Goal: Task Accomplishment & Management: Complete application form

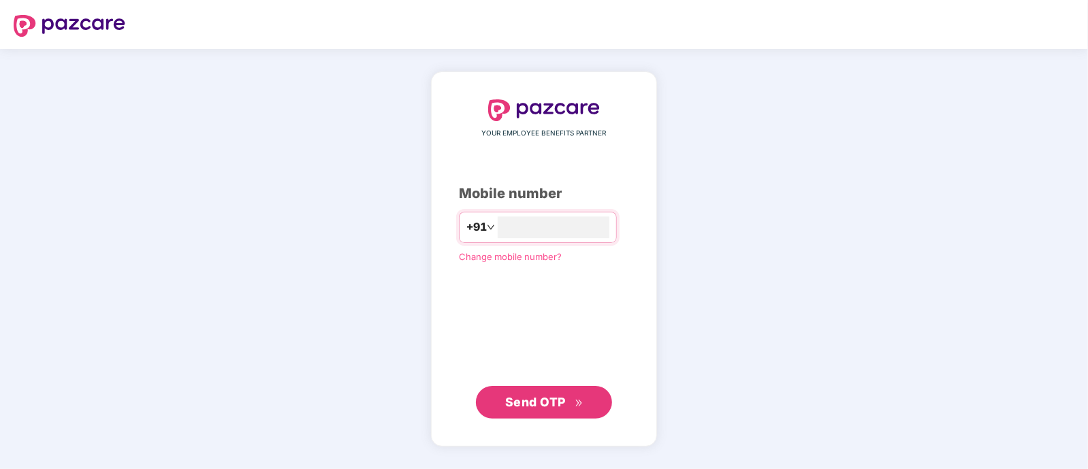
type input "**********"
click at [555, 401] on span "Send OTP" at bounding box center [535, 401] width 61 height 14
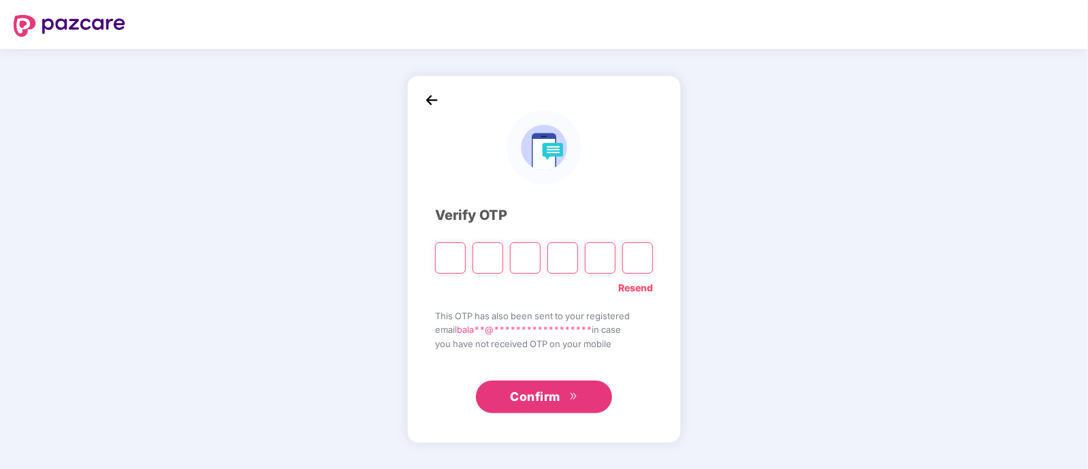
type input "*"
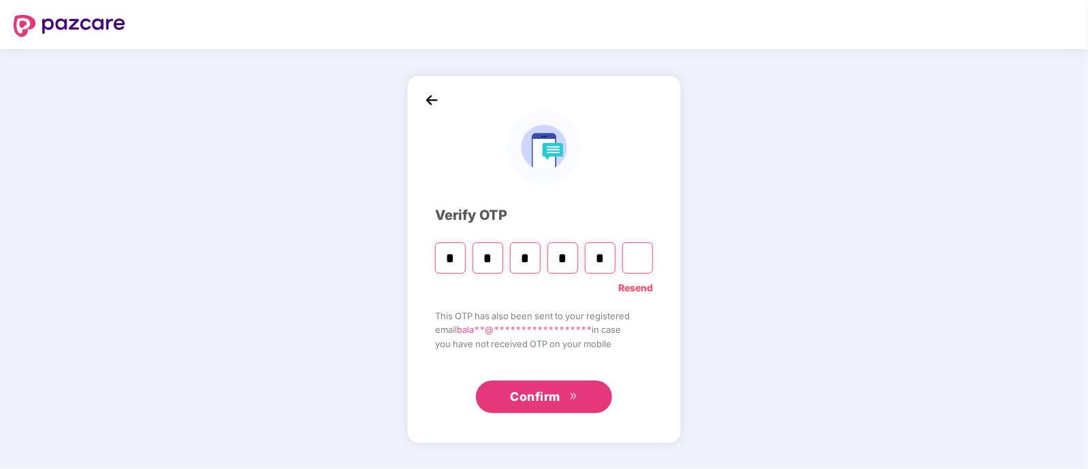
type input "*"
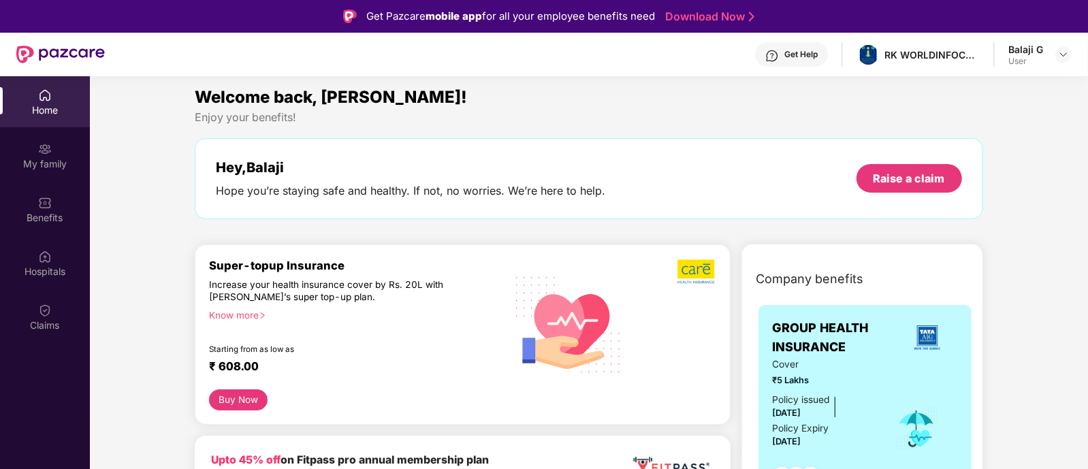
scroll to position [1, 0]
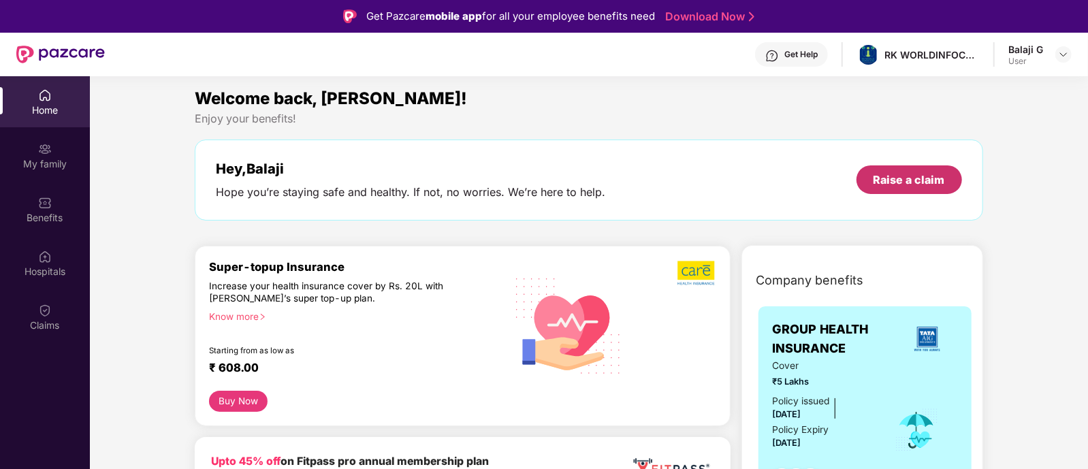
click at [879, 184] on div "Raise a claim" at bounding box center [910, 179] width 72 height 15
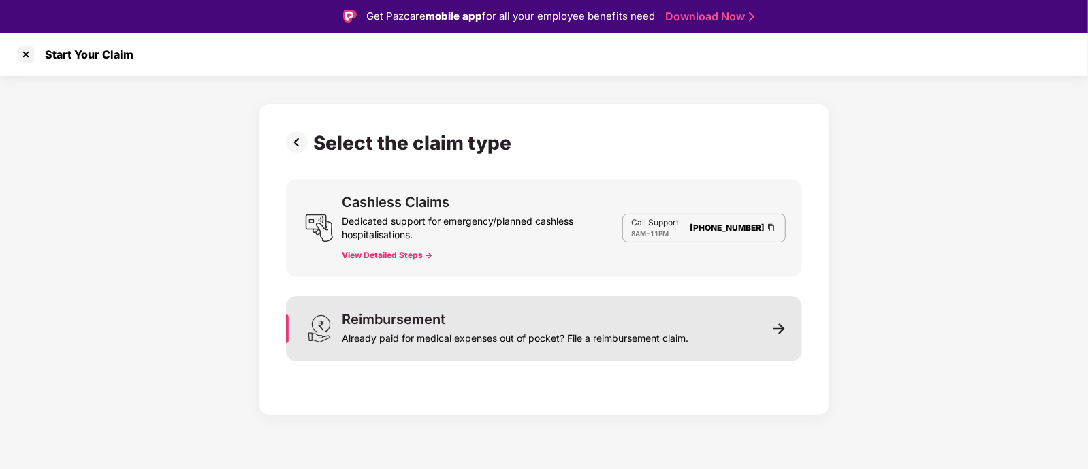
click at [587, 339] on div "Already paid for medical expenses out of pocket? File a reimbursement claim." at bounding box center [515, 335] width 347 height 19
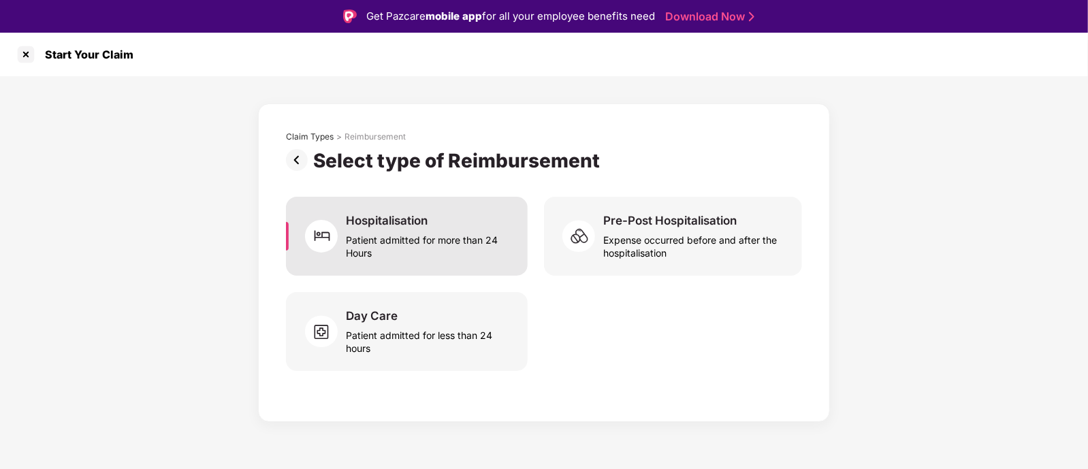
click at [484, 258] on div "Patient admitted for more than 24 Hours" at bounding box center [429, 243] width 166 height 31
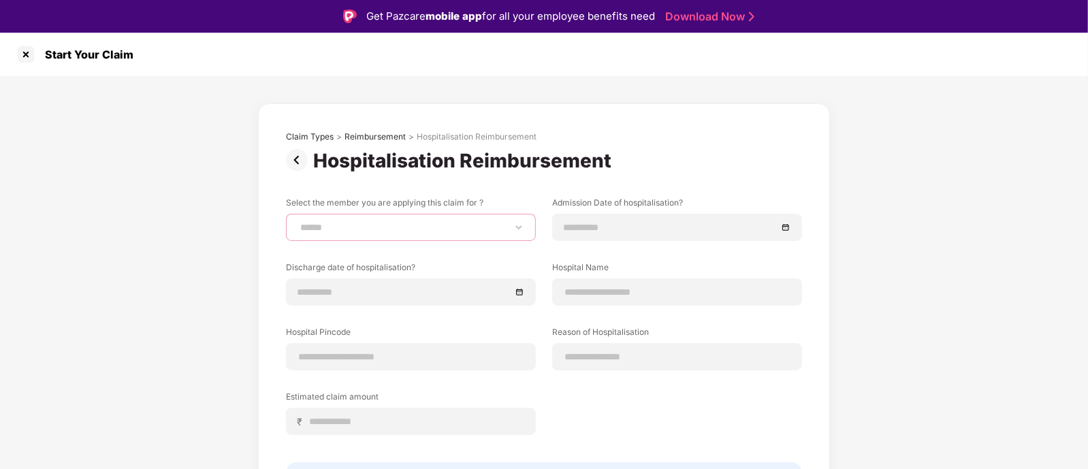
click at [432, 230] on select "**********" at bounding box center [411, 227] width 227 height 11
select select "**********"
click at [298, 222] on select "**********" at bounding box center [411, 227] width 227 height 11
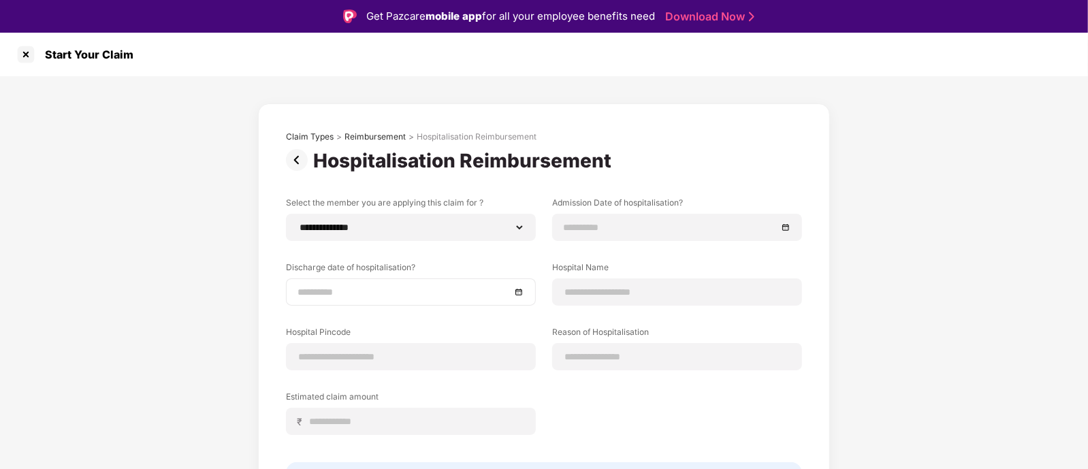
click at [383, 301] on div at bounding box center [411, 292] width 250 height 27
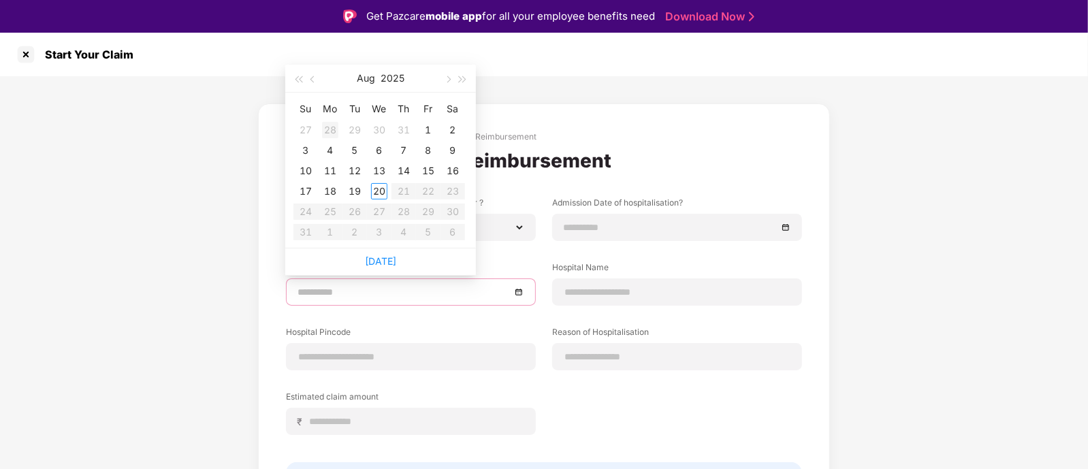
type input "**********"
click at [309, 87] on button "button" at bounding box center [313, 78] width 15 height 27
type input "**********"
click at [427, 196] on div "25" at bounding box center [428, 191] width 16 height 16
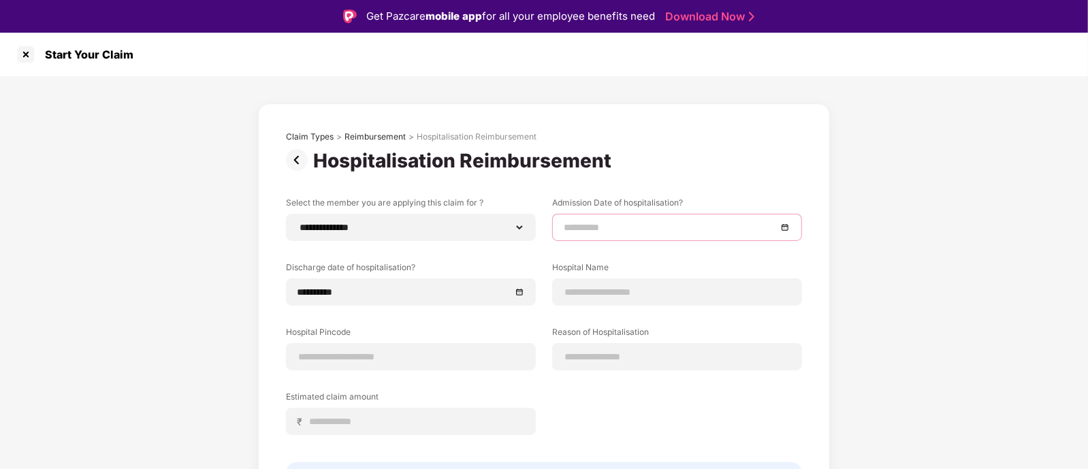
click at [607, 230] on input at bounding box center [670, 227] width 213 height 15
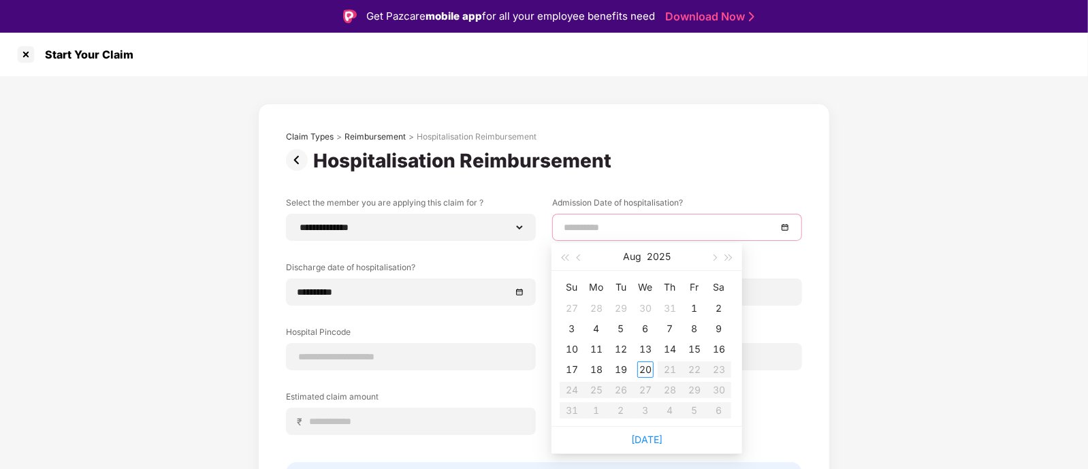
type input "**********"
click at [567, 260] on button "button" at bounding box center [564, 256] width 15 height 27
type input "**********"
click at [578, 388] on div "25" at bounding box center [572, 390] width 16 height 16
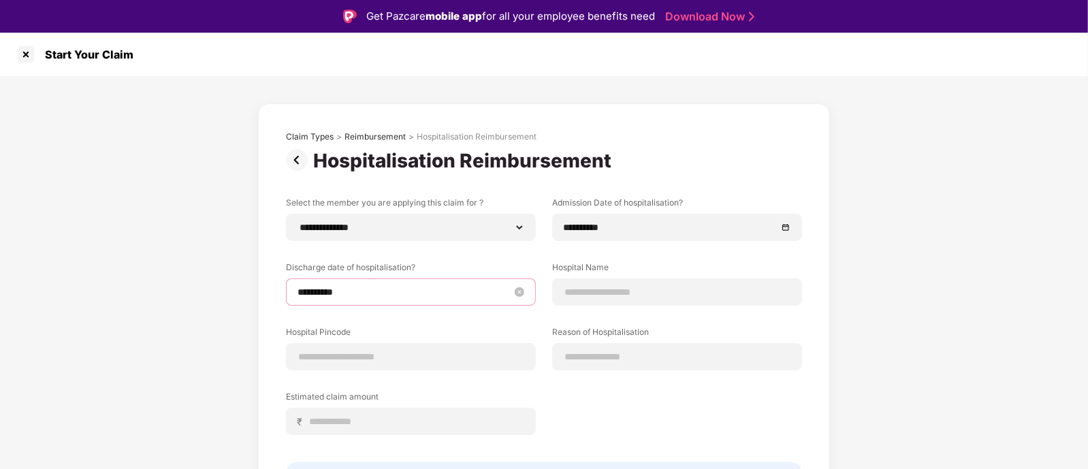
click at [433, 294] on input "**********" at bounding box center [404, 292] width 213 height 15
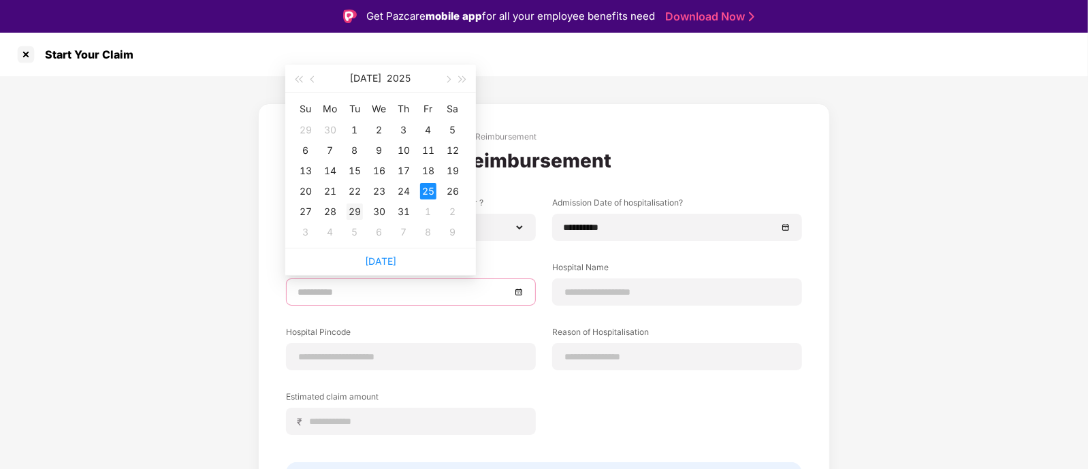
type input "**********"
click at [361, 215] on div "29" at bounding box center [355, 212] width 16 height 16
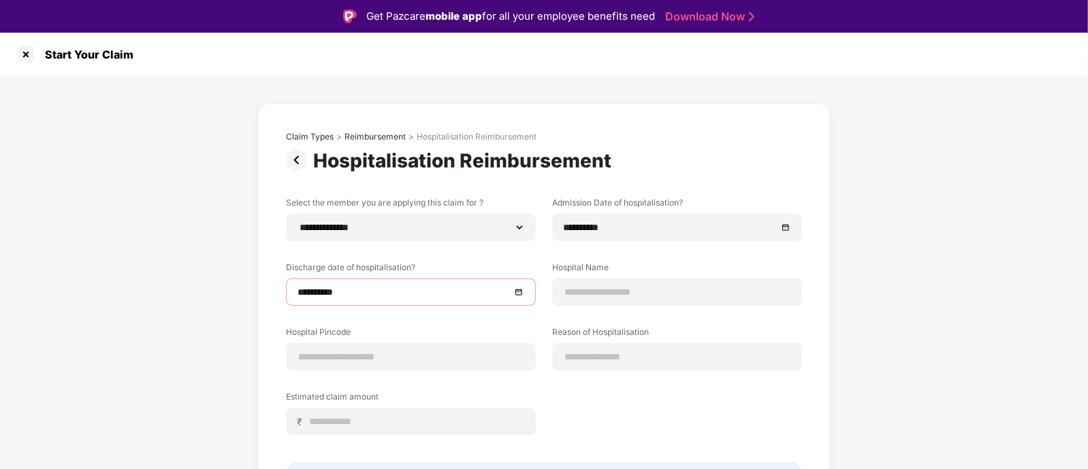
scroll to position [54, 0]
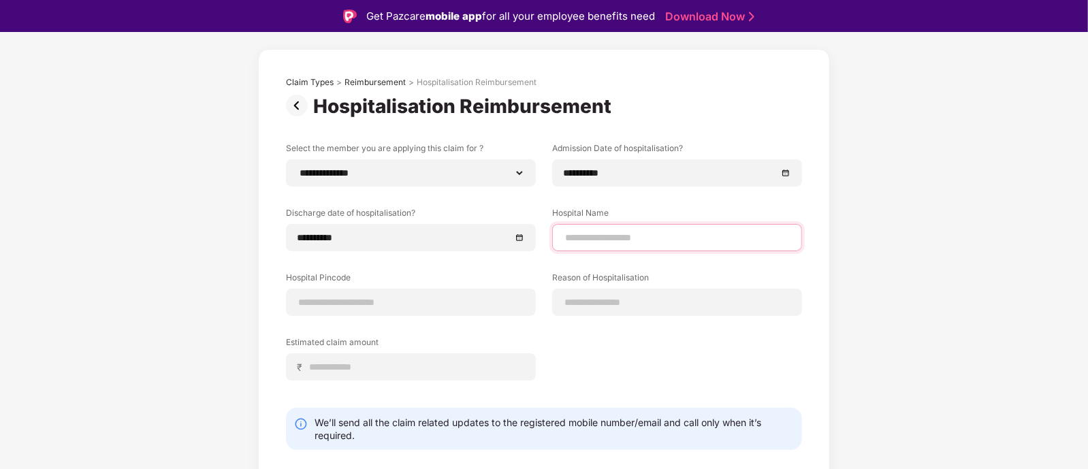
click at [604, 238] on input at bounding box center [677, 238] width 227 height 14
type input "**********"
click at [413, 296] on input at bounding box center [411, 303] width 227 height 14
type input "******"
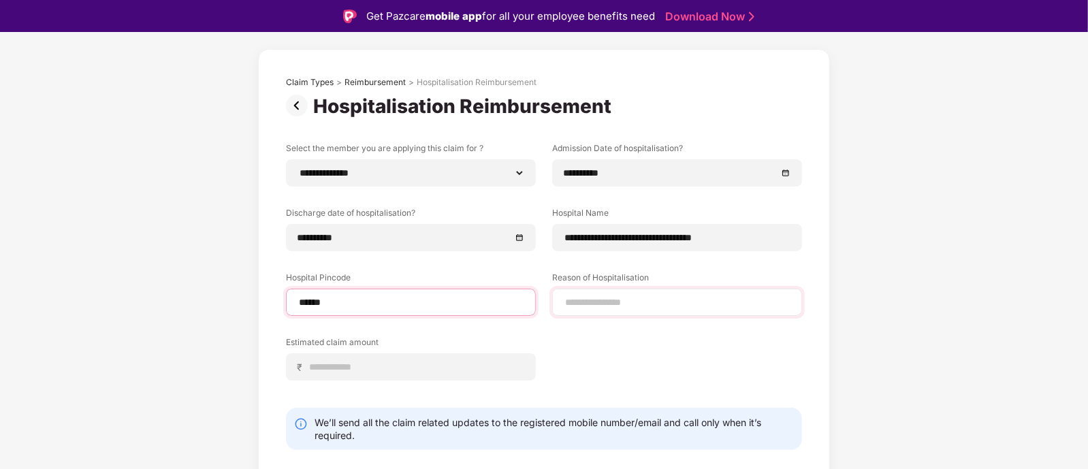
select select "*********"
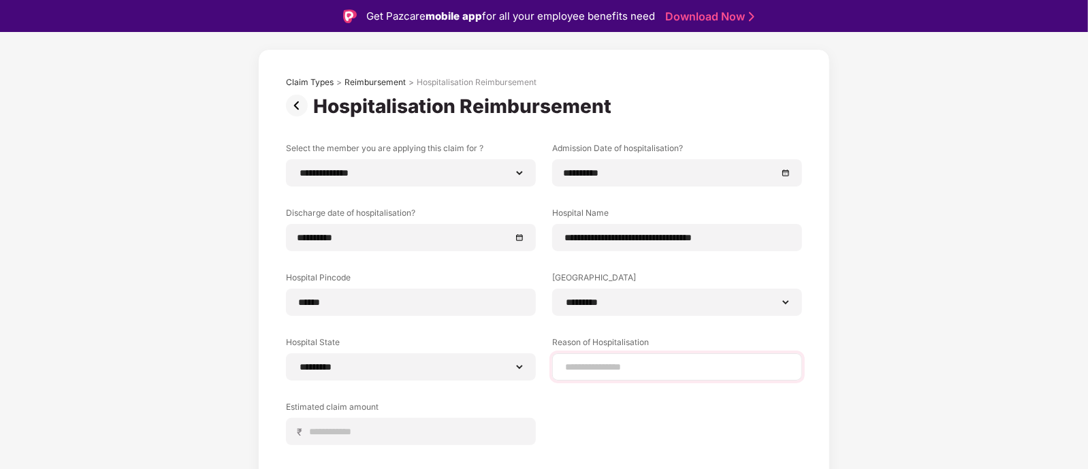
click at [606, 292] on div "**********" at bounding box center [677, 302] width 250 height 27
click at [611, 370] on input at bounding box center [677, 367] width 227 height 14
type input "**********"
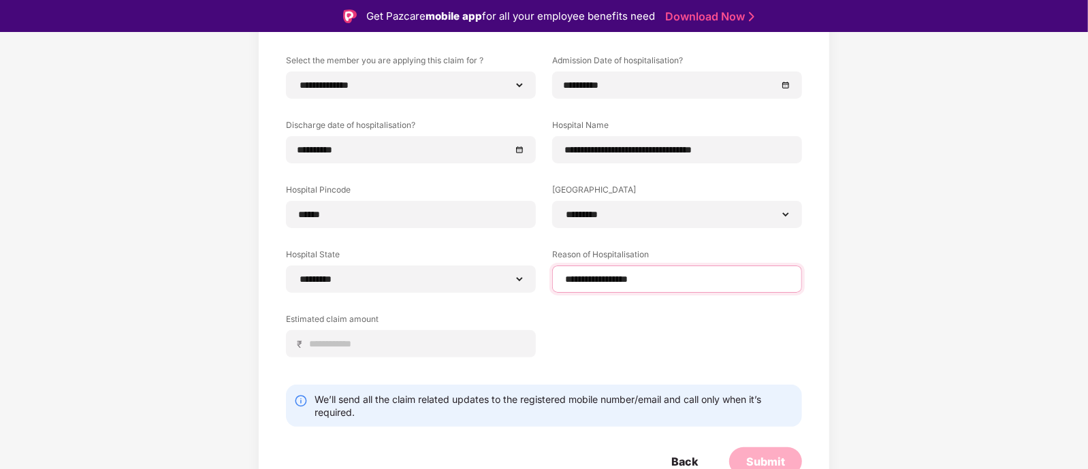
scroll to position [150, 0]
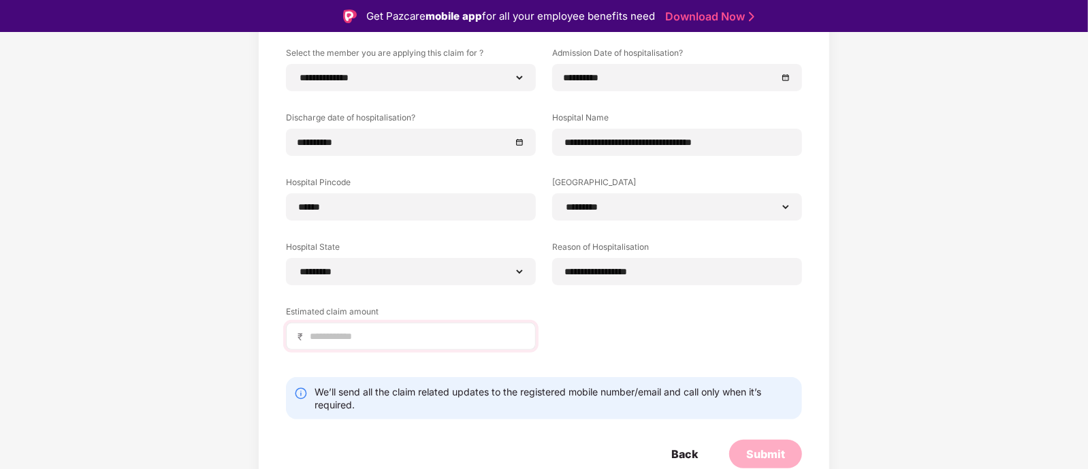
click at [431, 343] on div "₹" at bounding box center [411, 336] width 250 height 27
click at [414, 330] on input at bounding box center [417, 337] width 216 height 14
click at [414, 330] on input "*****" at bounding box center [417, 337] width 216 height 14
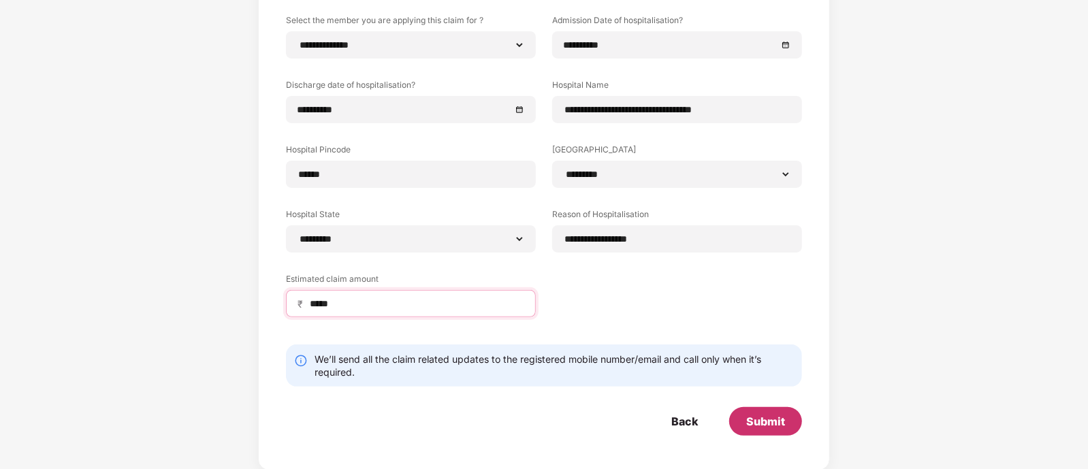
type input "*****"
click at [777, 428] on div "Submit" at bounding box center [766, 421] width 73 height 29
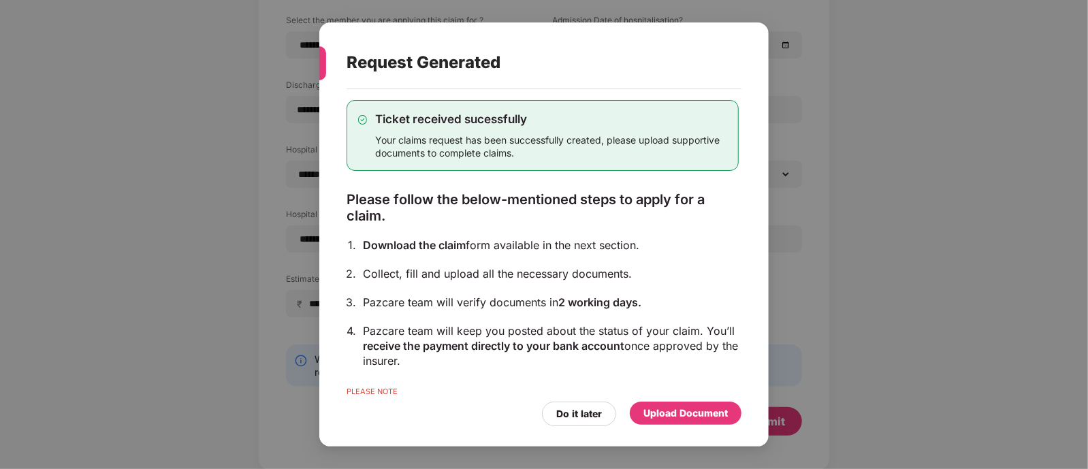
scroll to position [0, 0]
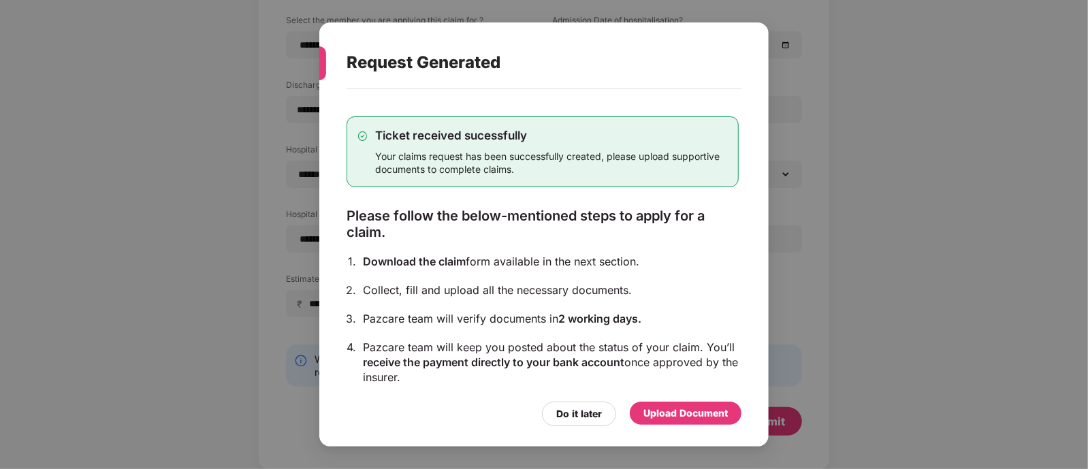
click at [786, 314] on div "Request Generated Ticket received sucessfully Your claims request has been succ…" at bounding box center [544, 234] width 1088 height 469
click at [672, 418] on div "Upload Document" at bounding box center [686, 413] width 84 height 15
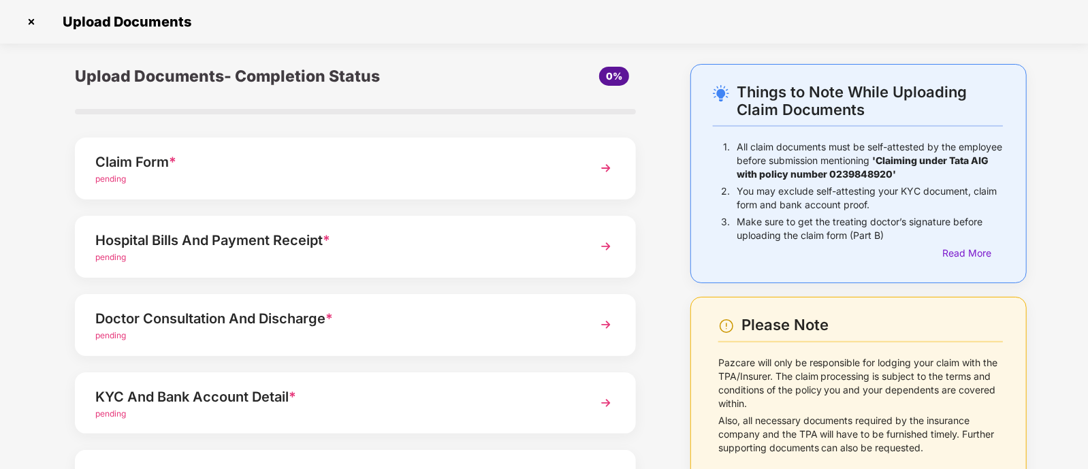
click at [578, 165] on div "Claim Form * pending" at bounding box center [355, 169] width 561 height 62
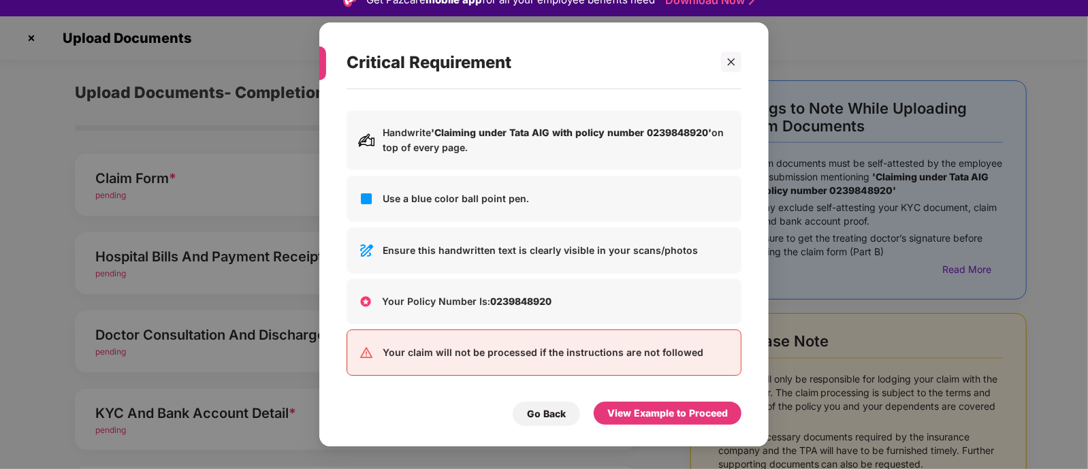
scroll to position [20, 0]
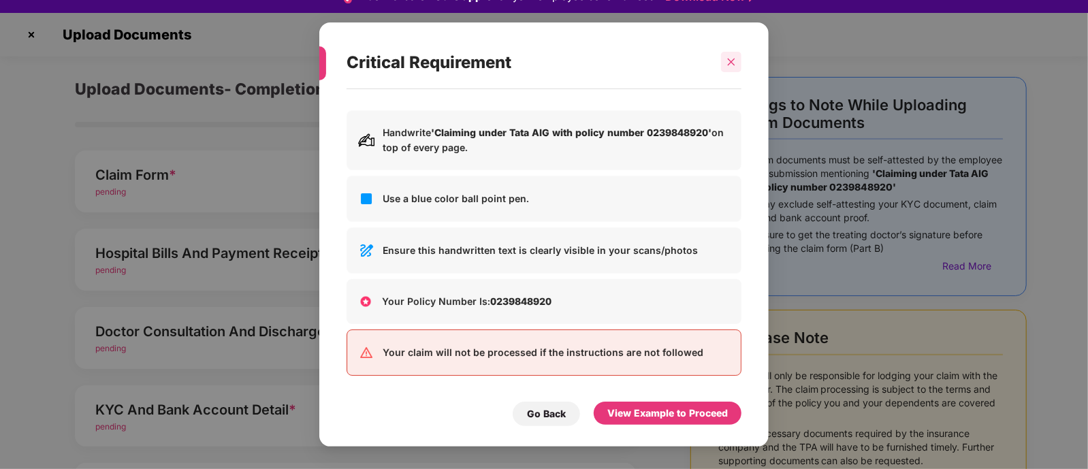
click at [727, 61] on icon "close" at bounding box center [732, 62] width 10 height 10
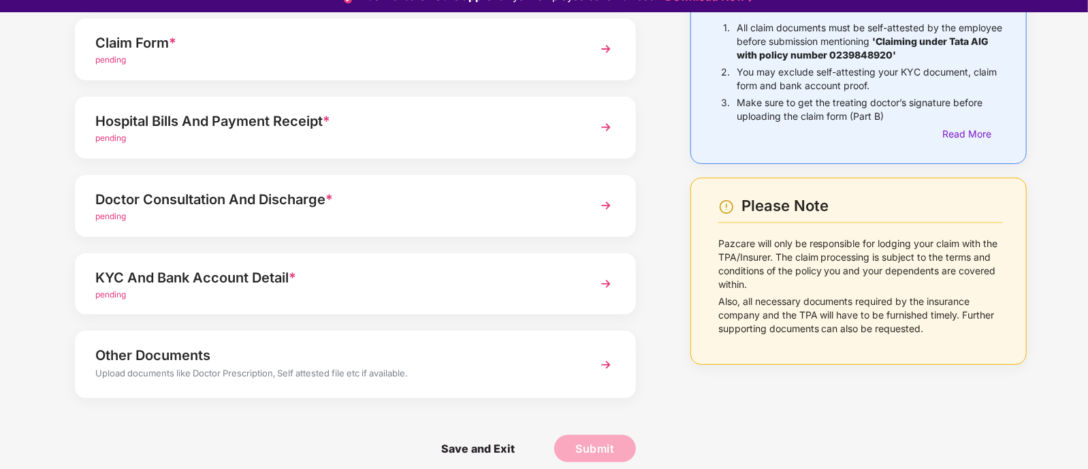
scroll to position [33, 0]
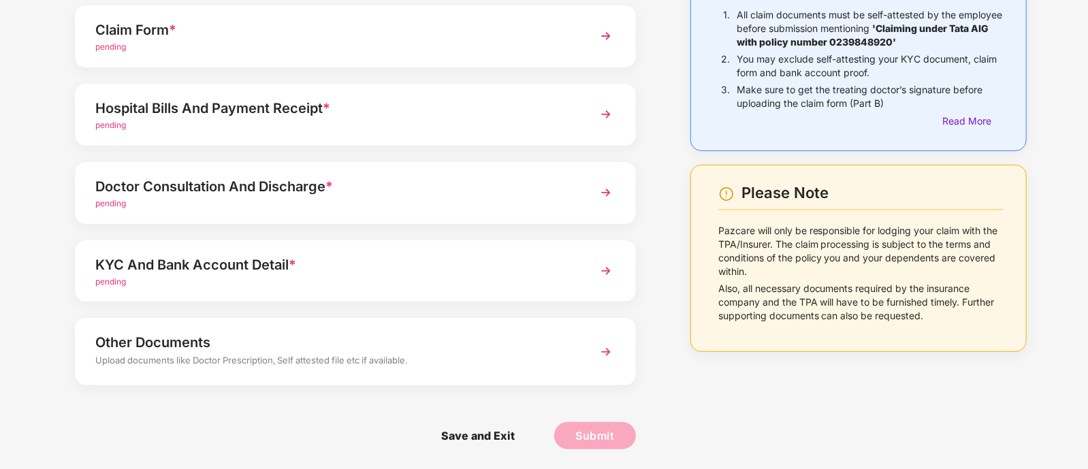
click at [592, 269] on div "KYC And Bank Account Detail * pending" at bounding box center [355, 271] width 561 height 62
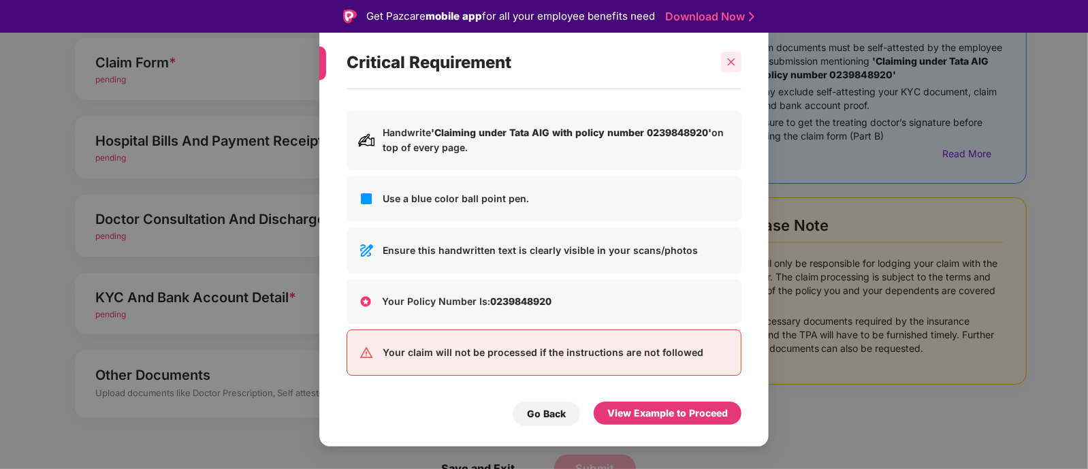
click at [732, 68] on div at bounding box center [731, 62] width 20 height 20
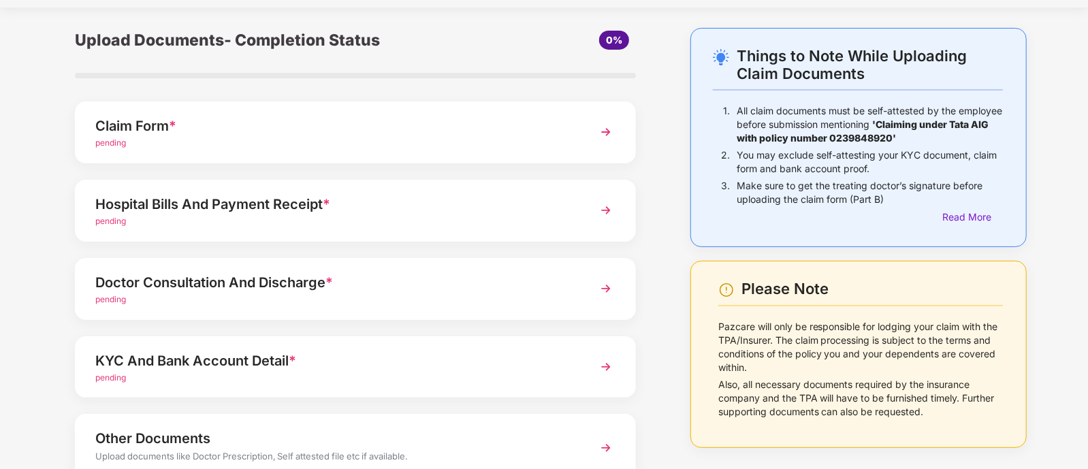
scroll to position [34, 0]
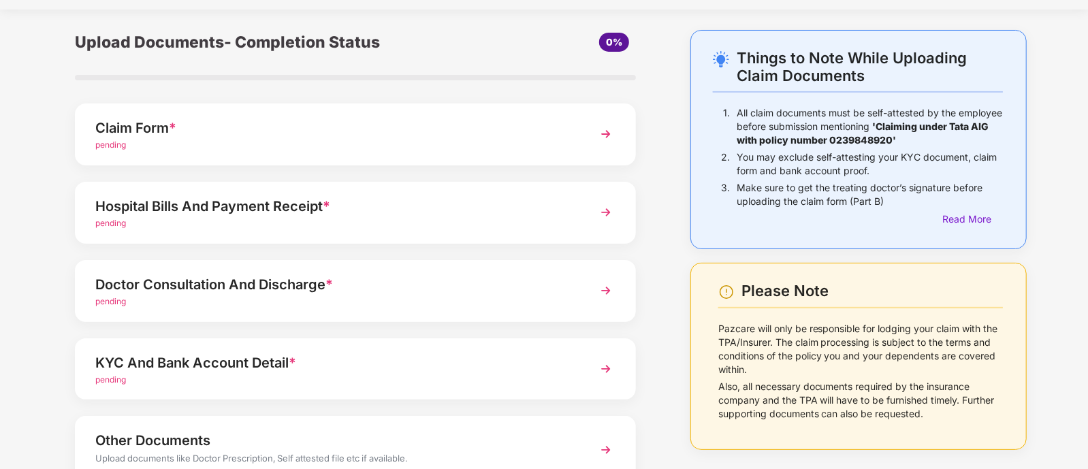
click at [524, 157] on div "Claim Form * pending" at bounding box center [355, 135] width 561 height 62
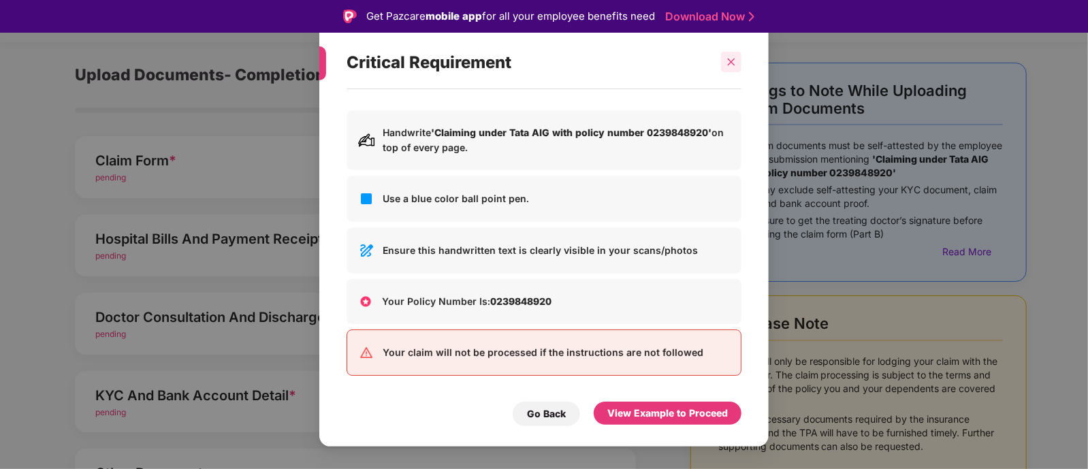
click at [736, 52] on div at bounding box center [731, 62] width 20 height 20
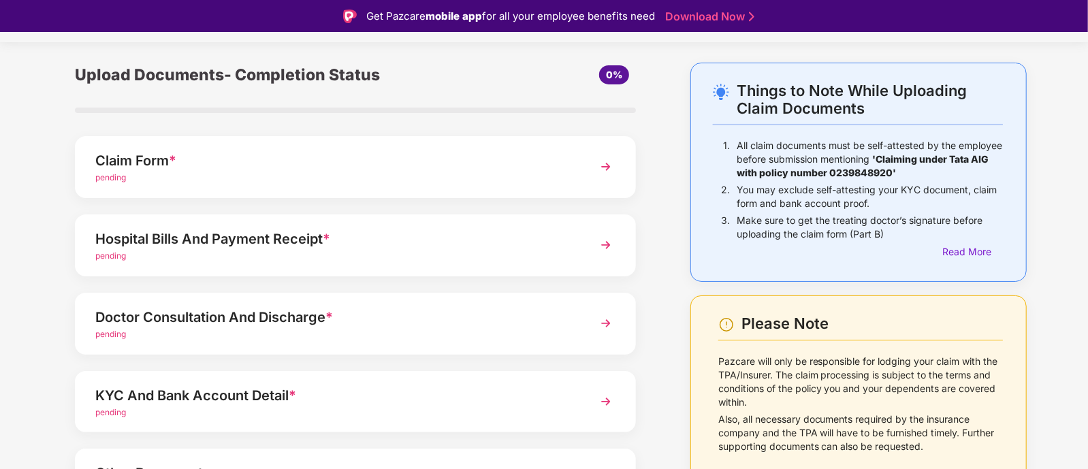
click at [487, 173] on div "pending" at bounding box center [333, 178] width 477 height 13
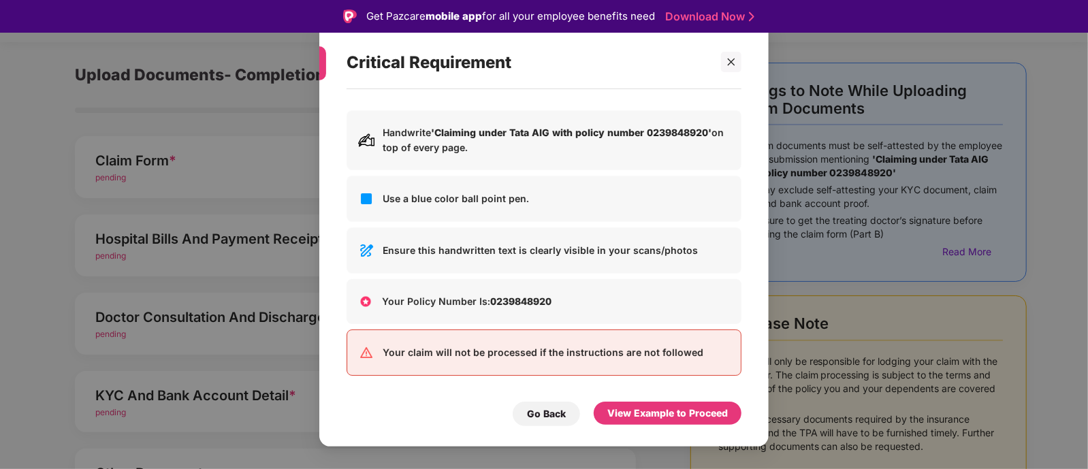
scroll to position [33, 0]
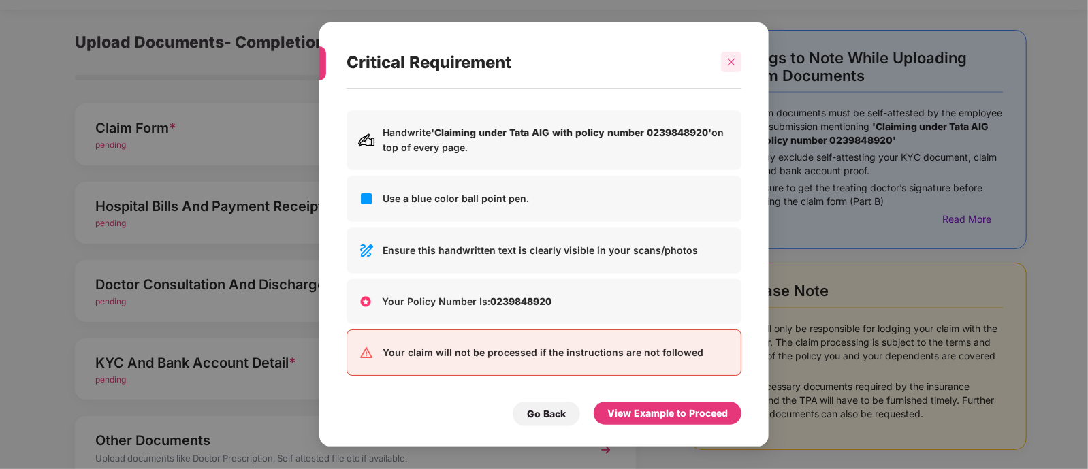
click at [730, 52] on div at bounding box center [731, 62] width 20 height 20
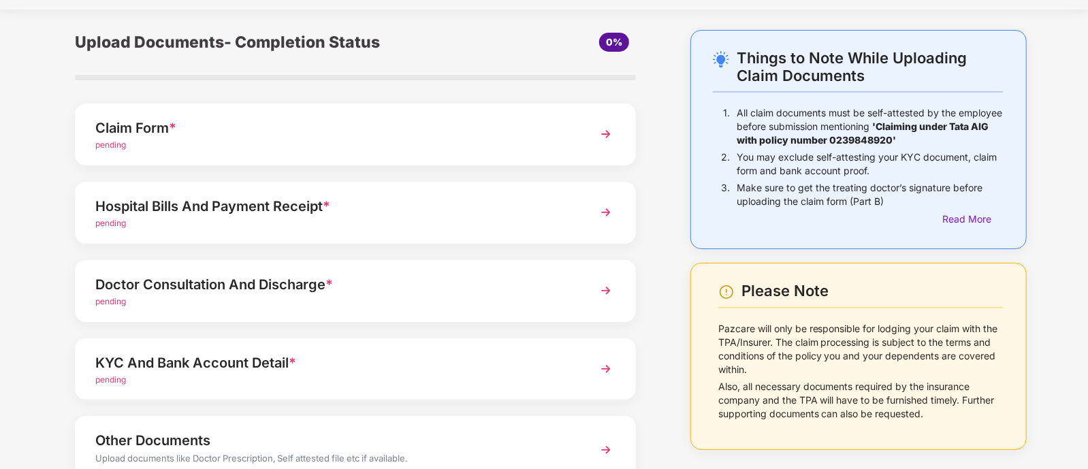
click at [599, 127] on img at bounding box center [606, 134] width 25 height 25
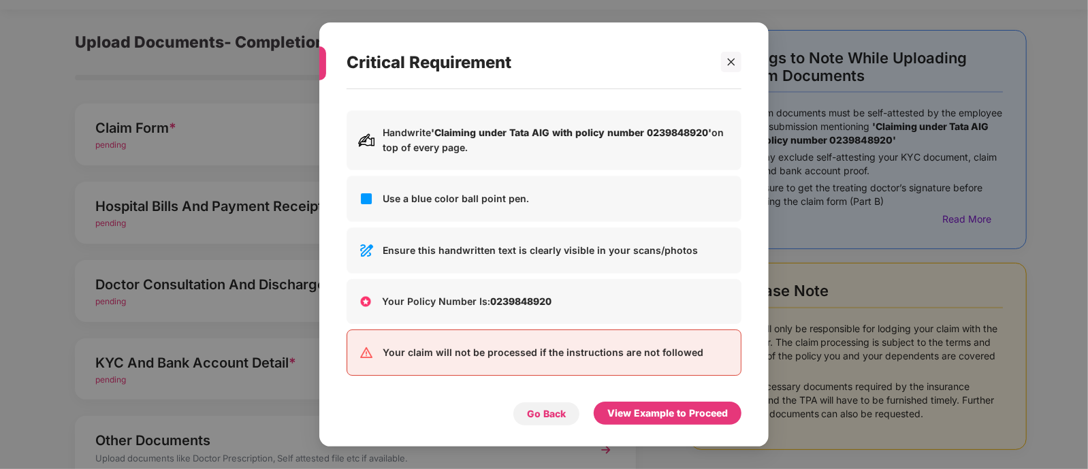
click at [557, 416] on div "Go Back" at bounding box center [546, 414] width 39 height 15
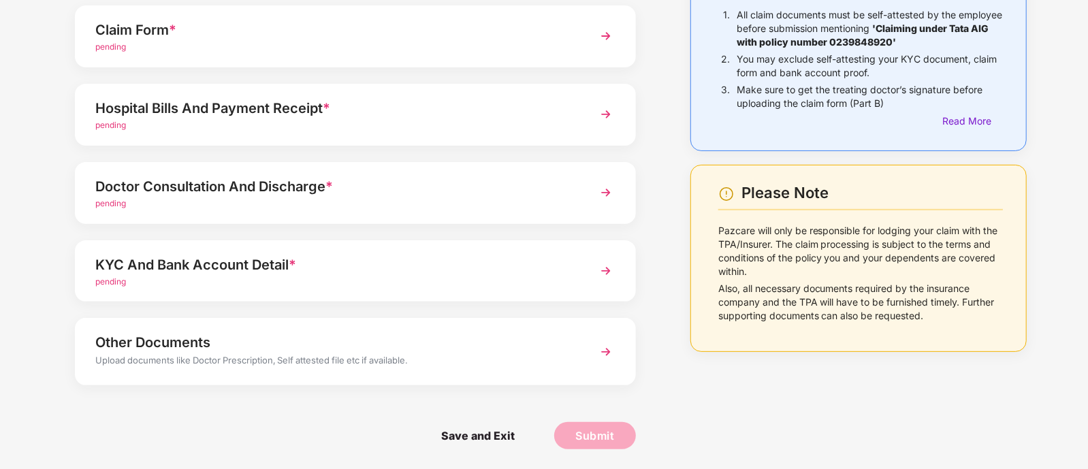
scroll to position [74, 0]
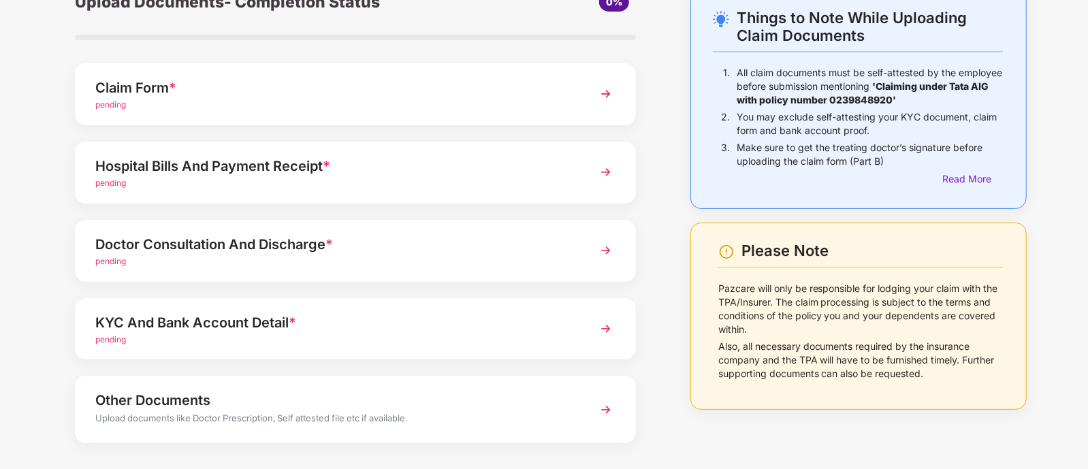
click at [254, 89] on div "Claim Form *" at bounding box center [333, 88] width 477 height 22
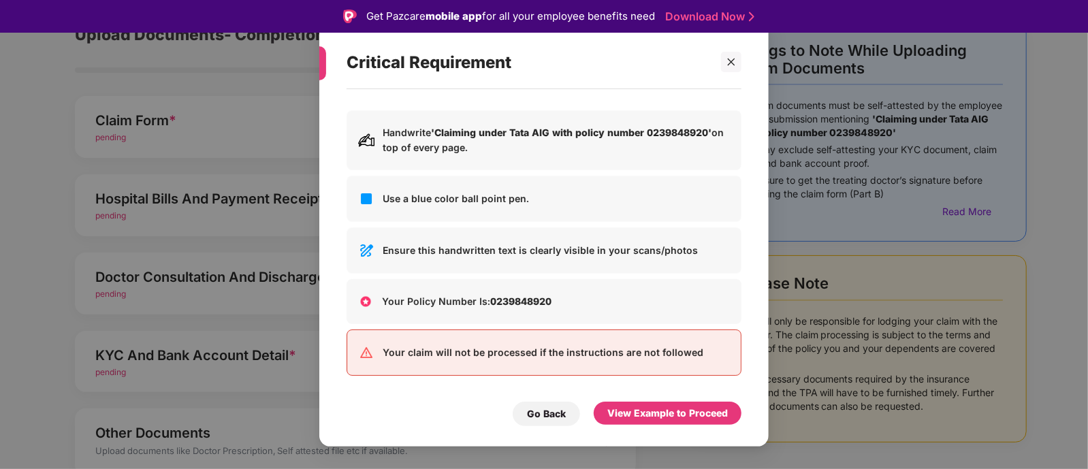
scroll to position [33, 0]
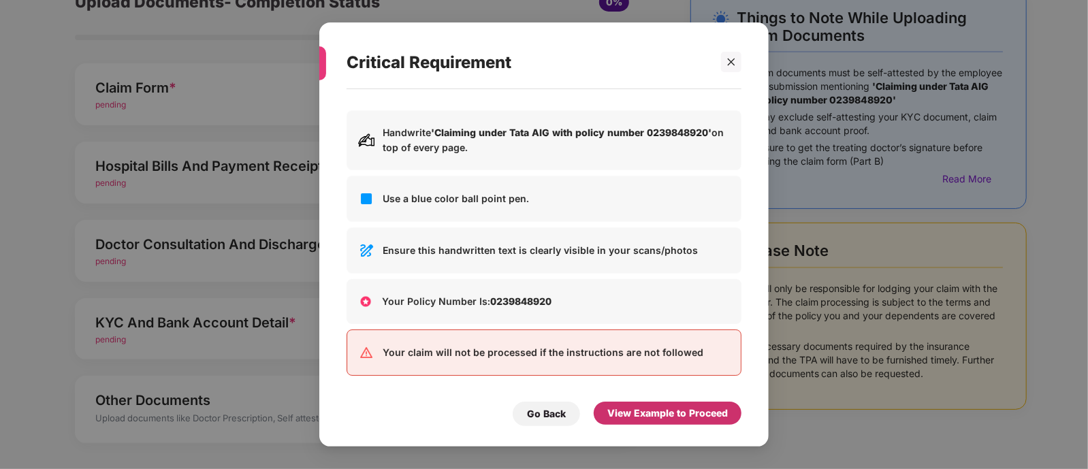
click at [689, 409] on div "View Example to Proceed" at bounding box center [668, 413] width 121 height 15
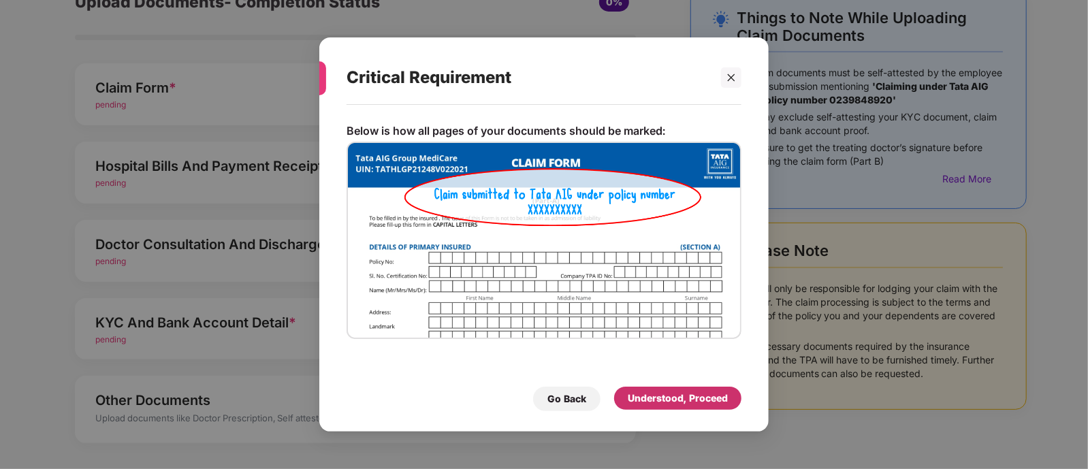
click at [664, 406] on div "Understood, Proceed" at bounding box center [677, 398] width 127 height 23
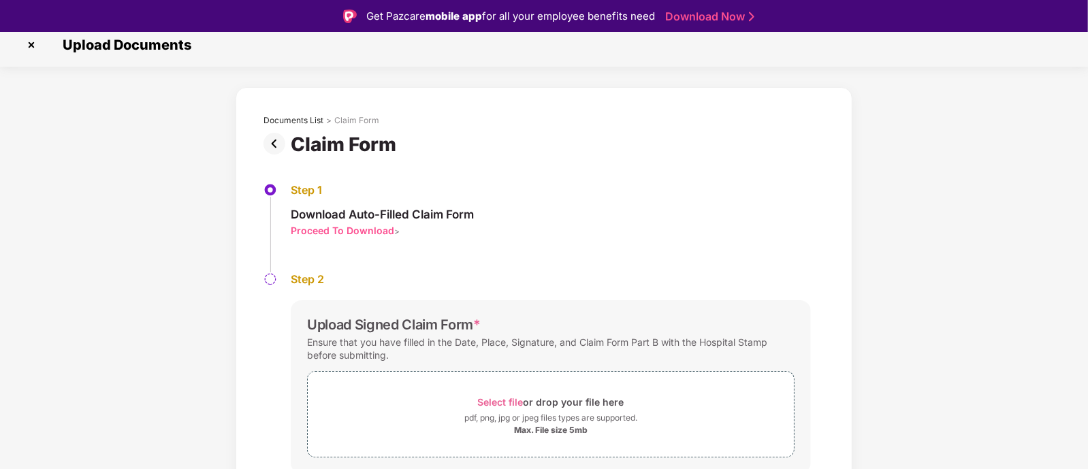
scroll to position [56, 0]
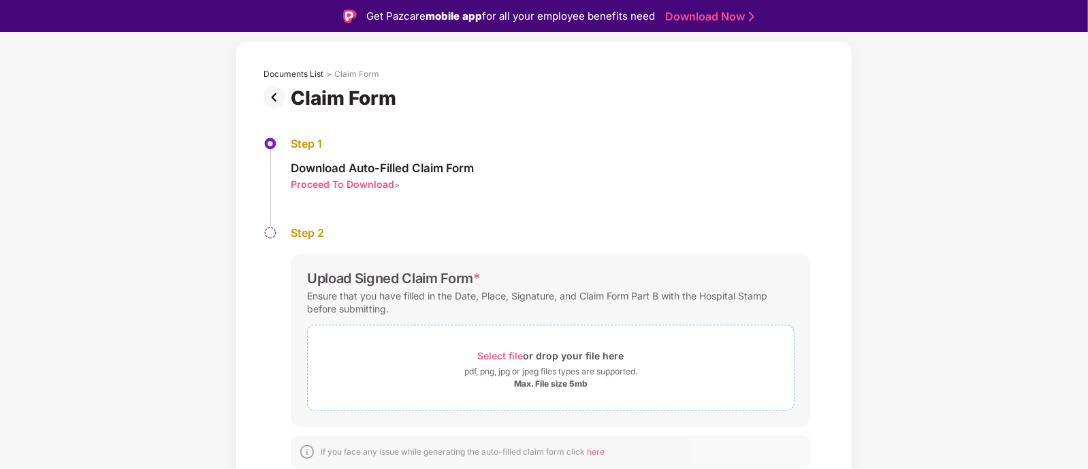
click at [531, 356] on div "Select file or drop your file here" at bounding box center [551, 356] width 146 height 18
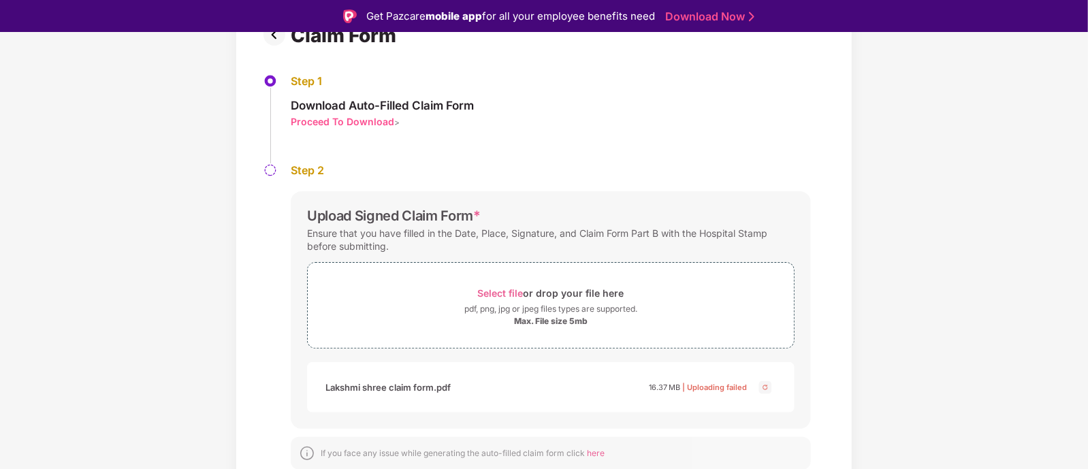
scroll to position [120, 0]
click at [761, 383] on img at bounding box center [765, 386] width 16 height 16
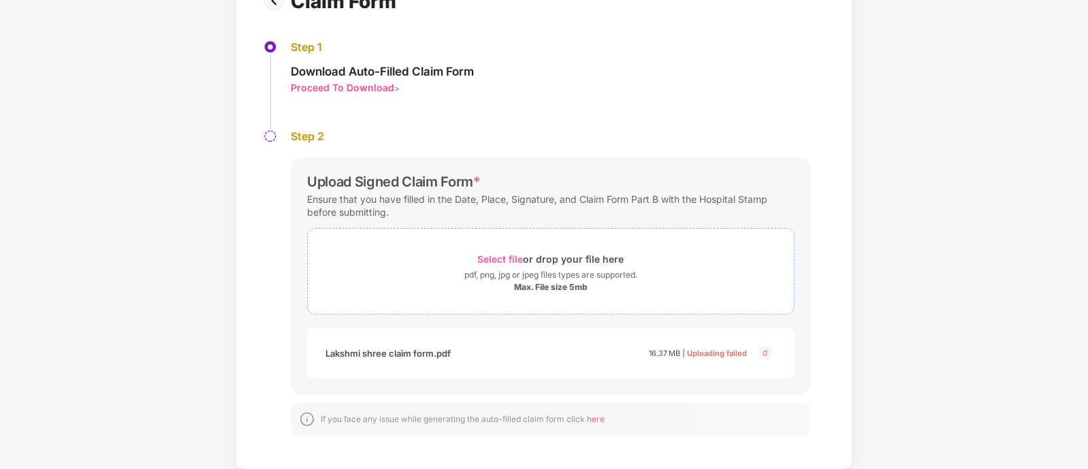
click at [573, 270] on div "pdf, png, jpg or jpeg files types are supported." at bounding box center [551, 275] width 173 height 14
click at [764, 354] on img at bounding box center [765, 353] width 16 height 16
click at [510, 257] on span "Select file" at bounding box center [501, 259] width 46 height 12
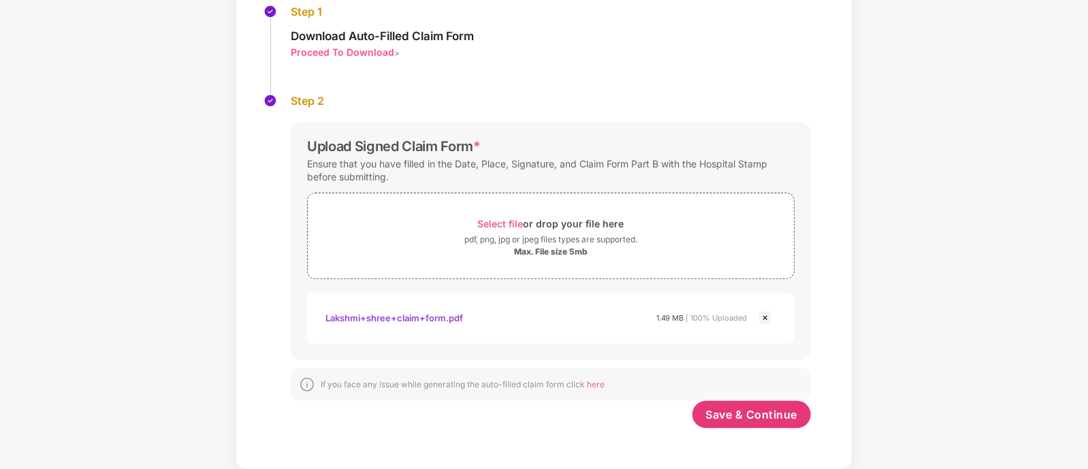
scroll to position [155, 0]
click at [736, 409] on span "Save & Continue" at bounding box center [752, 415] width 92 height 15
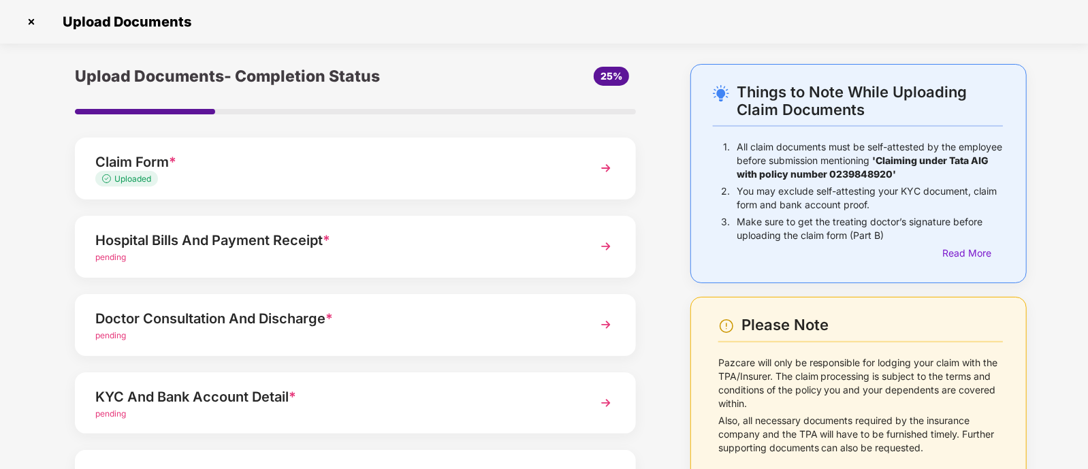
scroll to position [132, 0]
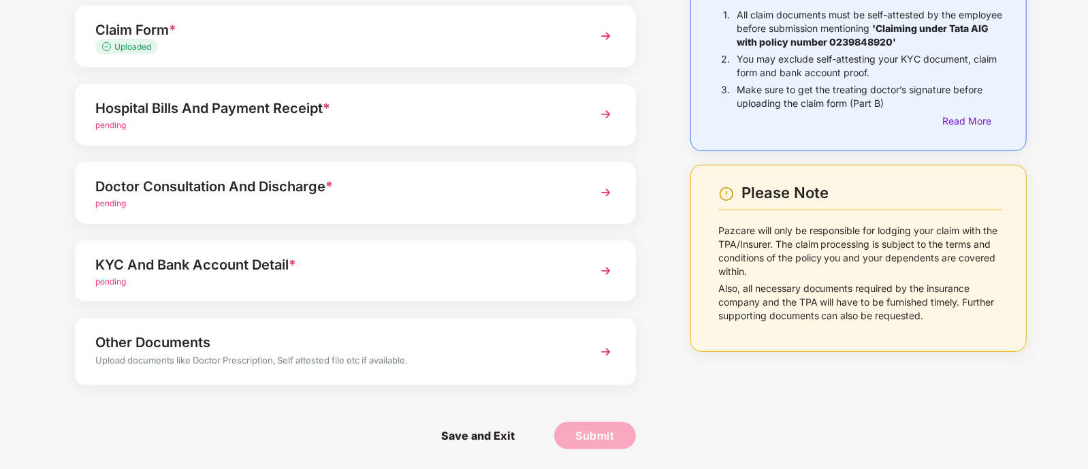
click at [232, 127] on div "pending" at bounding box center [333, 125] width 477 height 13
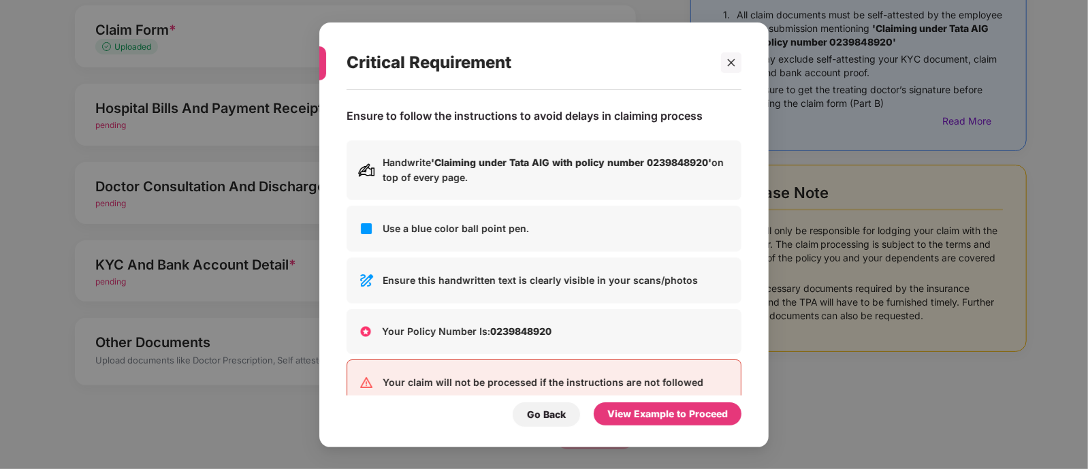
scroll to position [0, 0]
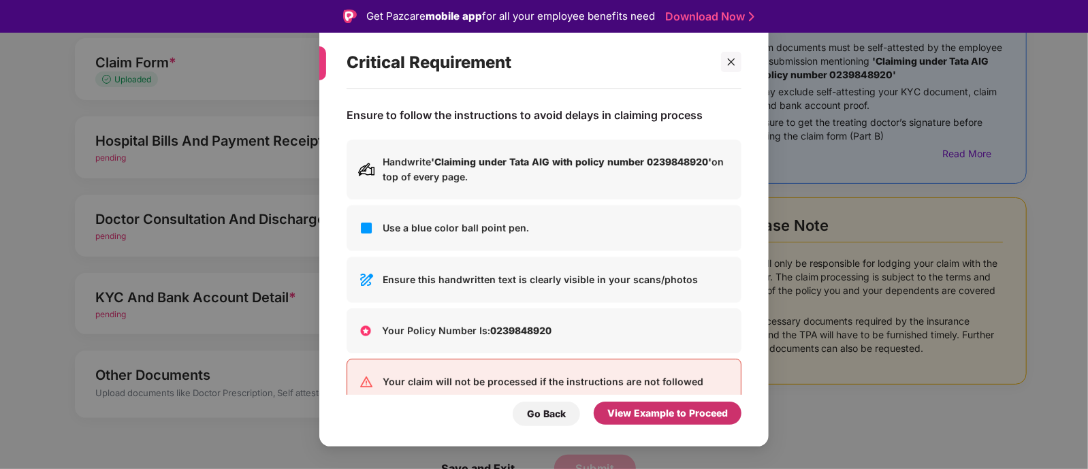
click at [673, 413] on div "View Example to Proceed" at bounding box center [668, 413] width 121 height 15
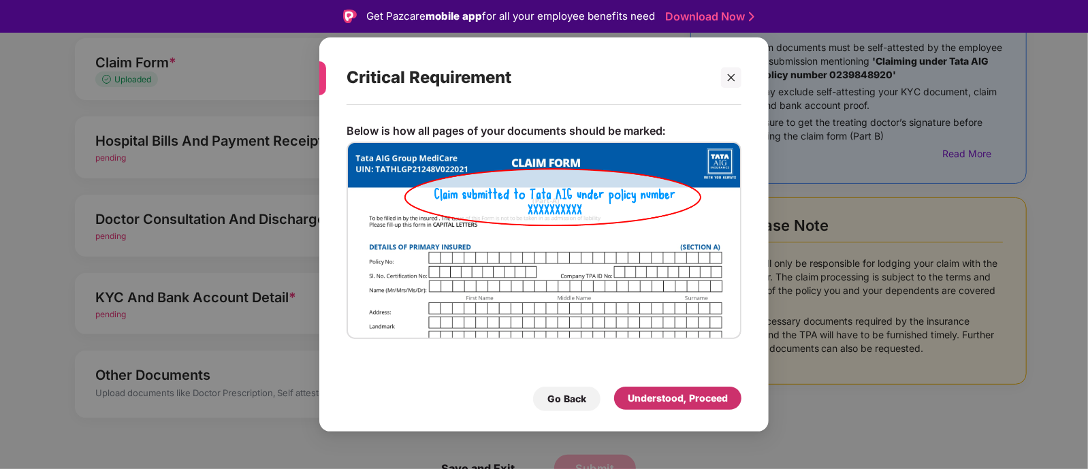
click at [672, 400] on div "Understood, Proceed" at bounding box center [678, 398] width 100 height 15
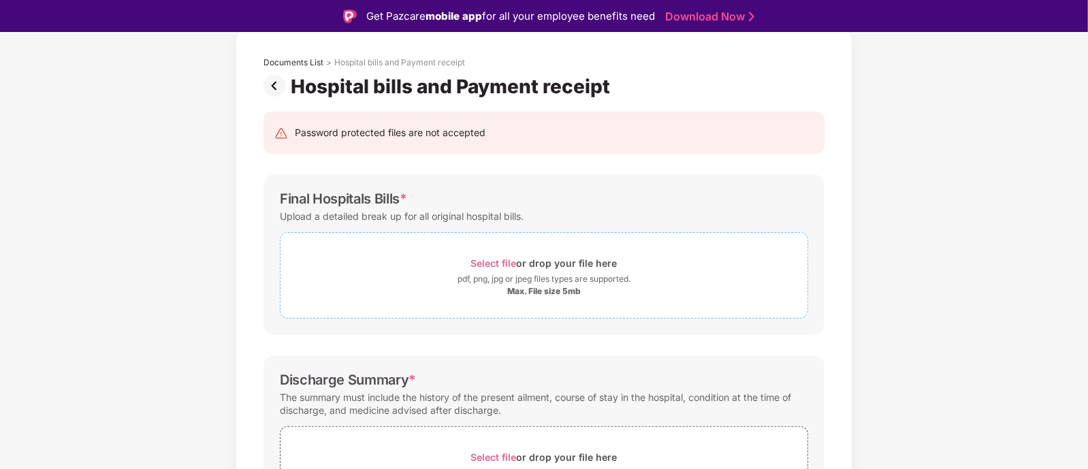
click at [463, 264] on div "Select file or drop your file here" at bounding box center [544, 263] width 527 height 18
click at [449, 255] on div "Select file or drop your file here" at bounding box center [544, 263] width 527 height 18
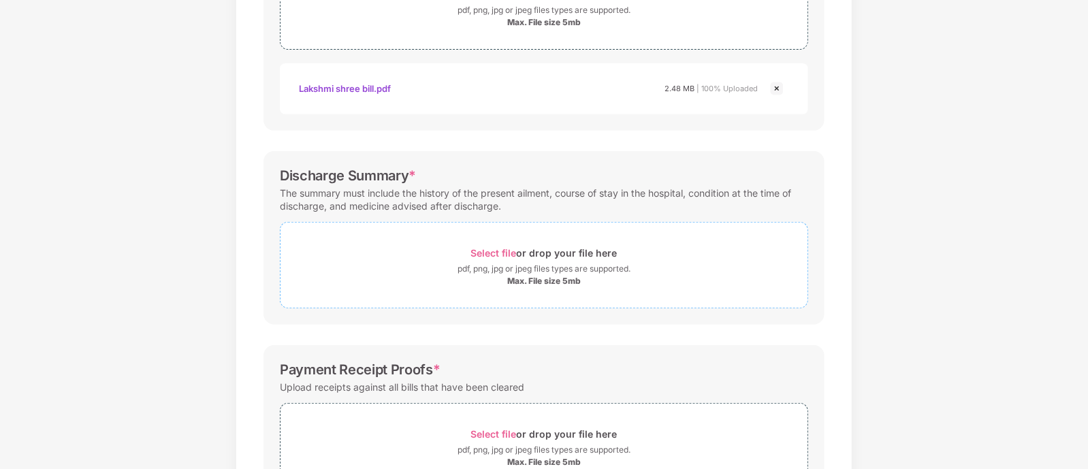
scroll to position [313, 0]
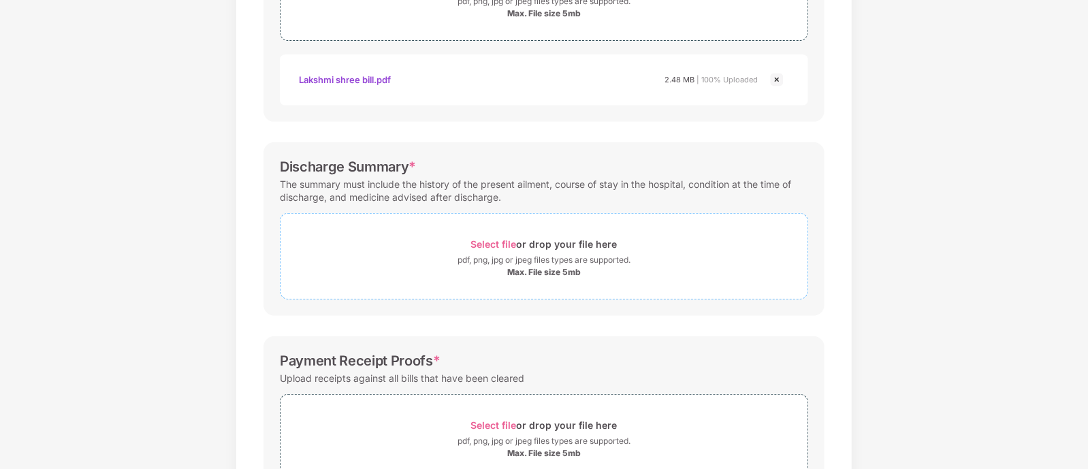
click at [486, 238] on span "Select file" at bounding box center [494, 244] width 46 height 12
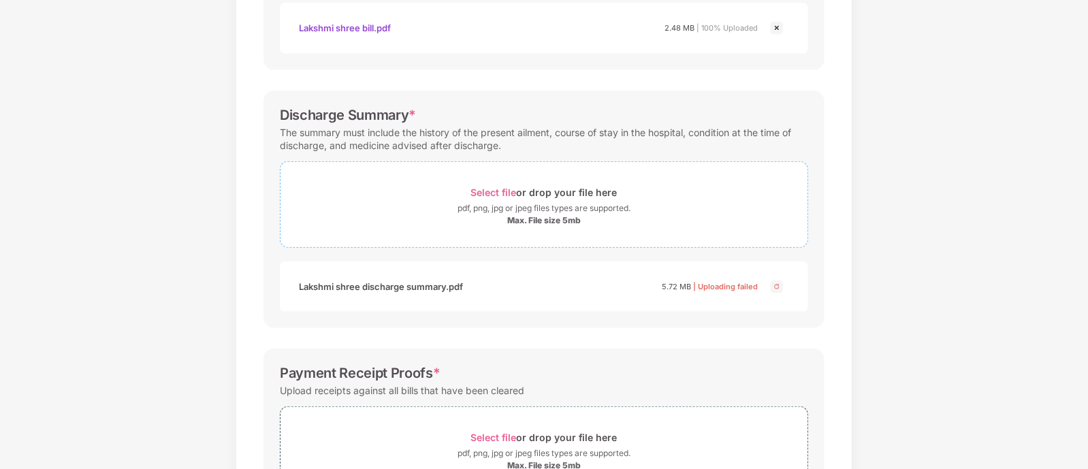
scroll to position [366, 0]
click at [516, 202] on div "pdf, png, jpg or jpeg files types are supported." at bounding box center [544, 207] width 173 height 14
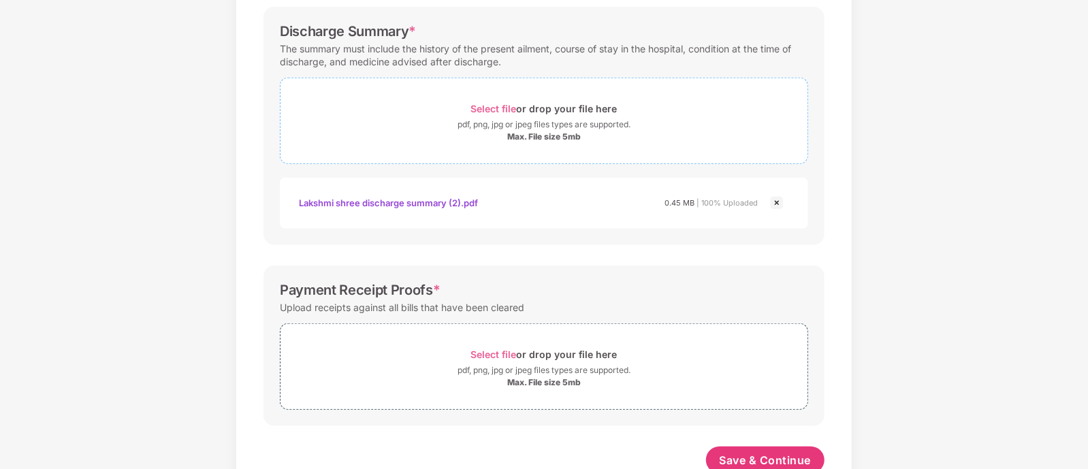
scroll to position [486, 0]
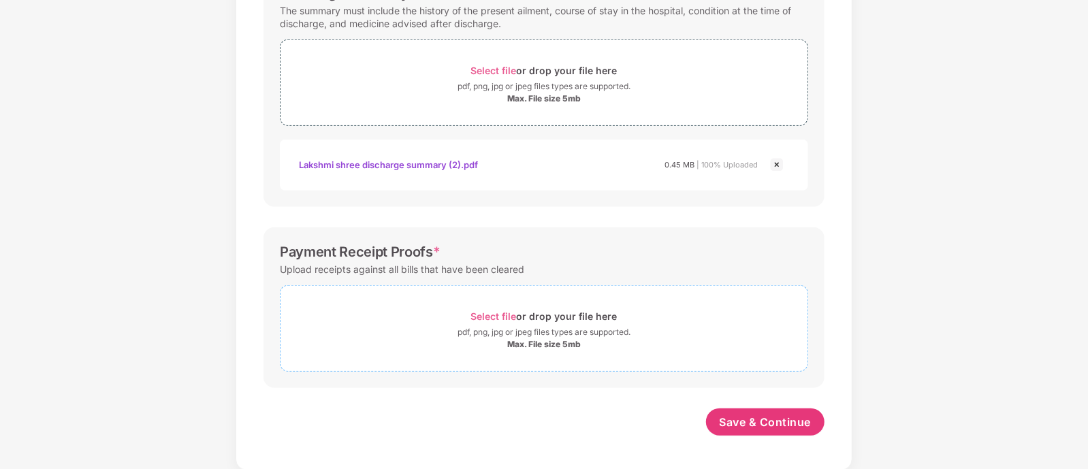
click at [514, 313] on span "Select file" at bounding box center [494, 317] width 46 height 12
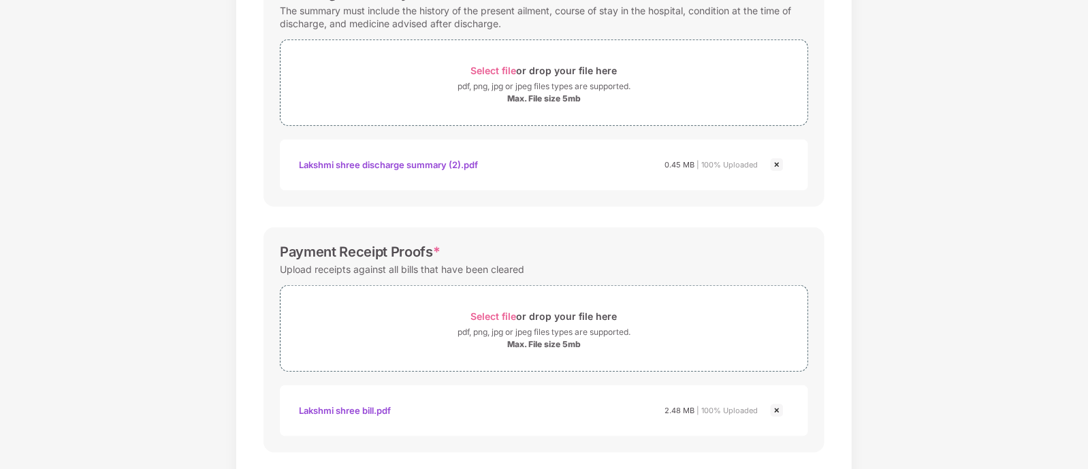
click at [492, 220] on div "Password protected files are not accepted Final Hospitals Bills * Upload a deta…" at bounding box center [544, 86] width 602 height 881
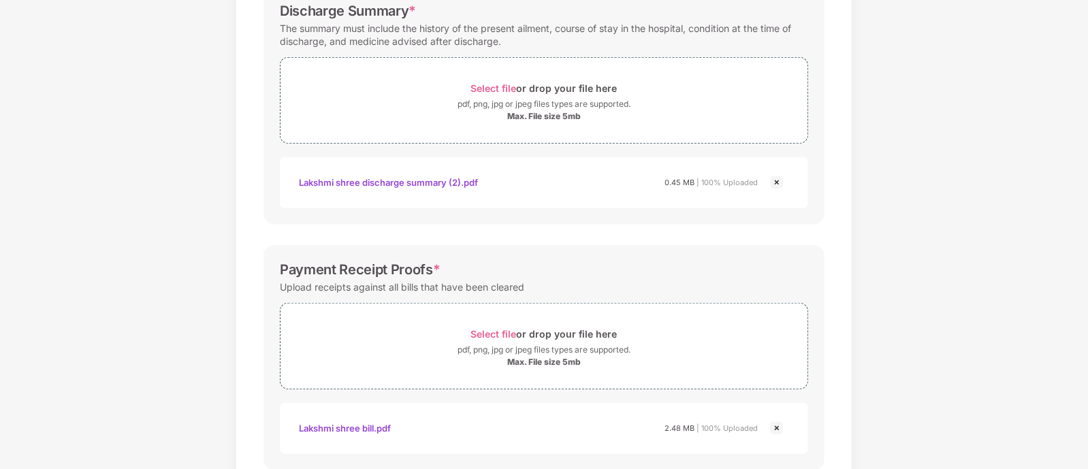
scroll to position [551, 0]
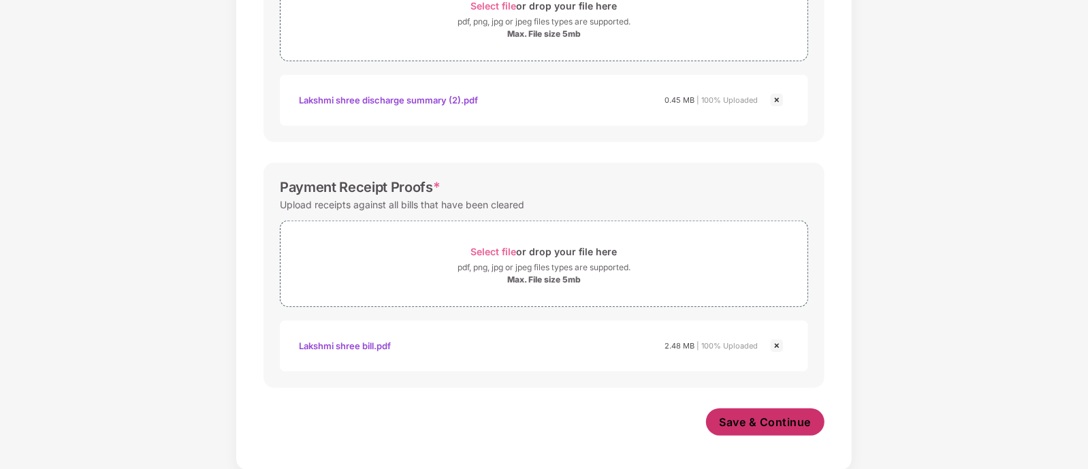
click at [757, 424] on span "Save & Continue" at bounding box center [766, 422] width 92 height 15
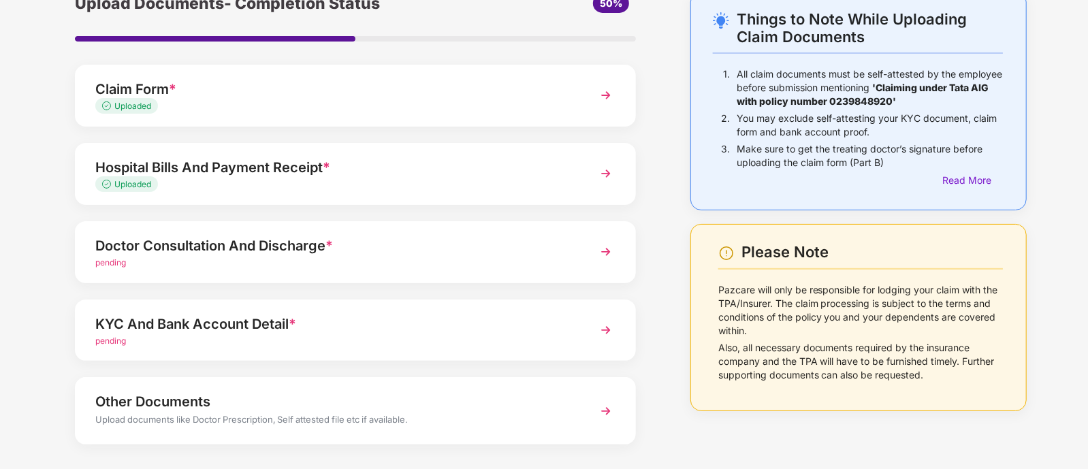
scroll to position [74, 0]
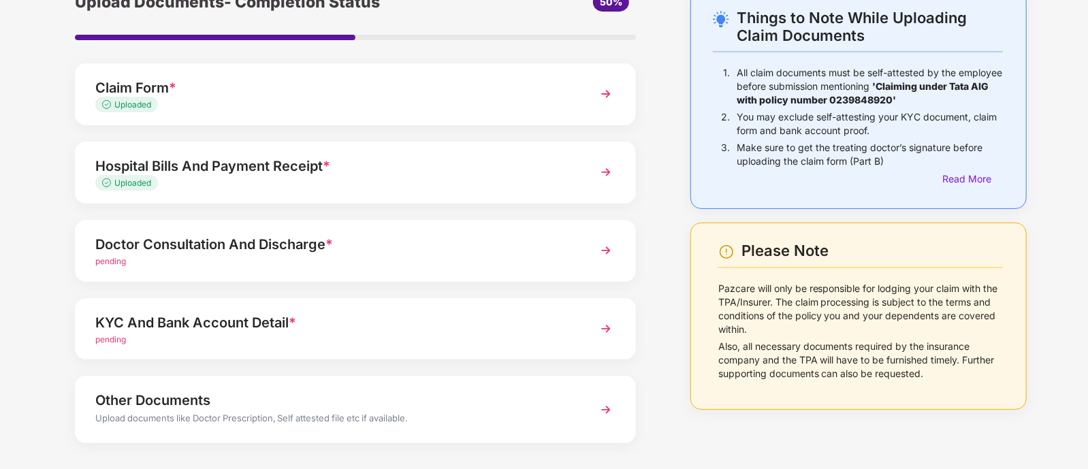
click at [419, 259] on div "pending" at bounding box center [333, 261] width 477 height 13
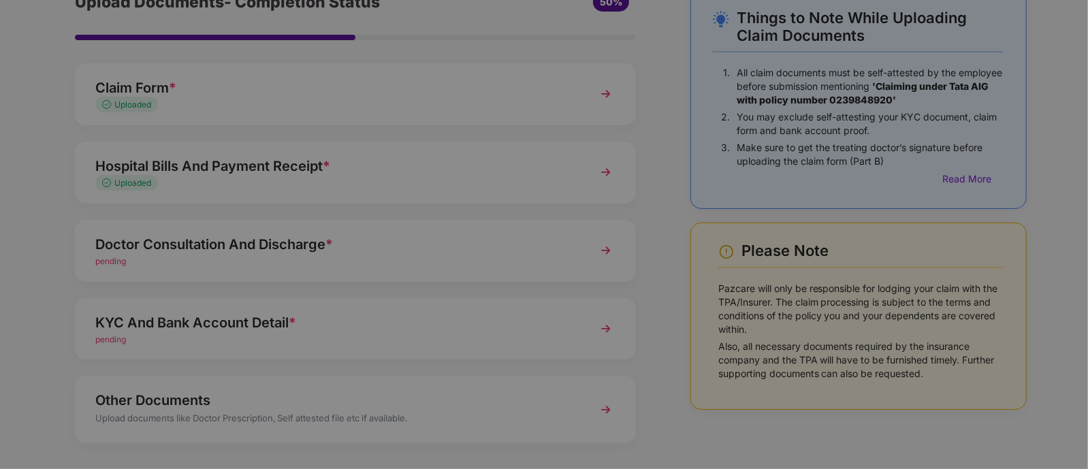
scroll to position [0, 0]
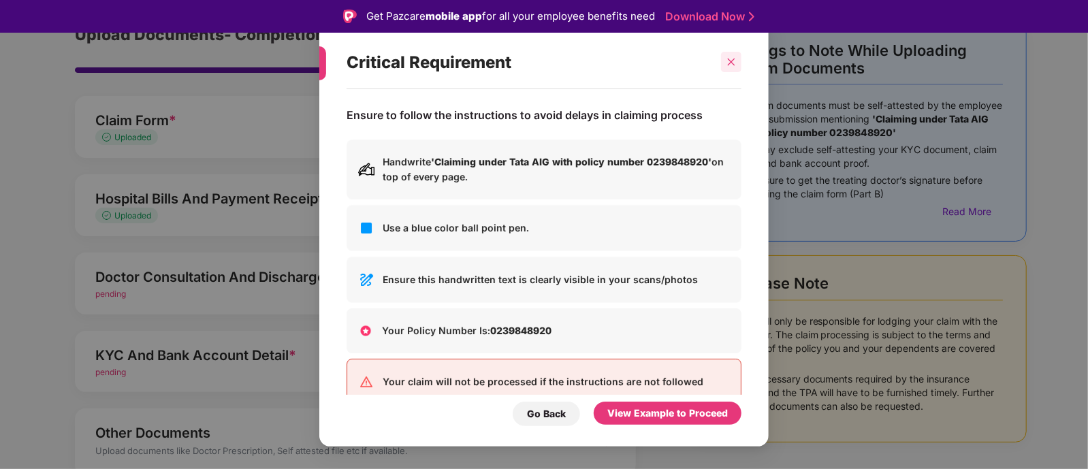
click at [727, 67] on div at bounding box center [731, 62] width 20 height 20
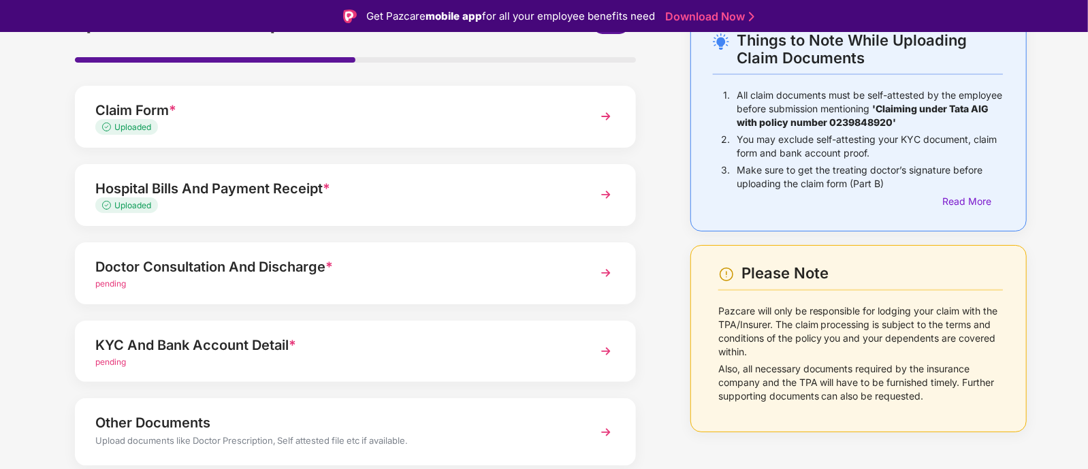
scroll to position [89, 0]
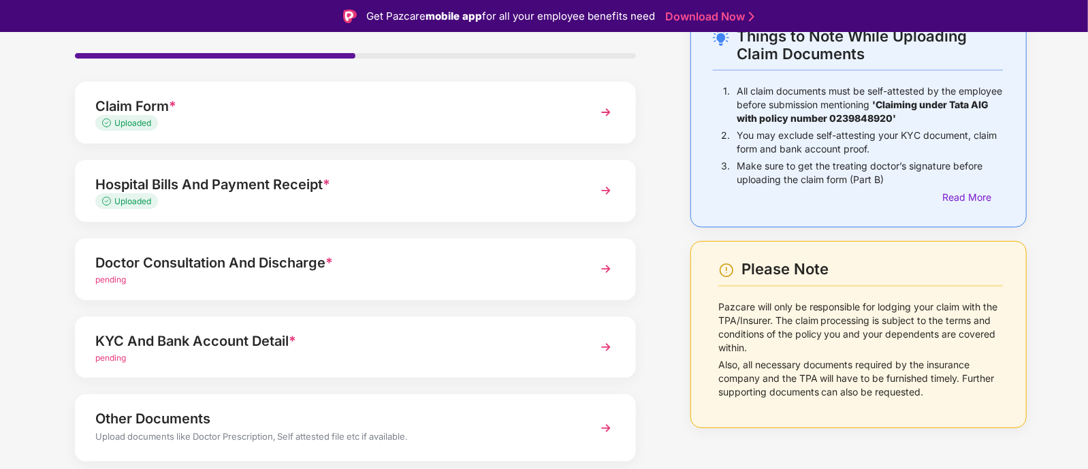
click at [257, 289] on div "Doctor Consultation And Discharge * pending" at bounding box center [355, 269] width 561 height 62
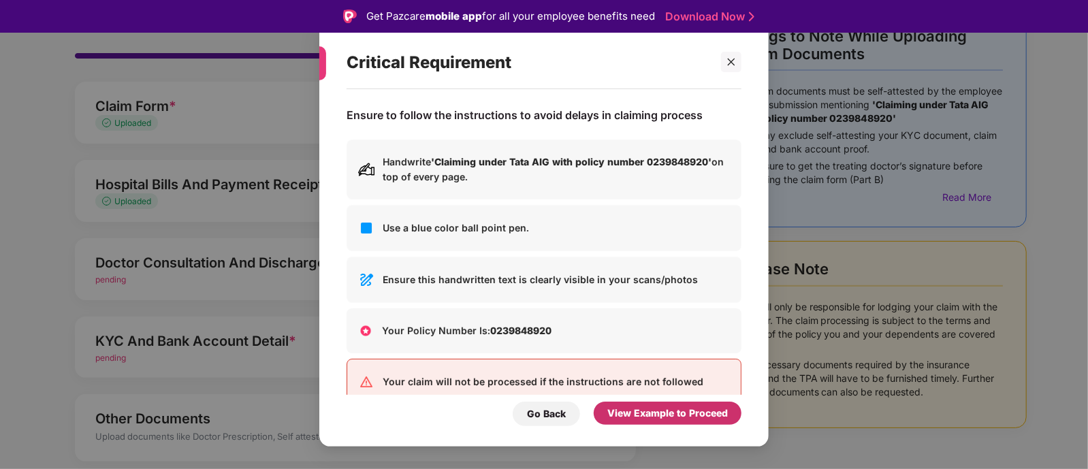
click at [698, 406] on div "View Example to Proceed" at bounding box center [668, 413] width 121 height 15
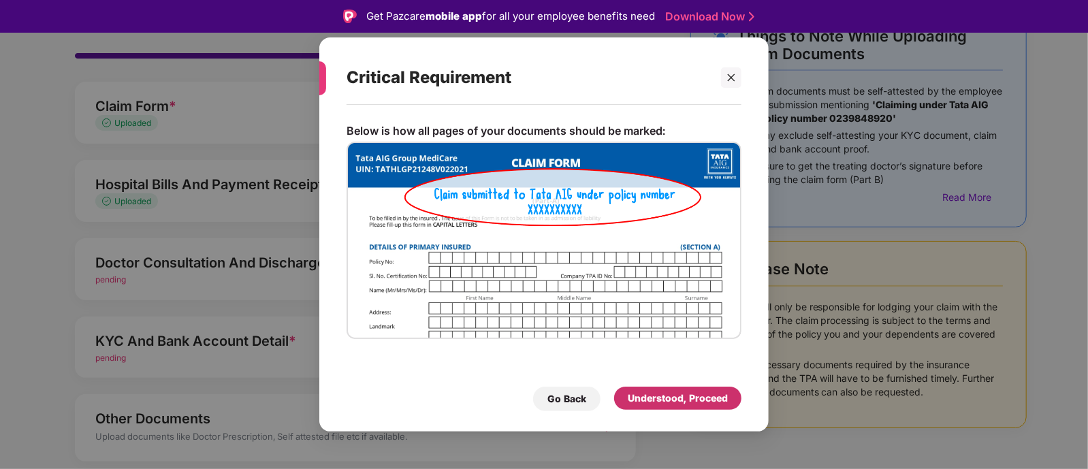
click at [698, 406] on div "Understood, Proceed" at bounding box center [677, 398] width 127 height 23
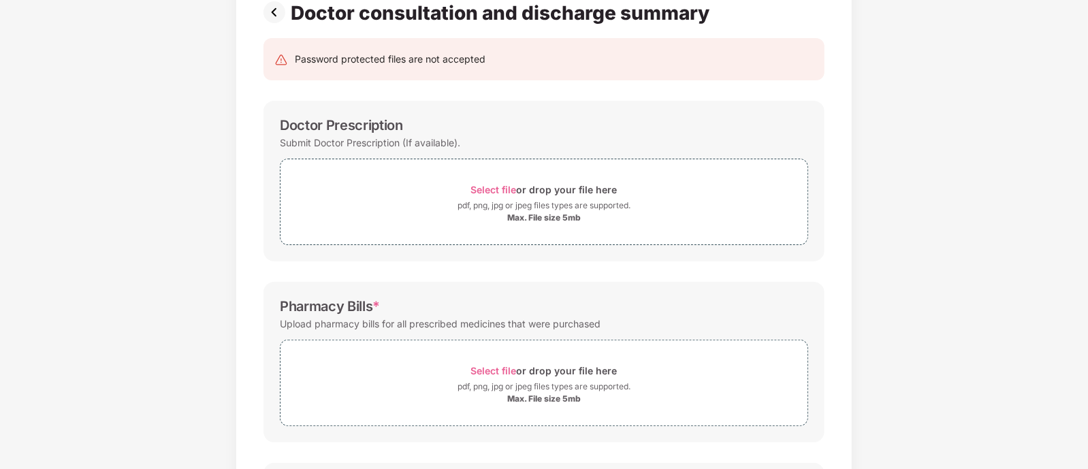
scroll to position [110, 0]
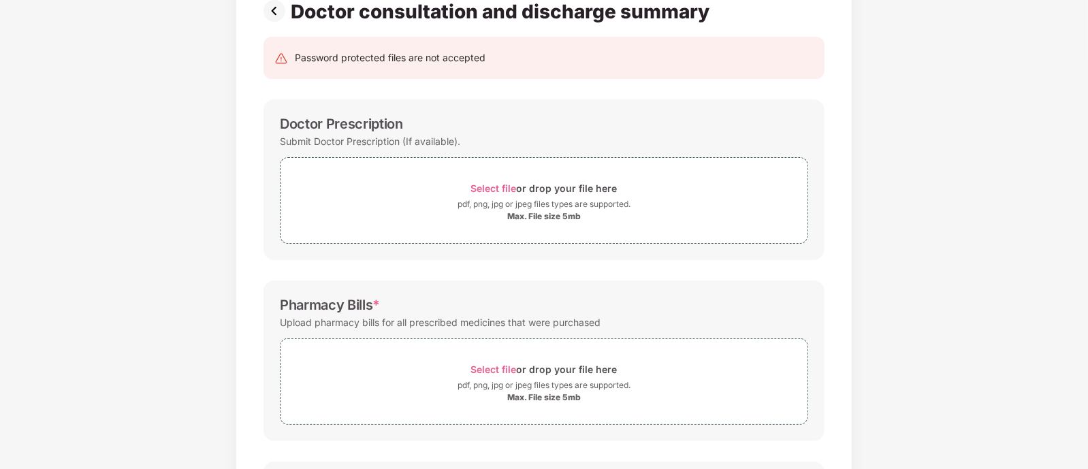
click at [283, 15] on img at bounding box center [277, 11] width 27 height 22
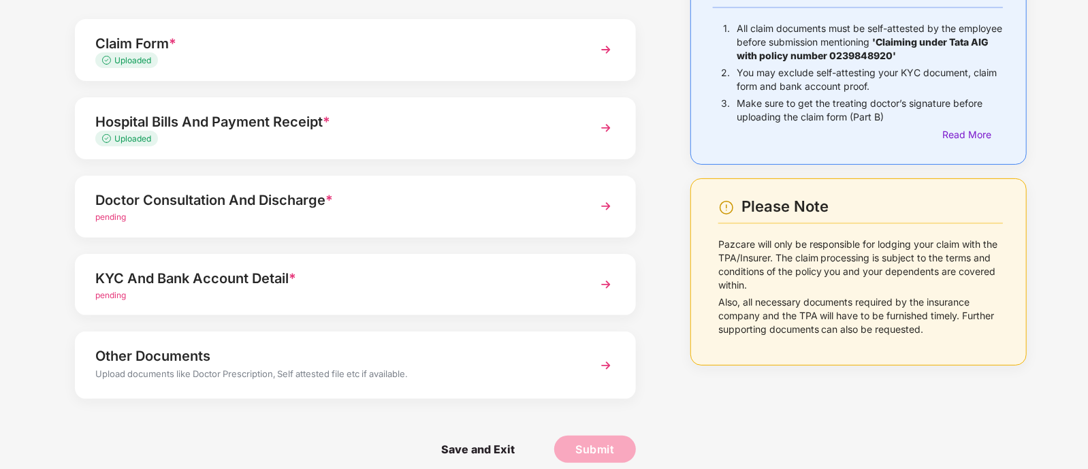
scroll to position [132, 0]
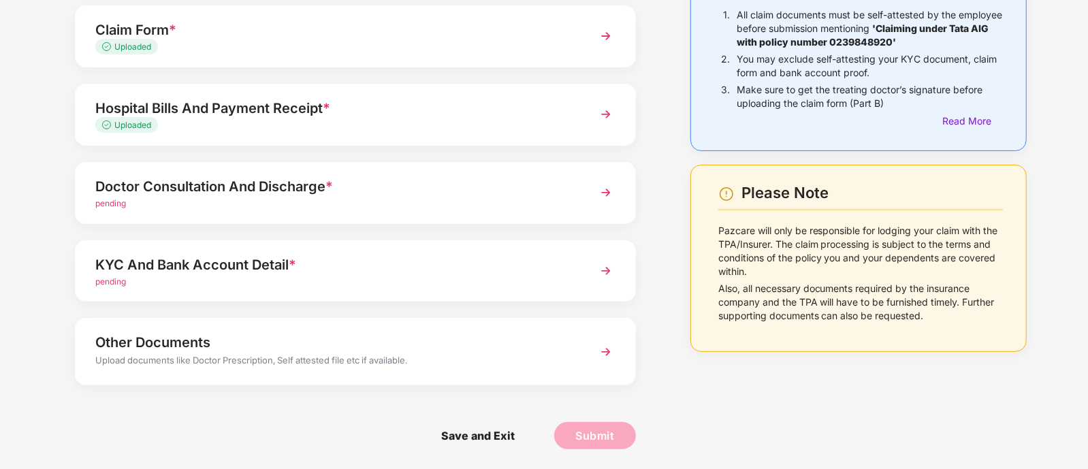
click at [405, 260] on div "KYC And Bank Account Detail *" at bounding box center [333, 265] width 477 height 22
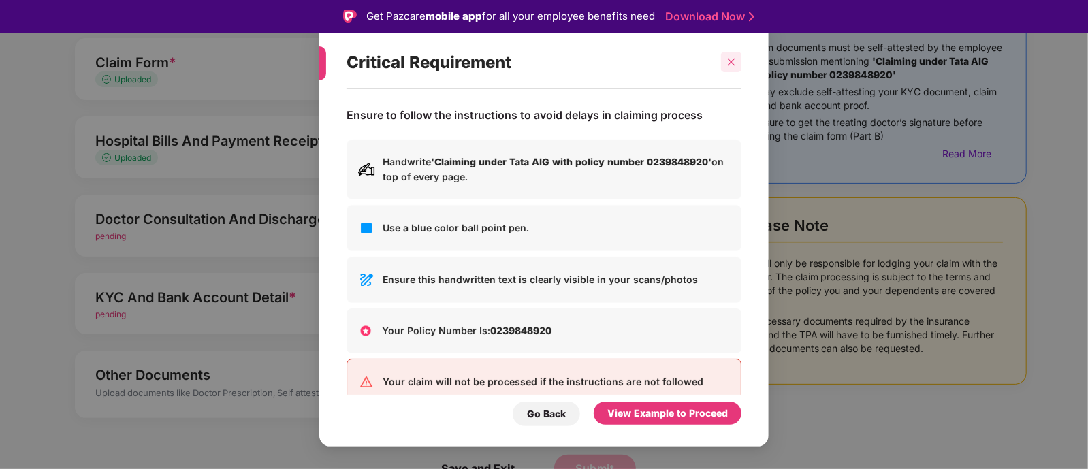
click at [729, 52] on div at bounding box center [731, 62] width 20 height 20
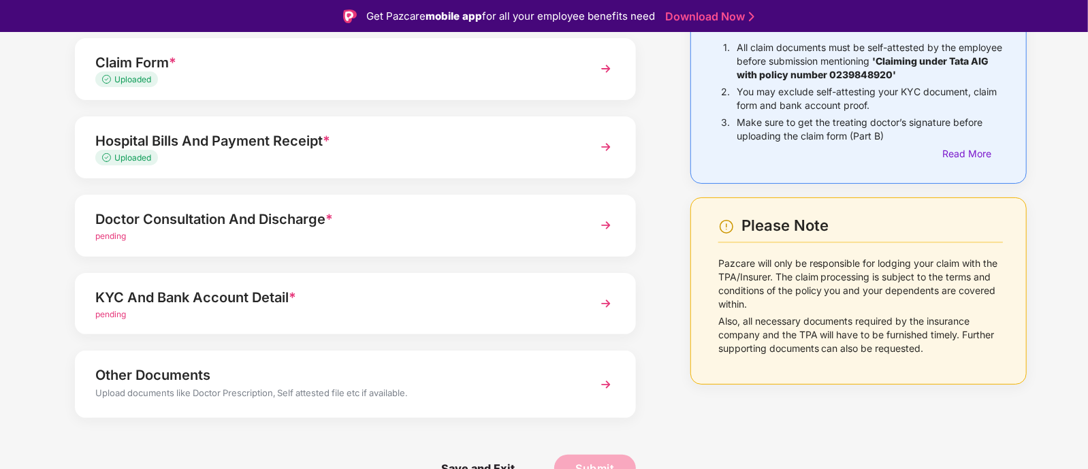
click at [266, 223] on div "Doctor Consultation And Discharge *" at bounding box center [333, 219] width 477 height 22
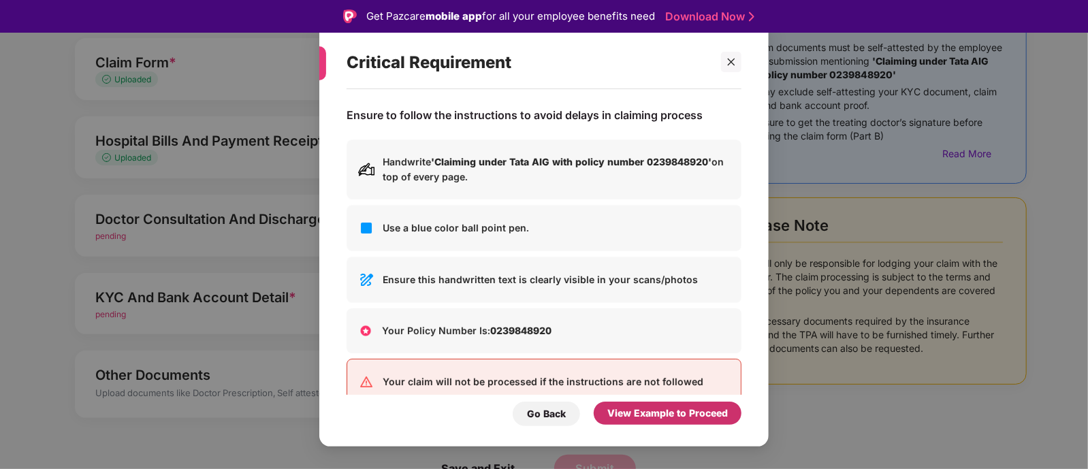
click at [709, 411] on div "View Example to Proceed" at bounding box center [668, 413] width 121 height 15
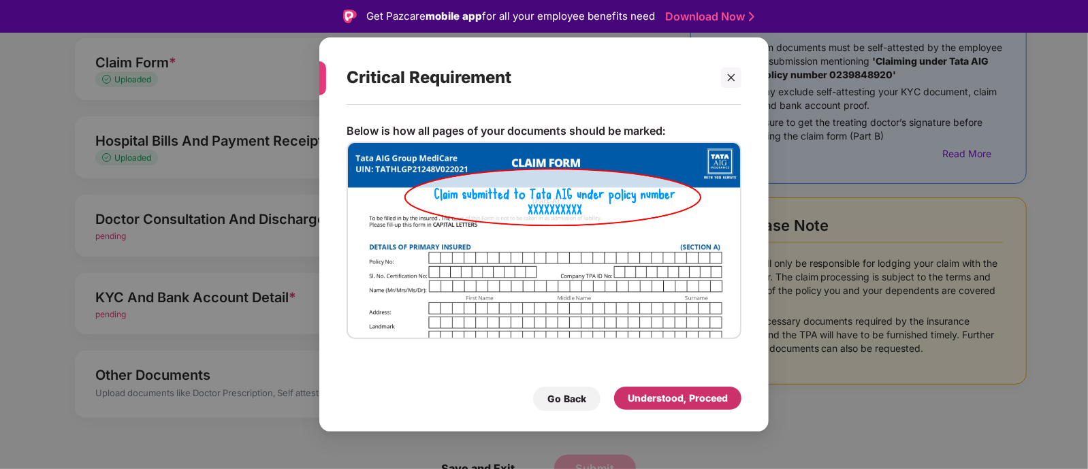
click at [697, 396] on div "Understood, Proceed" at bounding box center [678, 398] width 100 height 15
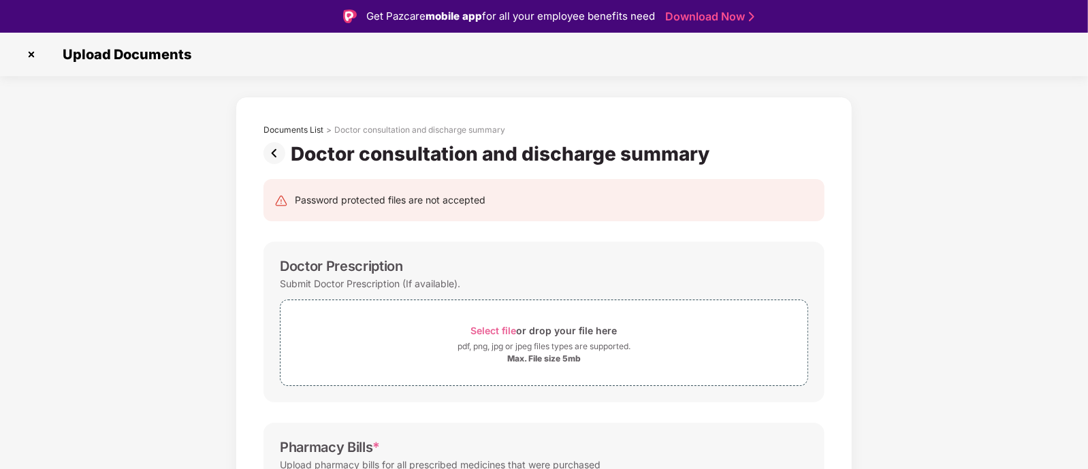
click at [31, 49] on img at bounding box center [31, 55] width 22 height 22
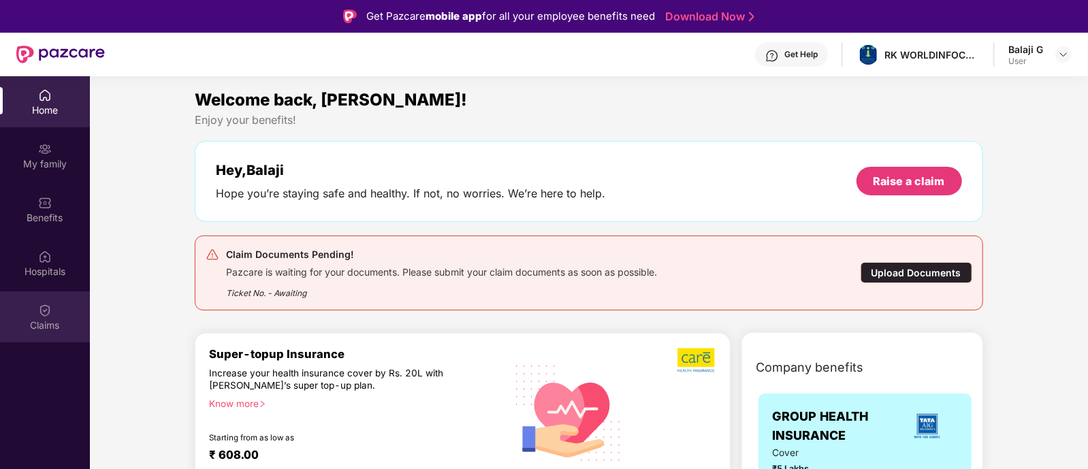
click at [63, 308] on div "Claims" at bounding box center [45, 317] width 90 height 51
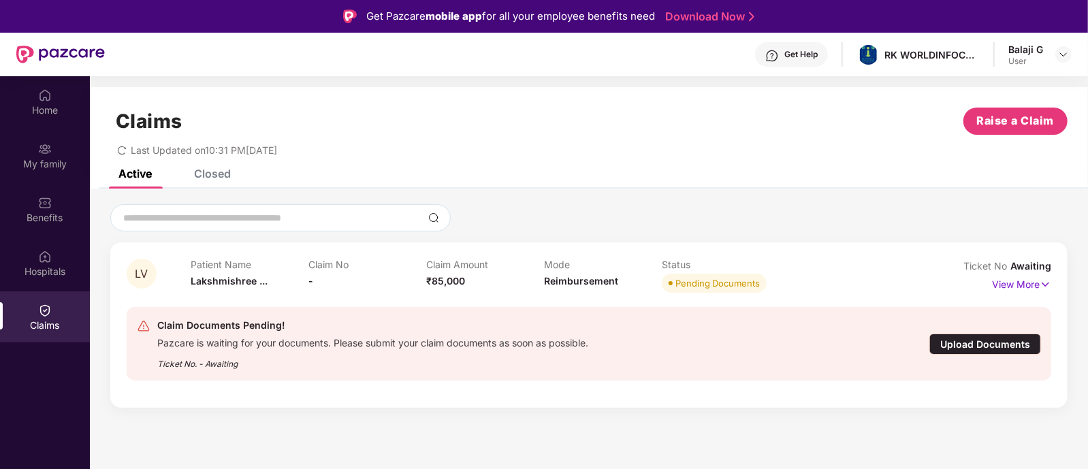
click at [1005, 345] on div "Upload Documents" at bounding box center [986, 344] width 112 height 21
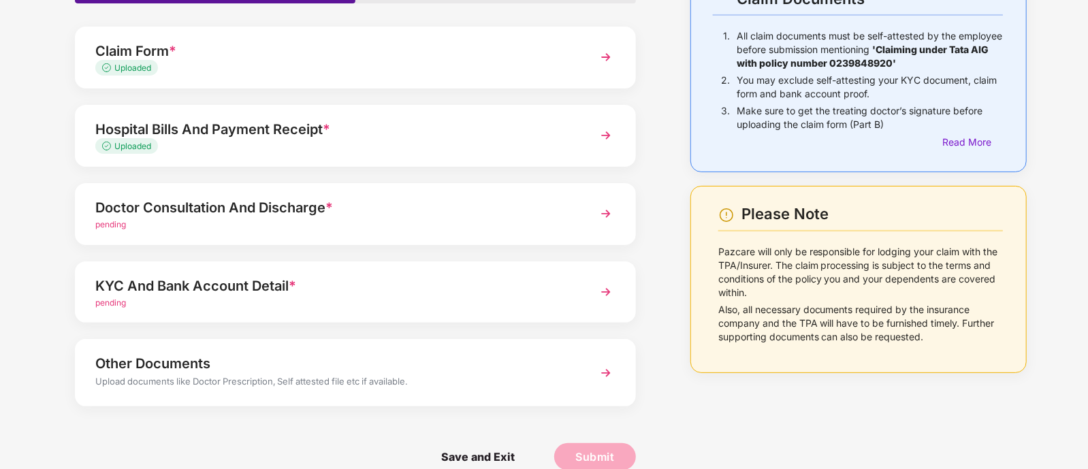
scroll to position [132, 0]
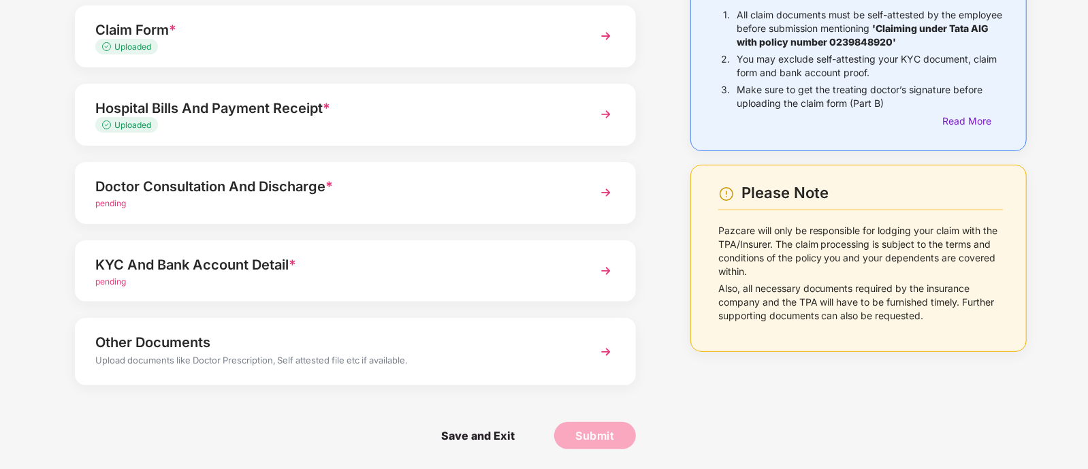
click at [169, 201] on div "pending" at bounding box center [333, 204] width 477 height 13
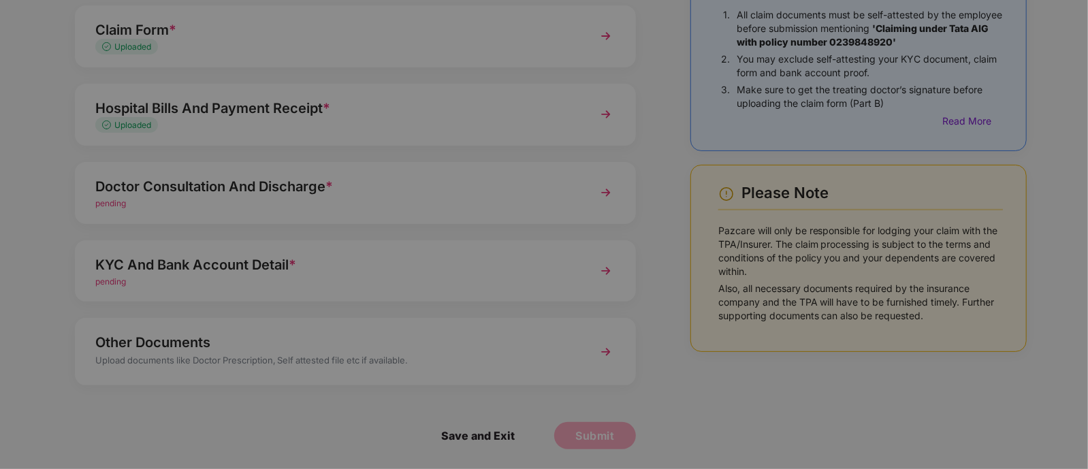
scroll to position [0, 0]
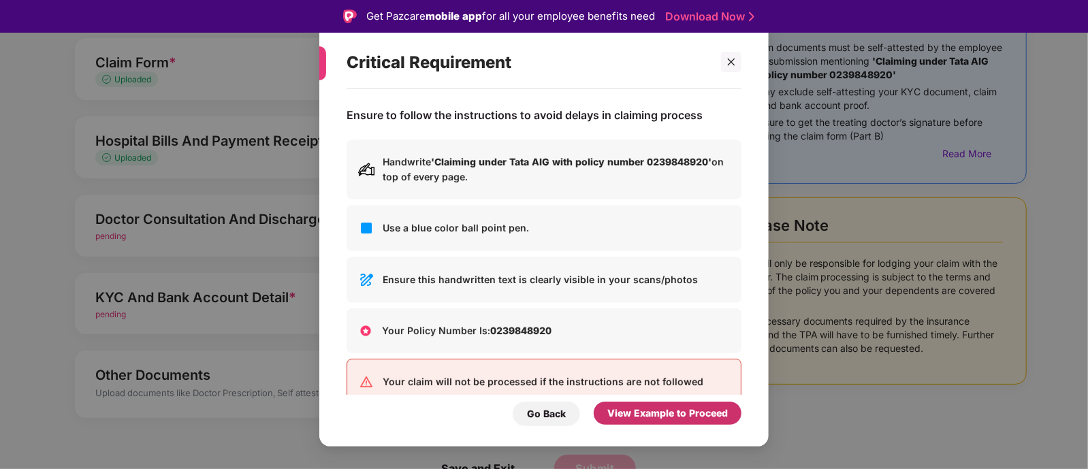
click at [674, 415] on div "View Example to Proceed" at bounding box center [668, 413] width 121 height 15
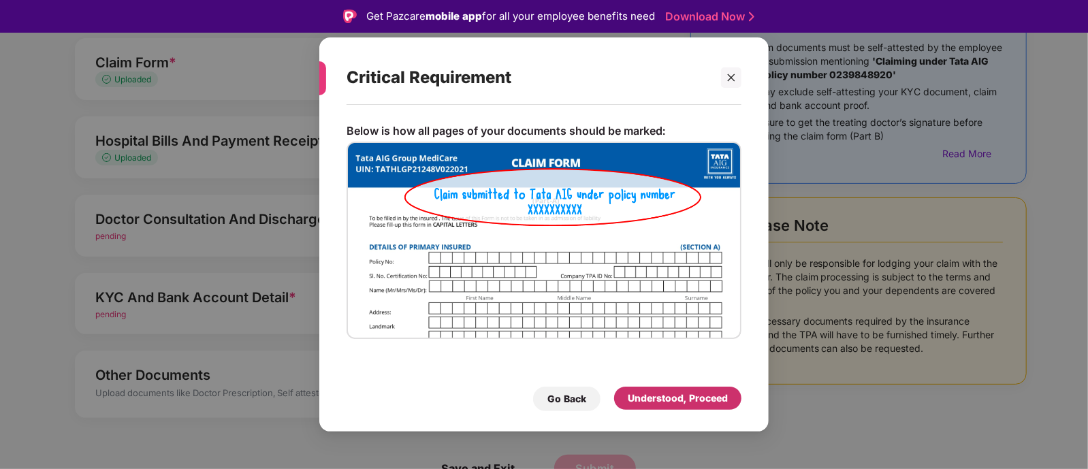
click at [671, 404] on div "Understood, Proceed" at bounding box center [678, 398] width 100 height 15
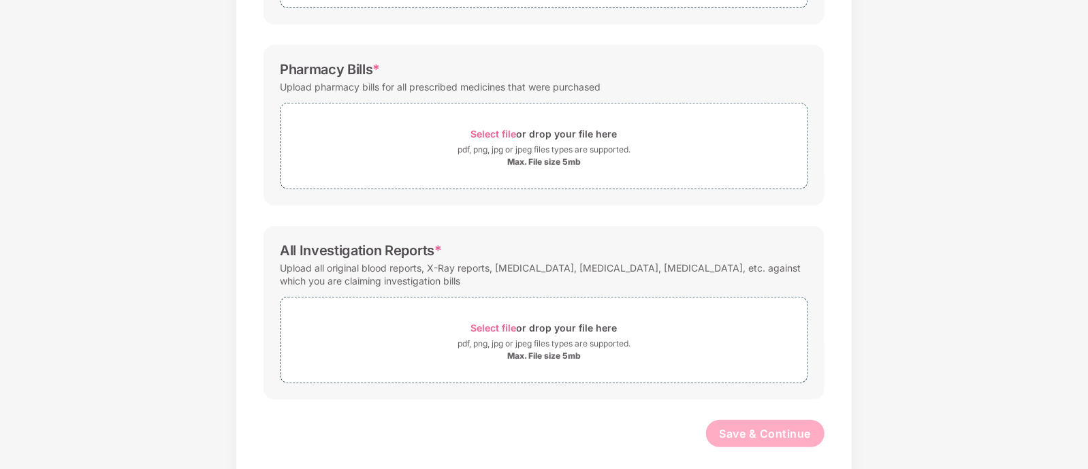
scroll to position [347, 0]
click at [521, 336] on div "pdf, png, jpg or jpeg files types are supported." at bounding box center [544, 343] width 173 height 14
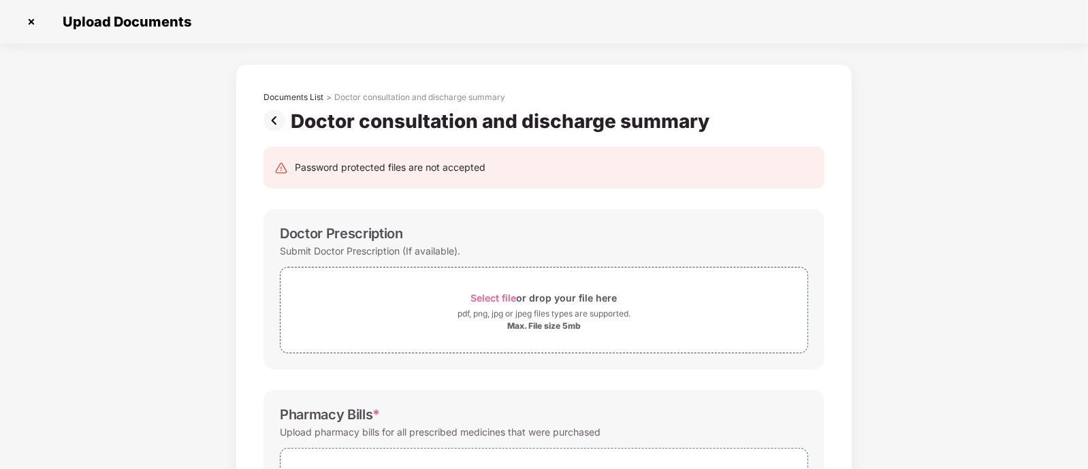
scroll to position [422, 0]
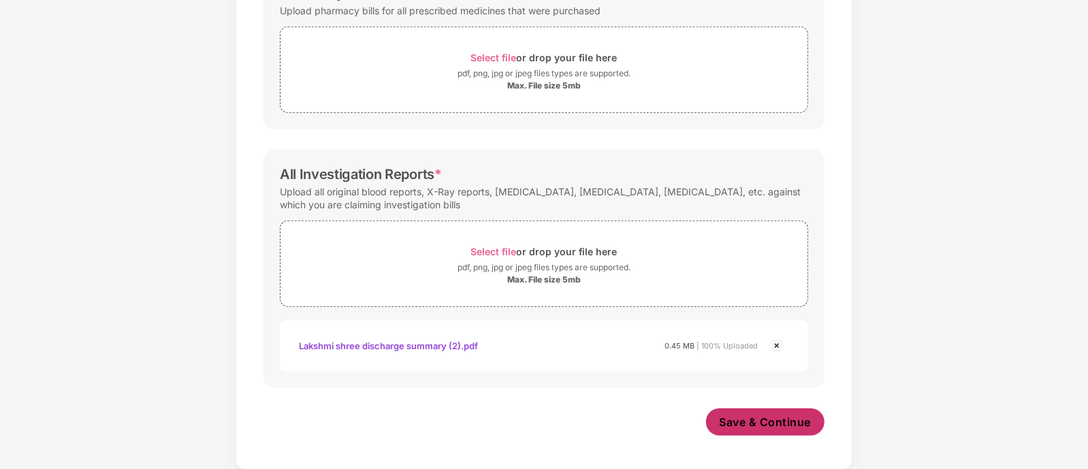
click at [755, 418] on span "Save & Continue" at bounding box center [766, 422] width 92 height 15
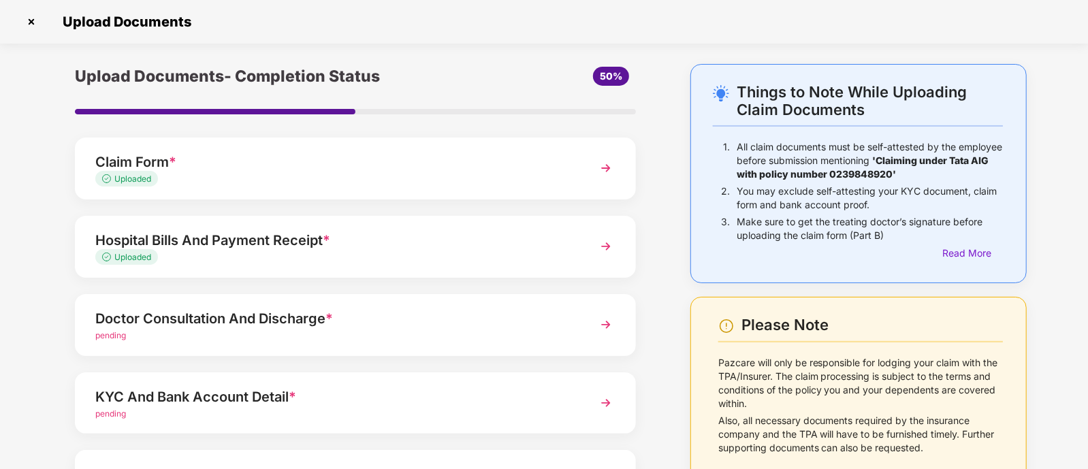
scroll to position [132, 0]
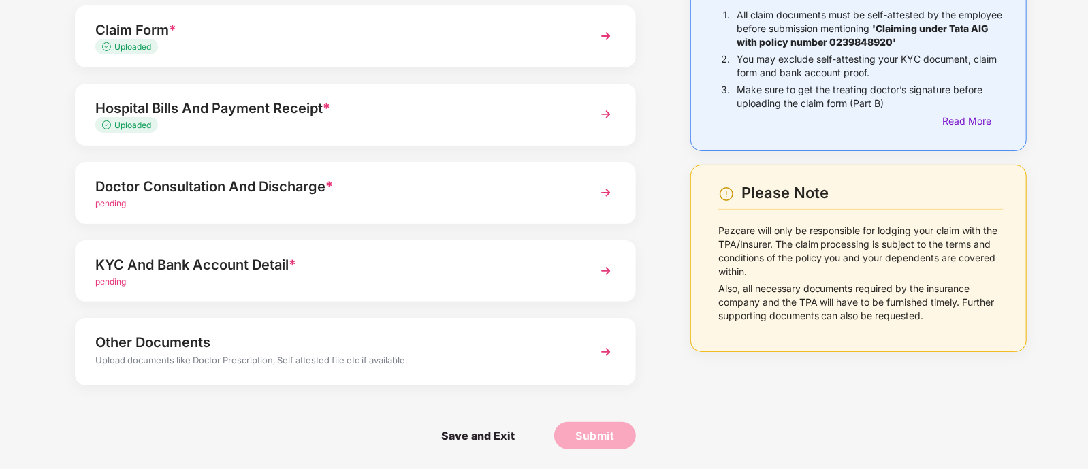
click at [435, 202] on div "pending" at bounding box center [333, 204] width 477 height 13
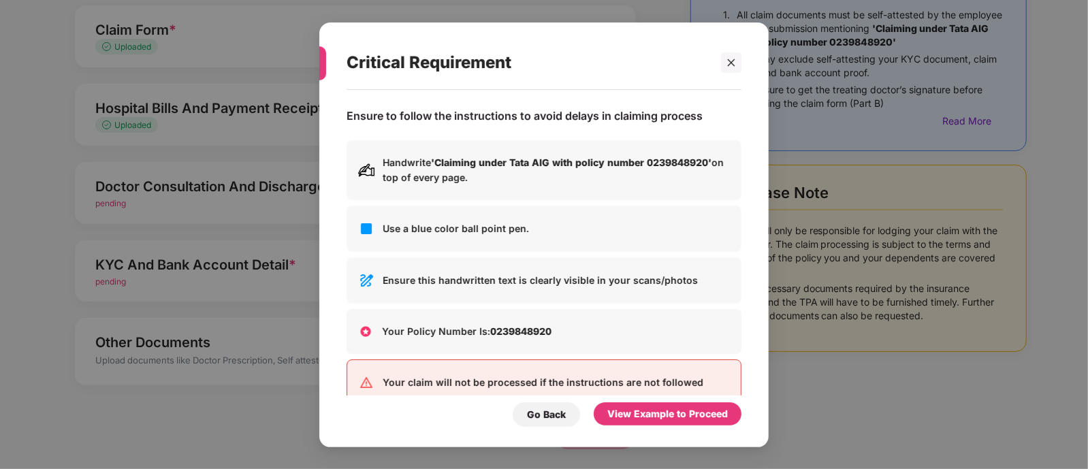
scroll to position [0, 0]
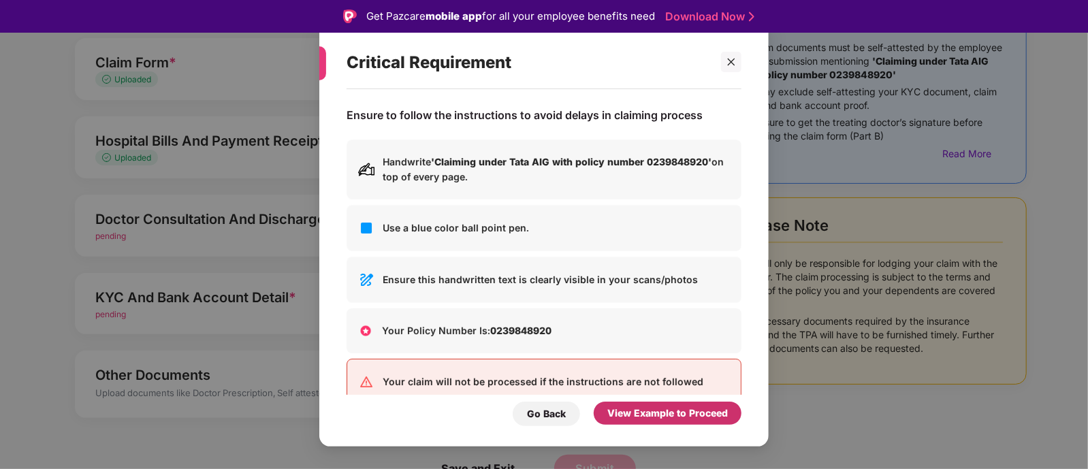
click at [654, 416] on div "View Example to Proceed" at bounding box center [668, 413] width 121 height 15
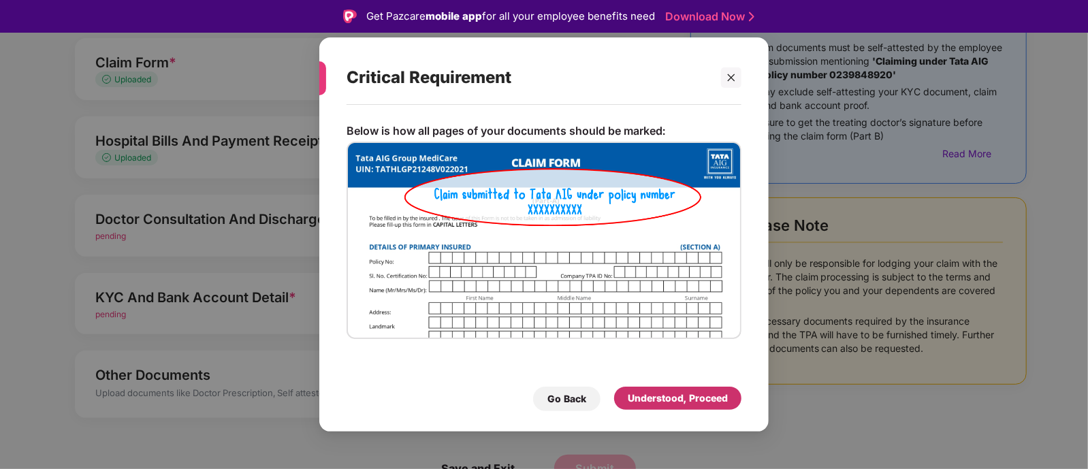
click at [657, 393] on div "Understood, Proceed" at bounding box center [678, 398] width 100 height 15
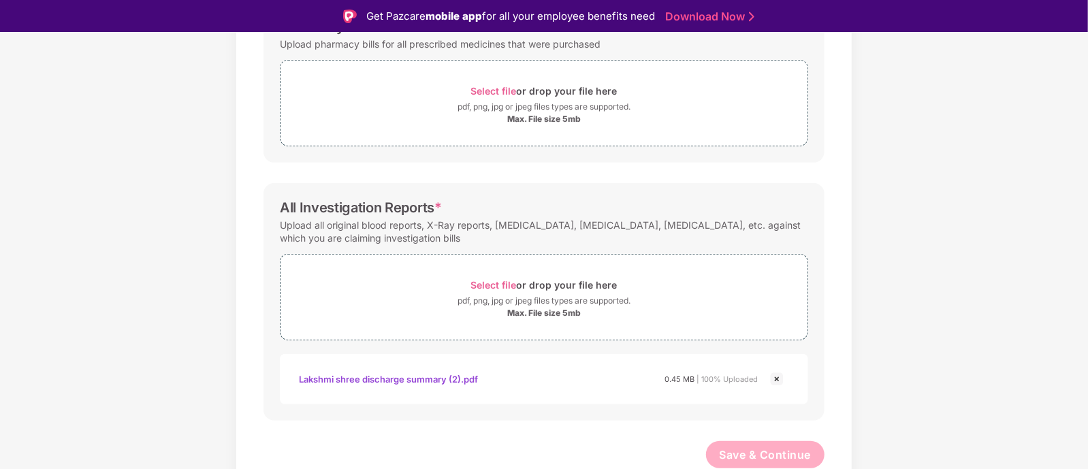
scroll to position [33, 0]
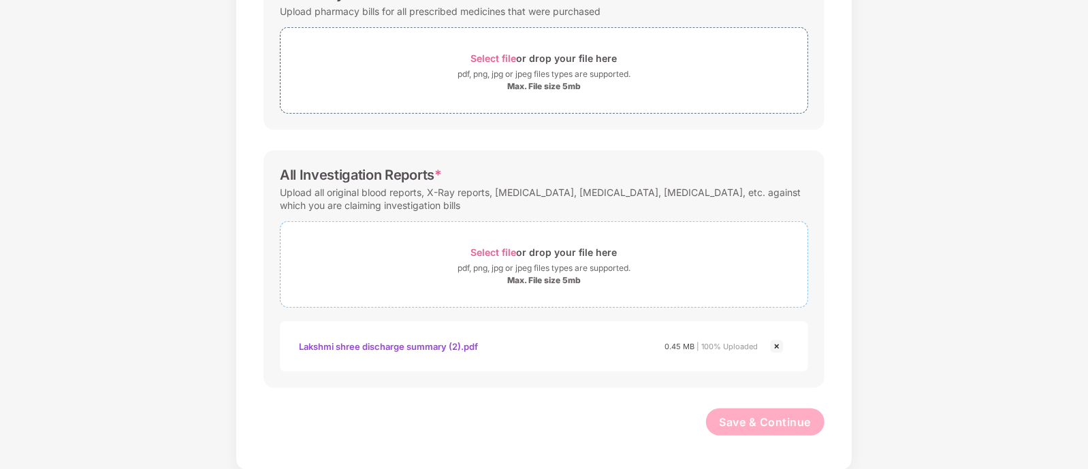
click at [539, 249] on div "Select file or drop your file here" at bounding box center [544, 252] width 146 height 18
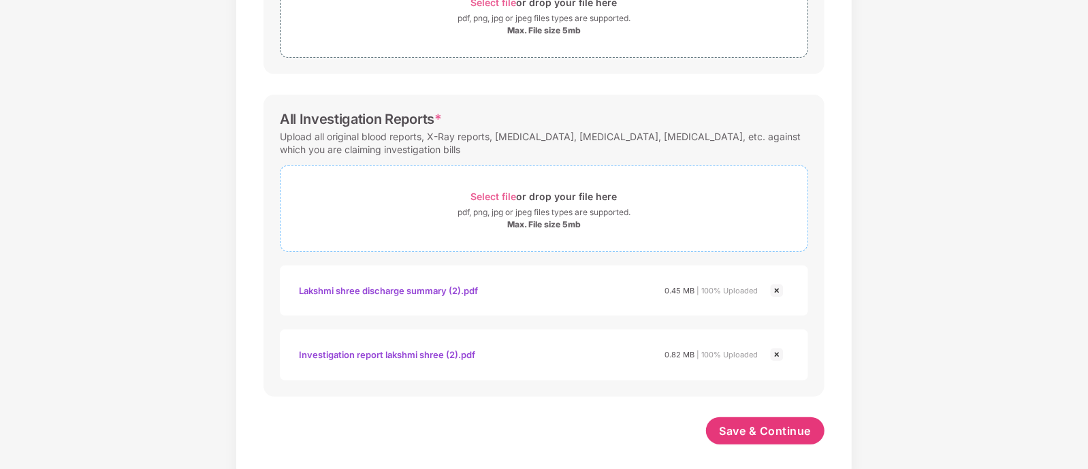
scroll to position [475, 0]
click at [773, 287] on img at bounding box center [777, 293] width 16 height 16
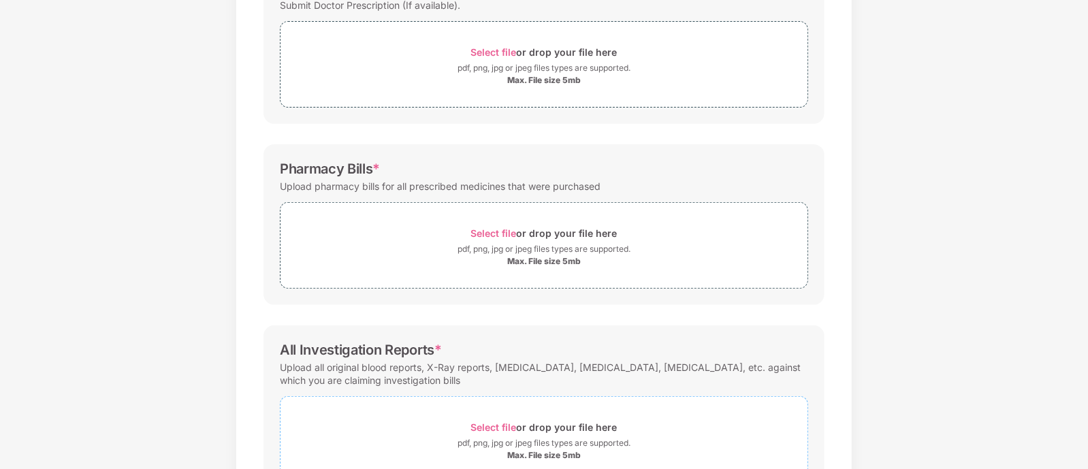
scroll to position [422, 0]
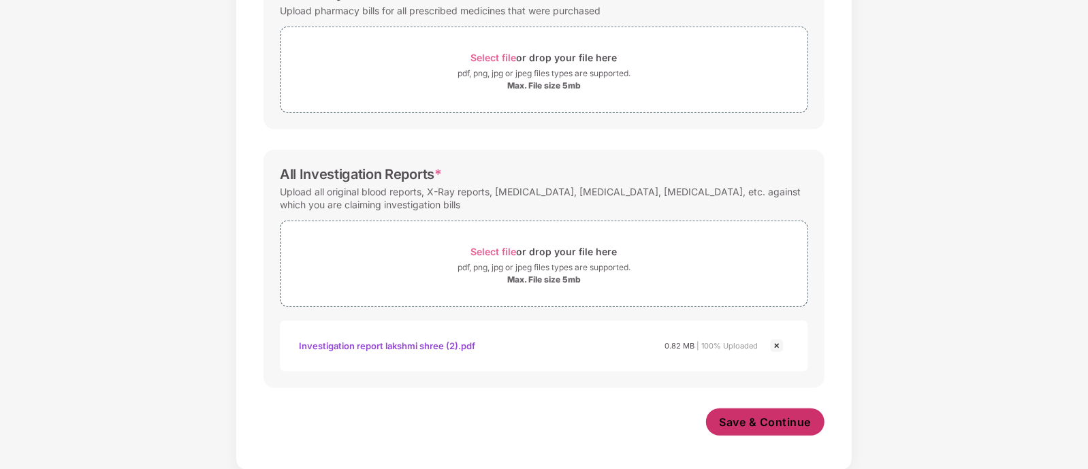
click at [734, 415] on span "Save & Continue" at bounding box center [766, 422] width 92 height 15
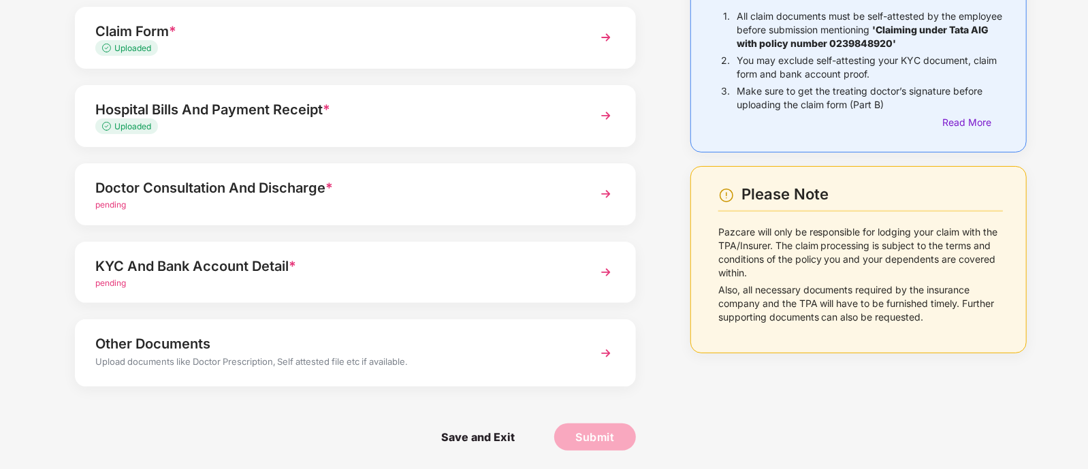
scroll to position [132, 0]
click at [311, 199] on div "pending" at bounding box center [333, 204] width 477 height 13
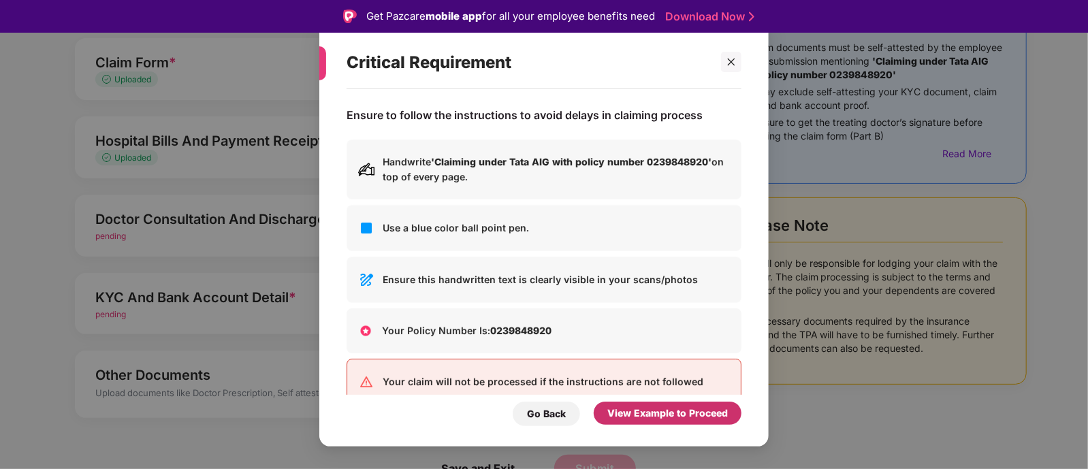
click at [661, 411] on div "View Example to Proceed" at bounding box center [668, 413] width 121 height 15
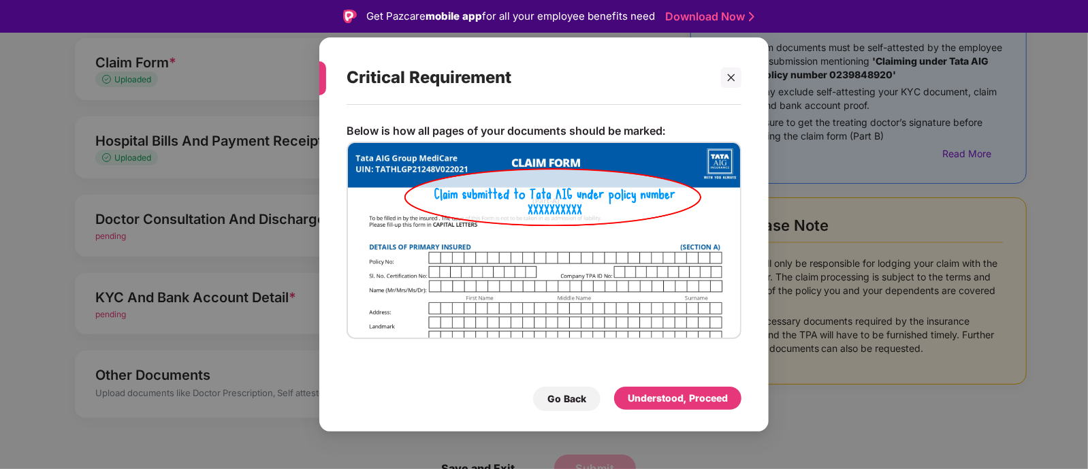
scroll to position [33, 0]
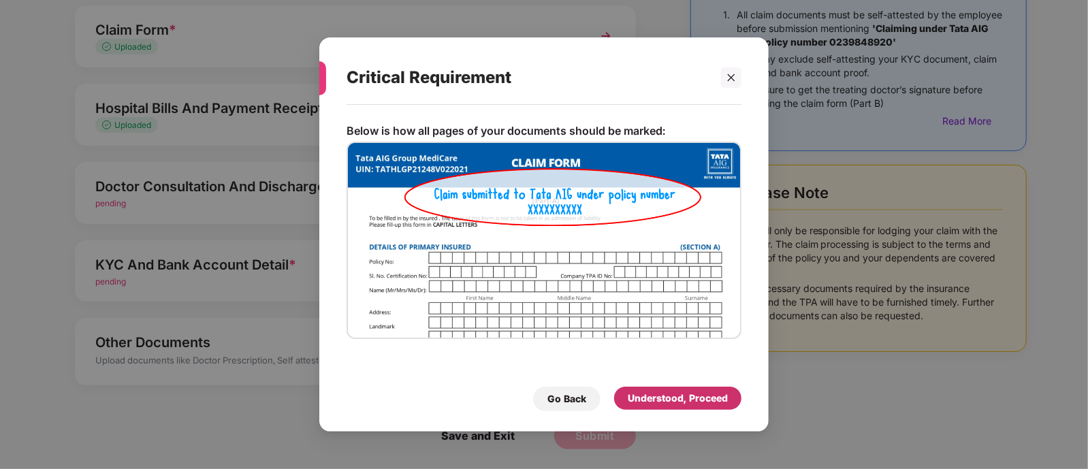
click at [659, 406] on div "Understood, Proceed" at bounding box center [677, 398] width 127 height 23
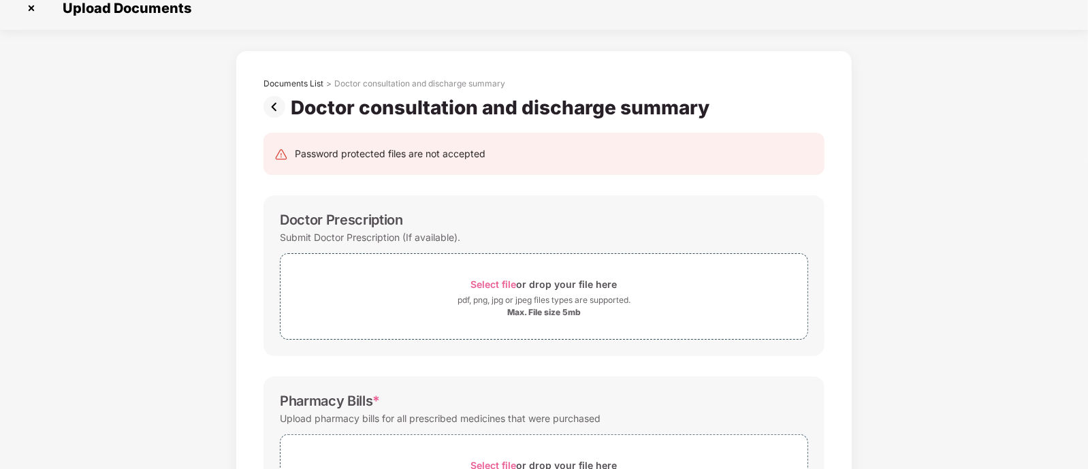
scroll to position [0, 0]
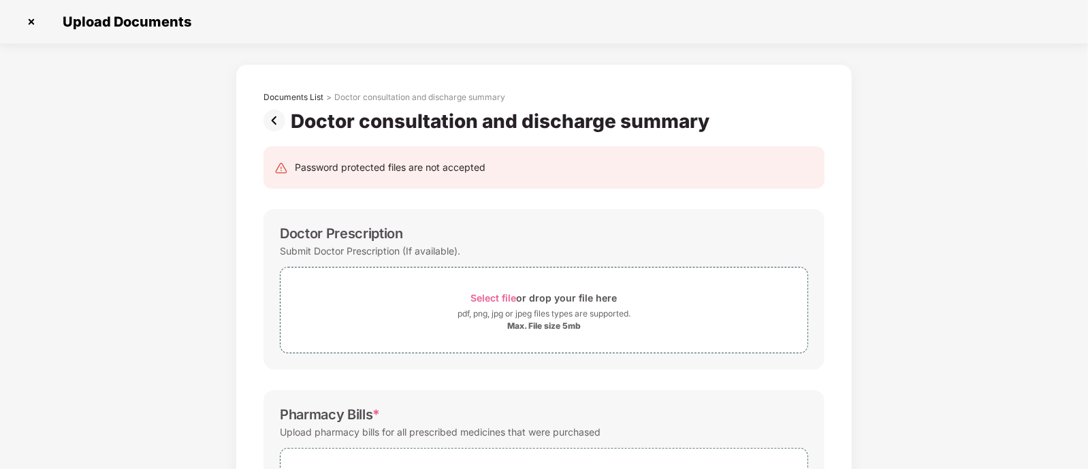
click at [271, 116] on img at bounding box center [277, 121] width 27 height 22
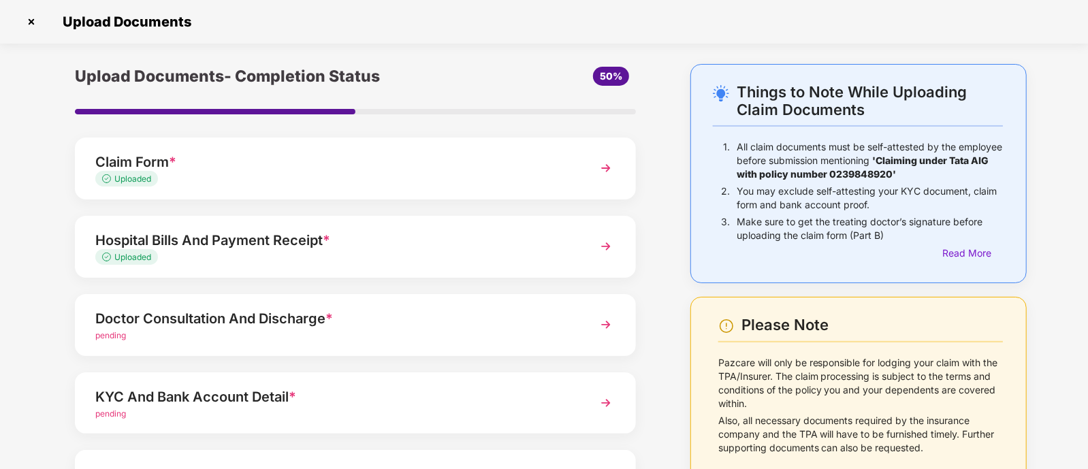
scroll to position [132, 0]
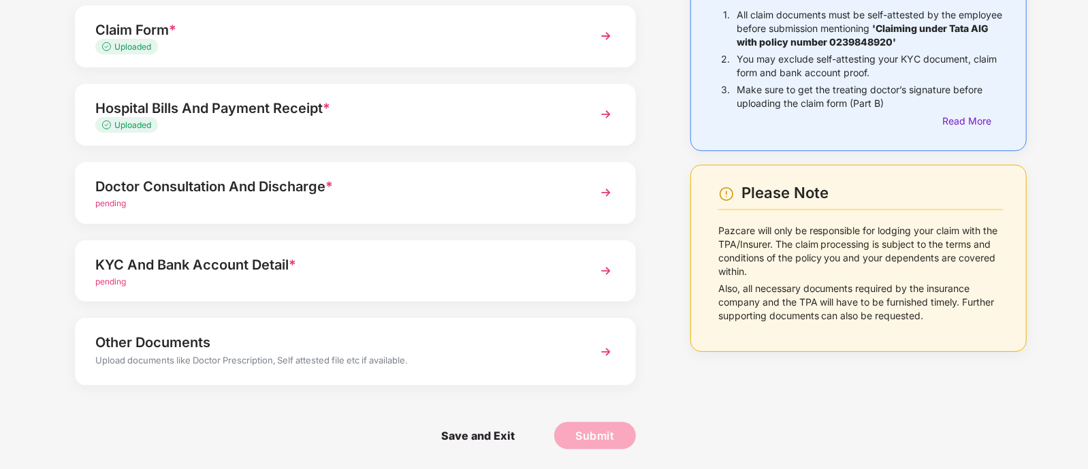
click at [376, 283] on div "pending" at bounding box center [333, 282] width 477 height 13
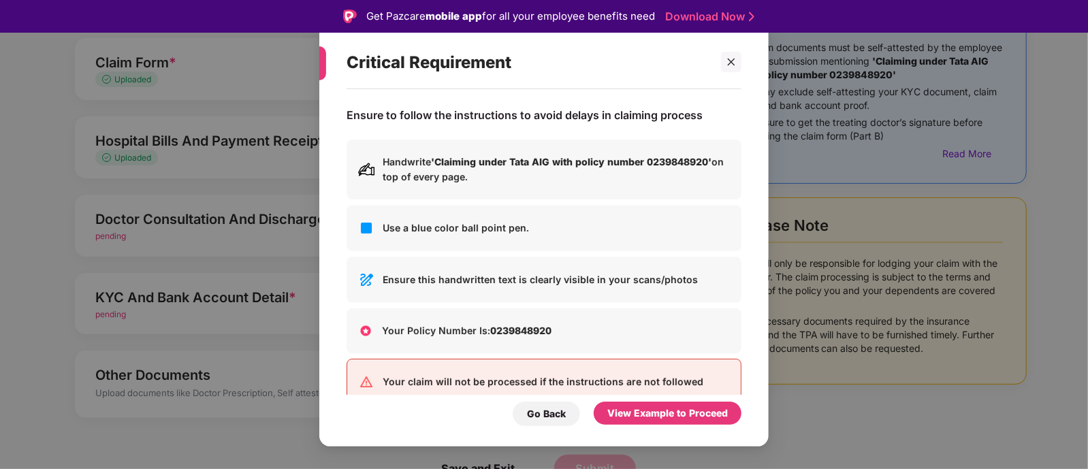
scroll to position [29, 0]
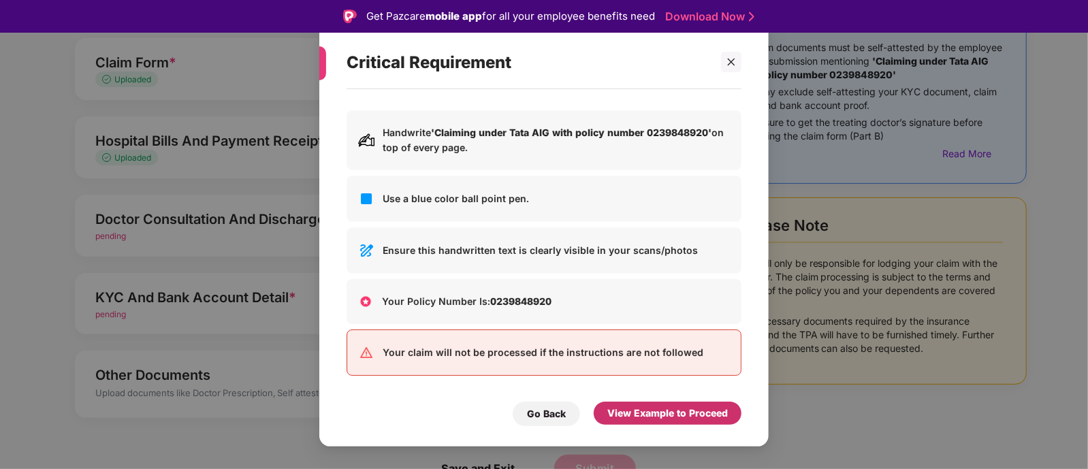
click at [636, 409] on div "View Example to Proceed" at bounding box center [668, 413] width 121 height 15
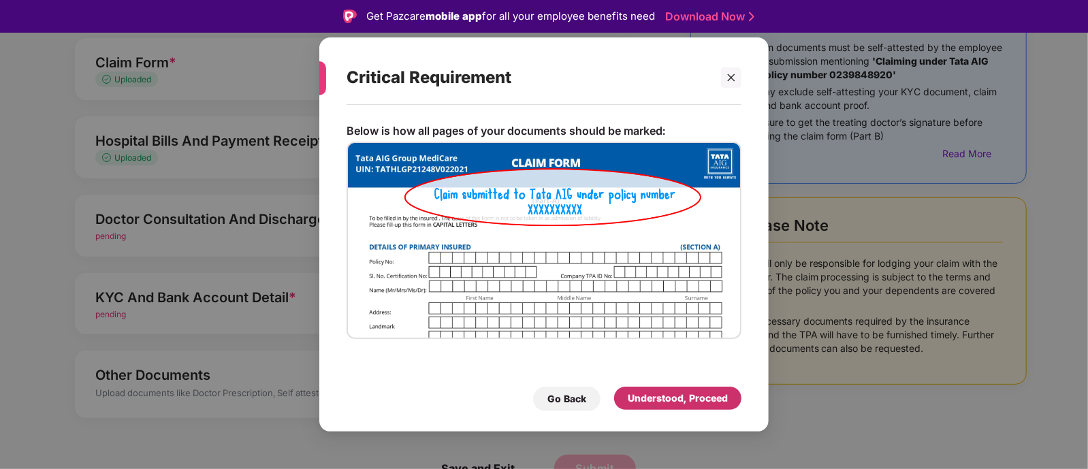
scroll to position [0, 0]
click at [670, 392] on div "Understood, Proceed" at bounding box center [678, 398] width 100 height 15
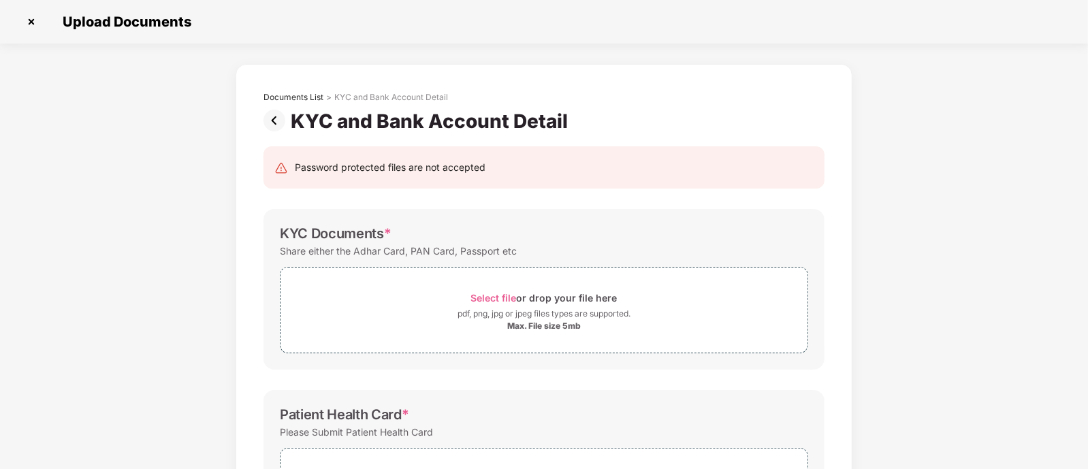
click at [270, 117] on img at bounding box center [277, 121] width 27 height 22
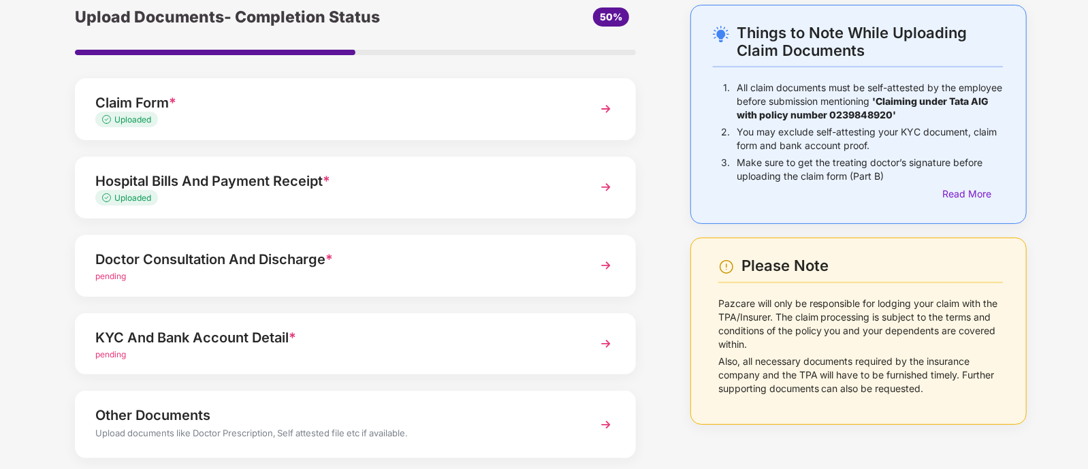
scroll to position [61, 0]
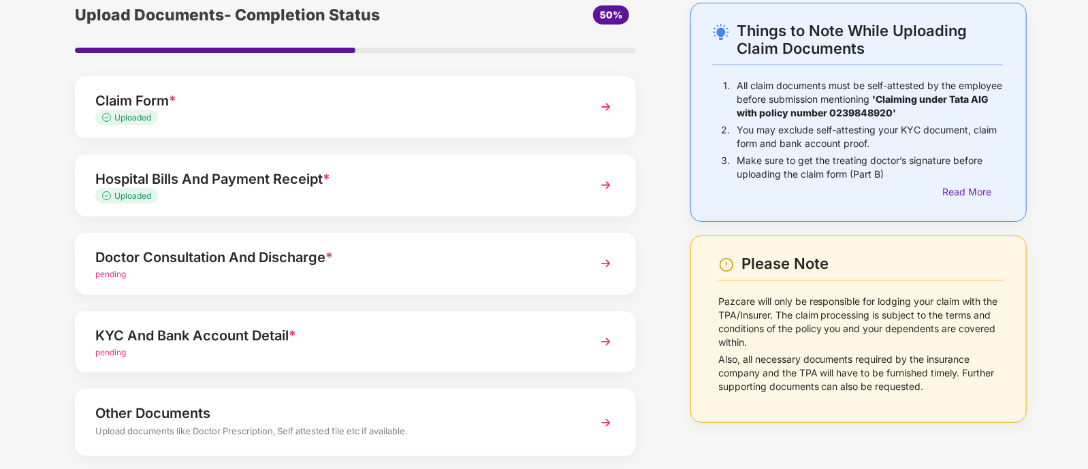
click at [428, 251] on div "Doctor Consultation And Discharge *" at bounding box center [333, 258] width 477 height 22
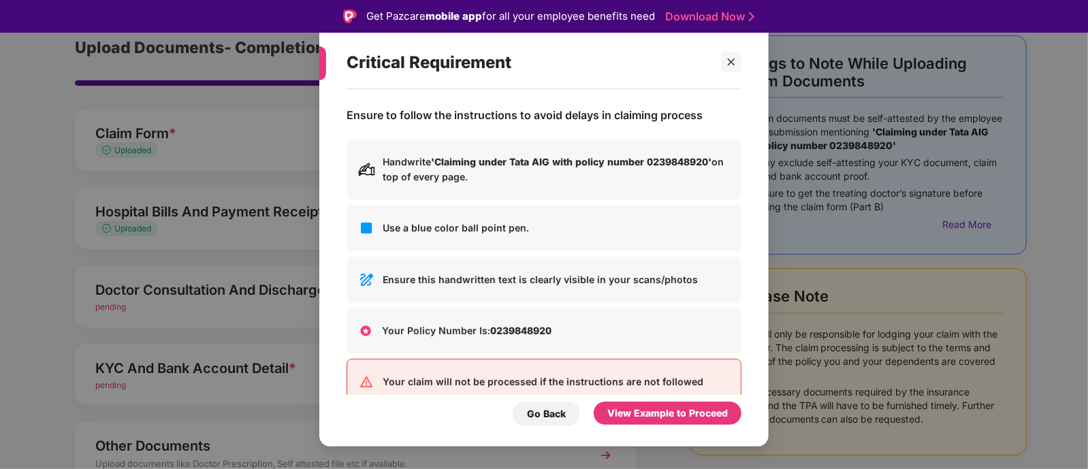
scroll to position [29, 0]
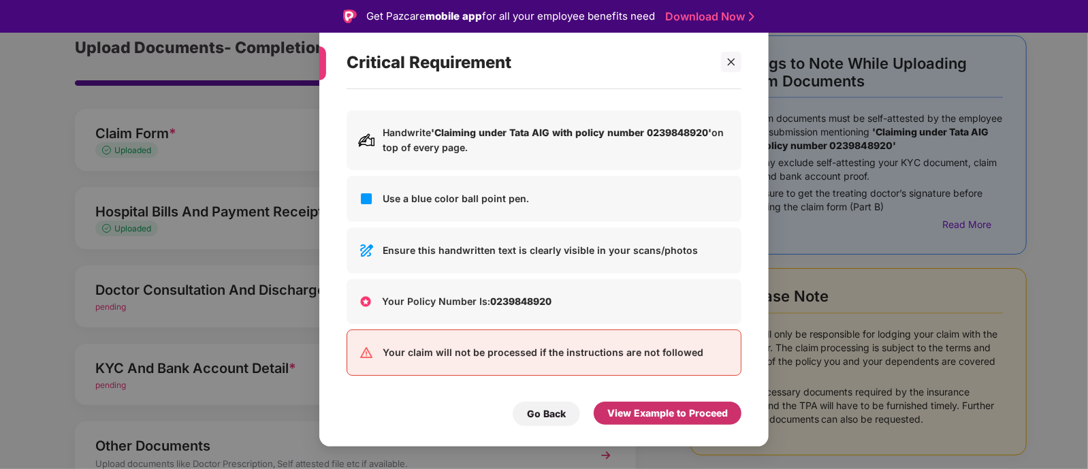
click at [676, 403] on div "View Example to Proceed" at bounding box center [668, 413] width 148 height 23
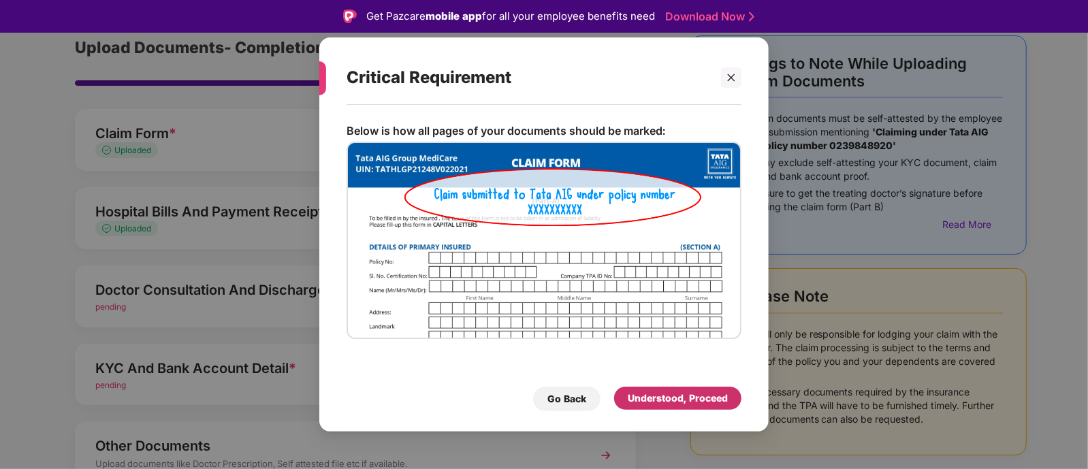
scroll to position [0, 0]
click at [682, 411] on div "Below is how all pages of your documents should be marked: Go Back Understood, …" at bounding box center [544, 261] width 450 height 313
click at [678, 403] on div "Understood, Proceed" at bounding box center [678, 398] width 100 height 15
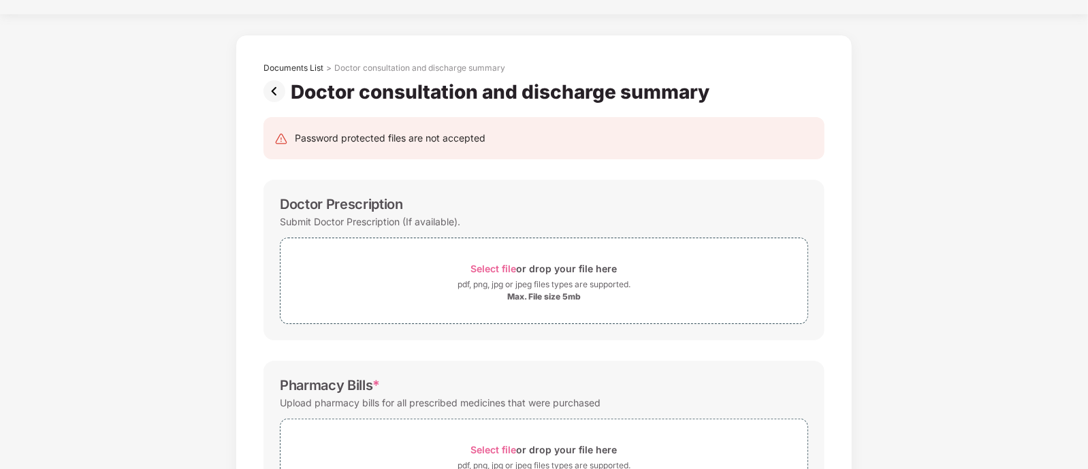
scroll to position [29, 0]
click at [270, 93] on img at bounding box center [277, 92] width 27 height 22
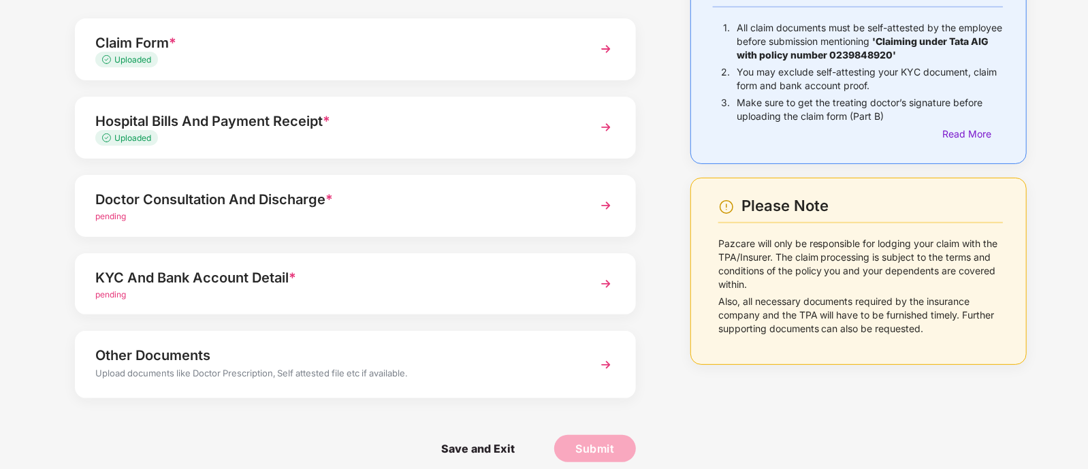
scroll to position [132, 0]
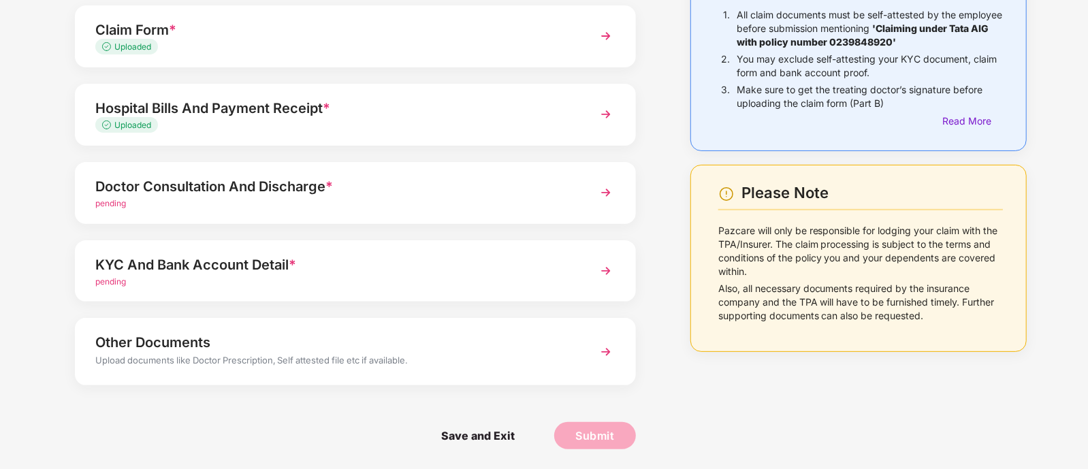
click at [368, 291] on div "KYC And Bank Account Detail * pending" at bounding box center [355, 271] width 561 height 62
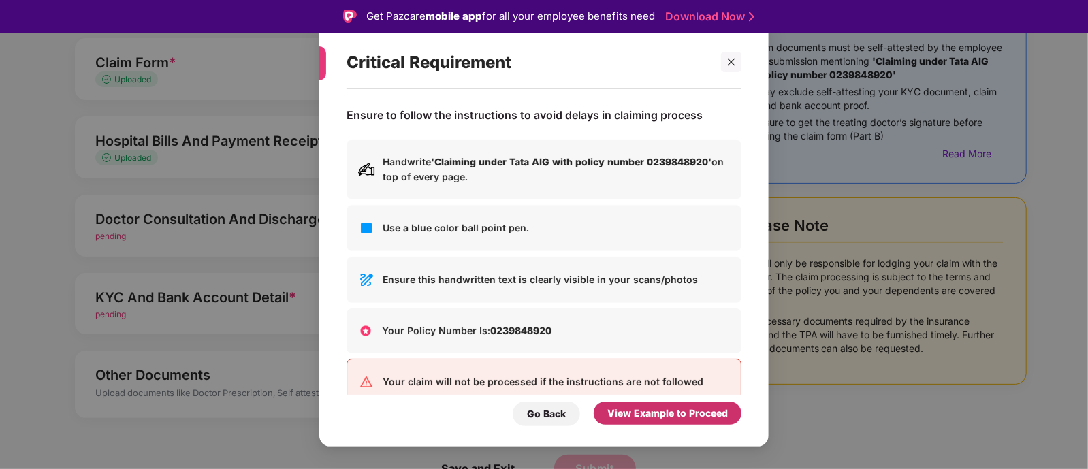
click at [625, 413] on div "View Example to Proceed" at bounding box center [668, 413] width 121 height 15
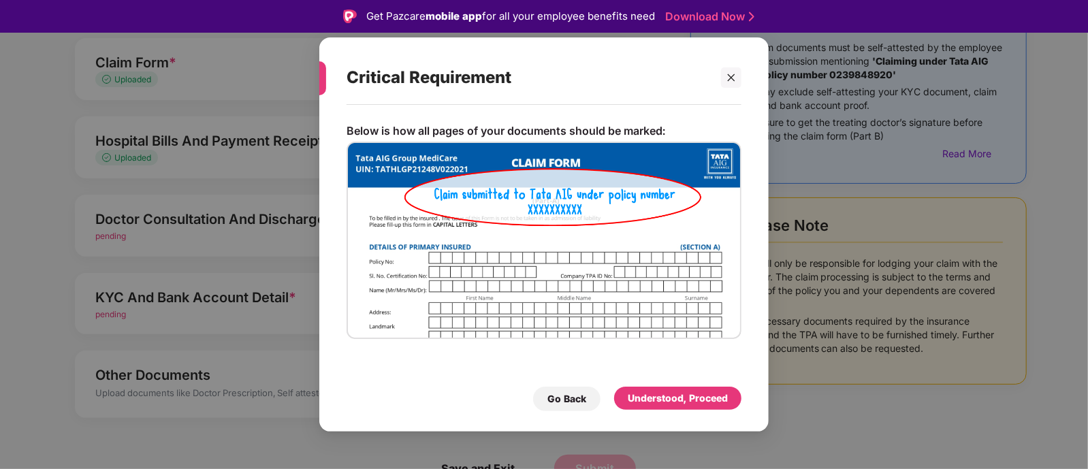
scroll to position [33, 0]
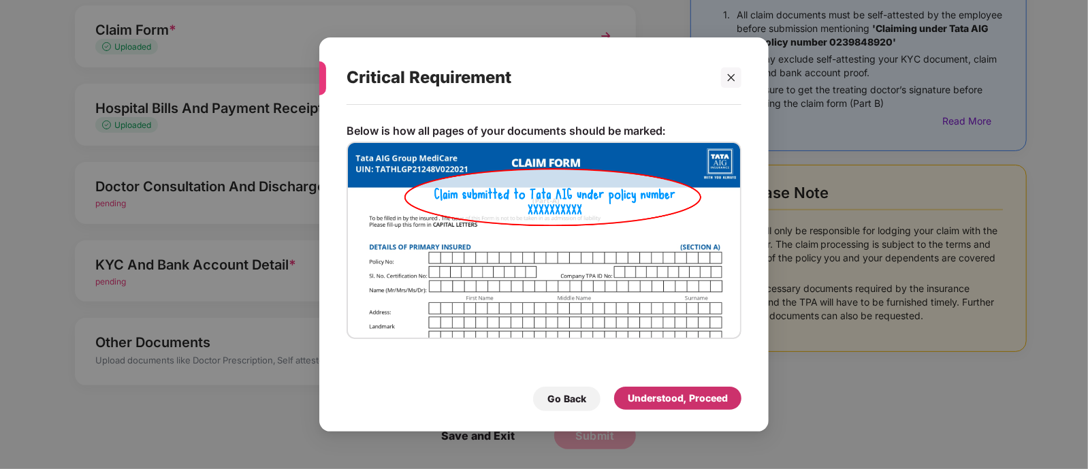
click at [673, 394] on div "Understood, Proceed" at bounding box center [678, 398] width 100 height 15
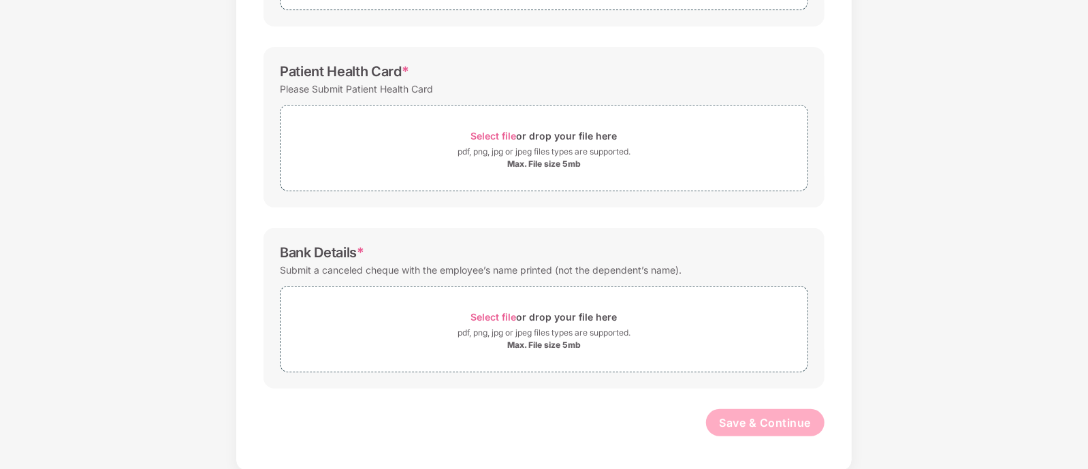
scroll to position [0, 0]
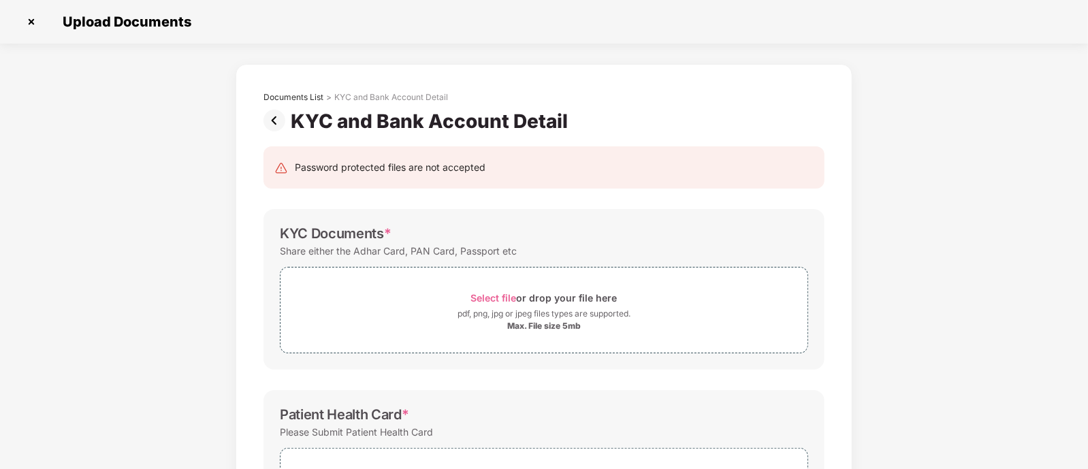
click at [275, 125] on img at bounding box center [277, 121] width 27 height 22
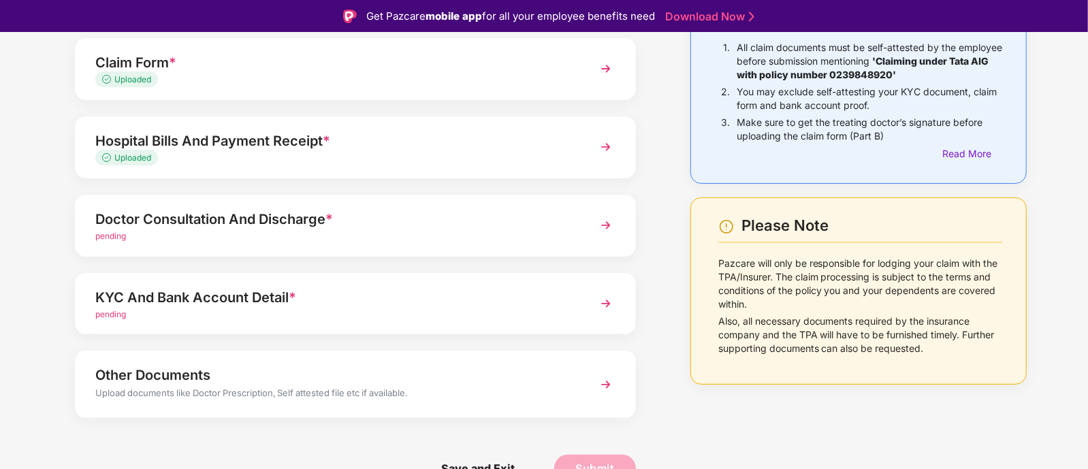
scroll to position [33, 0]
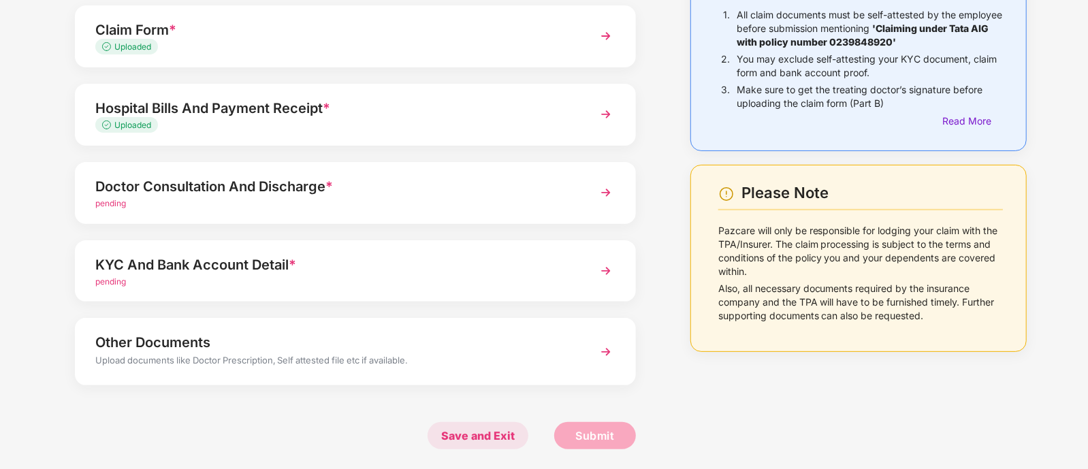
click at [458, 432] on span "Save and Exit" at bounding box center [478, 435] width 101 height 27
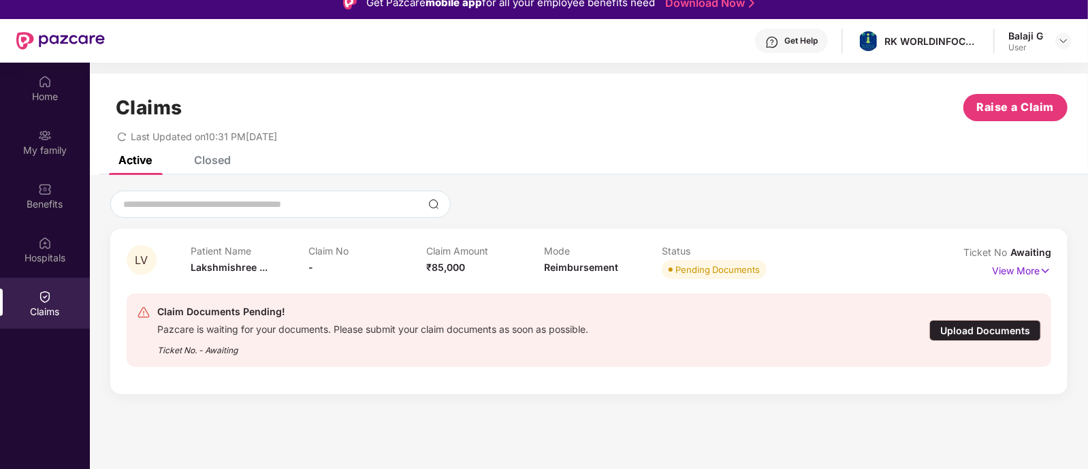
scroll to position [14, 0]
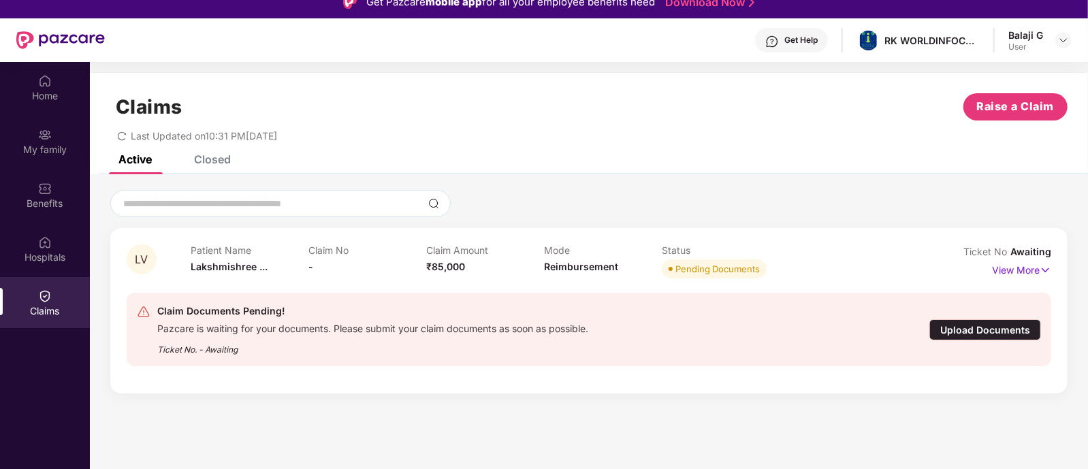
click at [976, 328] on div "Upload Documents" at bounding box center [986, 329] width 112 height 21
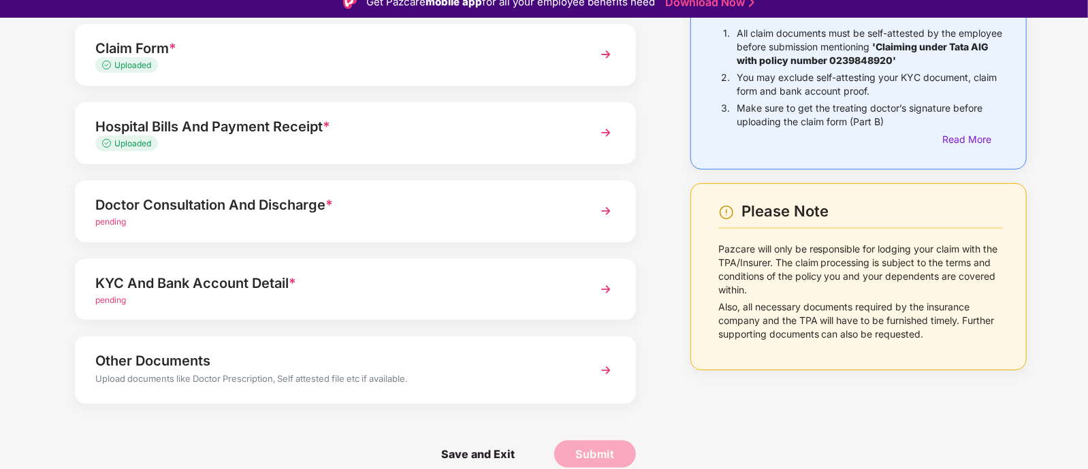
scroll to position [33, 0]
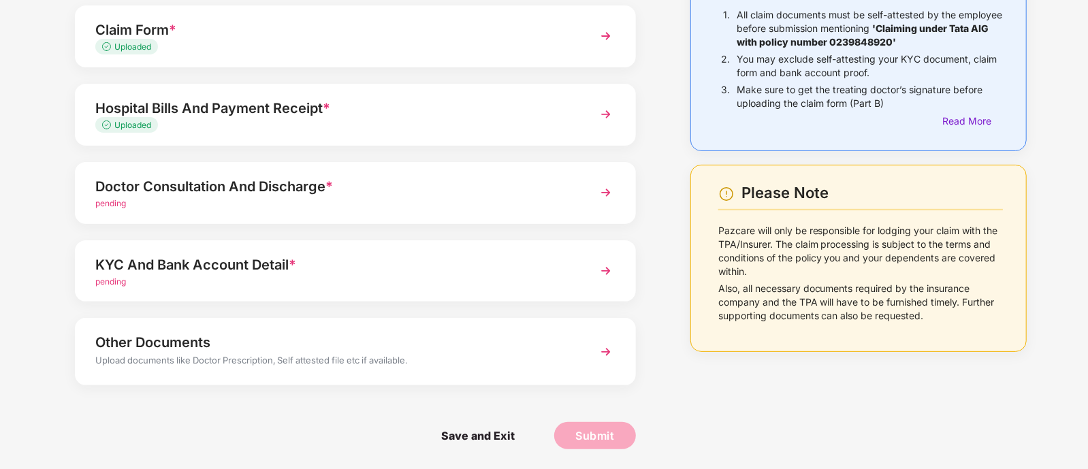
click at [332, 281] on div "pending" at bounding box center [333, 282] width 477 height 13
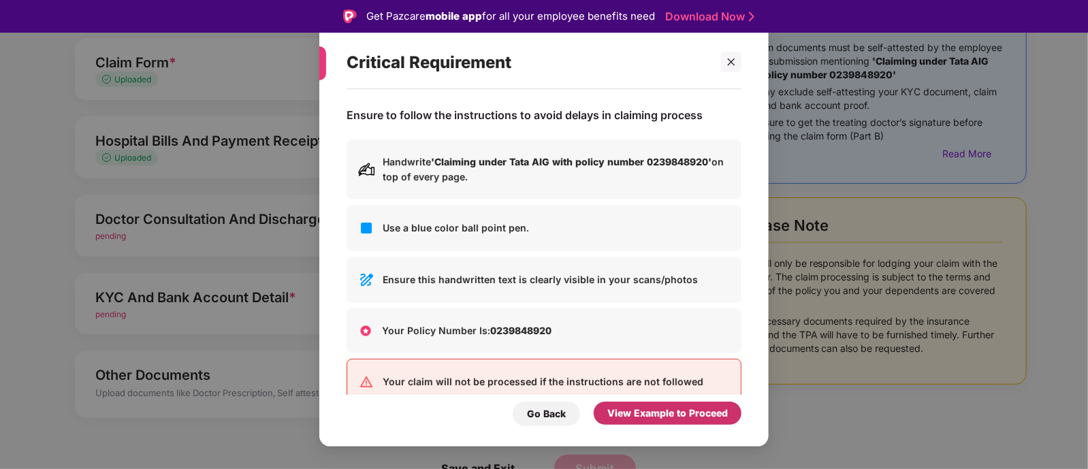
click at [636, 412] on div "View Example to Proceed" at bounding box center [668, 413] width 121 height 15
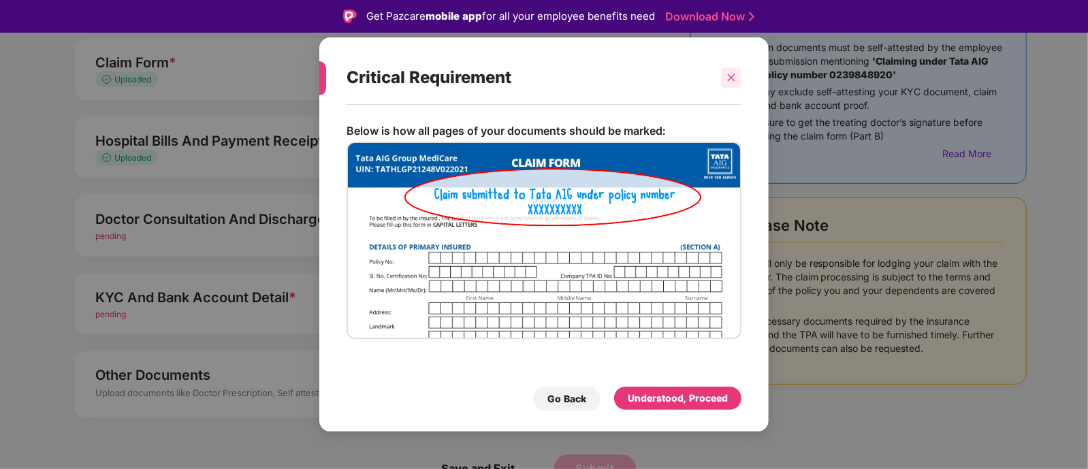
click at [732, 81] on icon "close" at bounding box center [732, 78] width 10 height 10
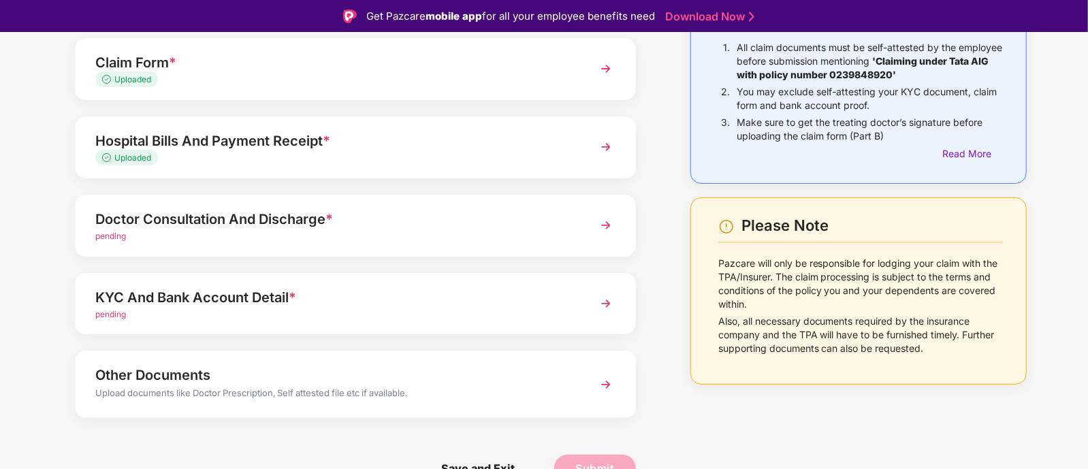
click at [351, 216] on div "Doctor Consultation And Discharge *" at bounding box center [333, 219] width 477 height 22
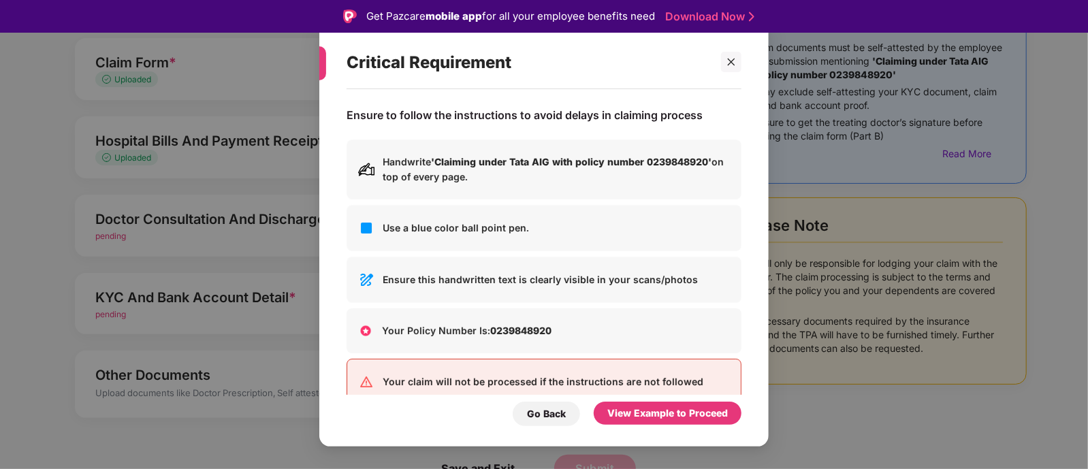
scroll to position [29, 0]
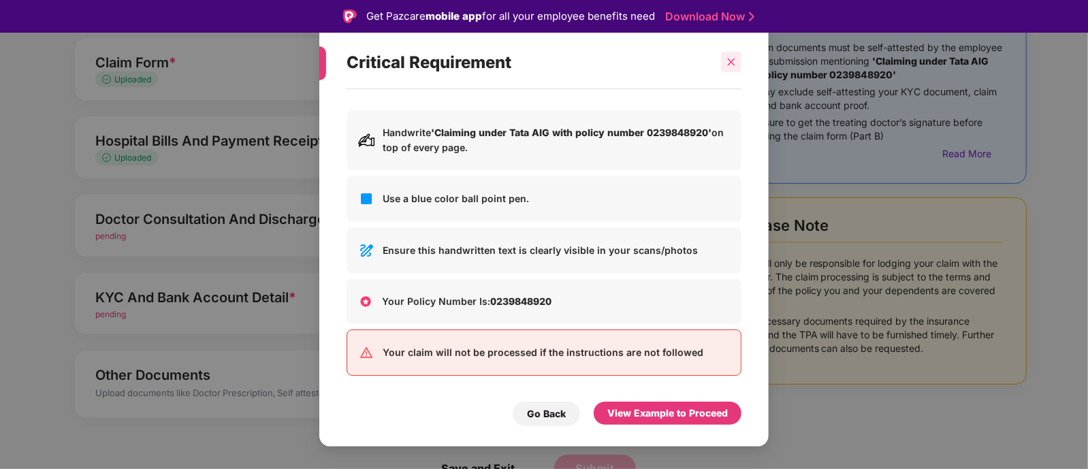
click at [738, 66] on div at bounding box center [731, 62] width 20 height 20
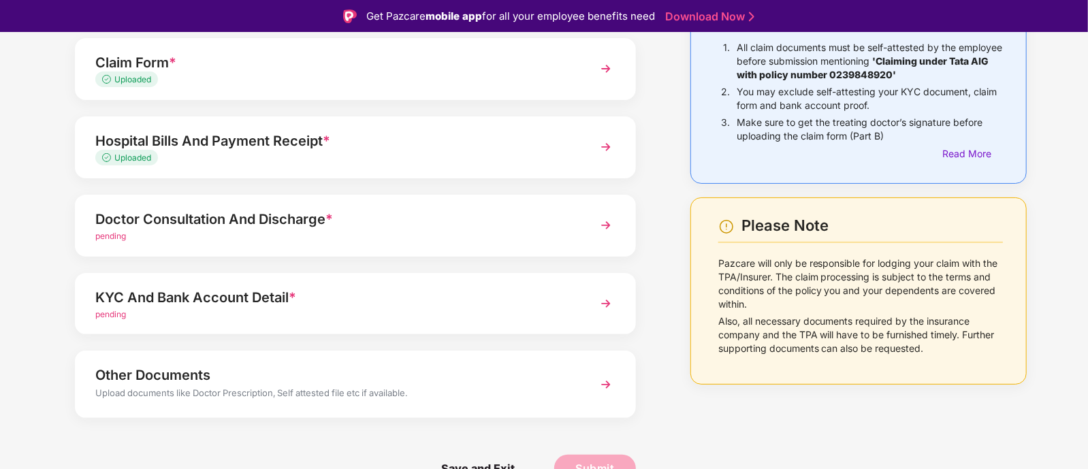
click at [274, 301] on div "KYC And Bank Account Detail *" at bounding box center [333, 298] width 477 height 22
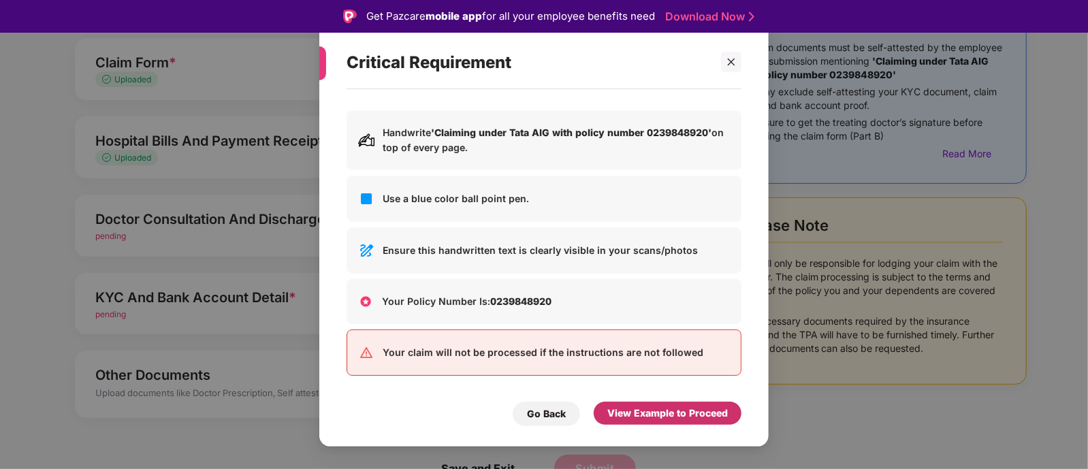
click at [678, 416] on div "View Example to Proceed" at bounding box center [668, 413] width 121 height 15
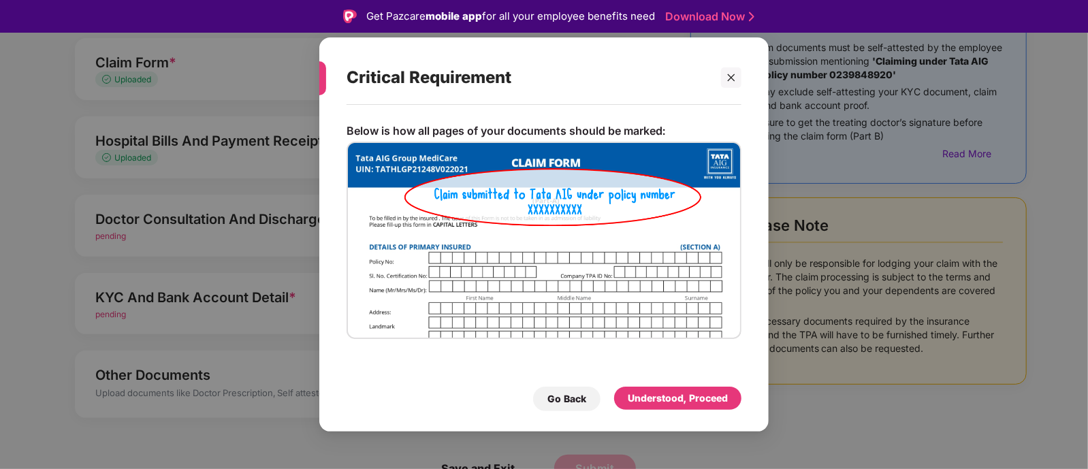
scroll to position [0, 0]
click at [662, 396] on div "Understood, Proceed" at bounding box center [678, 398] width 100 height 15
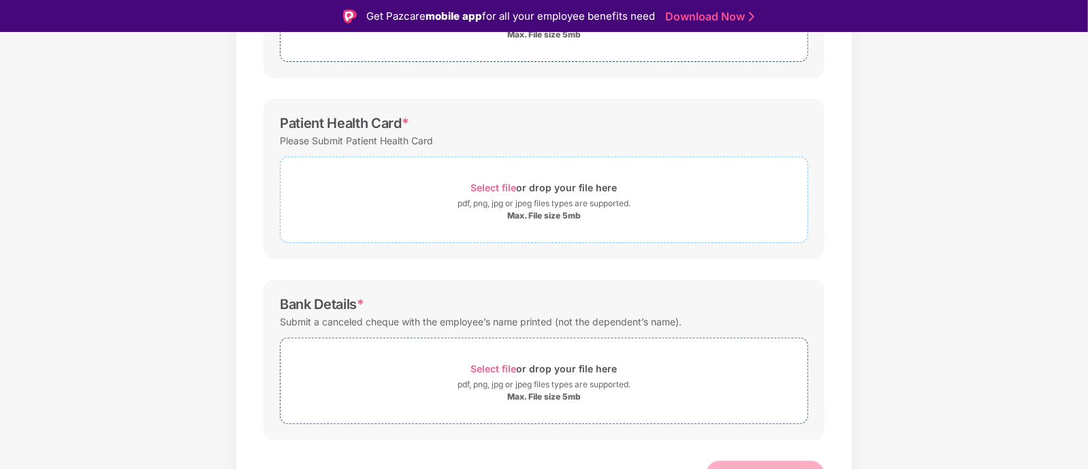
scroll to position [343, 0]
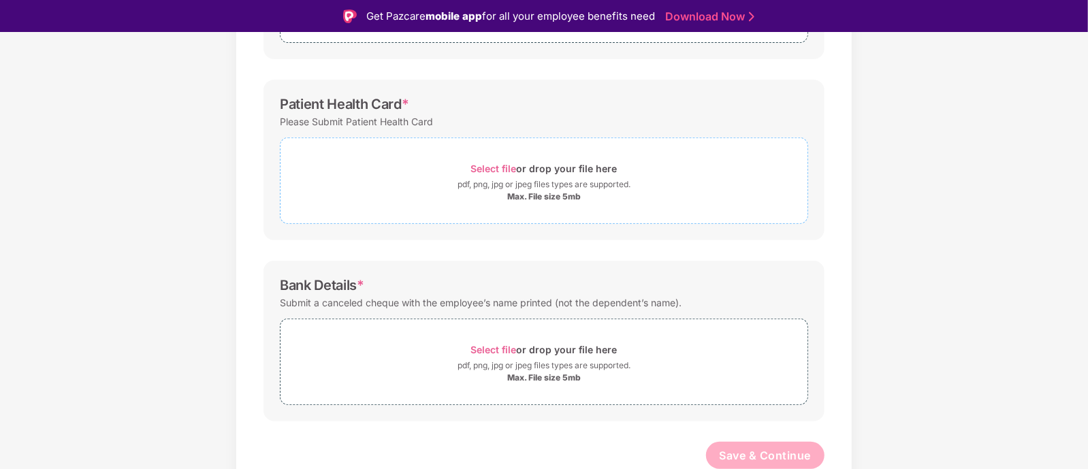
click at [482, 175] on div "Select file or drop your file here" at bounding box center [544, 168] width 146 height 18
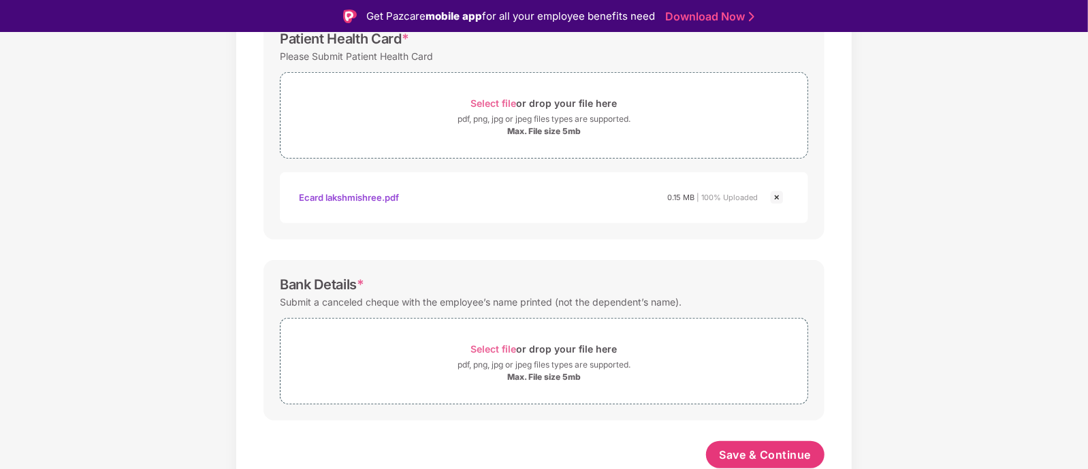
scroll to position [392, 0]
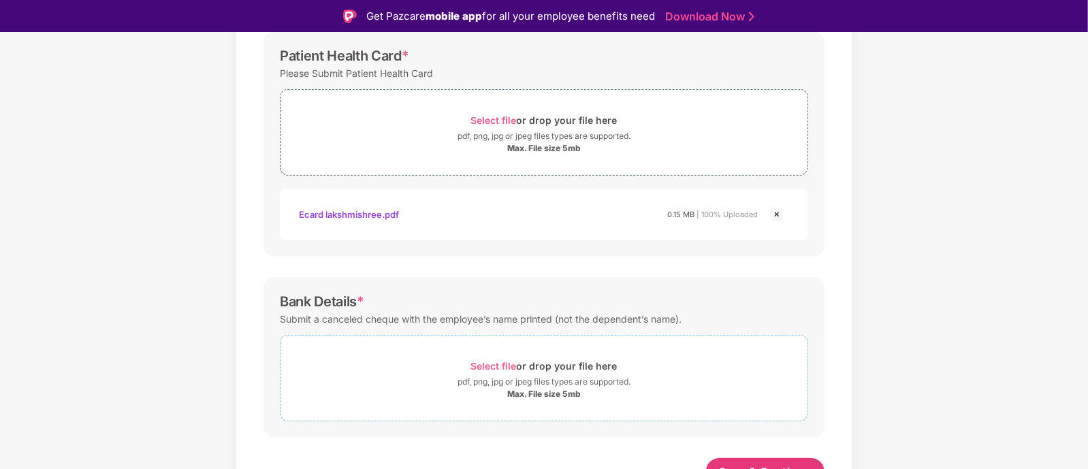
click at [523, 366] on div "Select file or drop your file here" at bounding box center [544, 366] width 146 height 18
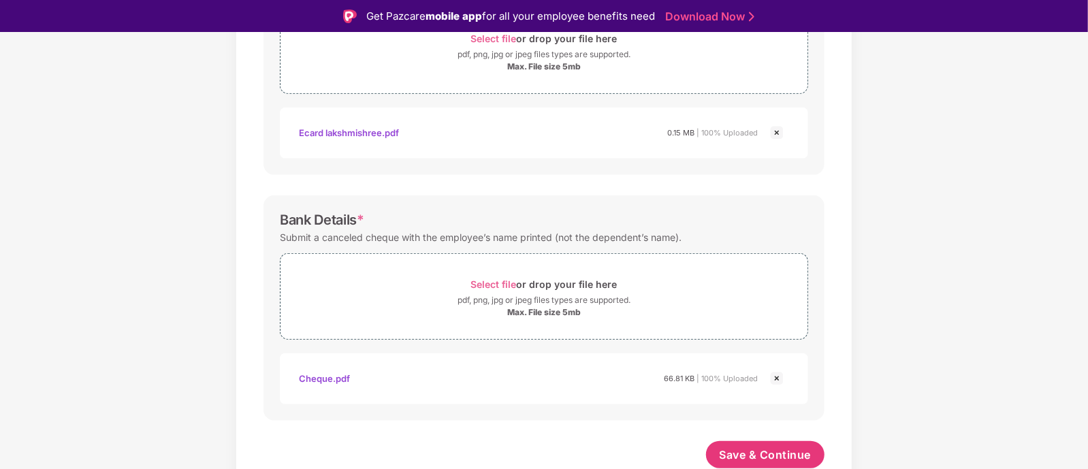
scroll to position [33, 0]
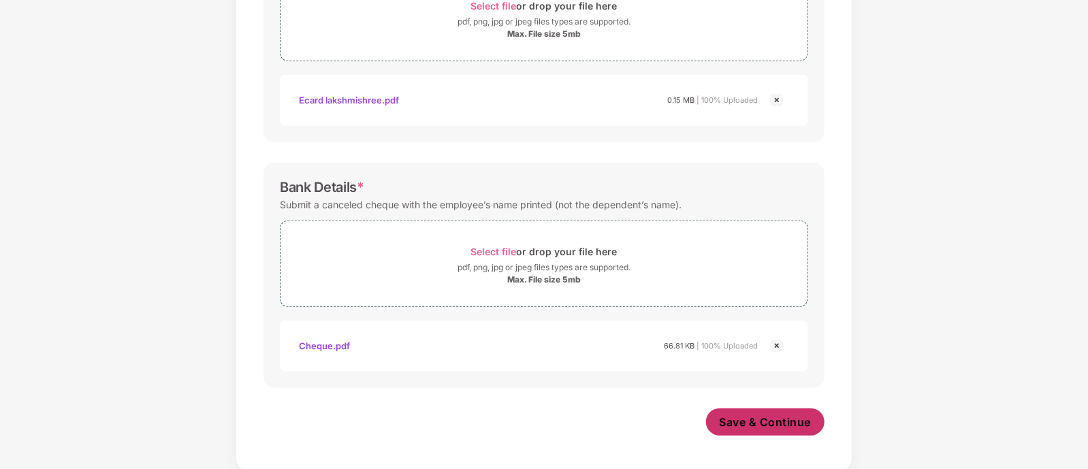
click at [765, 415] on span "Save & Continue" at bounding box center [766, 422] width 92 height 15
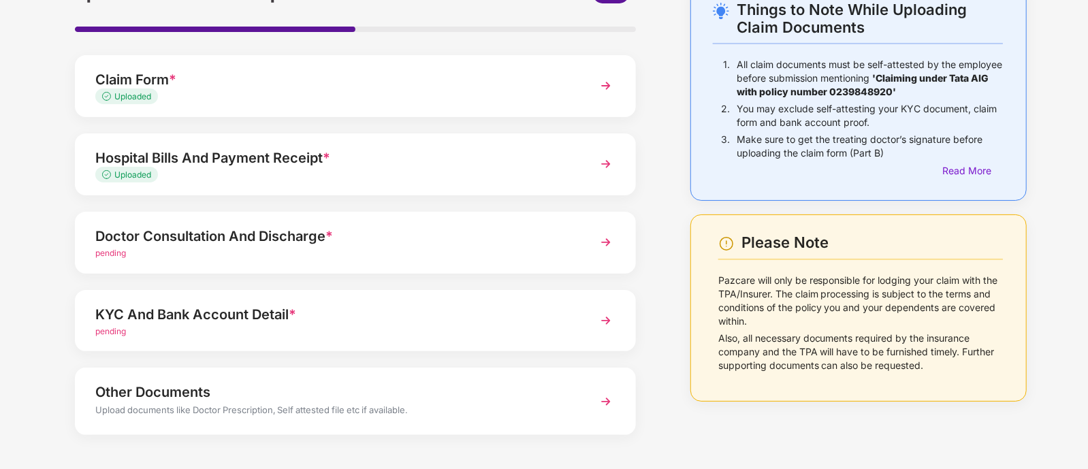
scroll to position [83, 0]
click at [482, 314] on div "KYC And Bank Account Detail *" at bounding box center [333, 314] width 477 height 22
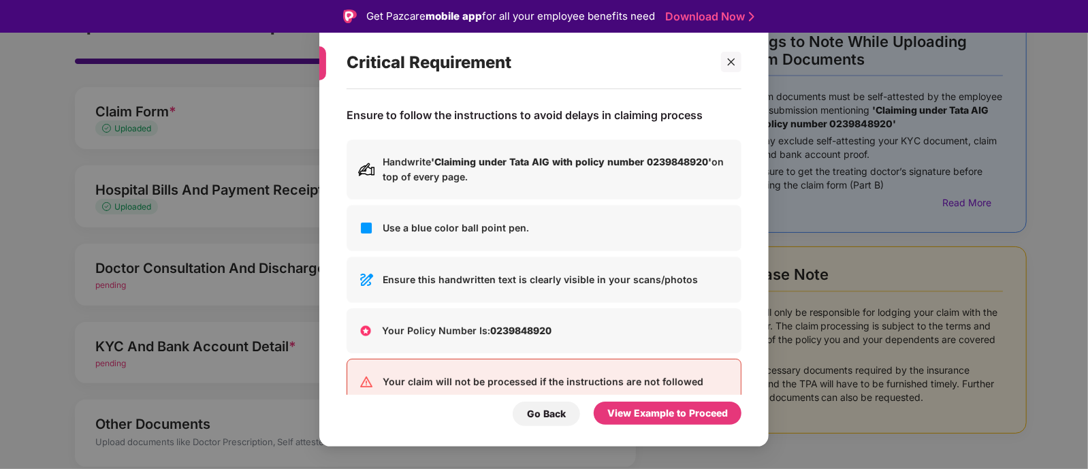
scroll to position [29, 0]
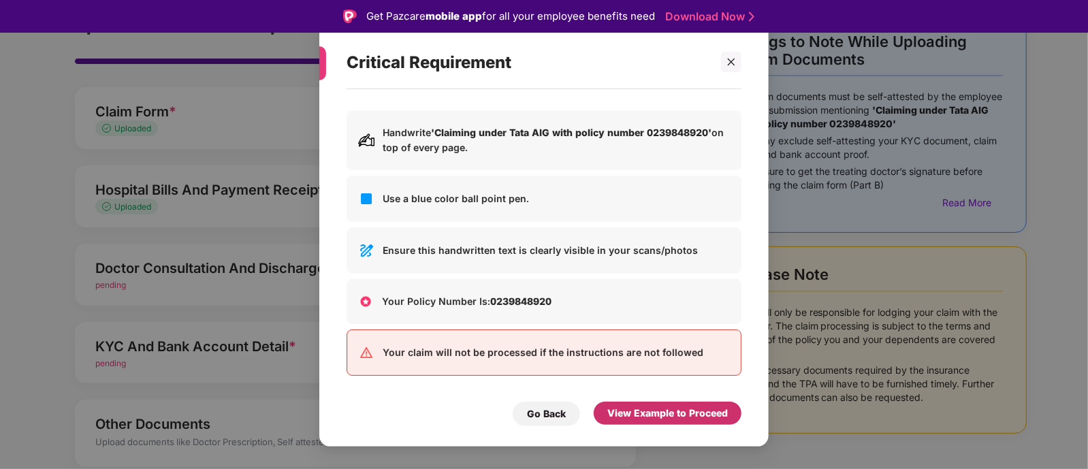
click at [640, 407] on div "View Example to Proceed" at bounding box center [668, 413] width 121 height 15
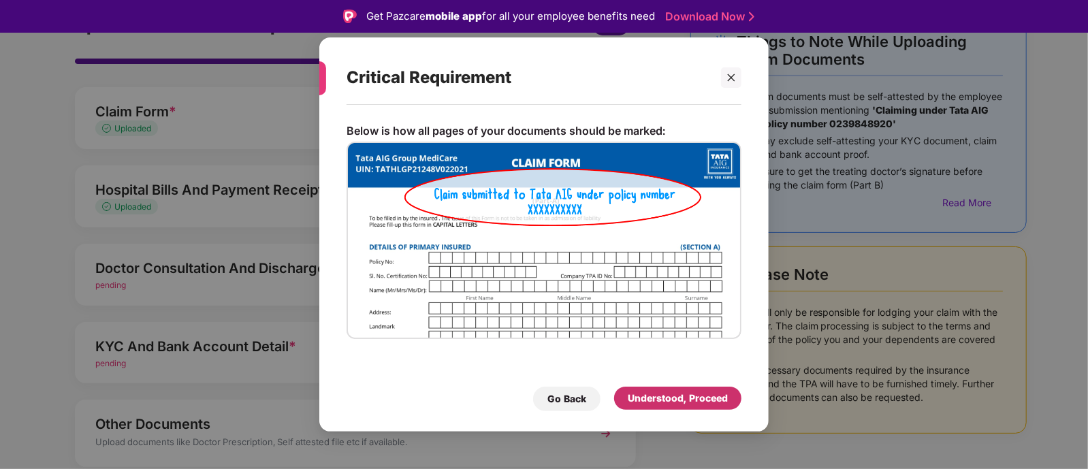
scroll to position [0, 0]
click at [678, 403] on div "Understood, Proceed" at bounding box center [678, 398] width 100 height 15
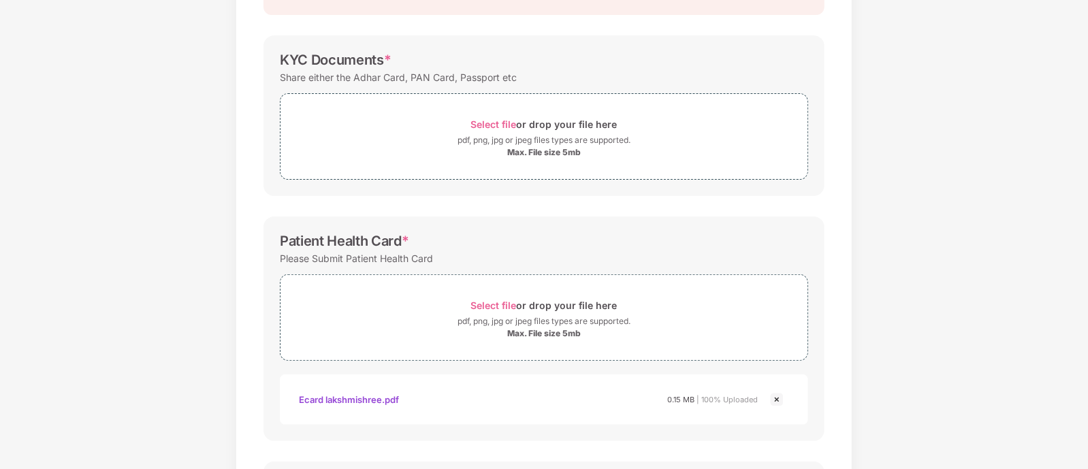
scroll to position [170, 0]
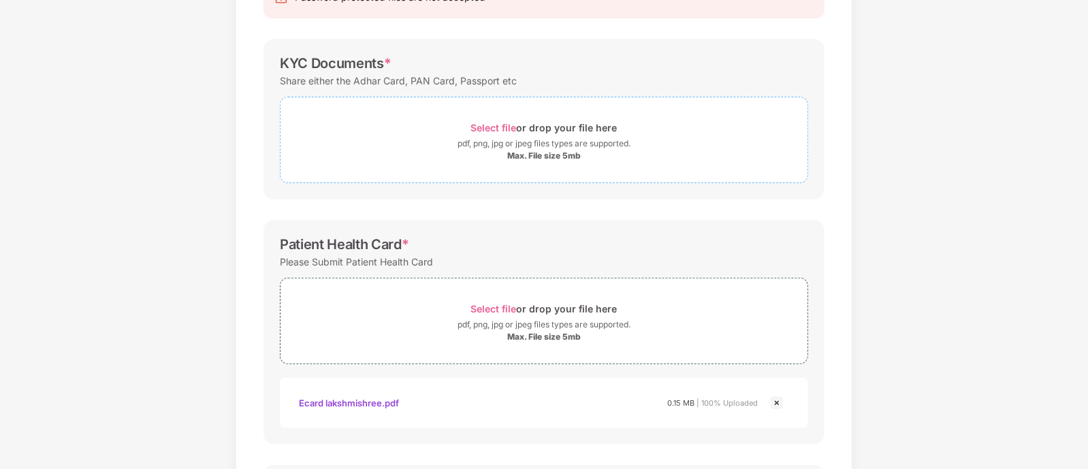
click at [443, 141] on div "pdf, png, jpg or jpeg files types are supported." at bounding box center [544, 144] width 527 height 14
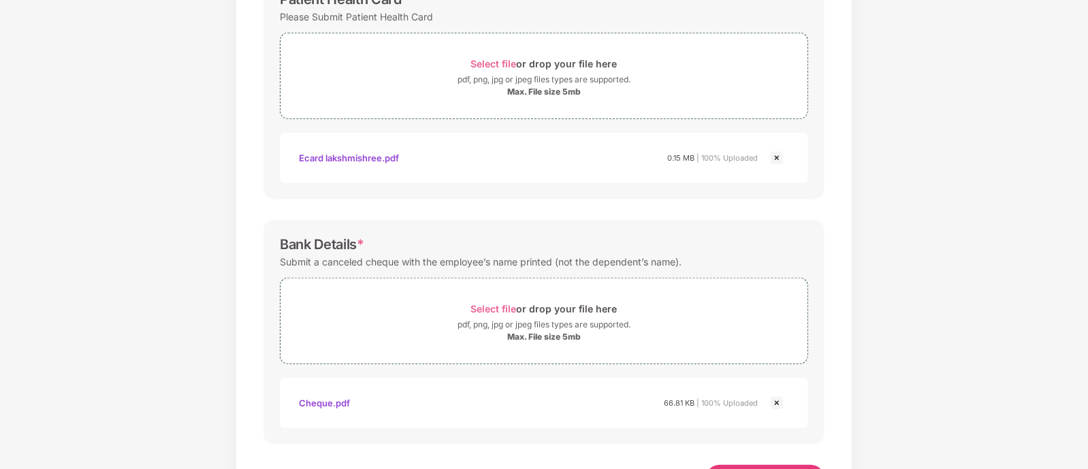
scroll to position [537, 0]
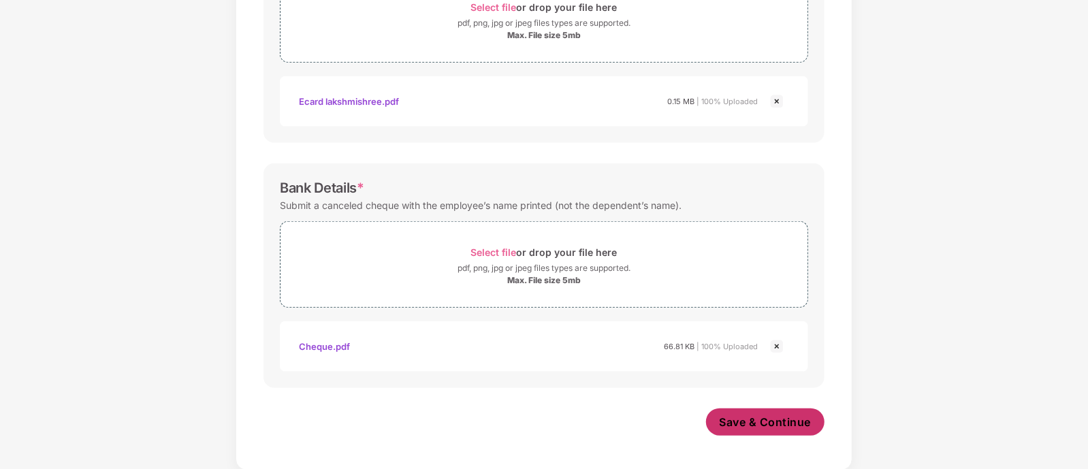
click at [754, 411] on button "Save & Continue" at bounding box center [765, 422] width 119 height 27
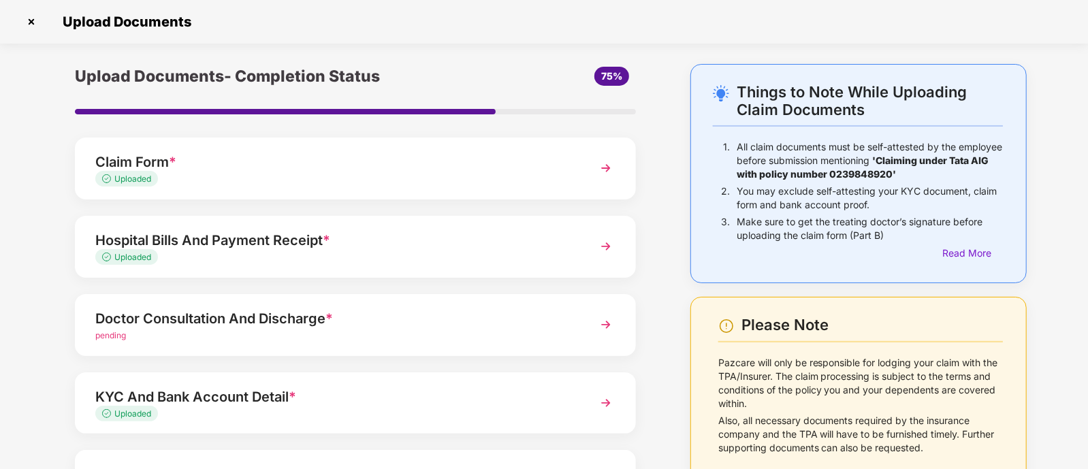
scroll to position [112, 0]
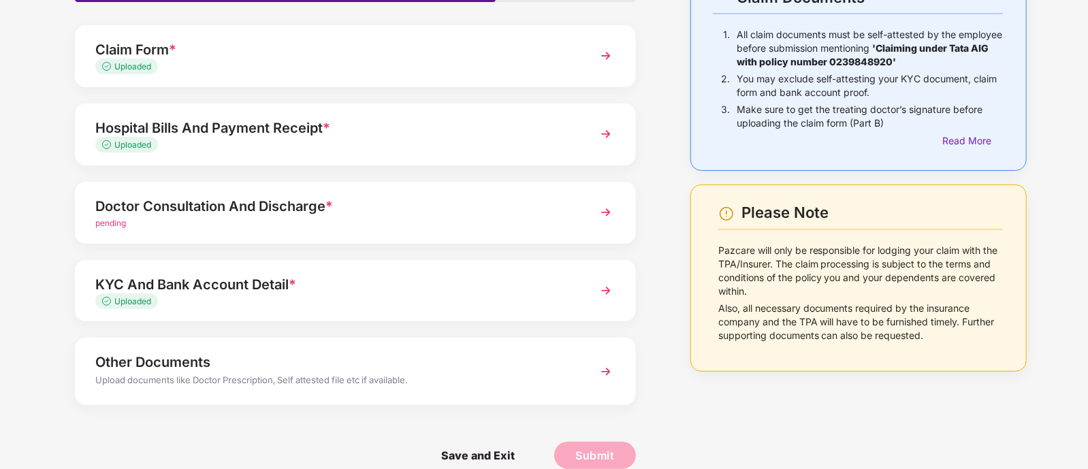
click at [385, 208] on div "Doctor Consultation And Discharge *" at bounding box center [333, 206] width 477 height 22
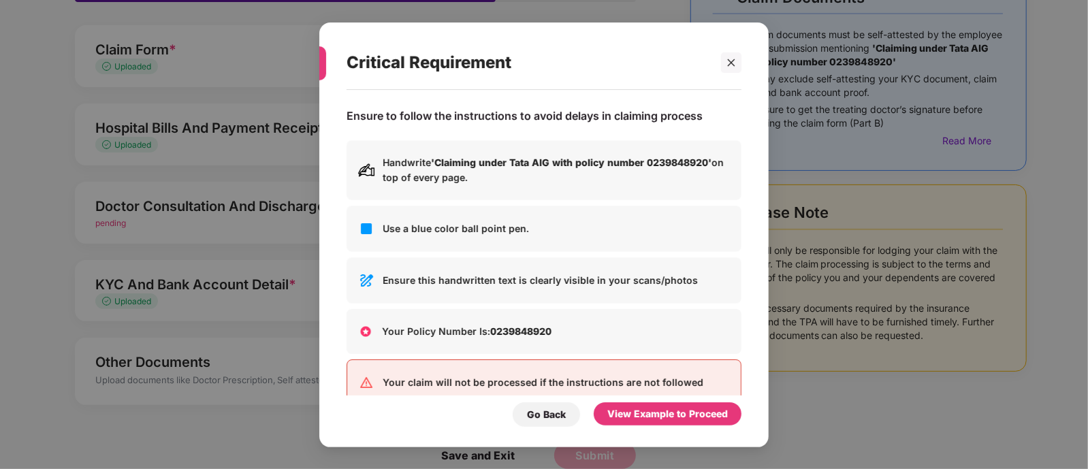
scroll to position [0, 0]
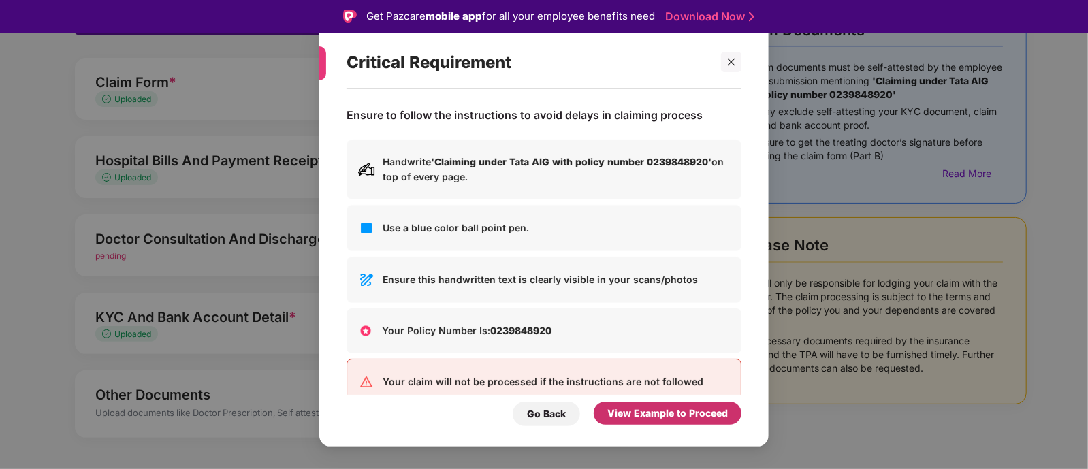
click at [644, 411] on div "View Example to Proceed" at bounding box center [668, 413] width 121 height 15
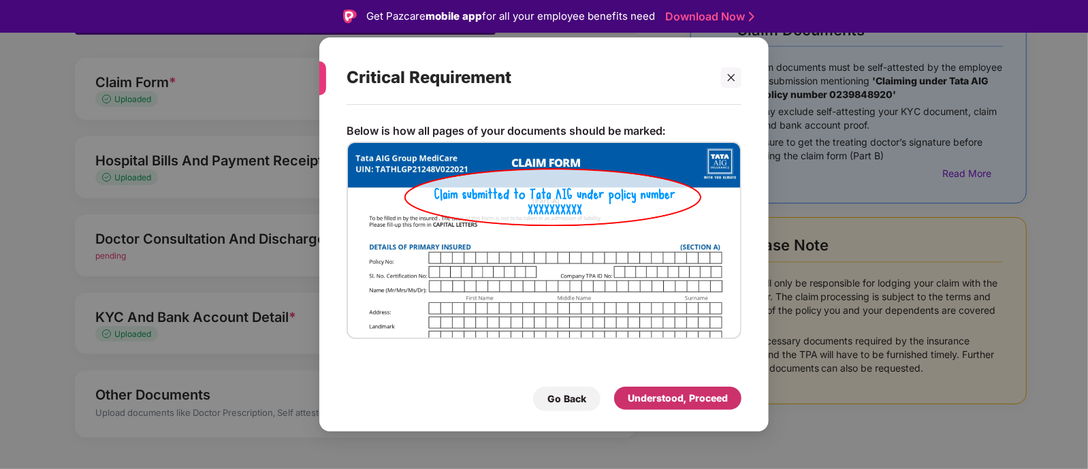
click at [659, 400] on div "Understood, Proceed" at bounding box center [678, 398] width 100 height 15
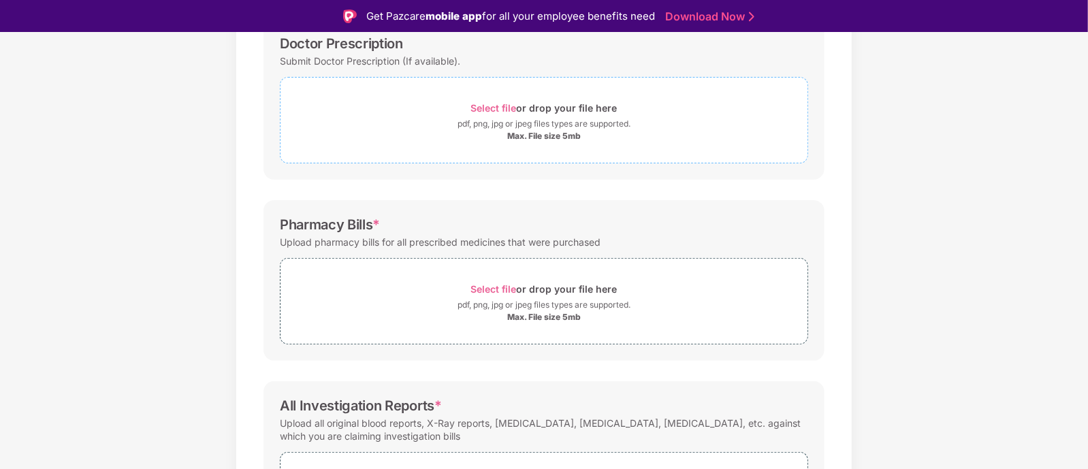
scroll to position [316, 0]
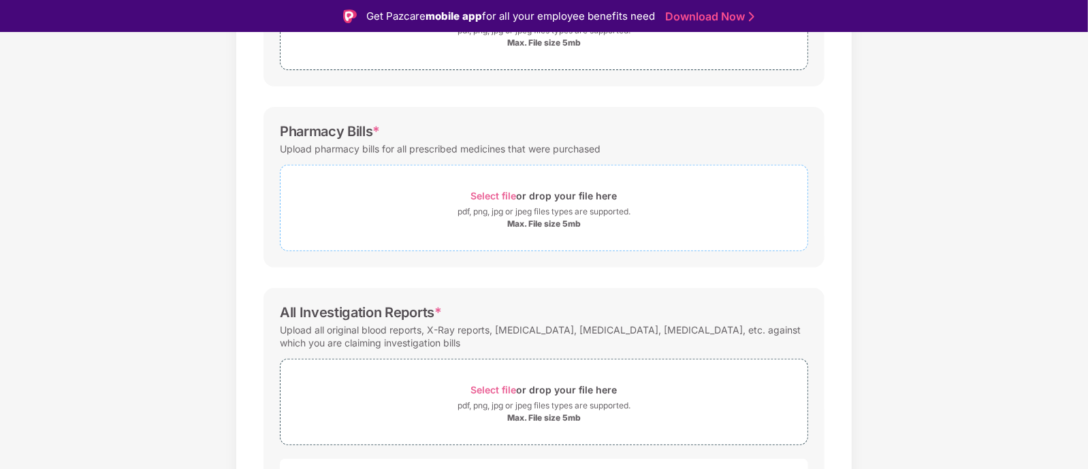
click at [416, 195] on div "Select file or drop your file here" at bounding box center [544, 196] width 527 height 18
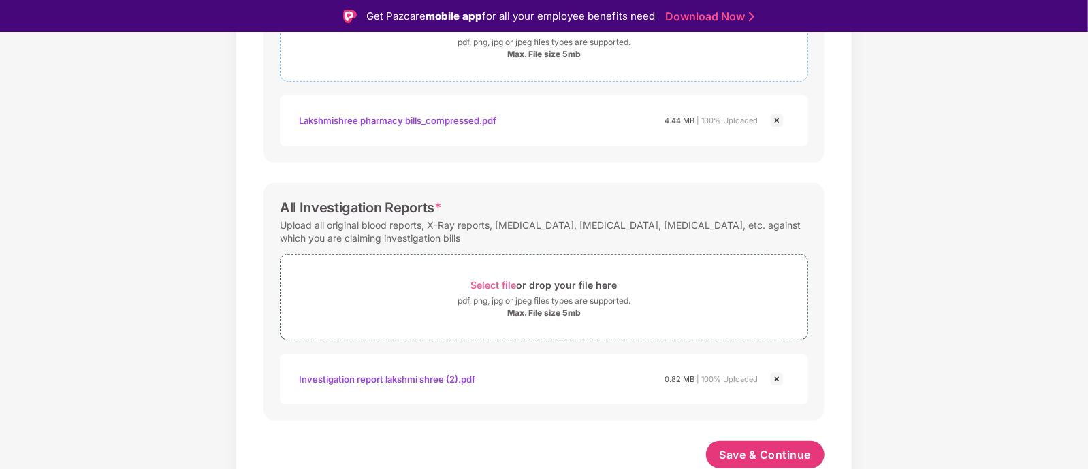
scroll to position [33, 0]
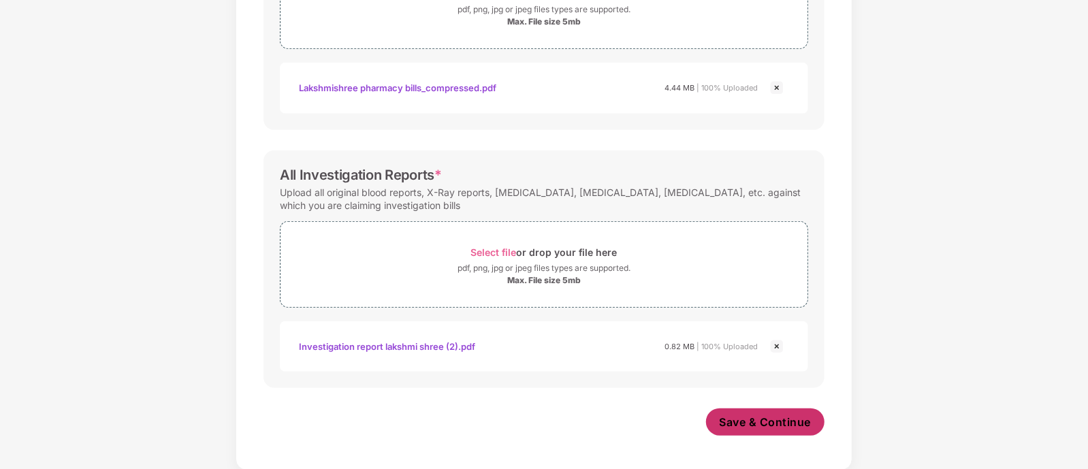
click at [779, 422] on span "Save & Continue" at bounding box center [766, 422] width 92 height 15
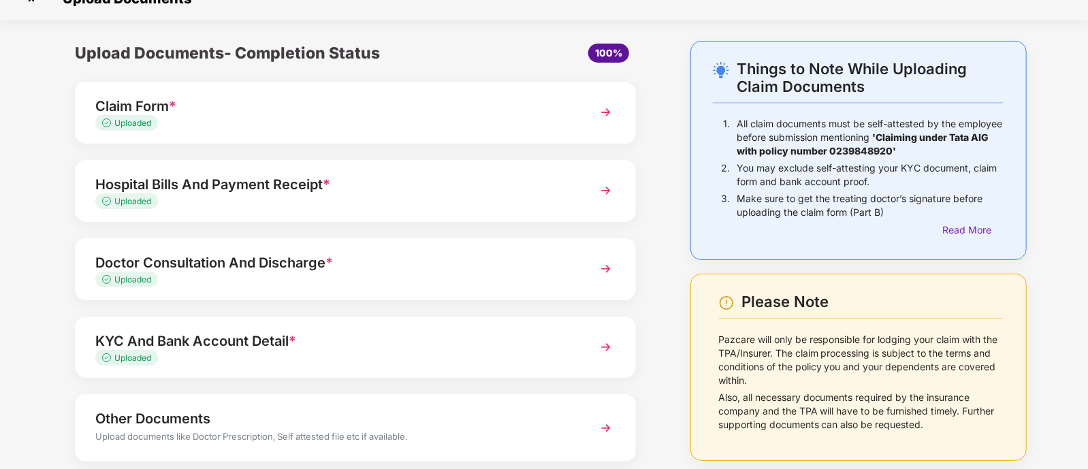
scroll to position [99, 0]
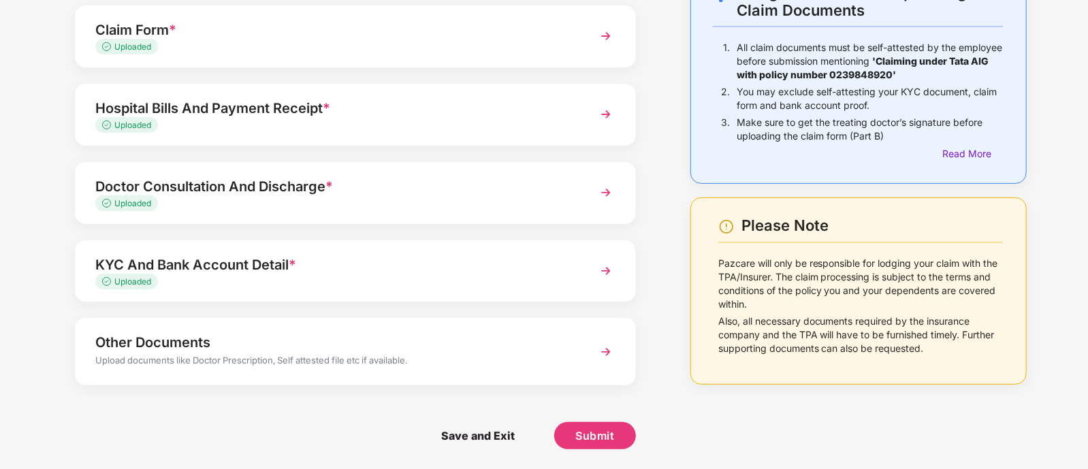
click at [499, 279] on div "Uploaded" at bounding box center [333, 282] width 477 height 13
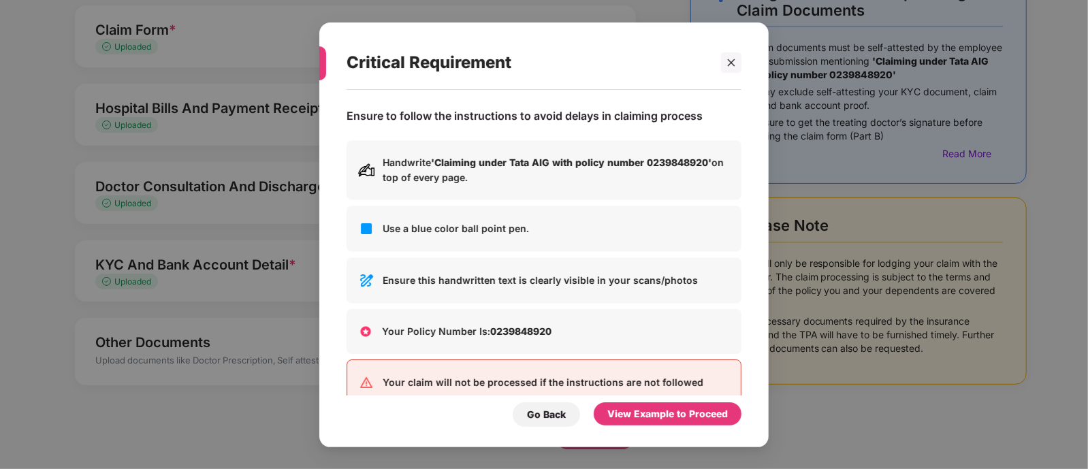
scroll to position [0, 0]
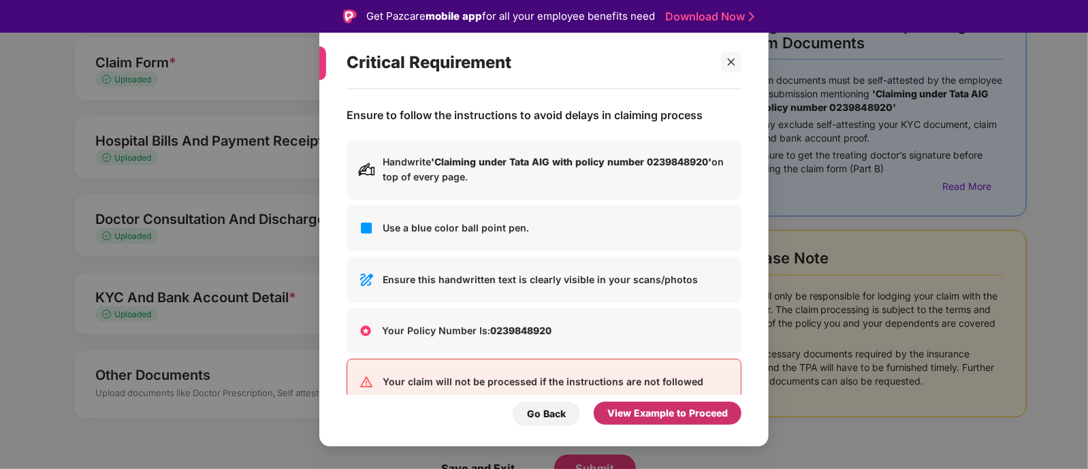
click at [673, 410] on div "View Example to Proceed" at bounding box center [668, 413] width 121 height 15
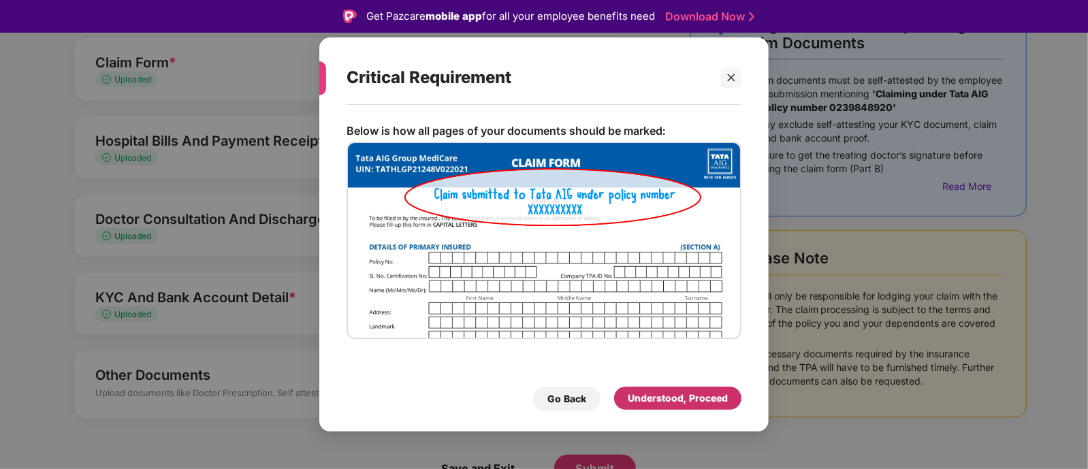
click at [680, 391] on div "Understood, Proceed" at bounding box center [678, 398] width 100 height 15
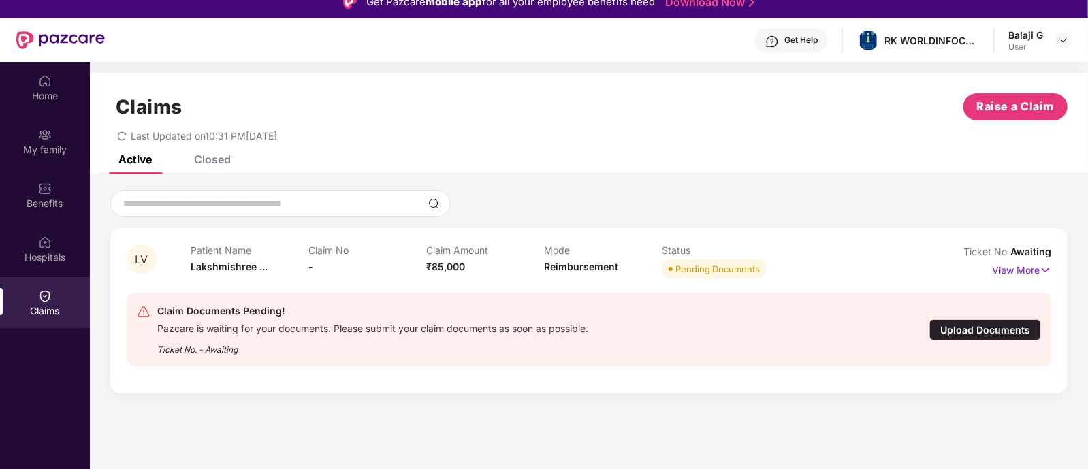
click at [961, 329] on div "Upload Documents" at bounding box center [986, 329] width 112 height 21
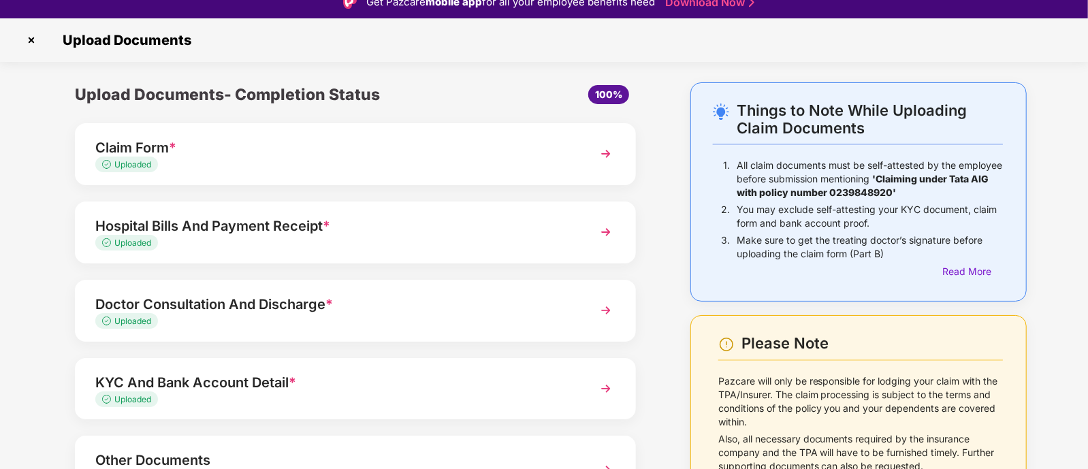
scroll to position [99, 0]
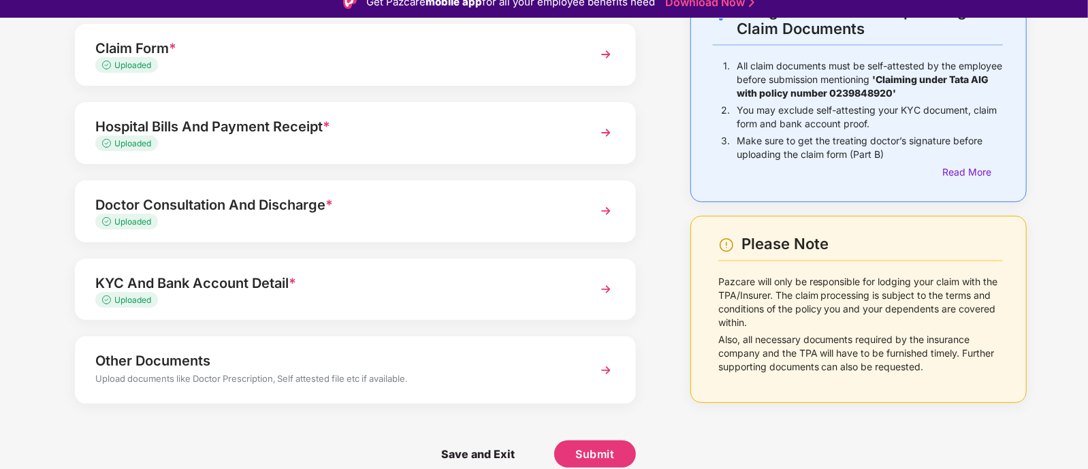
click at [283, 202] on div "Doctor Consultation And Discharge *" at bounding box center [333, 205] width 477 height 22
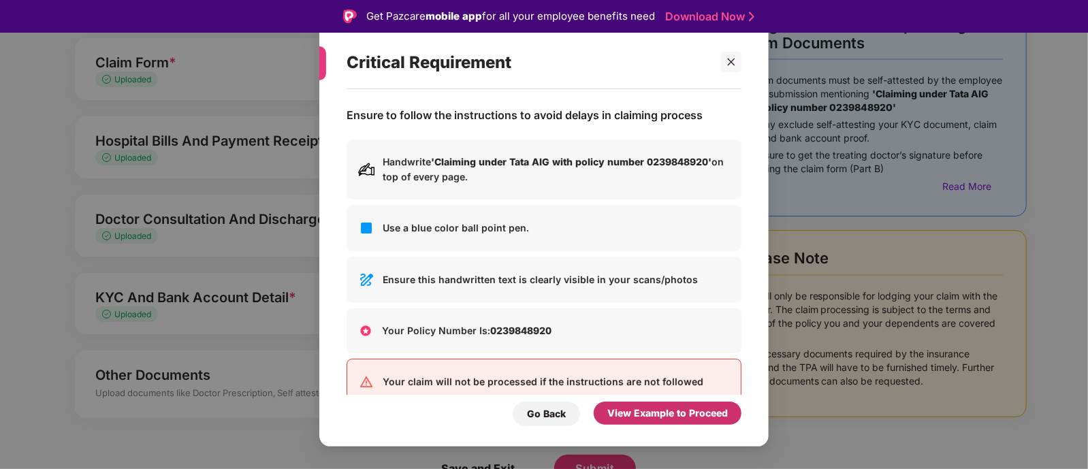
click at [674, 410] on div "View Example to Proceed" at bounding box center [668, 413] width 121 height 15
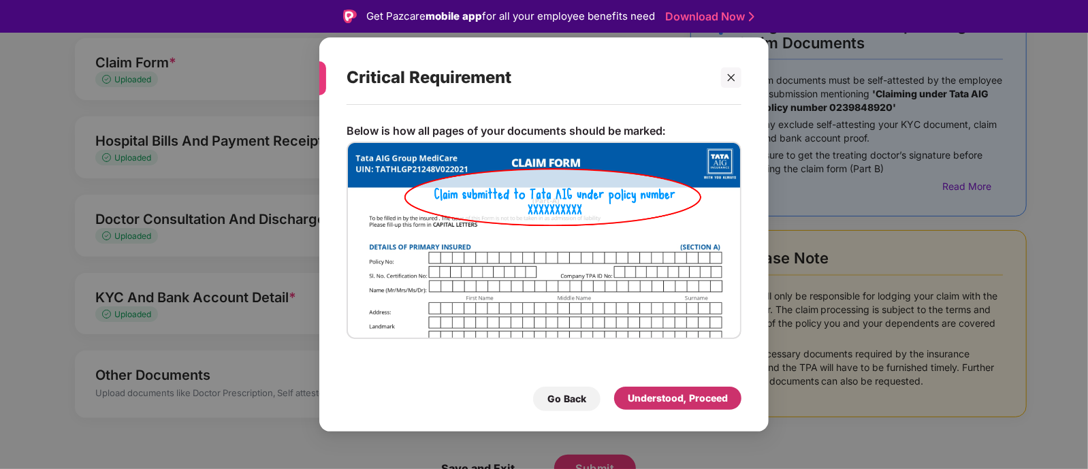
click at [678, 395] on div "Understood, Proceed" at bounding box center [678, 398] width 100 height 15
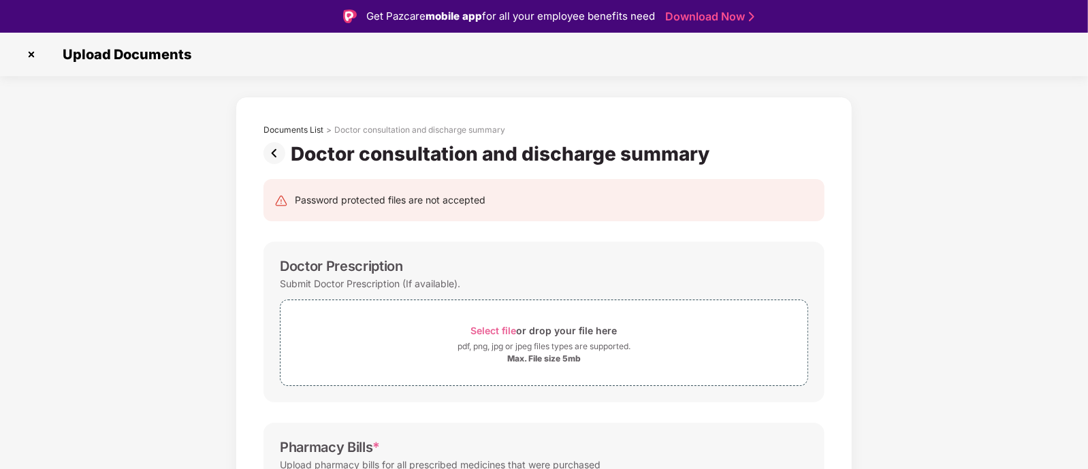
click at [275, 159] on img at bounding box center [277, 153] width 27 height 22
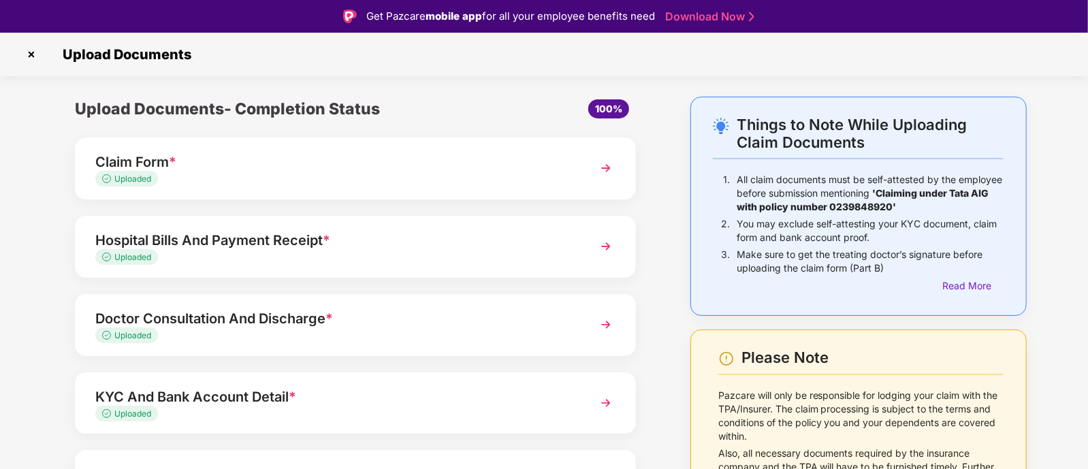
click at [336, 180] on div "Uploaded" at bounding box center [333, 179] width 477 height 13
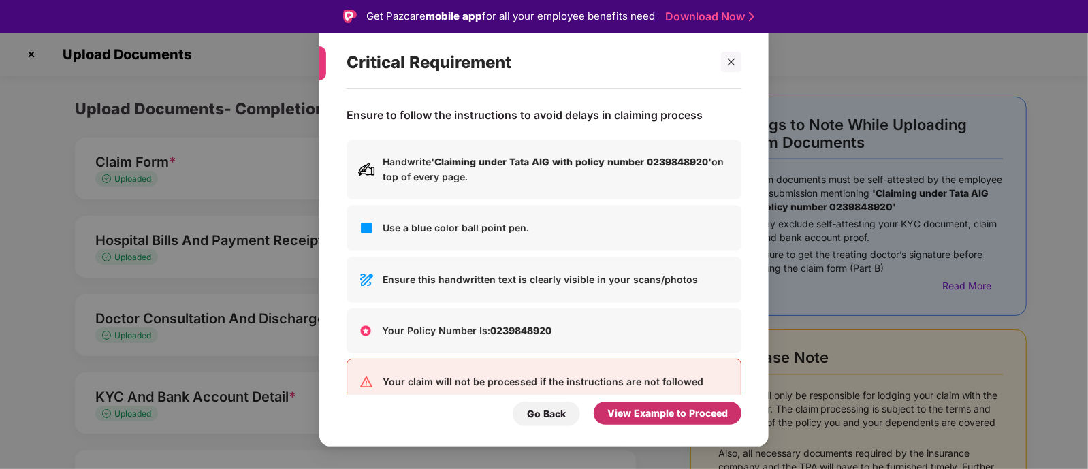
click at [649, 409] on div "View Example to Proceed" at bounding box center [668, 413] width 121 height 15
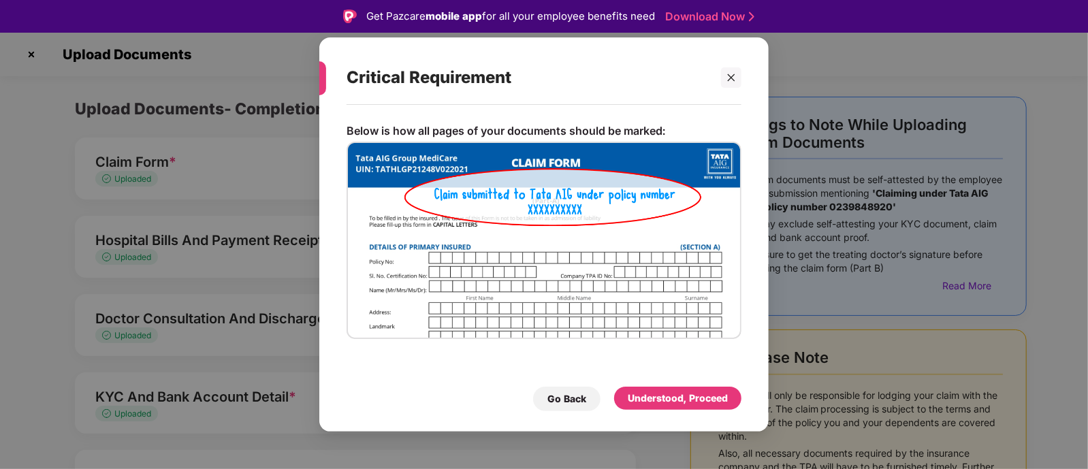
click at [664, 384] on div "Go Back Understood, Proceed" at bounding box center [544, 395] width 395 height 31
click at [665, 394] on div "Understood, Proceed" at bounding box center [678, 398] width 100 height 15
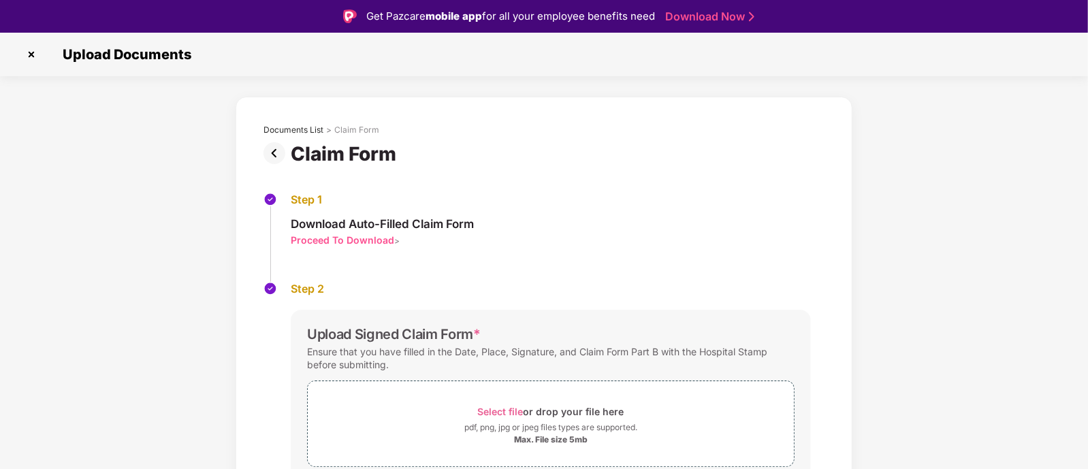
click at [429, 247] on div "Step 1 Download Auto-Filled Claim Form Proceed To Download >" at bounding box center [544, 237] width 561 height 89
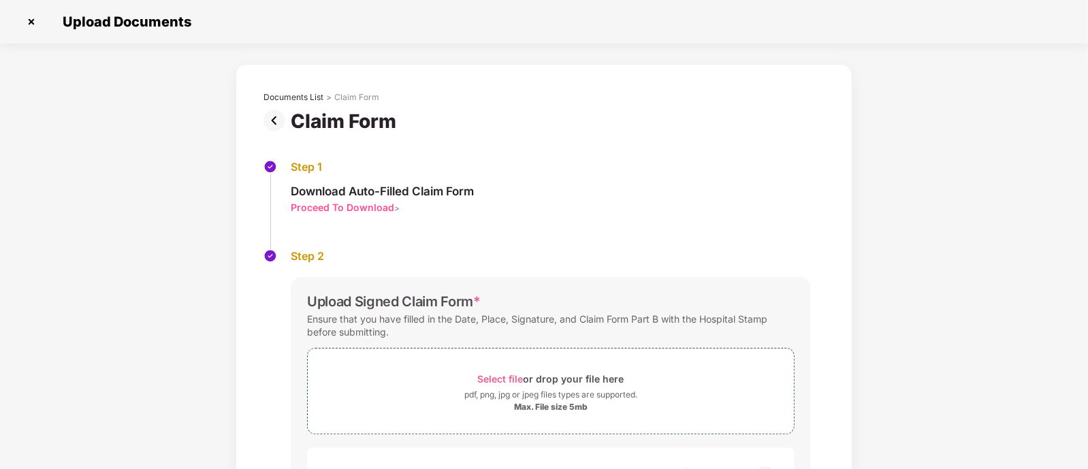
click at [272, 121] on img at bounding box center [277, 121] width 27 height 22
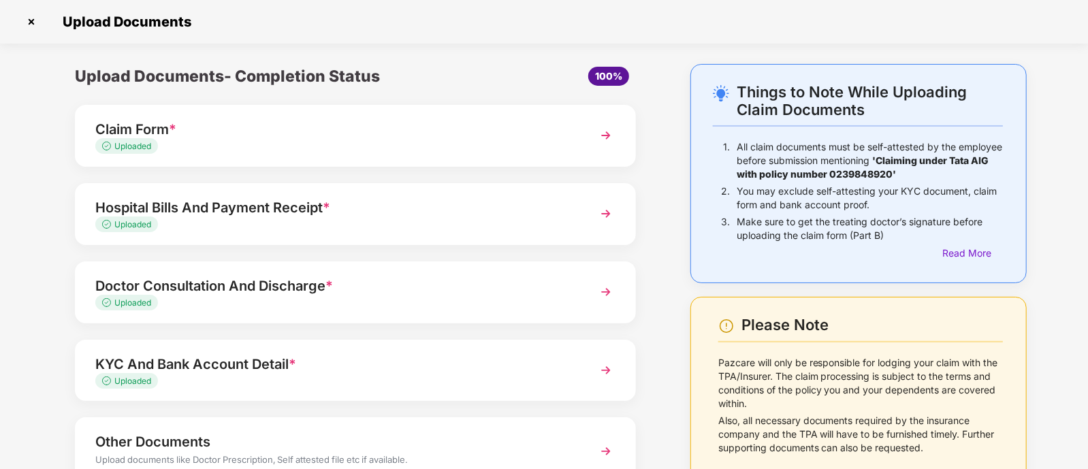
click at [245, 227] on div "Uploaded" at bounding box center [333, 225] width 477 height 13
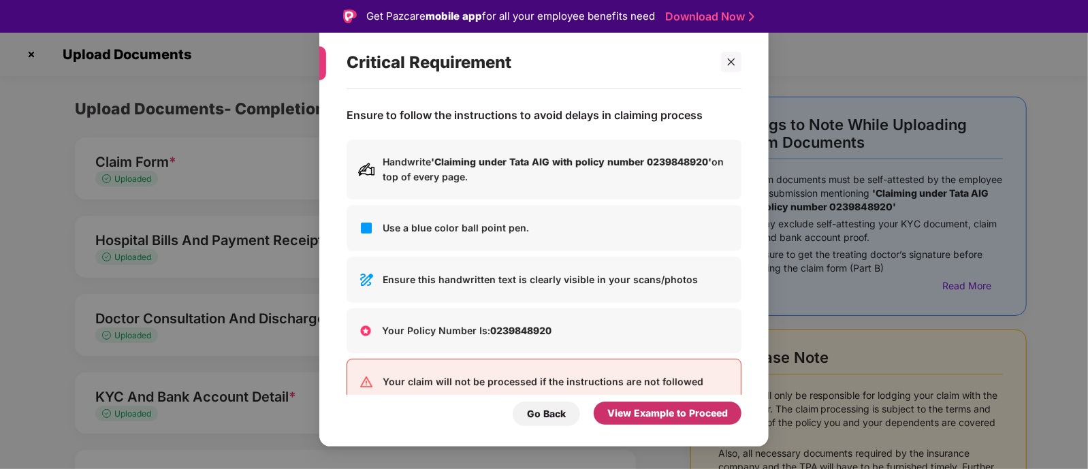
click at [670, 420] on div "View Example to Proceed" at bounding box center [668, 413] width 121 height 15
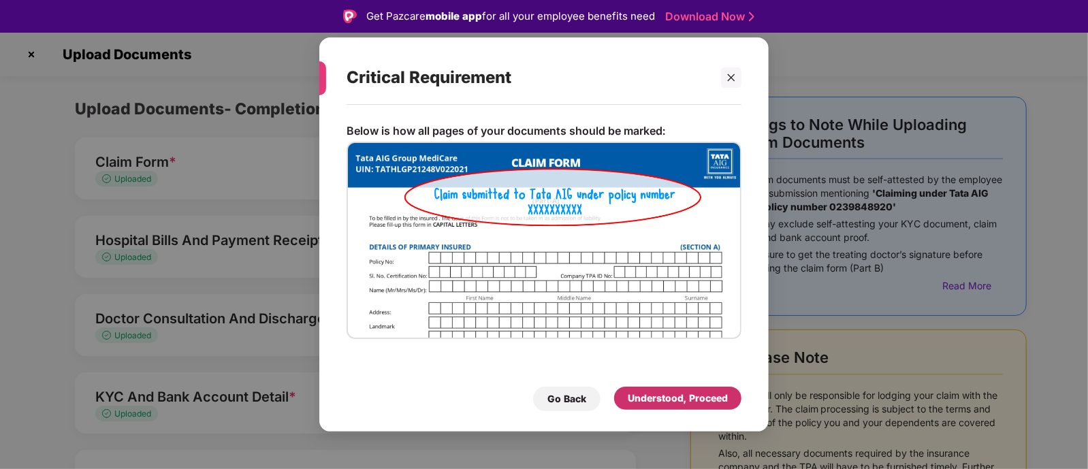
click at [668, 400] on div "Understood, Proceed" at bounding box center [678, 398] width 100 height 15
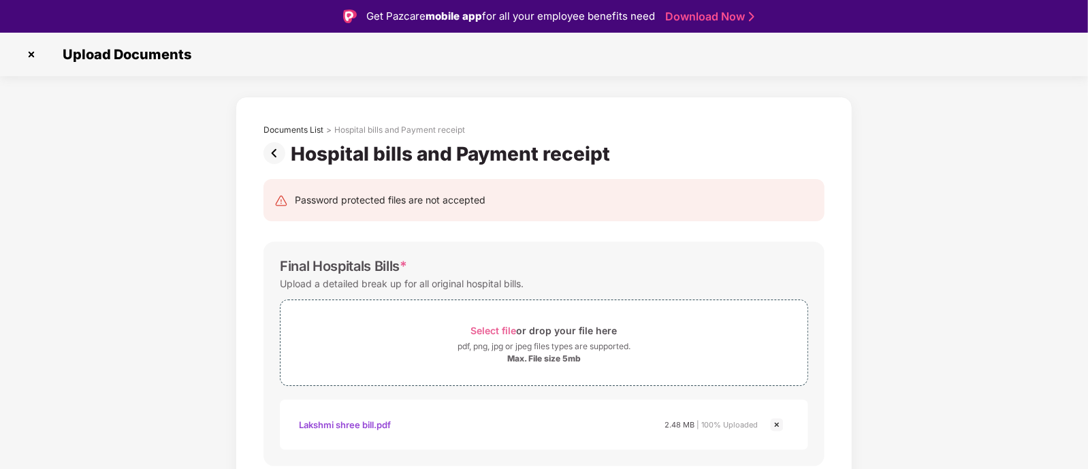
click at [276, 148] on img at bounding box center [277, 153] width 27 height 22
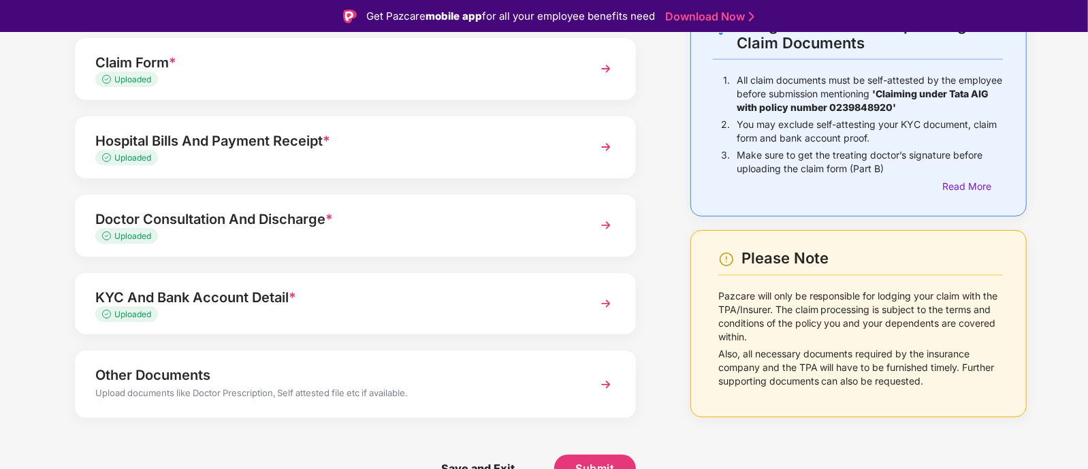
scroll to position [31, 0]
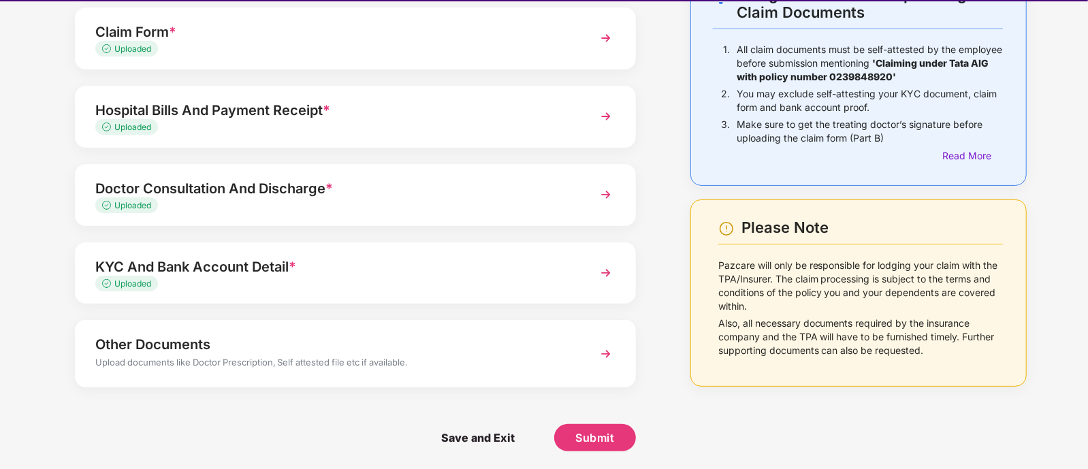
click at [398, 281] on div "Uploaded" at bounding box center [333, 284] width 477 height 13
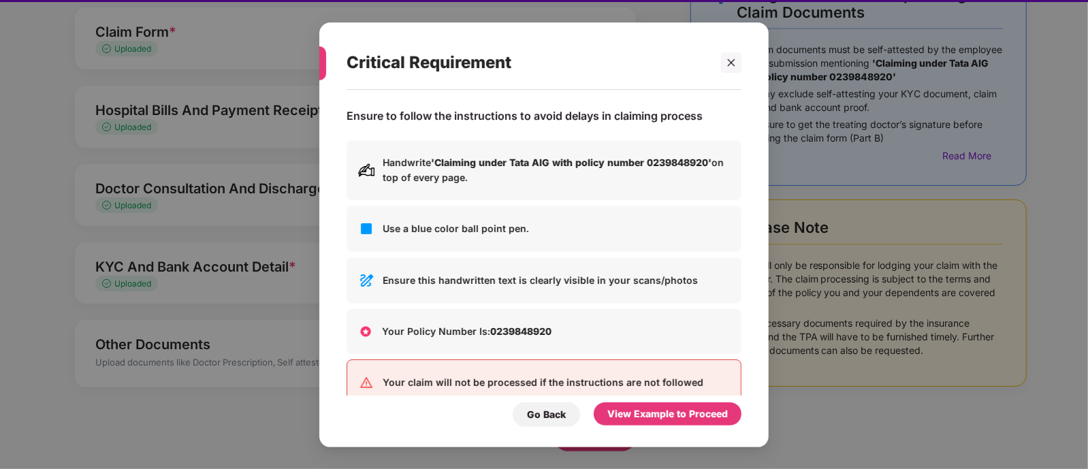
scroll to position [0, 0]
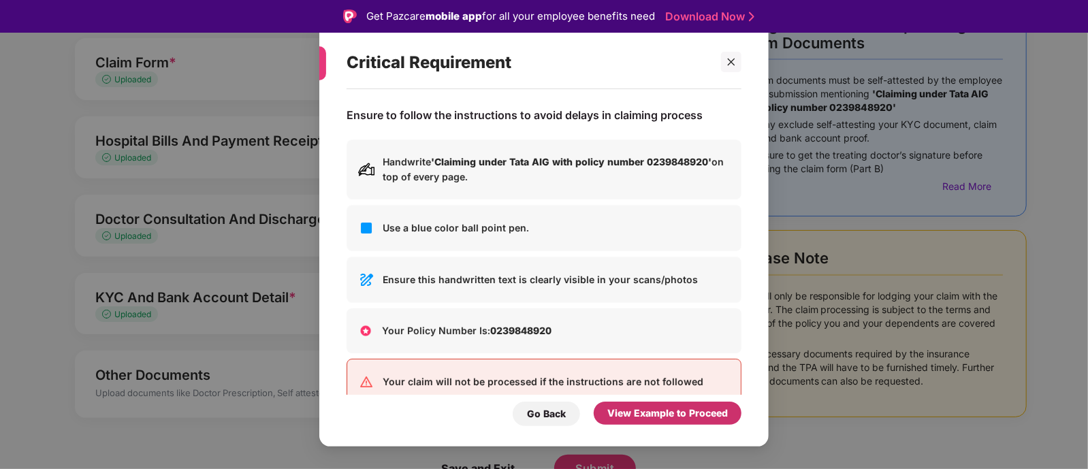
click at [676, 411] on div "View Example to Proceed" at bounding box center [668, 413] width 121 height 15
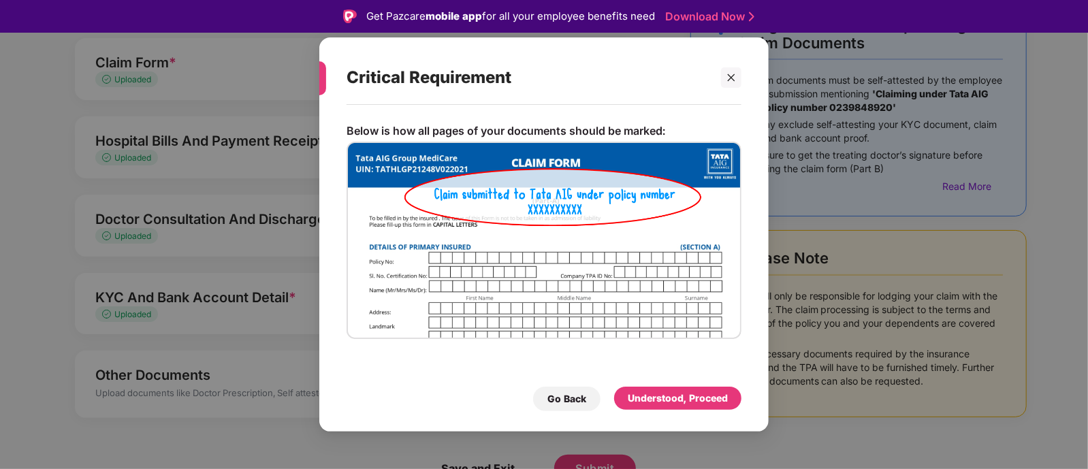
scroll to position [31, 0]
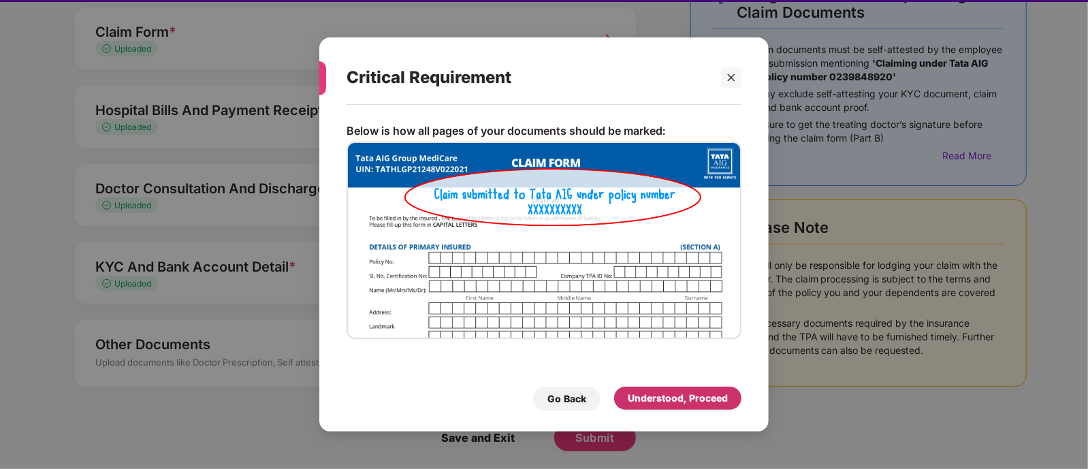
click at [673, 403] on div "Understood, Proceed" at bounding box center [678, 398] width 100 height 15
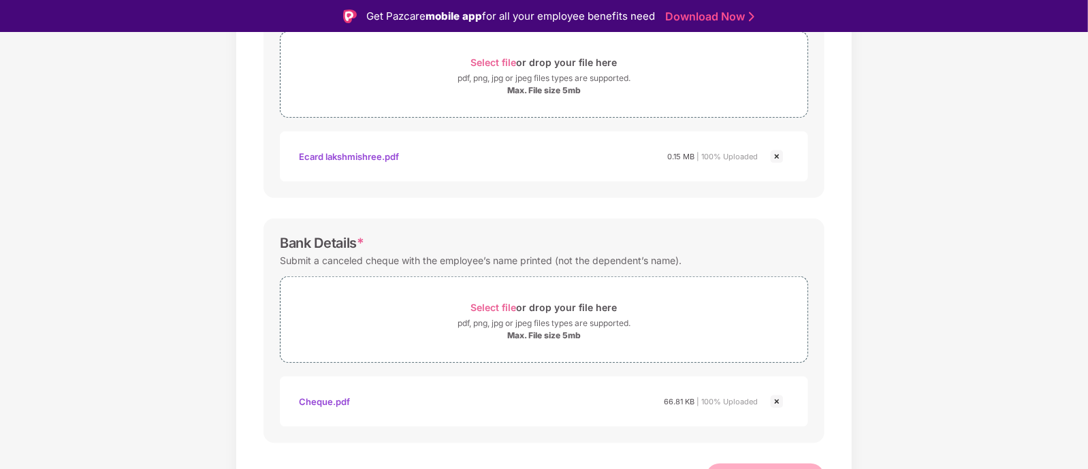
scroll to position [0, 0]
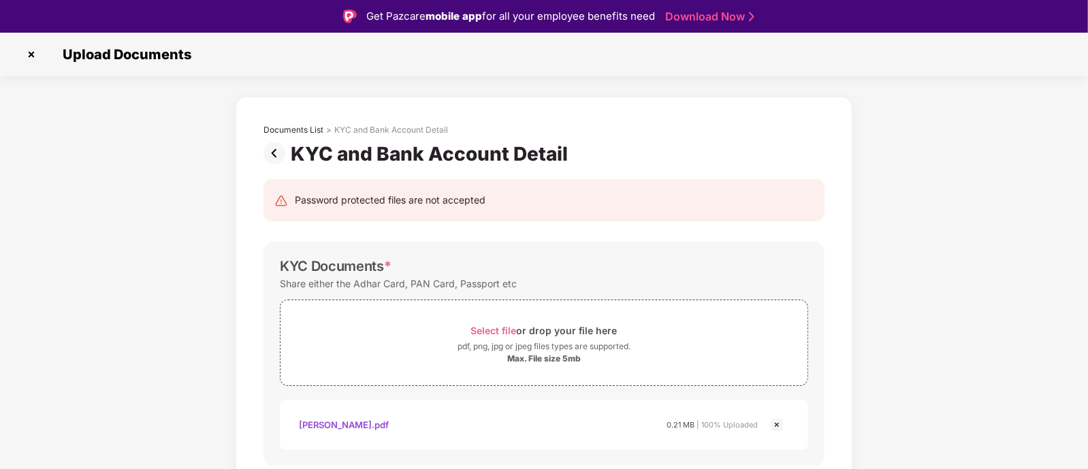
click at [270, 155] on img at bounding box center [277, 153] width 27 height 22
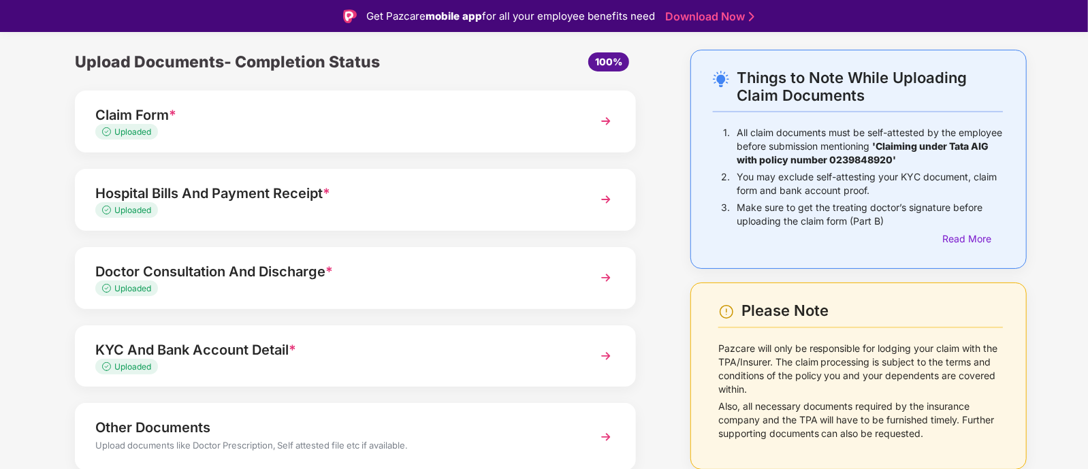
scroll to position [48, 0]
click at [347, 282] on div "Uploaded" at bounding box center [333, 288] width 477 height 13
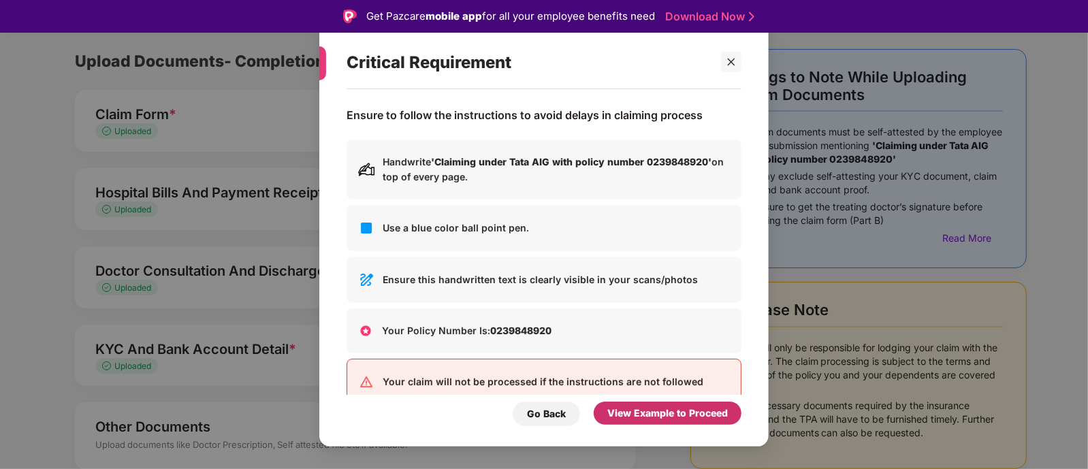
click at [661, 413] on div "View Example to Proceed" at bounding box center [668, 413] width 121 height 15
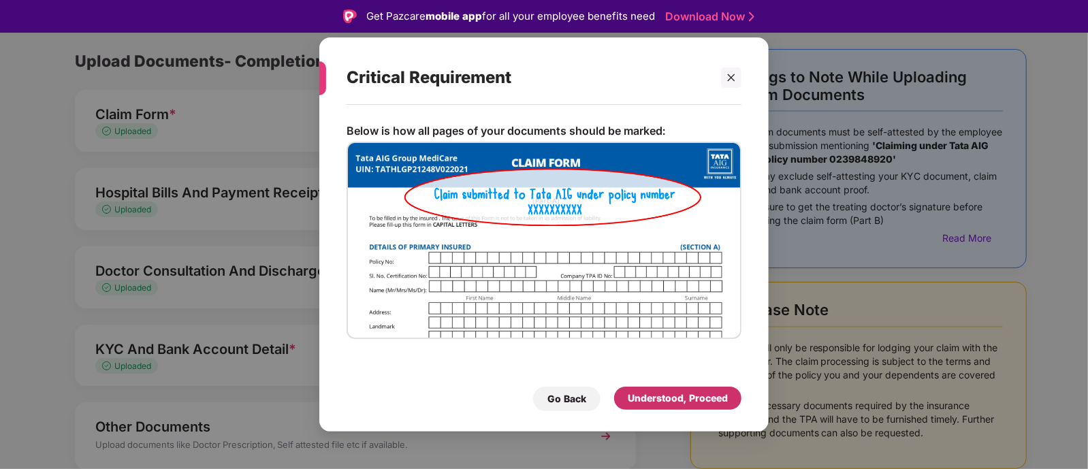
click at [655, 394] on div "Understood, Proceed" at bounding box center [678, 398] width 100 height 15
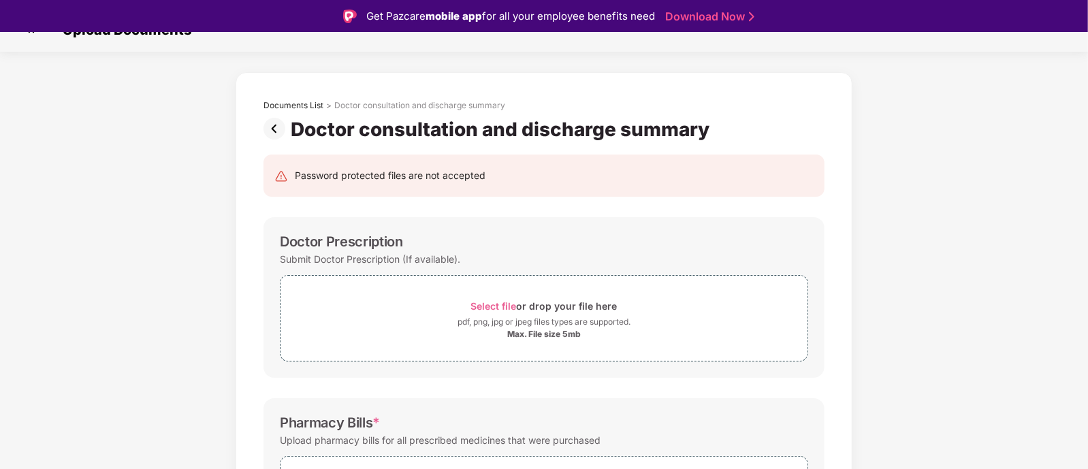
scroll to position [0, 0]
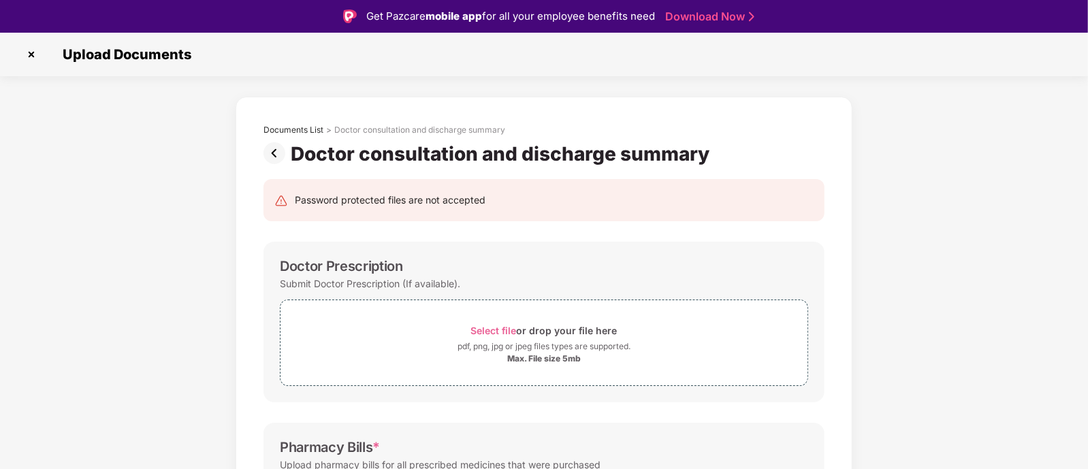
click at [271, 147] on img at bounding box center [277, 153] width 27 height 22
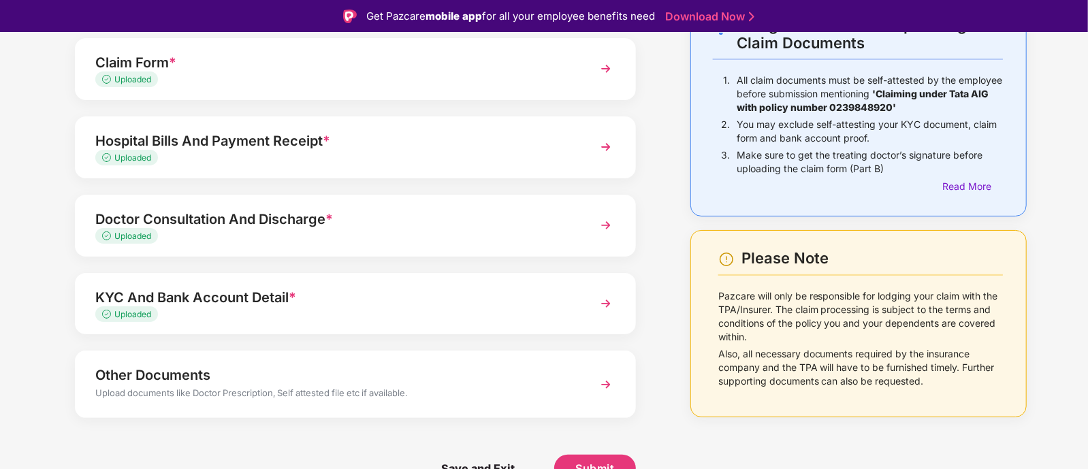
scroll to position [33, 0]
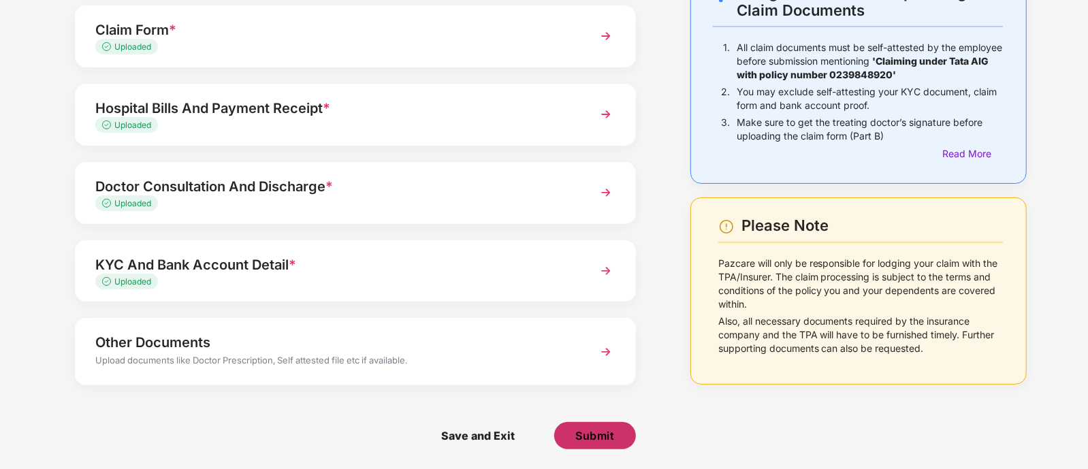
click at [589, 431] on span "Submit" at bounding box center [595, 435] width 39 height 15
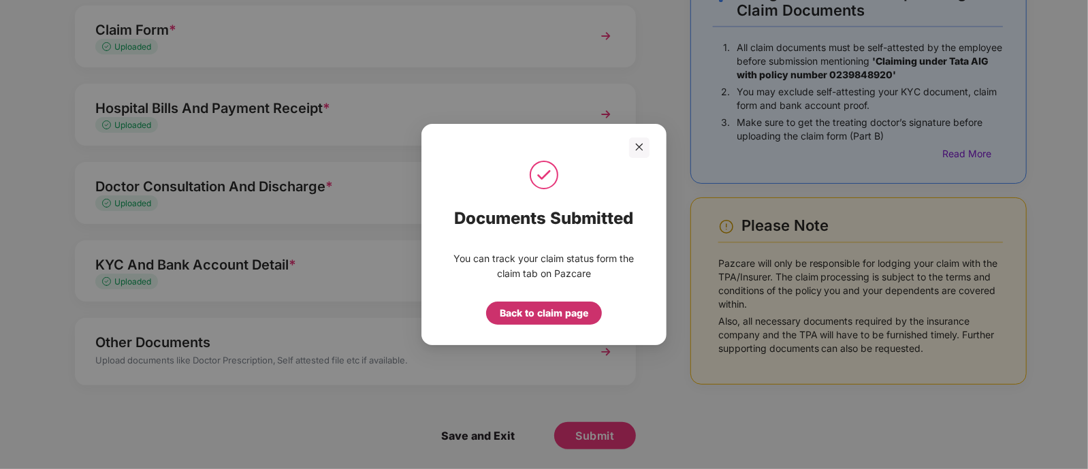
click at [557, 317] on div "Back to claim page" at bounding box center [544, 313] width 89 height 15
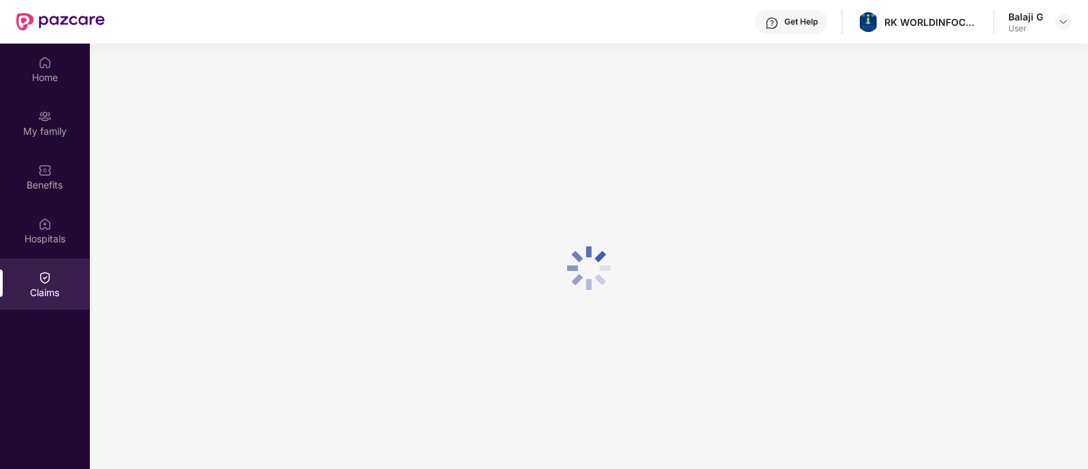
scroll to position [0, 0]
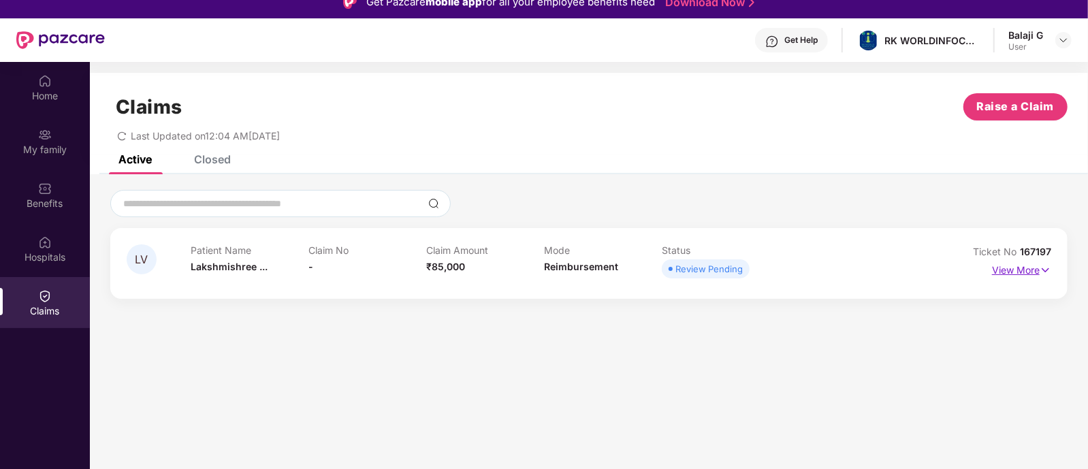
click at [1022, 274] on p "View More" at bounding box center [1021, 269] width 59 height 18
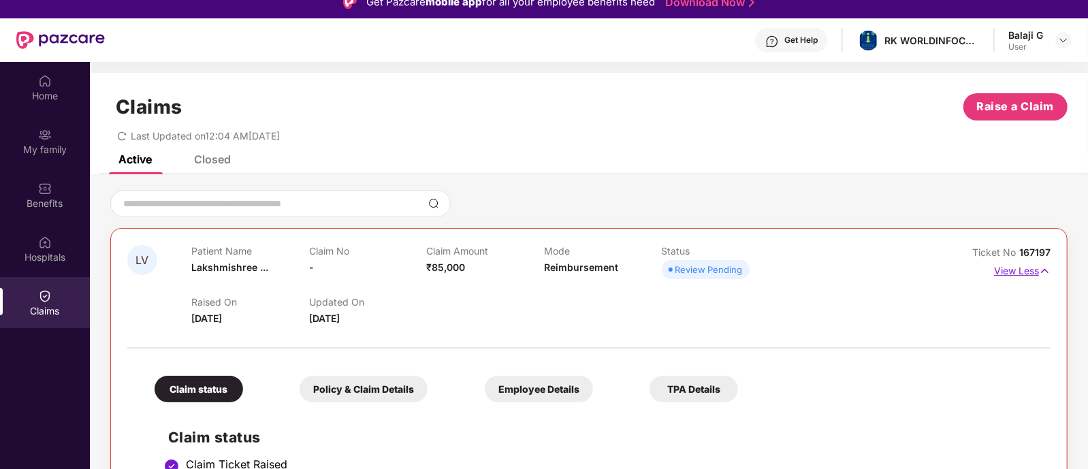
click at [1022, 274] on p "View Less" at bounding box center [1022, 269] width 57 height 18
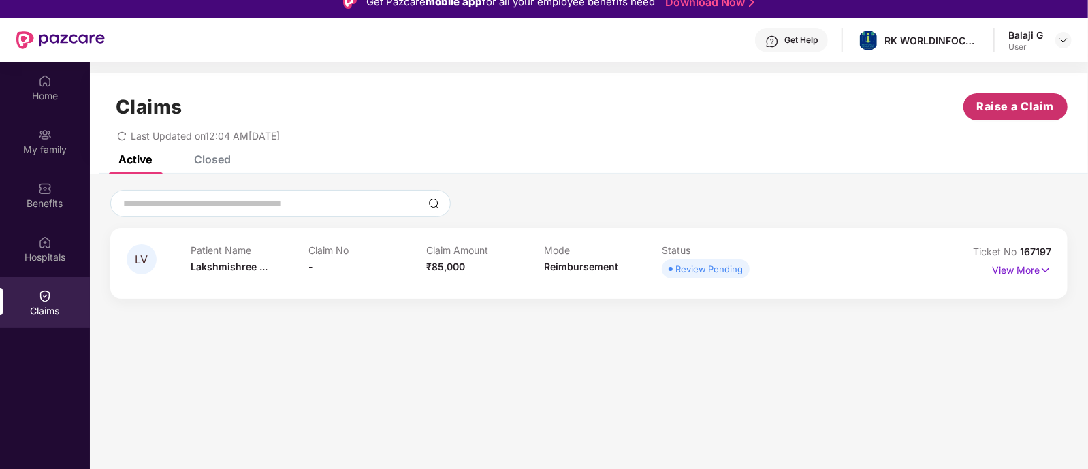
click at [998, 111] on span "Raise a Claim" at bounding box center [1016, 106] width 78 height 17
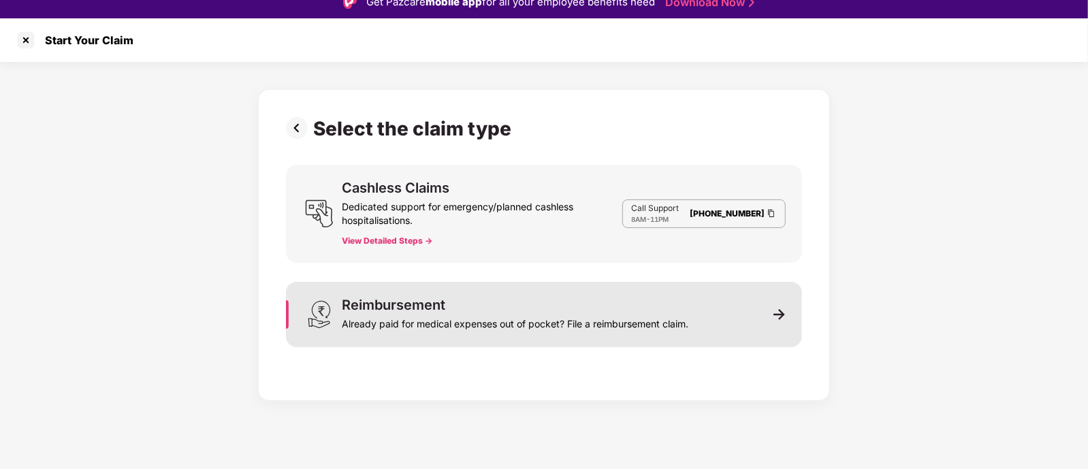
click at [506, 327] on div "Already paid for medical expenses out of pocket? File a reimbursement claim." at bounding box center [515, 321] width 347 height 19
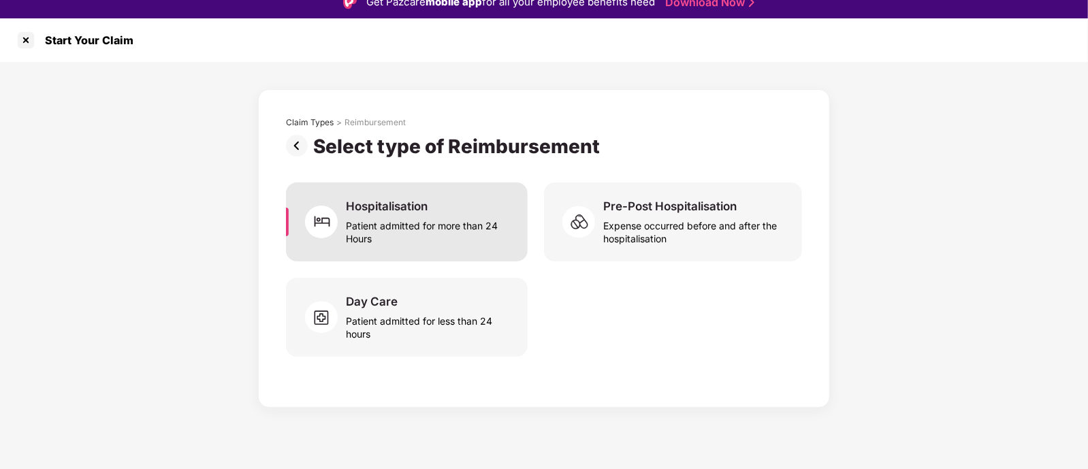
click at [403, 245] on div "Hospitalisation Patient admitted for more than 24 Hours" at bounding box center [407, 222] width 242 height 79
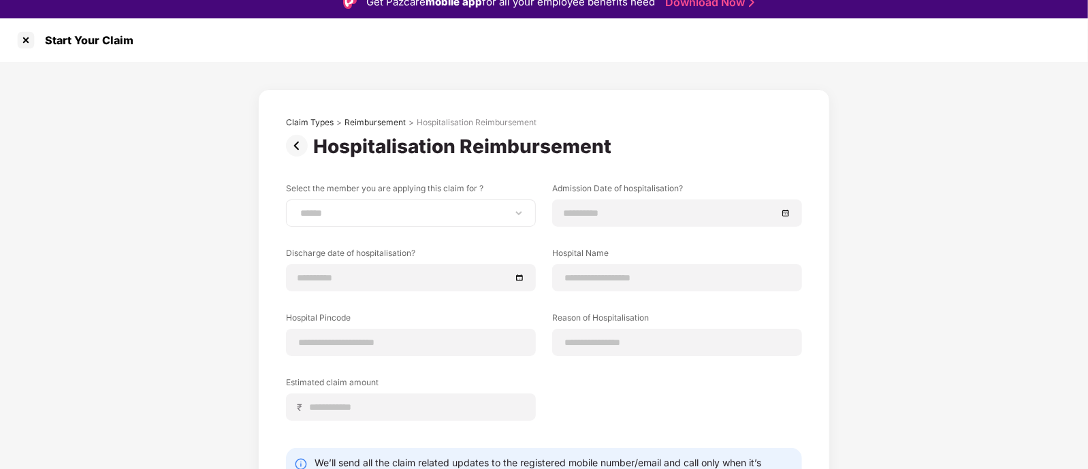
click at [392, 221] on div "**********" at bounding box center [411, 213] width 250 height 27
click at [472, 216] on select "**********" at bounding box center [411, 213] width 227 height 11
select select "**********"
click at [298, 208] on select "**********" at bounding box center [411, 213] width 227 height 11
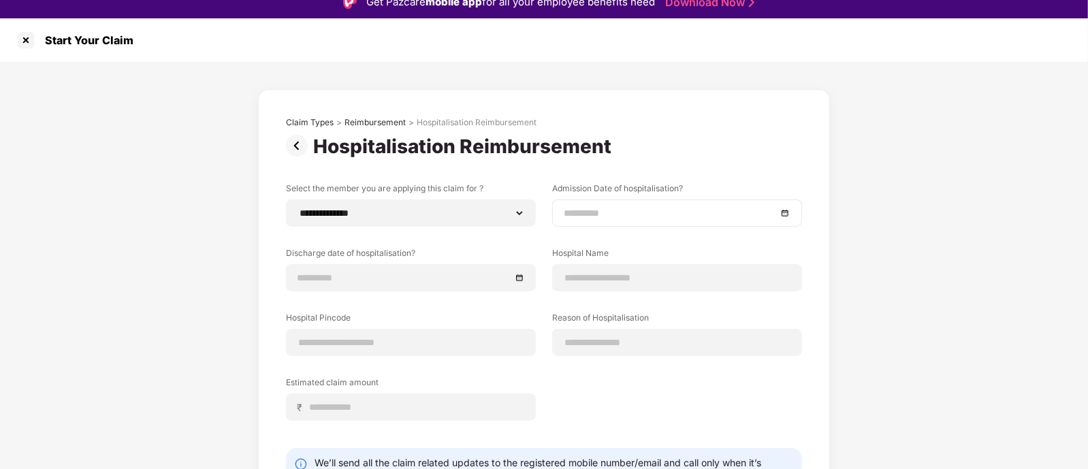
click at [613, 209] on input at bounding box center [670, 213] width 213 height 15
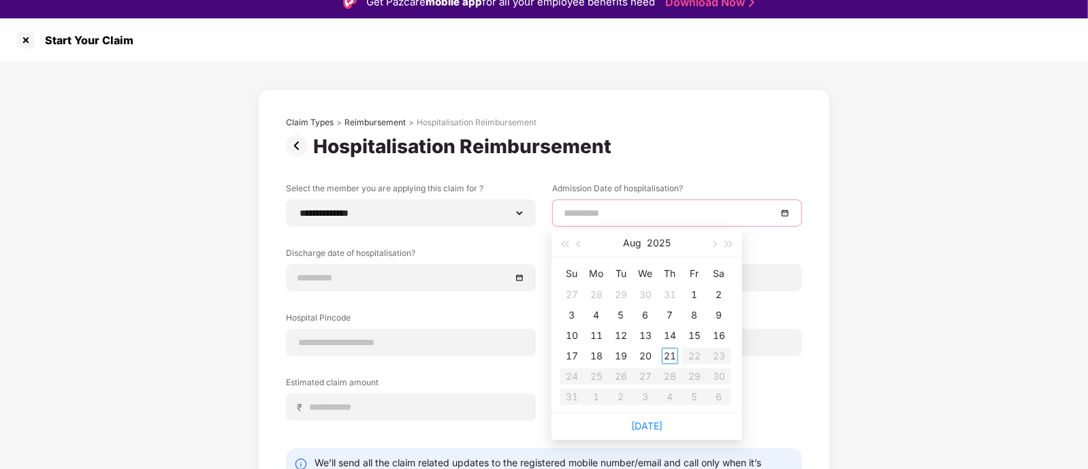
type input "**********"
click at [567, 247] on button "button" at bounding box center [564, 243] width 15 height 27
type input "**********"
click at [671, 377] on div "29" at bounding box center [670, 377] width 16 height 16
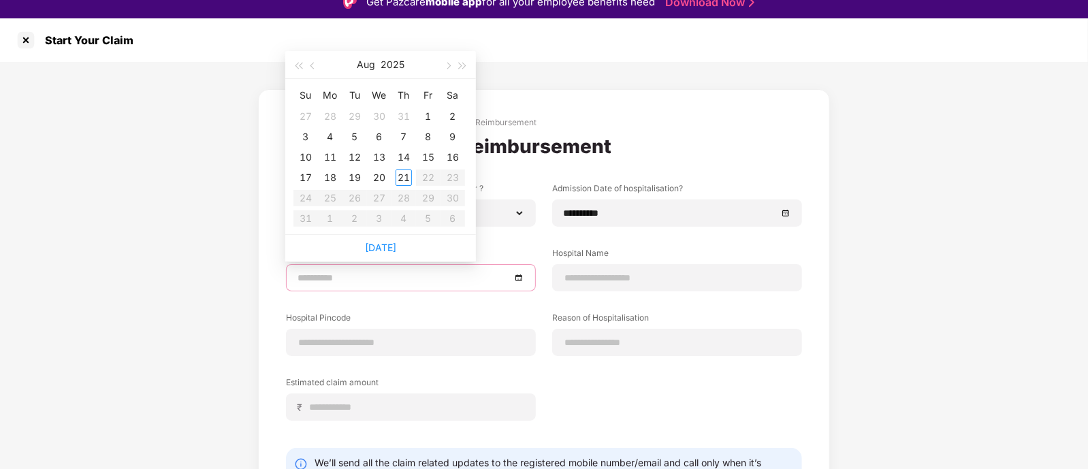
click at [376, 281] on input at bounding box center [404, 277] width 213 height 15
type input "**********"
click at [299, 68] on button "button" at bounding box center [298, 64] width 15 height 27
click at [467, 67] on button "button" at bounding box center [463, 64] width 15 height 27
click at [310, 65] on button "button" at bounding box center [313, 64] width 15 height 27
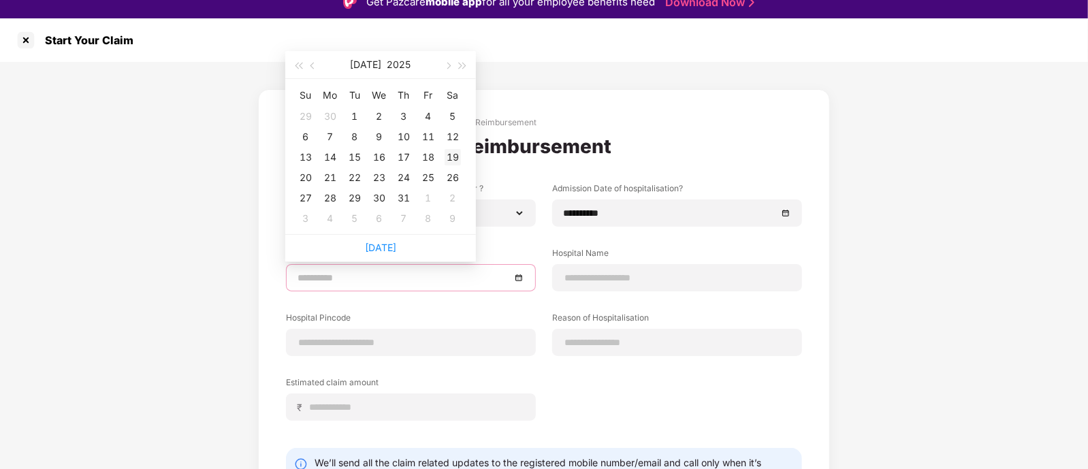
type input "**********"
click at [376, 195] on div "30" at bounding box center [379, 198] width 16 height 16
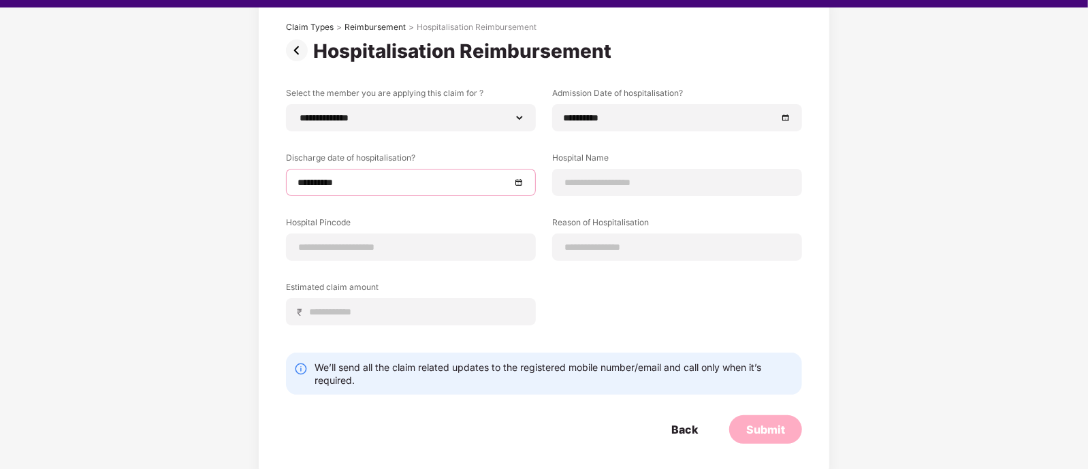
scroll to position [33, 0]
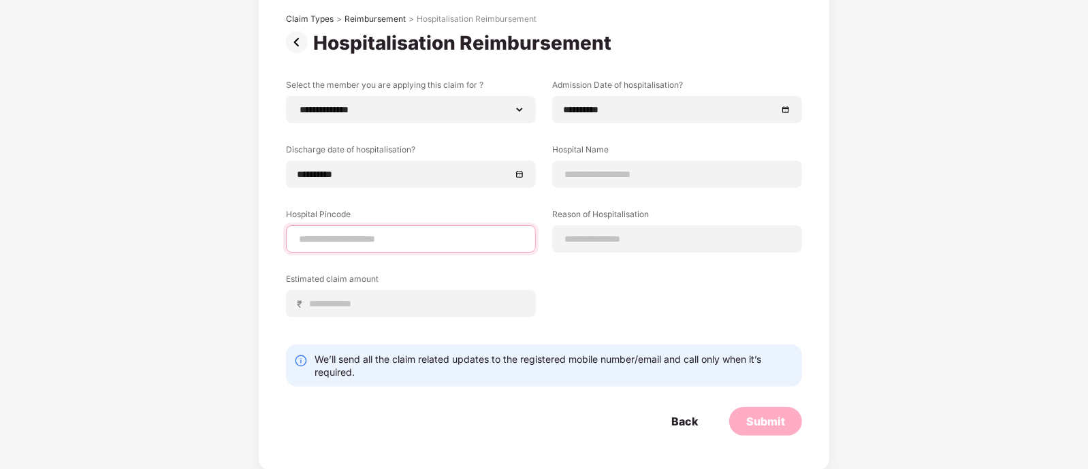
click at [419, 244] on input at bounding box center [411, 239] width 227 height 14
type input "******"
select select "*********"
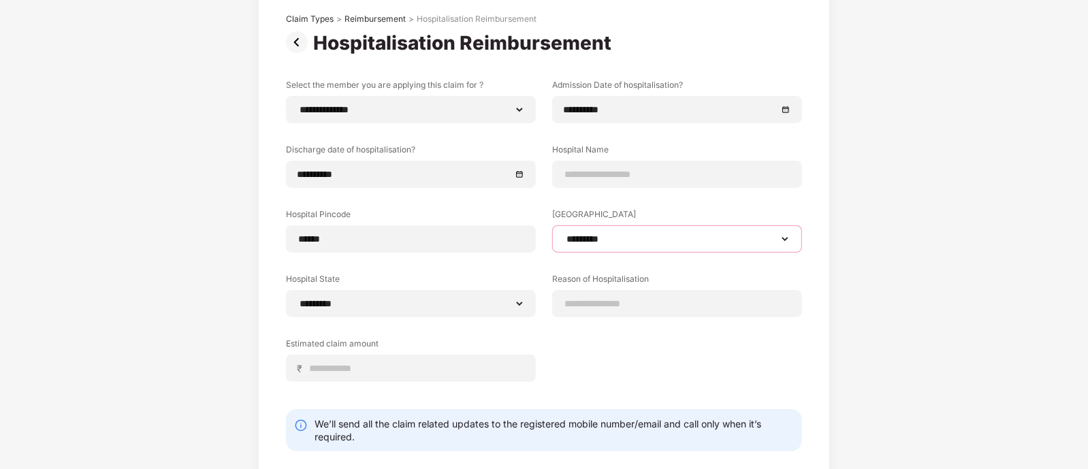
click at [577, 236] on select "**********" at bounding box center [677, 239] width 227 height 11
click at [527, 281] on label "Hospital State" at bounding box center [411, 281] width 250 height 17
click at [573, 305] on input at bounding box center [677, 304] width 227 height 14
type input "**********"
drag, startPoint x: 689, startPoint y: 304, endPoint x: 524, endPoint y: 341, distance: 168.2
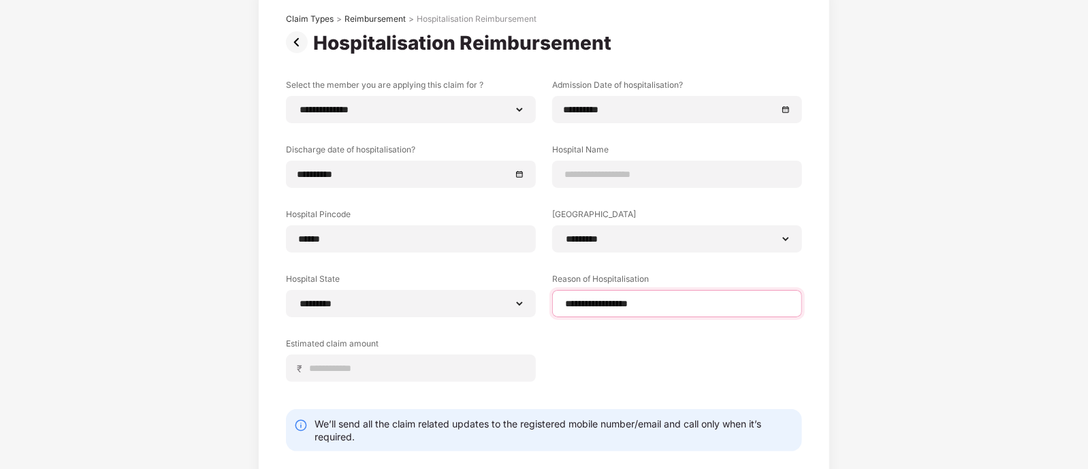
click at [524, 341] on div "**********" at bounding box center [544, 241] width 516 height 324
type input "*"
type input "********"
click at [448, 371] on input at bounding box center [417, 369] width 216 height 14
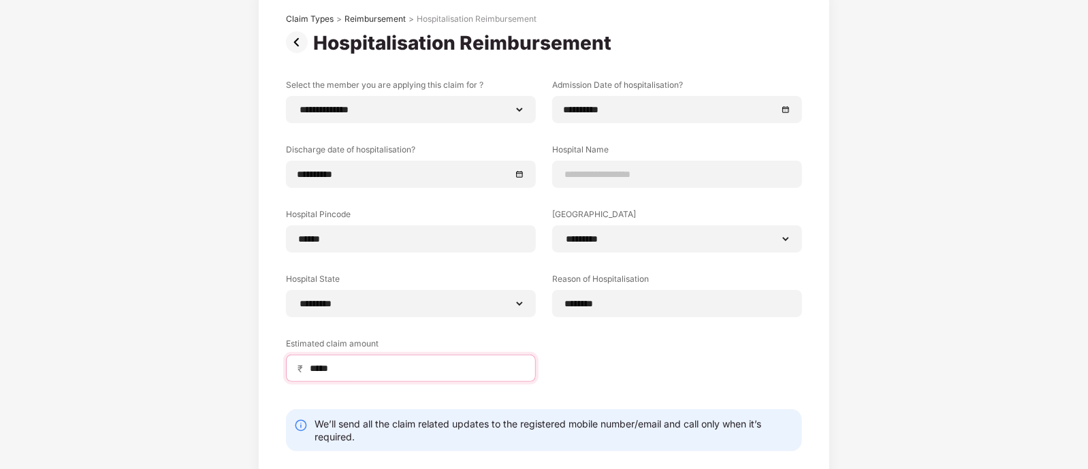
type input "*****"
click at [668, 359] on div "**********" at bounding box center [544, 241] width 516 height 324
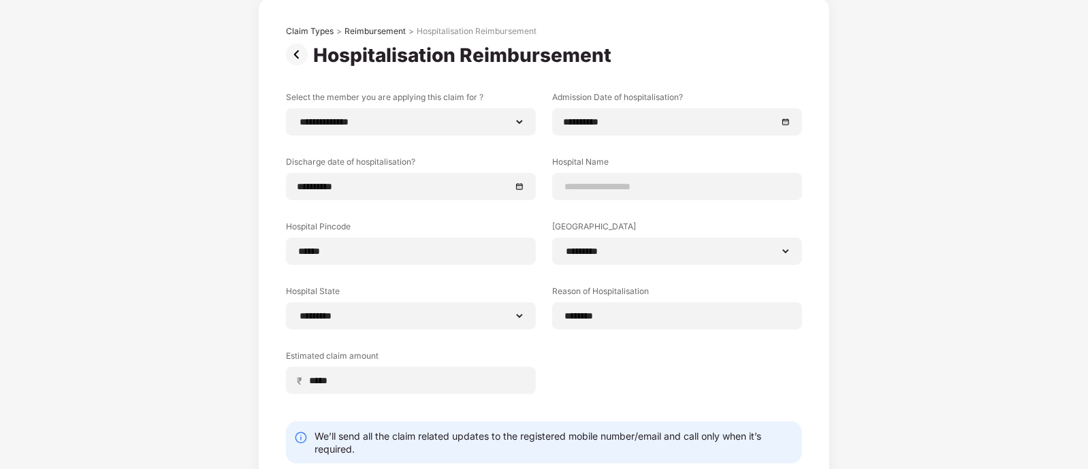
scroll to position [150, 0]
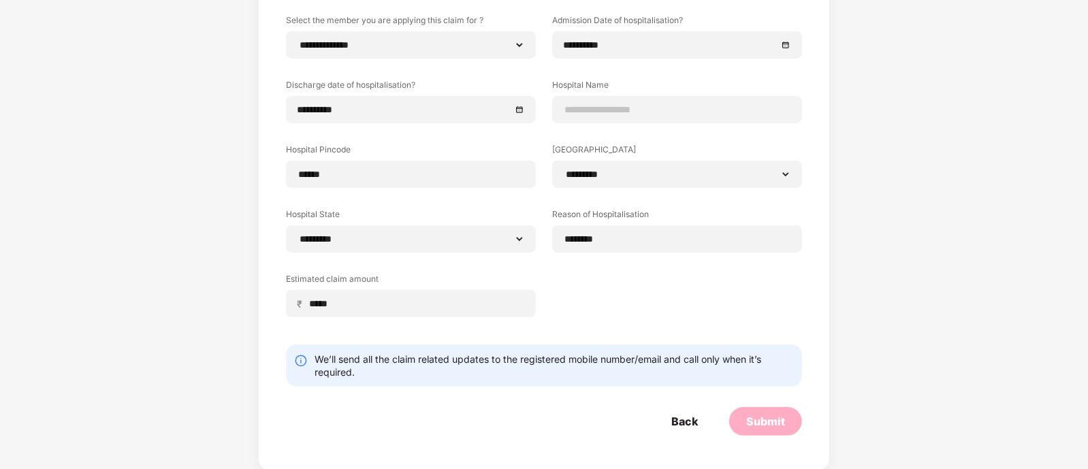
click at [780, 416] on div "Submit" at bounding box center [766, 421] width 39 height 15
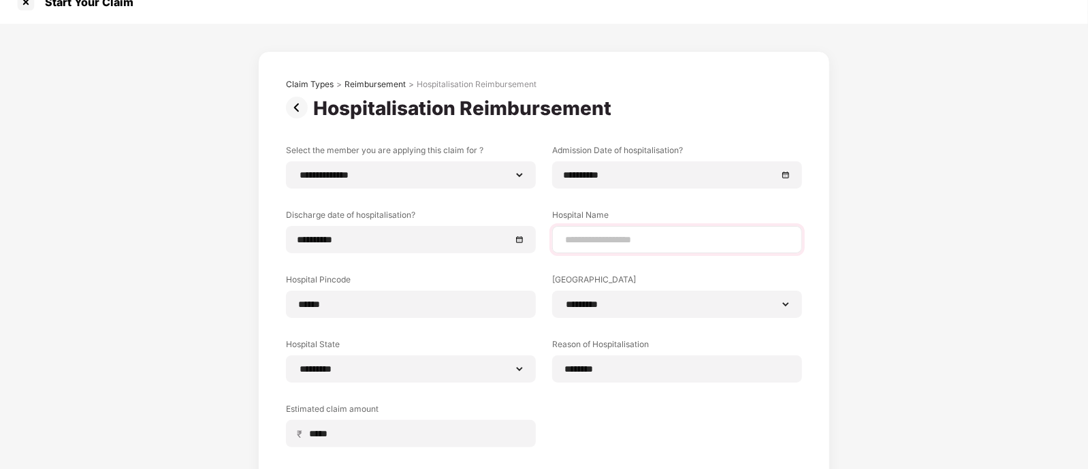
scroll to position [20, 0]
click at [586, 234] on input at bounding box center [677, 240] width 227 height 14
type input "**********"
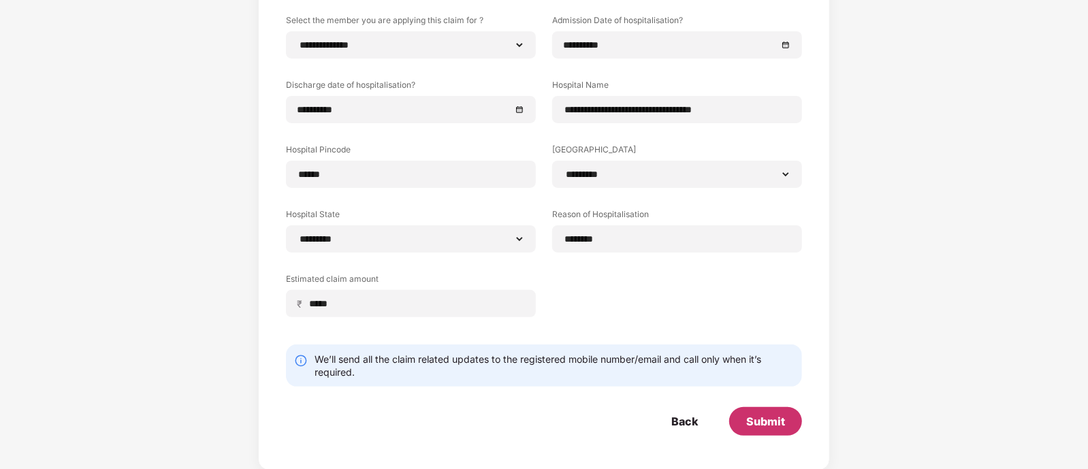
click at [766, 420] on div "Submit" at bounding box center [766, 421] width 39 height 15
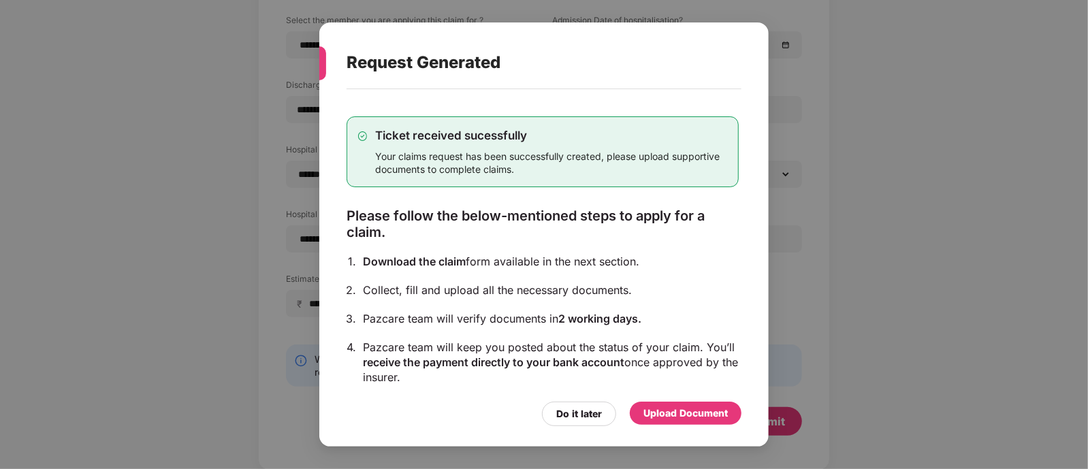
click at [689, 413] on div "Upload Document" at bounding box center [686, 413] width 84 height 15
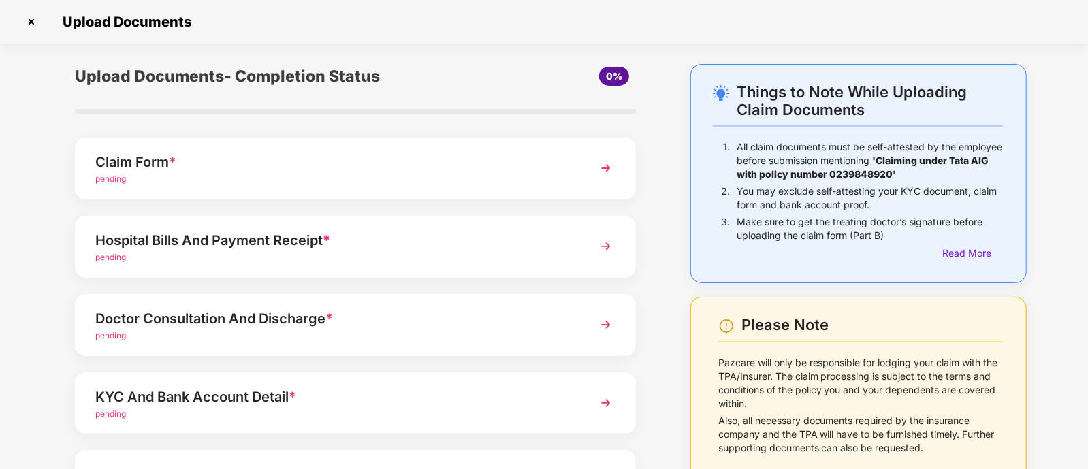
click at [234, 182] on div "pending" at bounding box center [333, 179] width 477 height 13
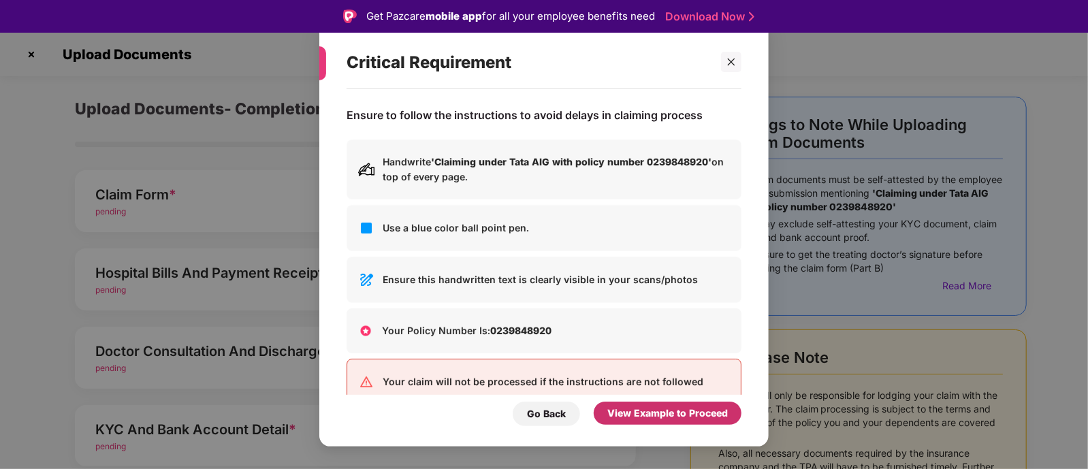
click at [661, 410] on div "View Example to Proceed" at bounding box center [668, 413] width 121 height 15
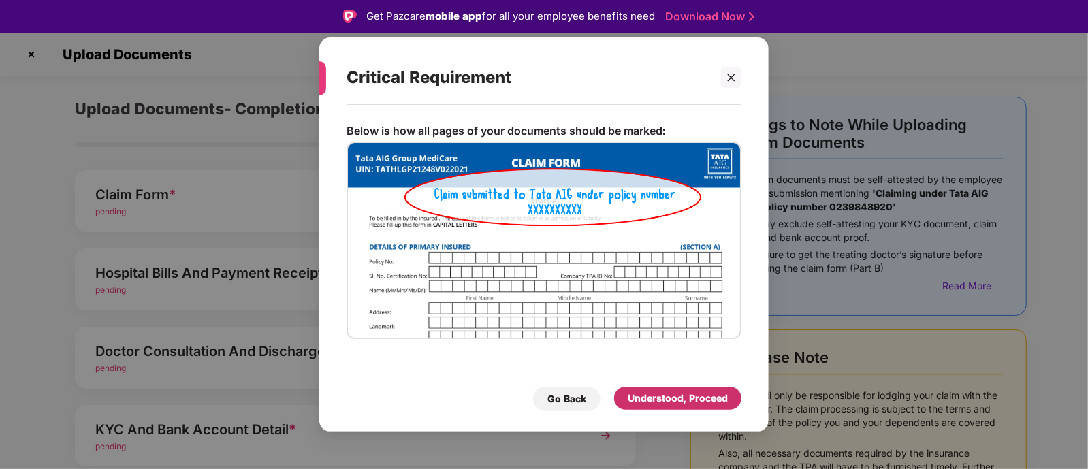
click at [685, 393] on div "Understood, Proceed" at bounding box center [678, 398] width 100 height 15
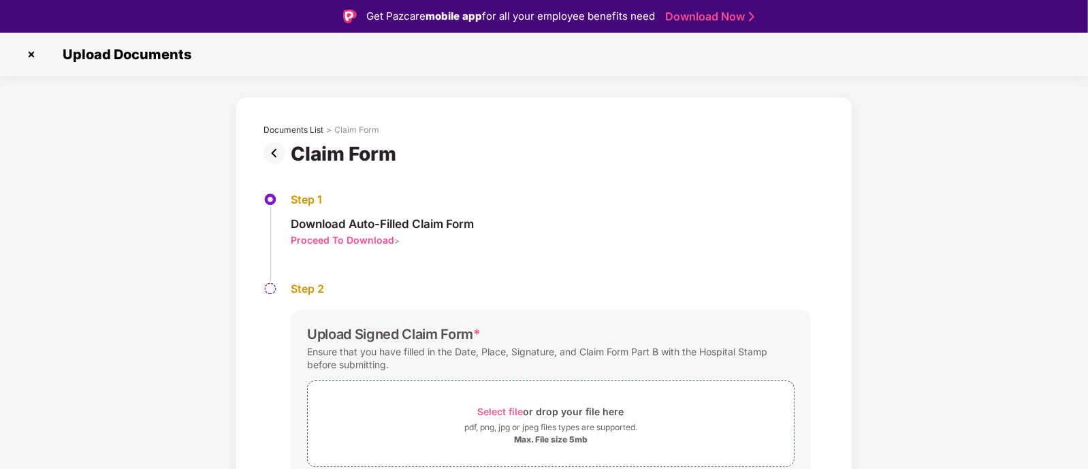
scroll to position [56, 0]
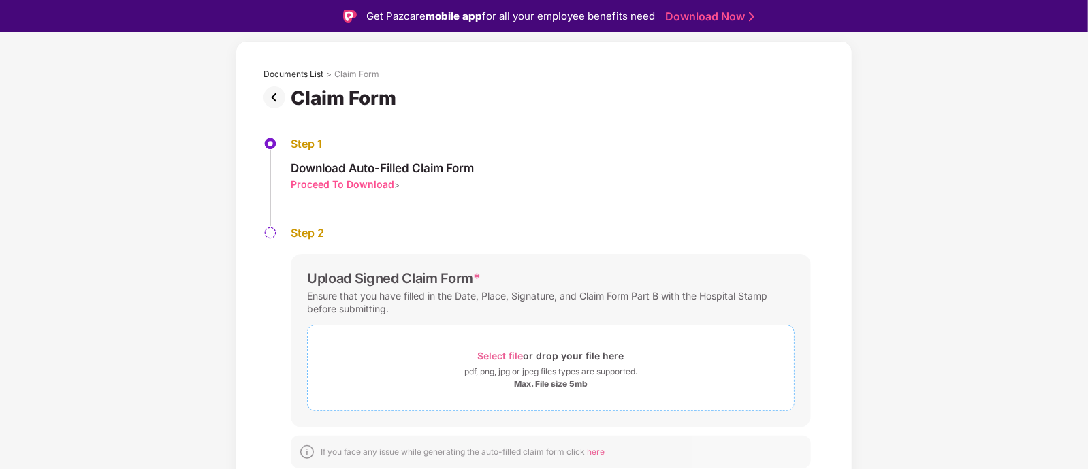
click at [387, 345] on span "Select file or drop your file here pdf, png, jpg or jpeg files types are suppor…" at bounding box center [551, 368] width 486 height 65
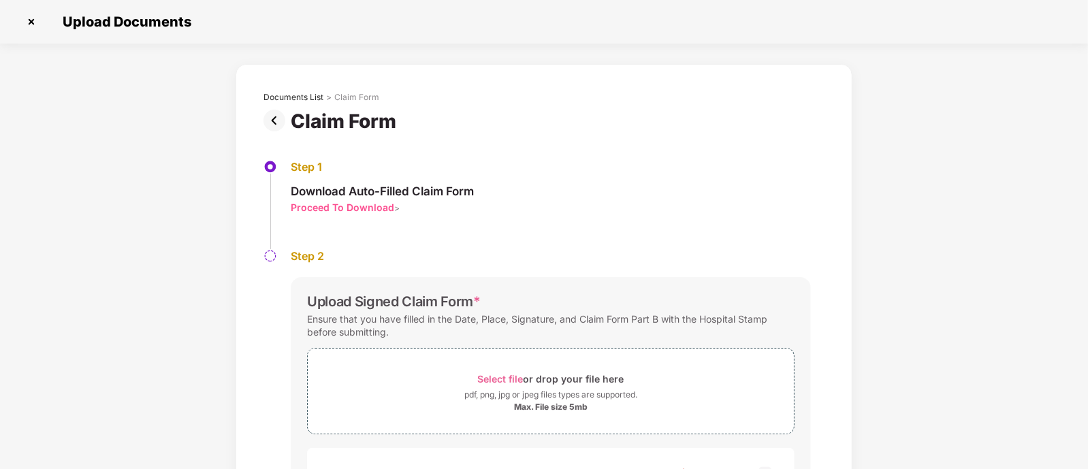
scroll to position [120, 0]
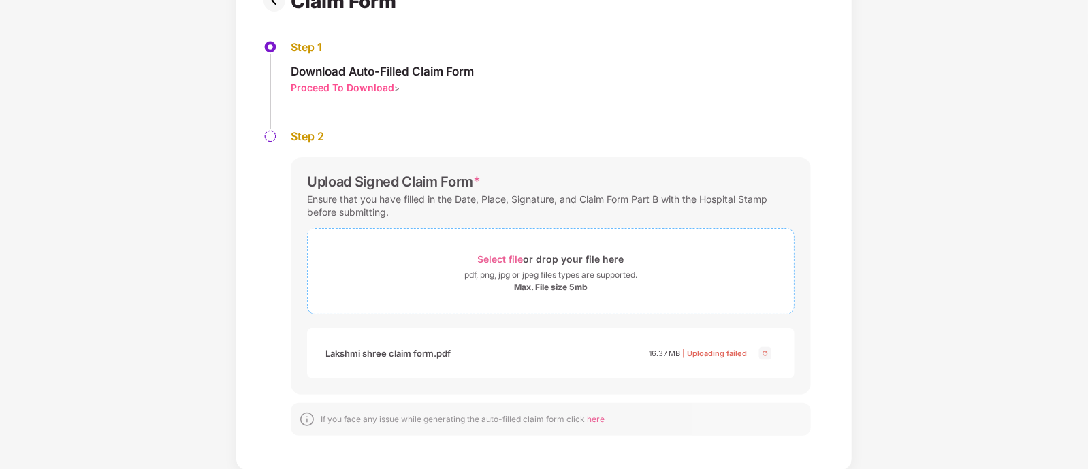
click at [520, 274] on div "pdf, png, jpg or jpeg files types are supported." at bounding box center [551, 275] width 173 height 14
click at [562, 270] on div "pdf, png, jpg or jpeg files types are supported." at bounding box center [551, 275] width 173 height 14
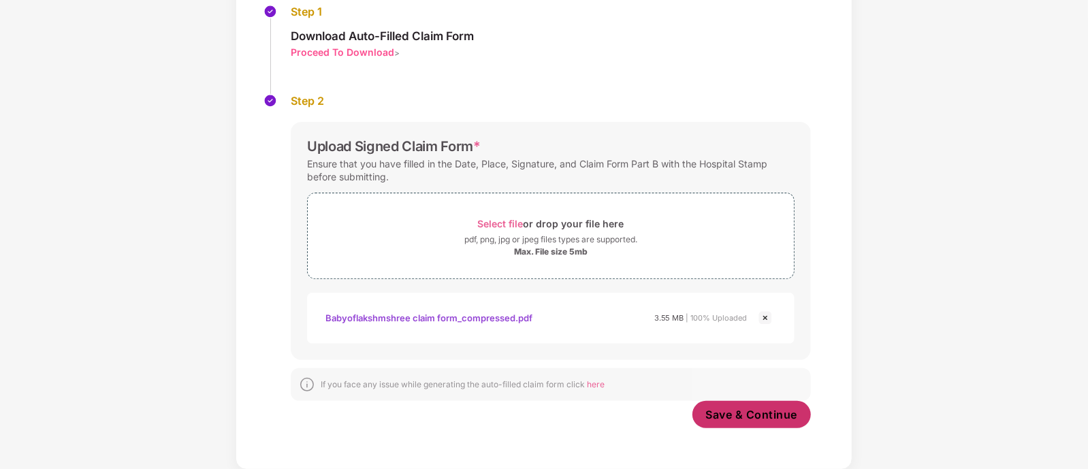
scroll to position [155, 0]
click at [719, 408] on span "Save & Continue" at bounding box center [752, 415] width 92 height 15
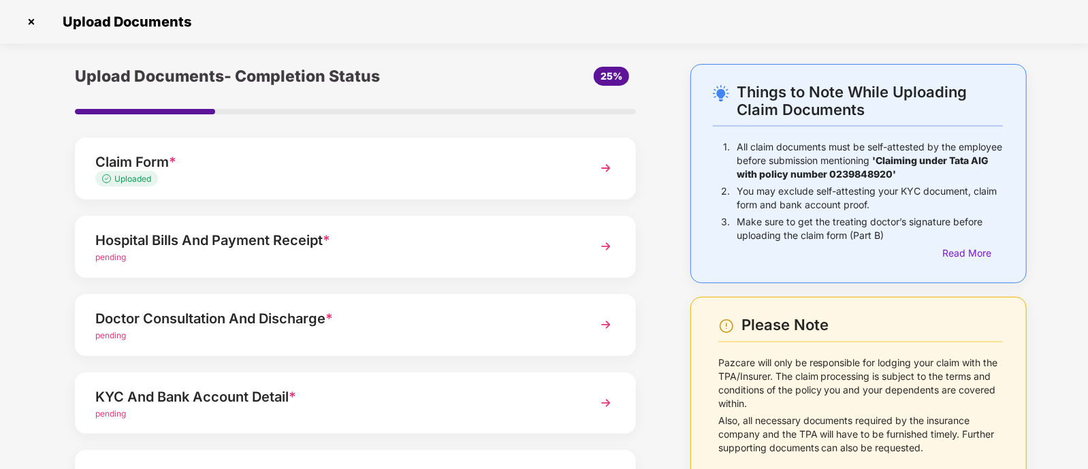
scroll to position [55, 0]
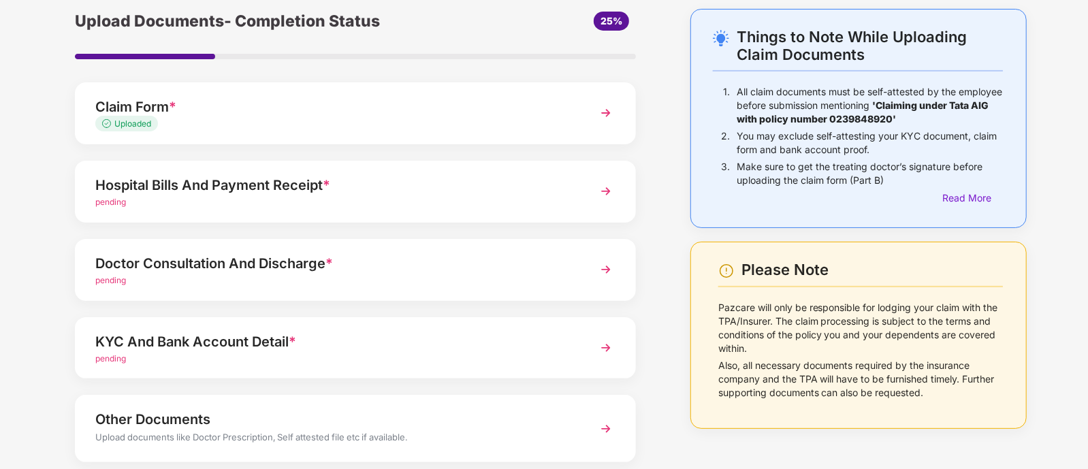
click at [191, 206] on div "pending" at bounding box center [333, 202] width 477 height 13
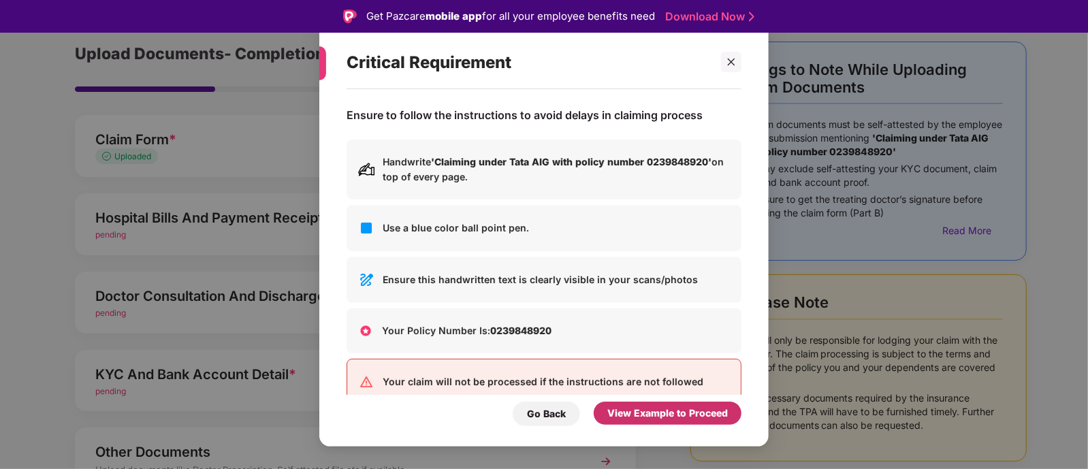
click at [652, 411] on div "View Example to Proceed" at bounding box center [668, 413] width 121 height 15
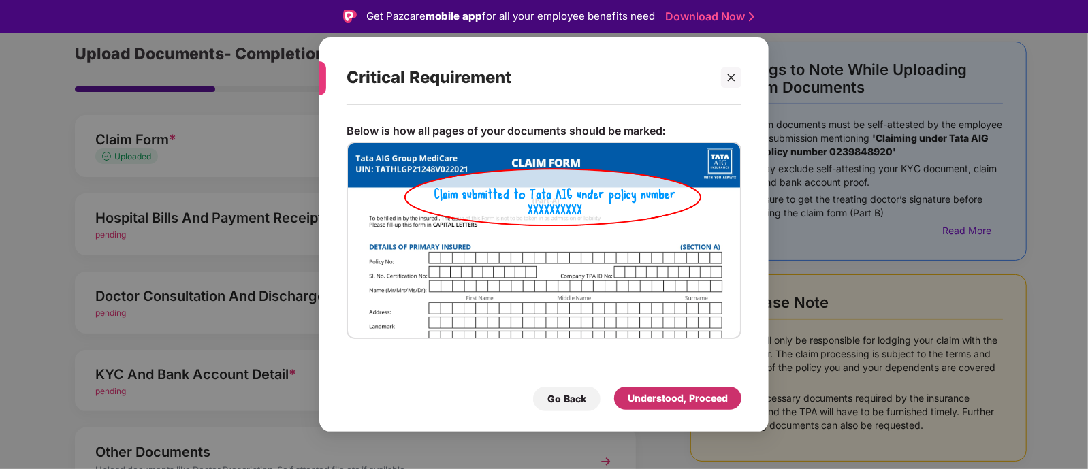
click at [673, 393] on div "Understood, Proceed" at bounding box center [678, 398] width 100 height 15
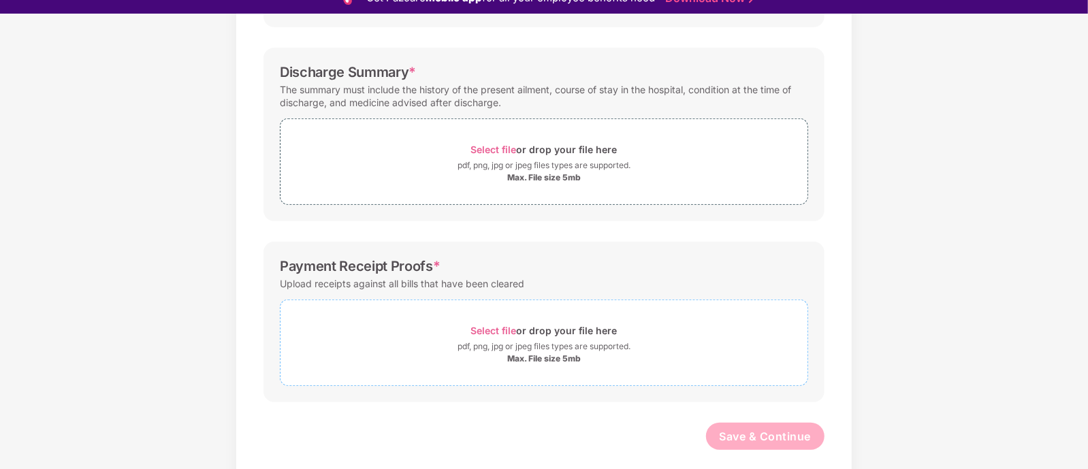
scroll to position [20, 0]
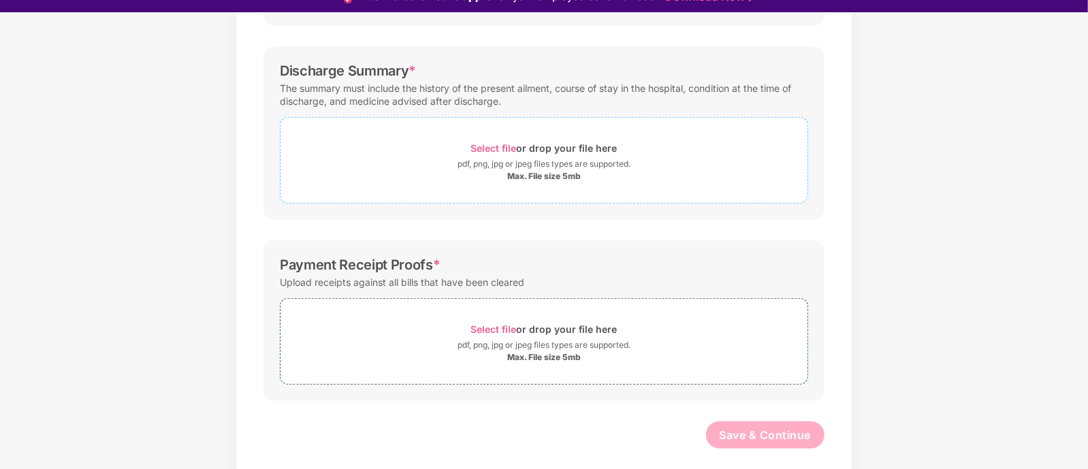
click at [435, 166] on div "pdf, png, jpg or jpeg files types are supported." at bounding box center [544, 164] width 527 height 14
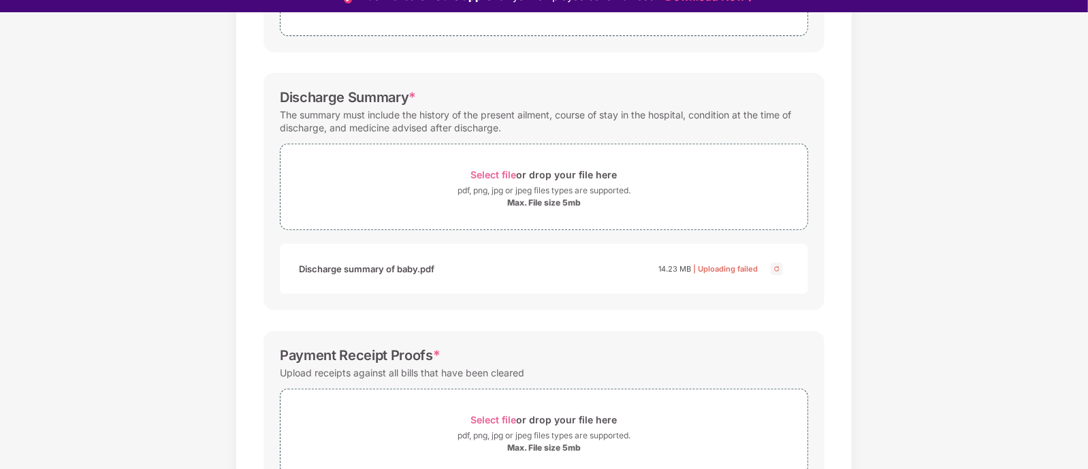
scroll to position [306, 0]
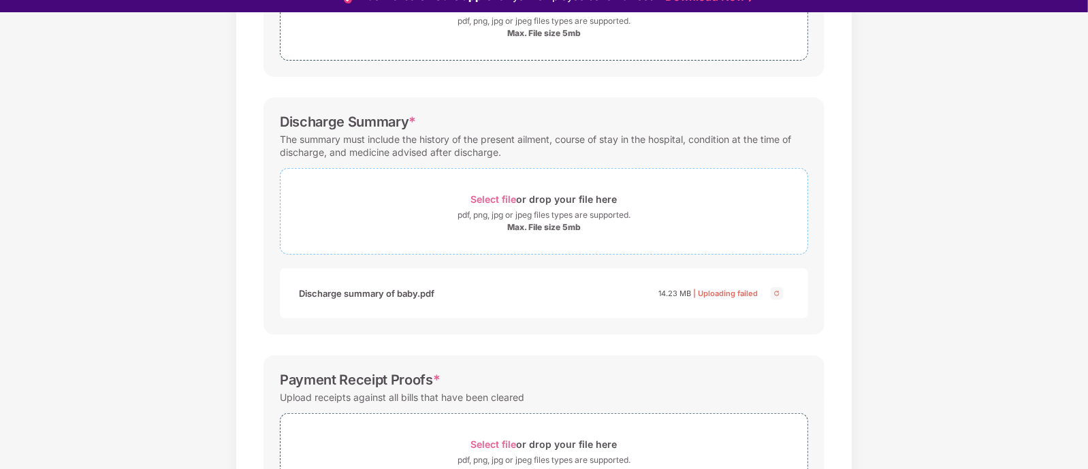
click at [431, 204] on div "Select file or drop your file here" at bounding box center [544, 199] width 527 height 18
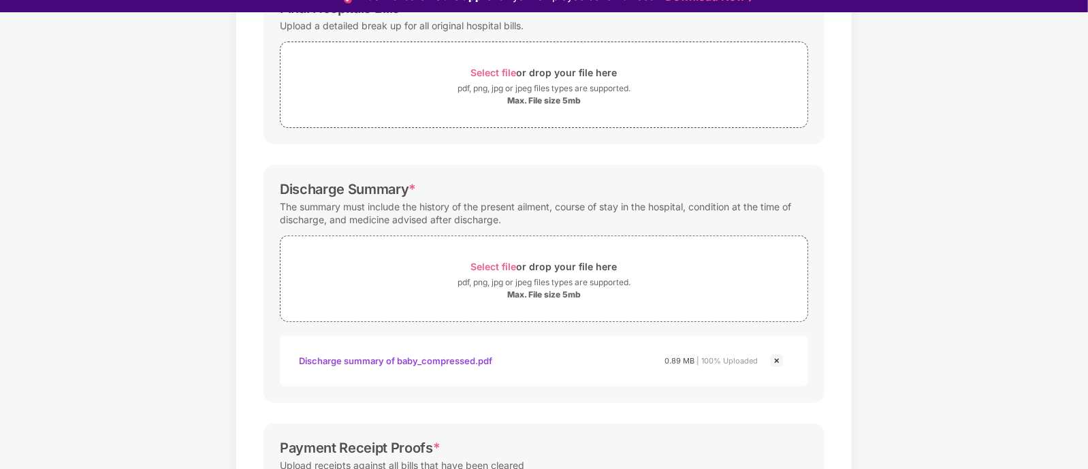
scroll to position [302, 0]
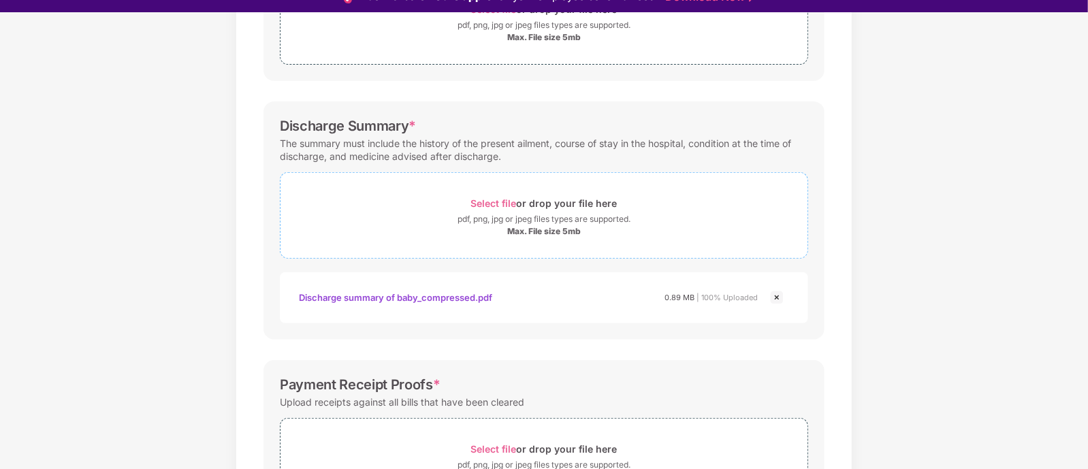
click at [450, 226] on div "Max. File size 5mb" at bounding box center [544, 231] width 527 height 11
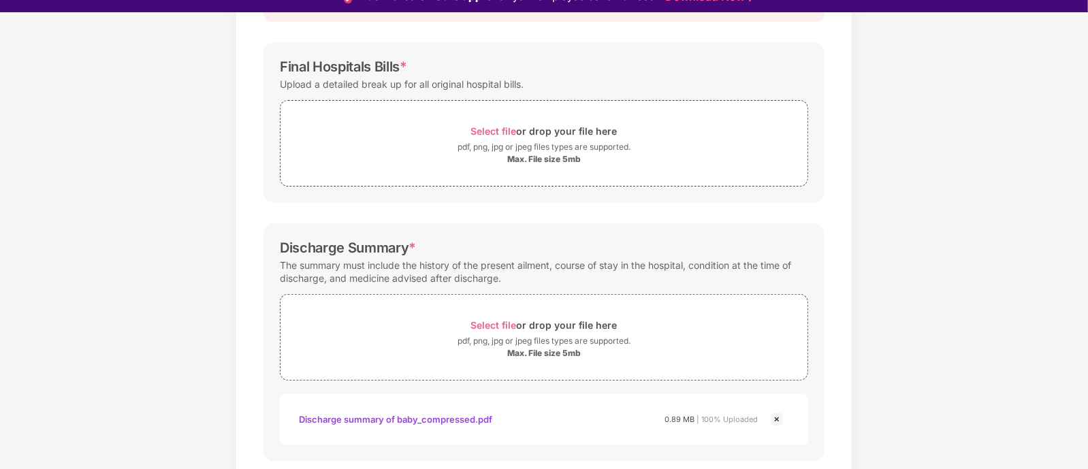
scroll to position [170, 0]
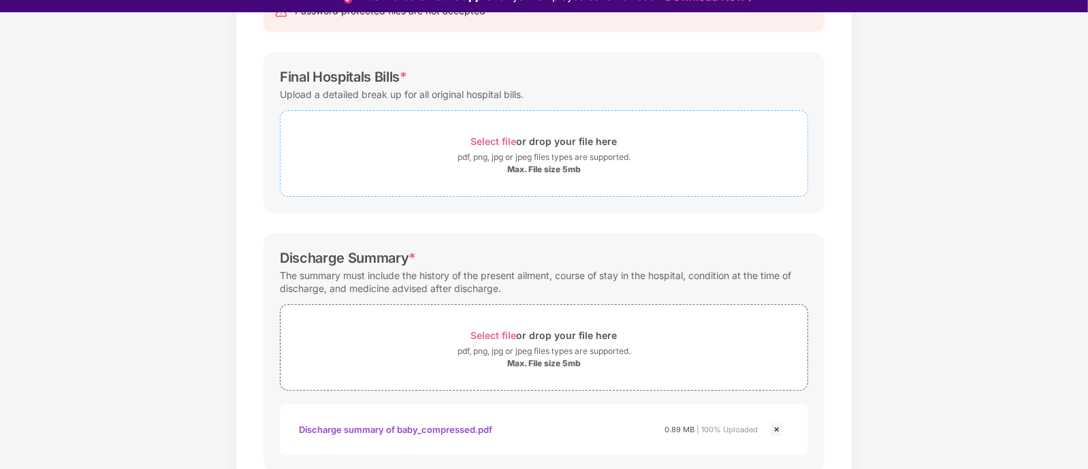
click at [438, 142] on div "Select file or drop your file here" at bounding box center [544, 141] width 527 height 18
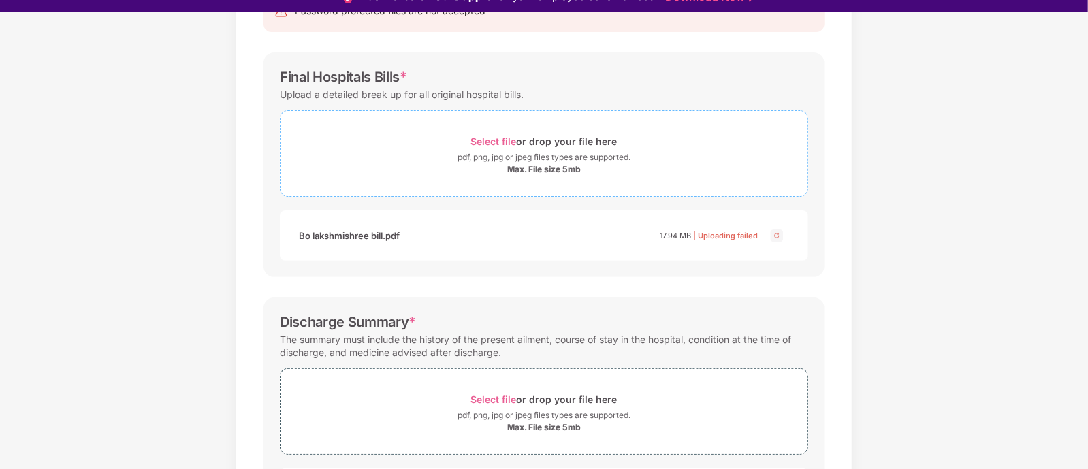
click at [460, 163] on div "pdf, png, jpg or jpeg files types are supported." at bounding box center [544, 158] width 173 height 14
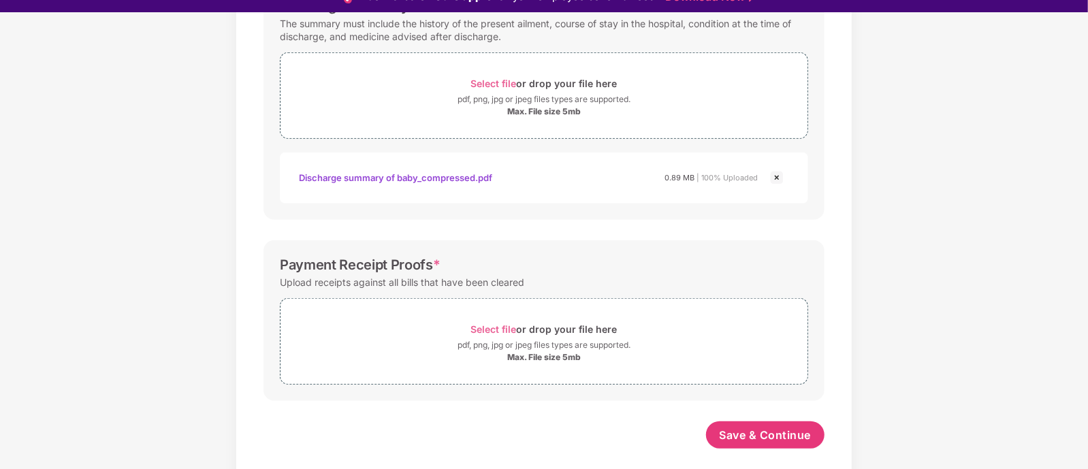
scroll to position [33, 0]
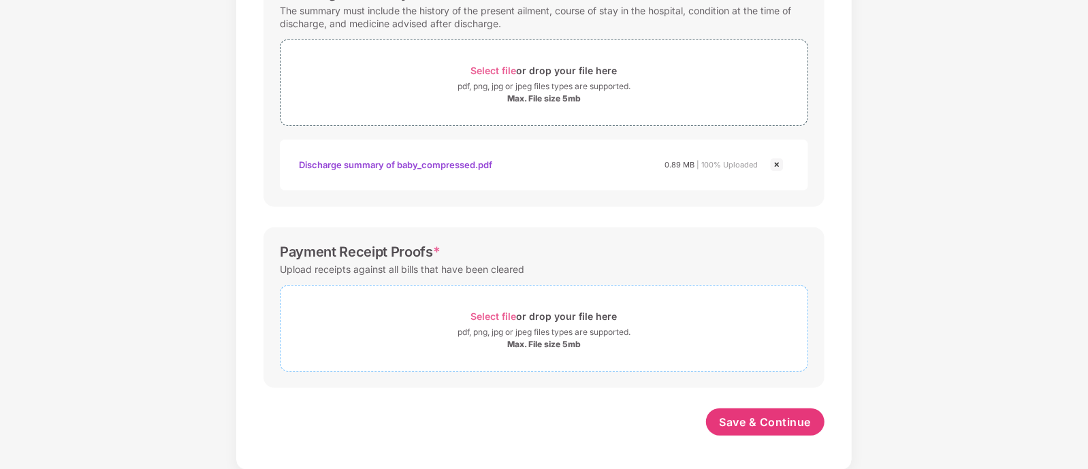
click at [468, 296] on span "Select file or drop your file here pdf, png, jpg or jpeg files types are suppor…" at bounding box center [544, 328] width 527 height 65
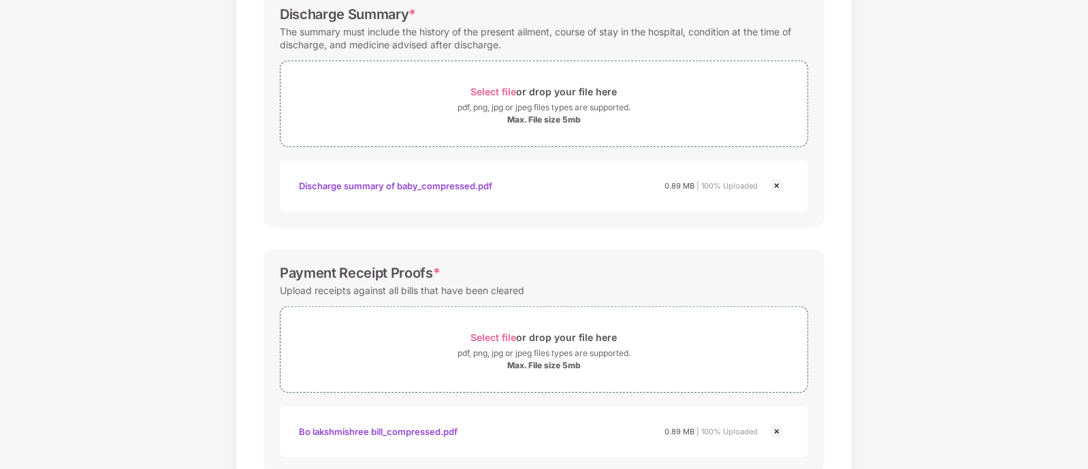
scroll to position [551, 0]
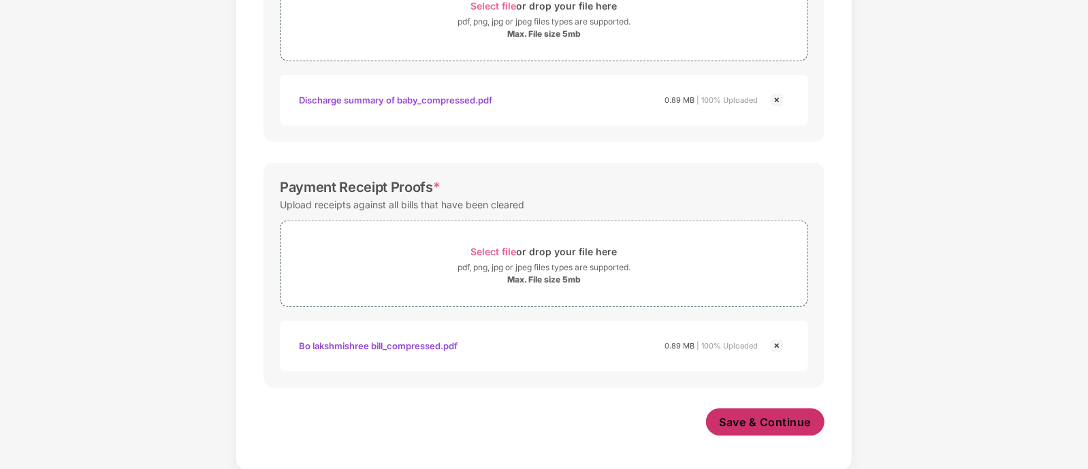
click at [752, 433] on button "Save & Continue" at bounding box center [765, 422] width 119 height 27
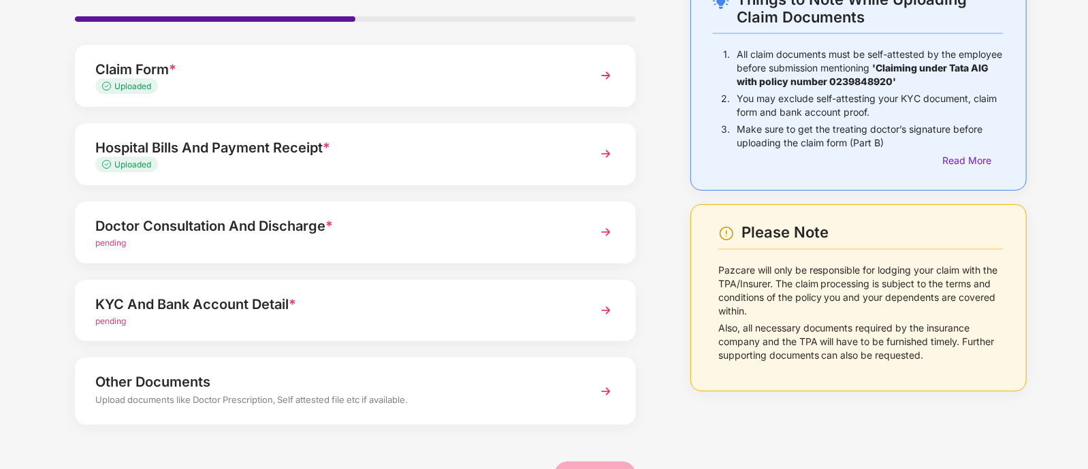
scroll to position [93, 0]
click at [351, 240] on div "pending" at bounding box center [333, 242] width 477 height 13
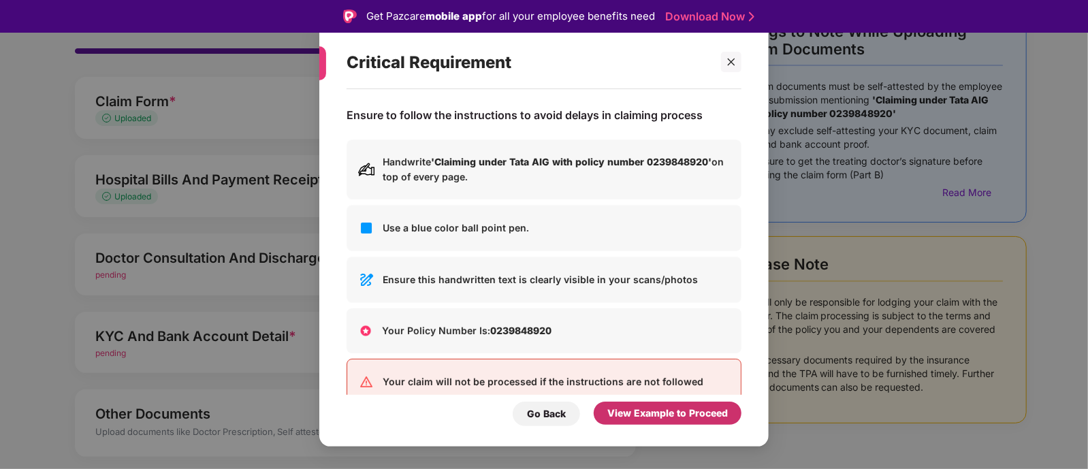
click at [655, 415] on div "View Example to Proceed" at bounding box center [668, 413] width 121 height 15
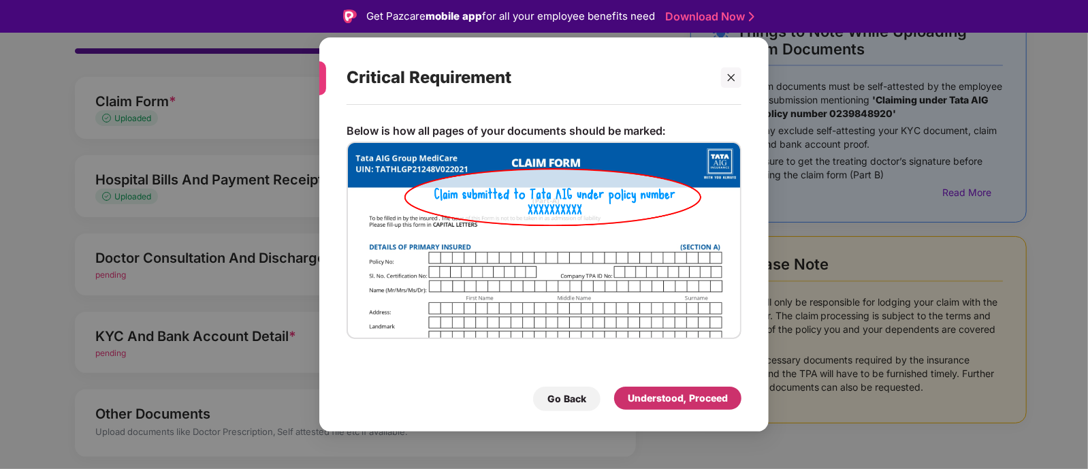
click at [654, 402] on div "Understood, Proceed" at bounding box center [678, 398] width 100 height 15
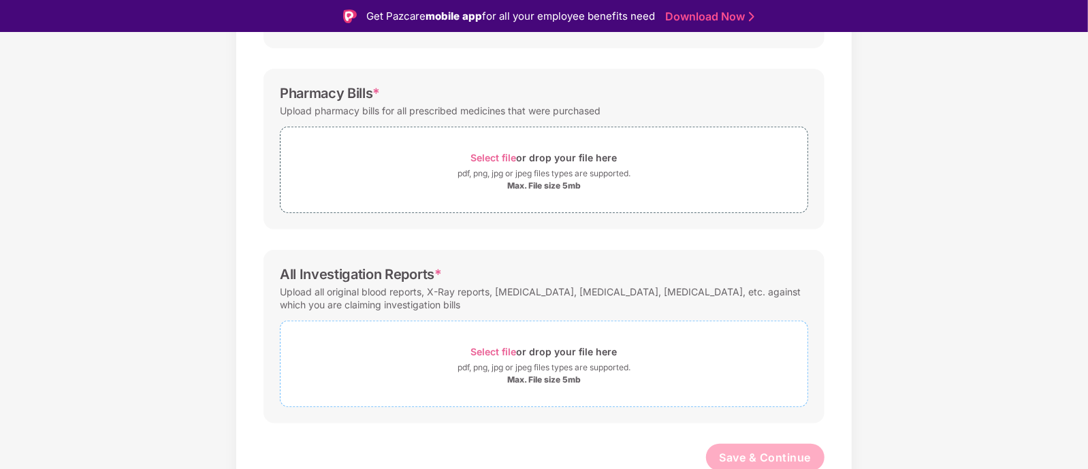
scroll to position [354, 0]
click at [490, 165] on div "Select file or drop your file here" at bounding box center [544, 157] width 146 height 18
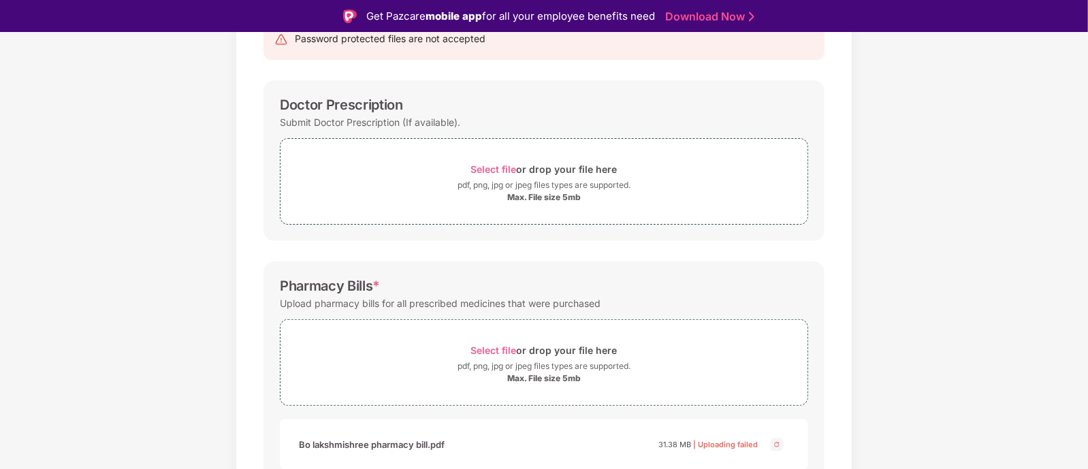
scroll to position [159, 0]
click at [471, 351] on span "Select file" at bounding box center [494, 353] width 46 height 12
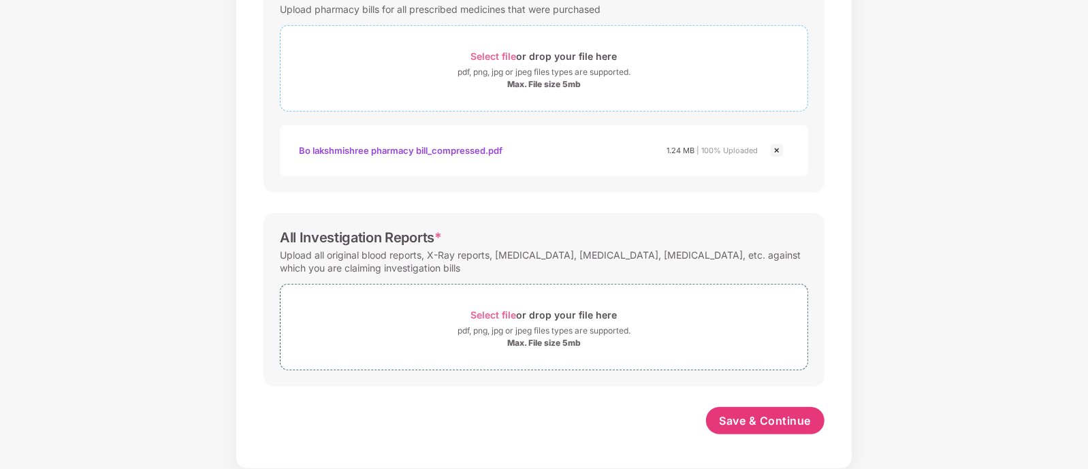
scroll to position [422, 0]
click at [495, 326] on div "pdf, png, jpg or jpeg files types are supported." at bounding box center [544, 333] width 173 height 14
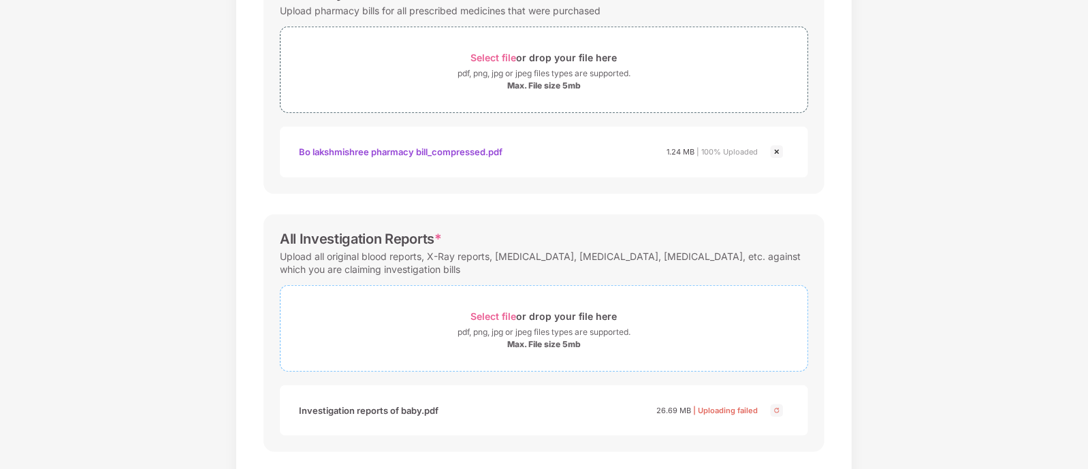
click at [538, 320] on div "Select file or drop your file here" at bounding box center [544, 316] width 146 height 18
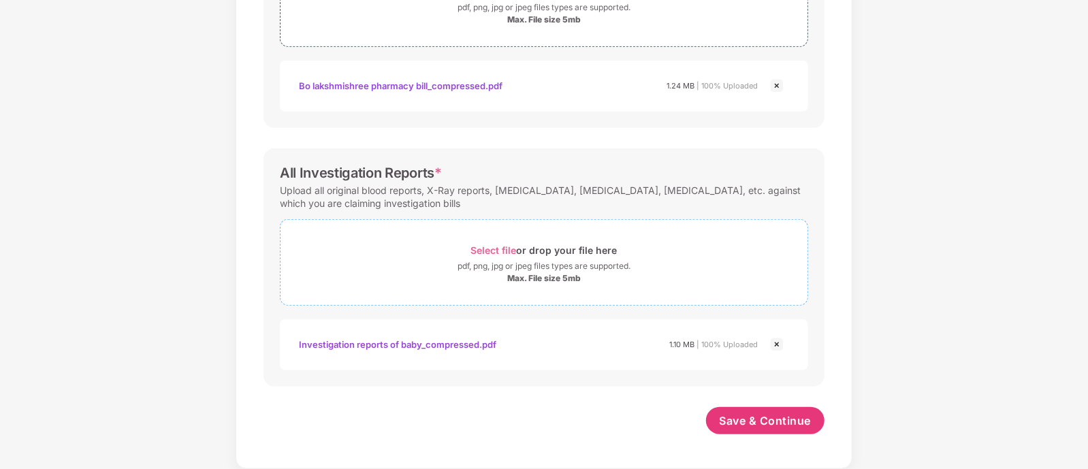
scroll to position [486, 0]
click at [742, 427] on span "Save & Continue" at bounding box center [766, 422] width 92 height 15
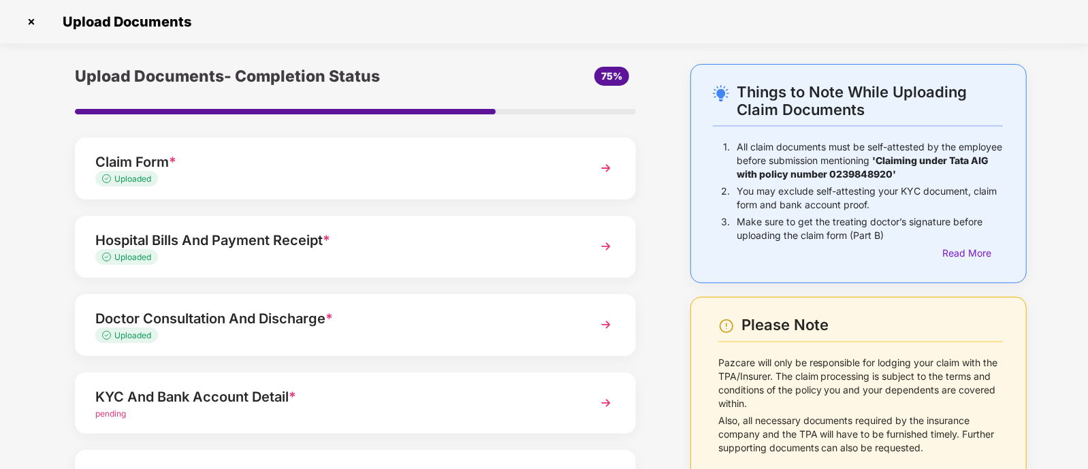
scroll to position [132, 0]
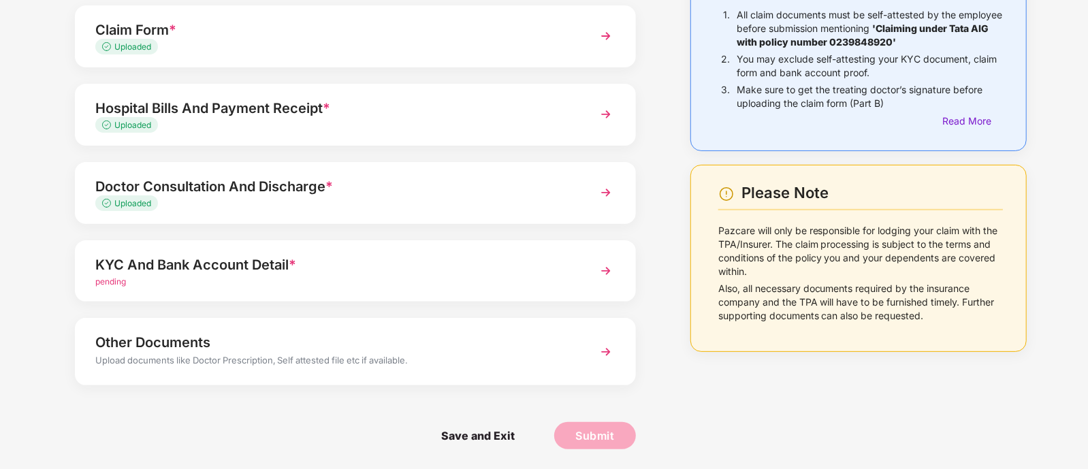
click at [427, 277] on div "pending" at bounding box center [333, 282] width 477 height 13
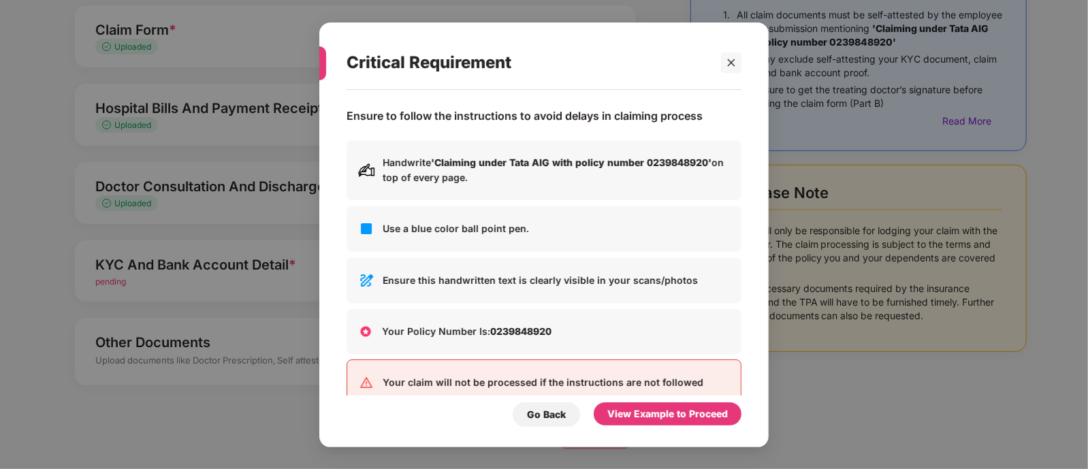
scroll to position [0, 0]
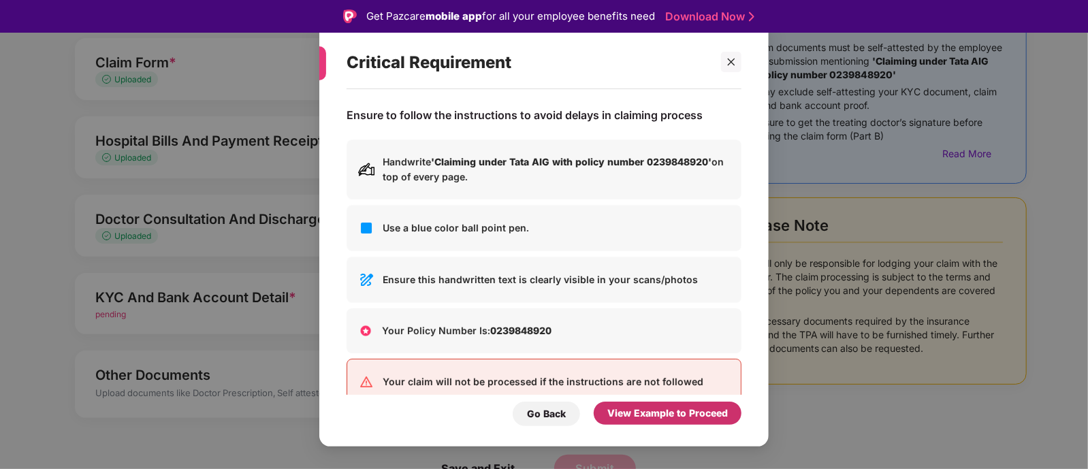
click at [644, 413] on div "View Example to Proceed" at bounding box center [668, 413] width 121 height 15
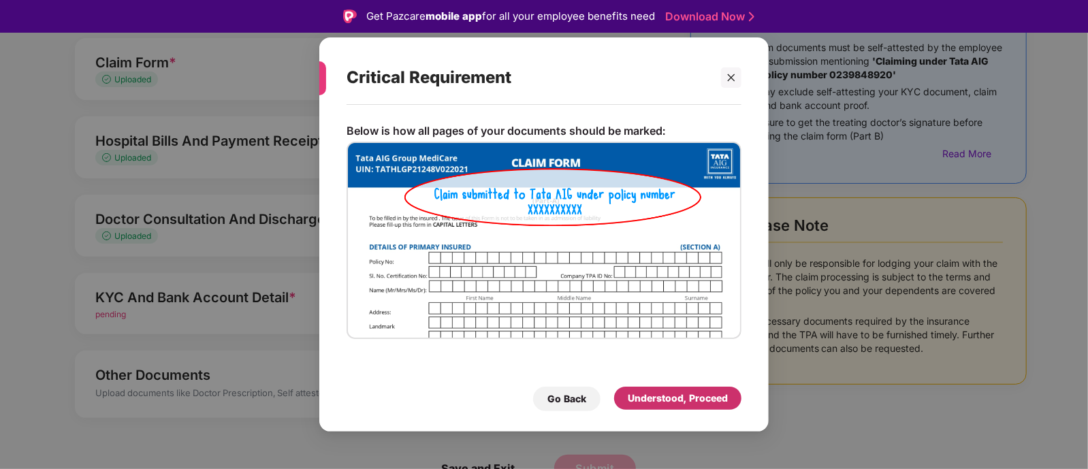
click at [680, 396] on div "Understood, Proceed" at bounding box center [678, 398] width 100 height 15
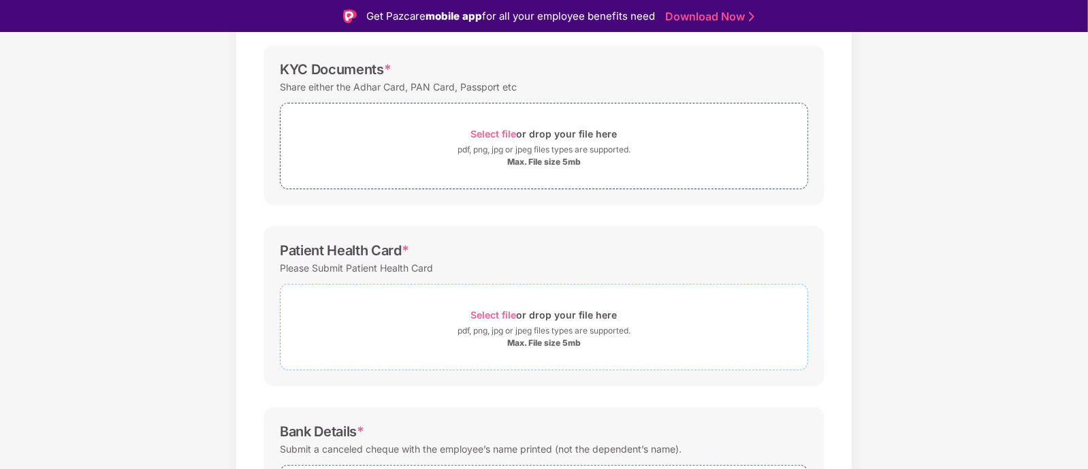
scroll to position [195, 0]
click at [467, 145] on div "pdf, png, jpg or jpeg files types are supported." at bounding box center [544, 151] width 173 height 14
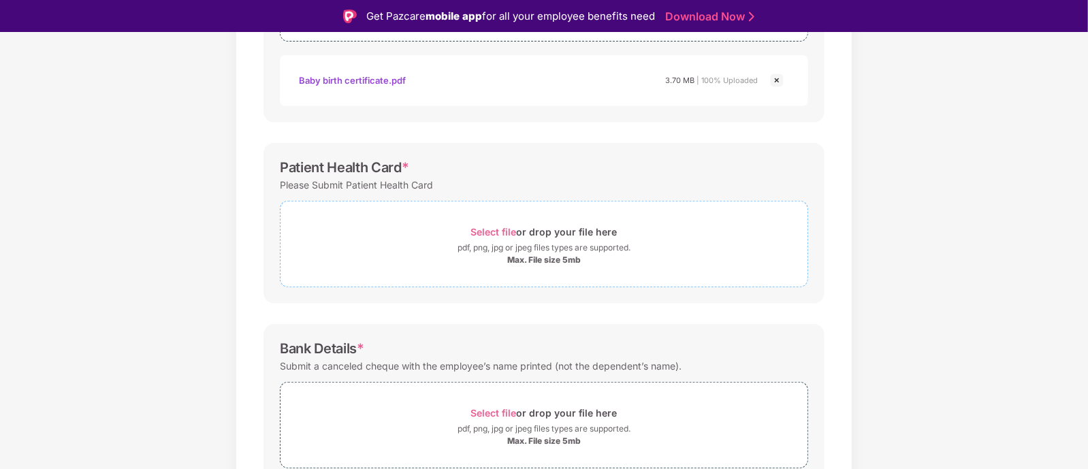
scroll to position [398, 0]
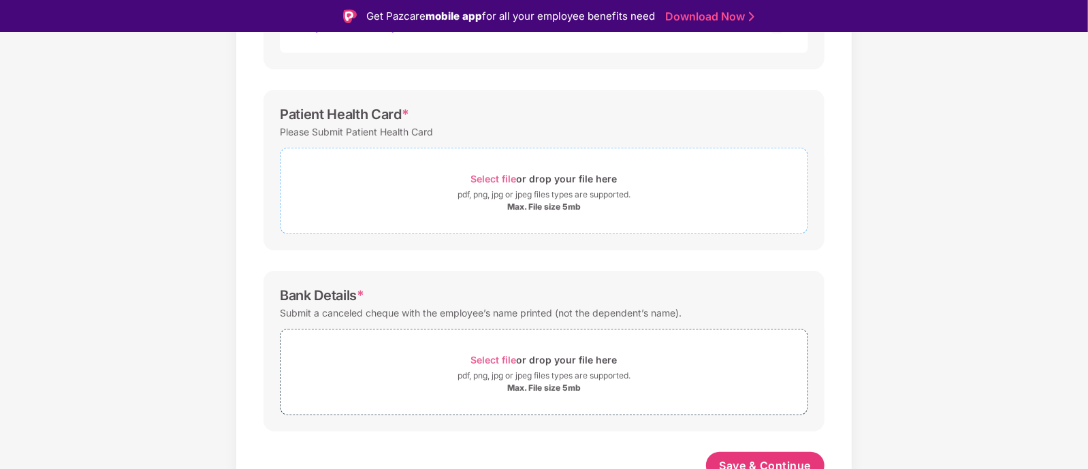
click at [460, 179] on div "Select file or drop your file here" at bounding box center [544, 179] width 527 height 18
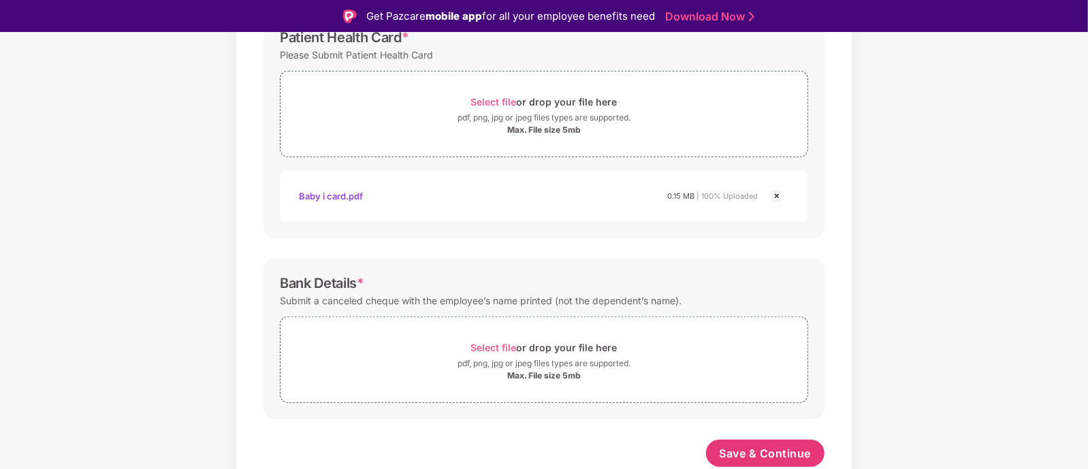
scroll to position [473, 0]
click at [418, 345] on div "Select file or drop your file here" at bounding box center [544, 349] width 527 height 18
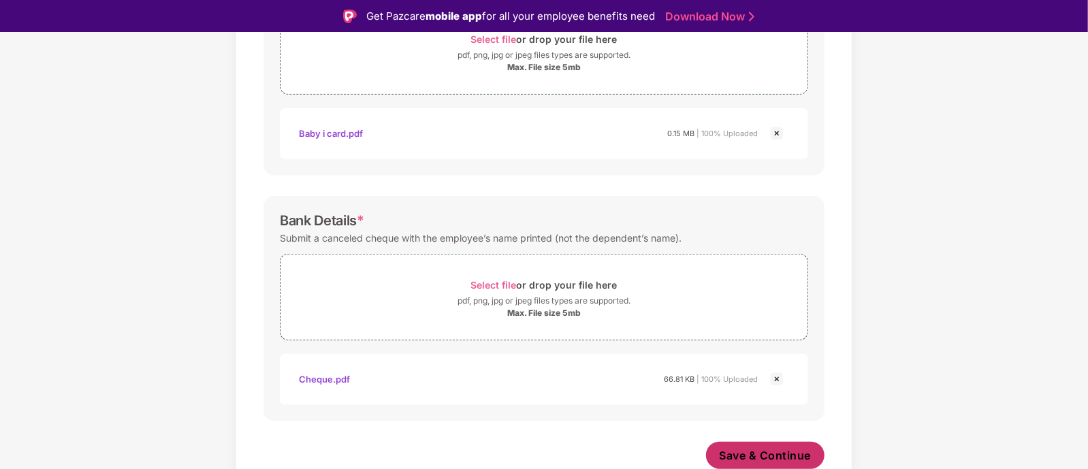
scroll to position [537, 0]
click at [757, 448] on span "Save & Continue" at bounding box center [766, 455] width 92 height 15
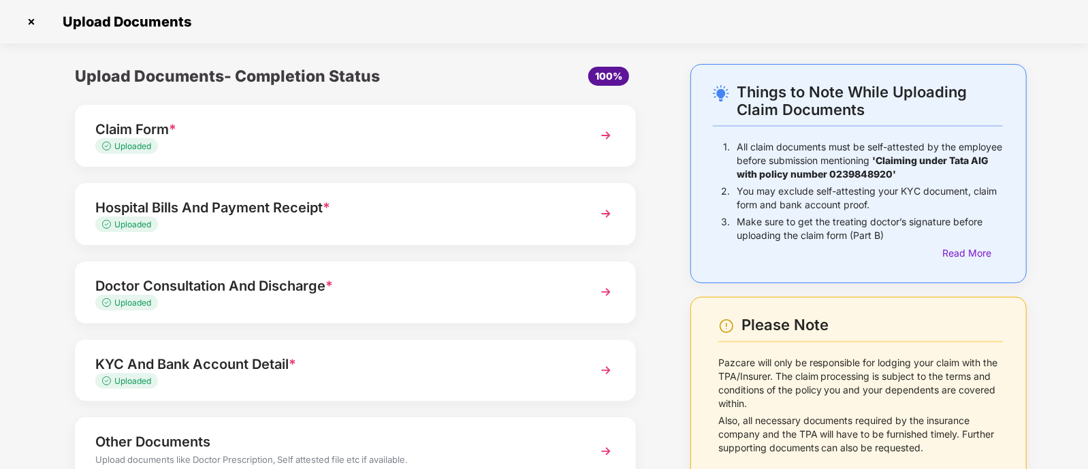
scroll to position [74, 0]
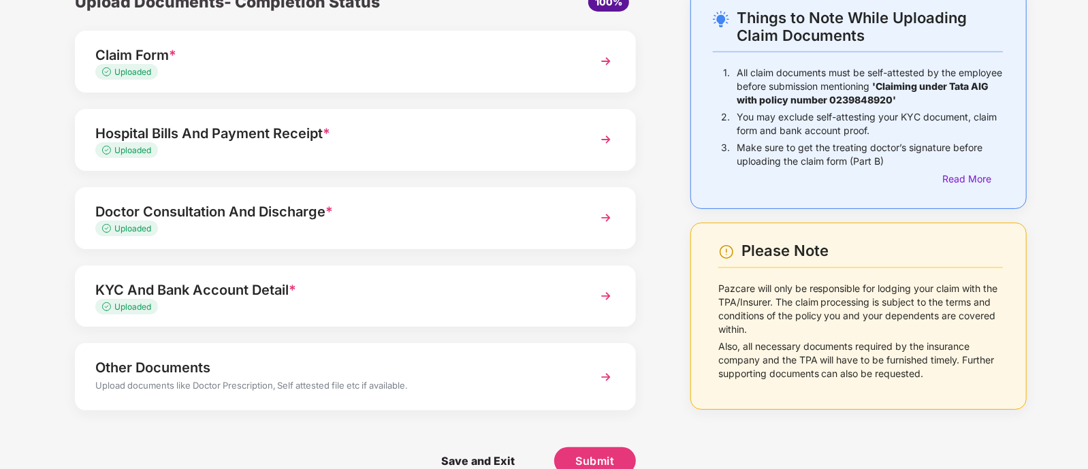
click at [430, 52] on div "Claim Form *" at bounding box center [333, 55] width 477 height 22
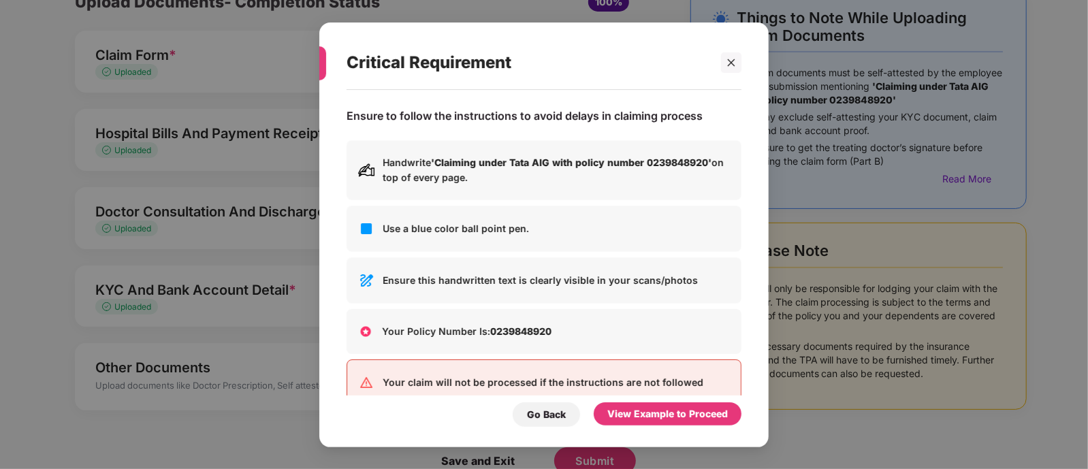
scroll to position [0, 0]
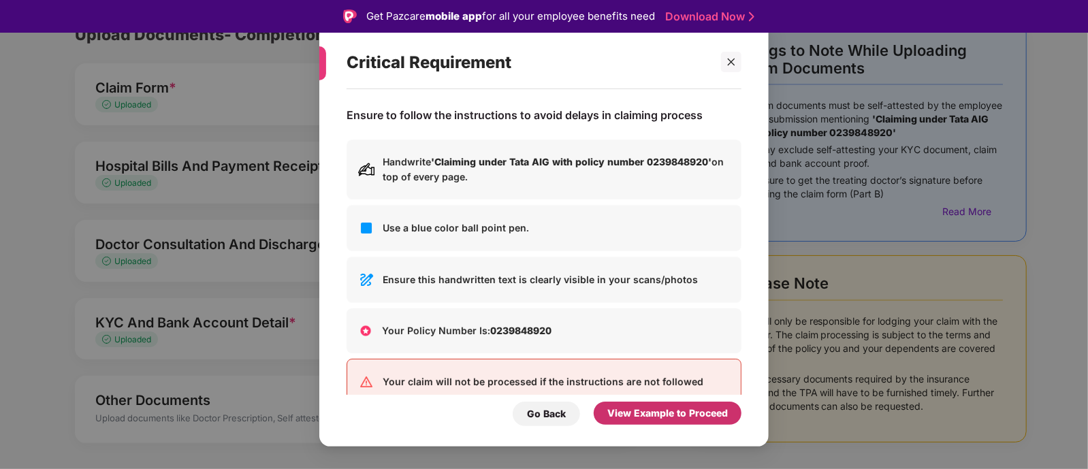
click at [651, 414] on div "View Example to Proceed" at bounding box center [668, 413] width 121 height 15
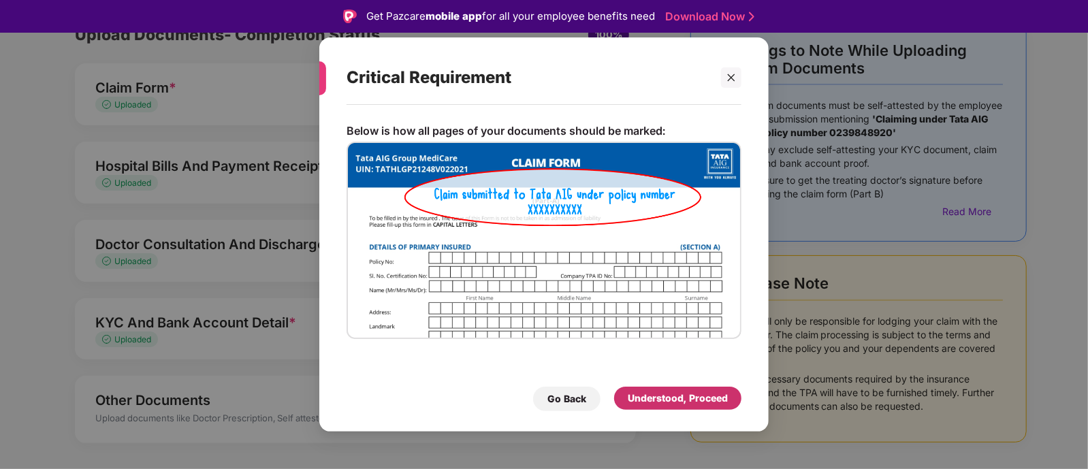
click at [643, 391] on div "Understood, Proceed" at bounding box center [678, 398] width 100 height 15
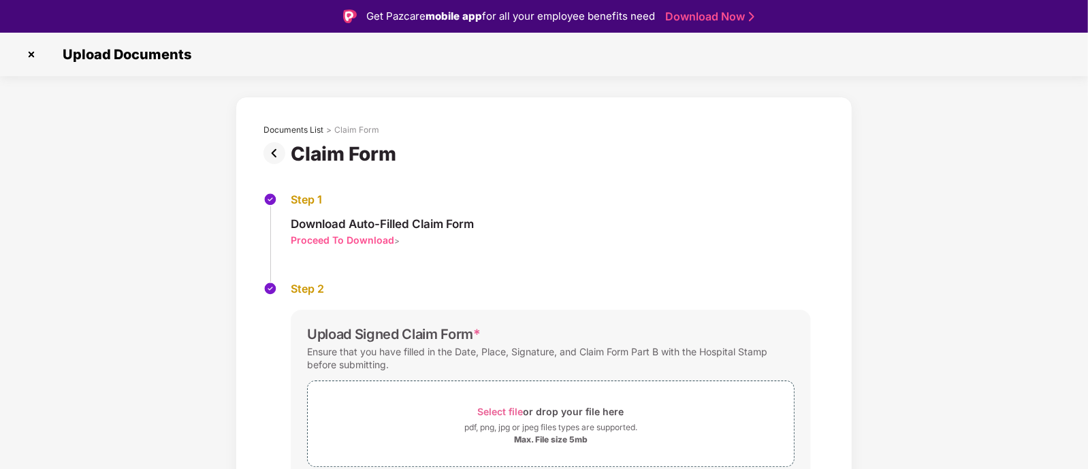
click at [266, 148] on img at bounding box center [277, 153] width 27 height 22
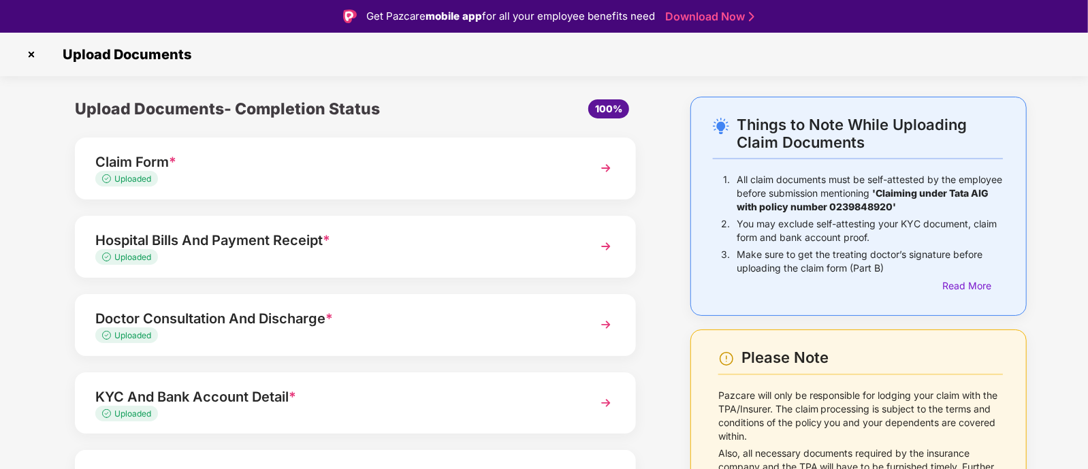
click at [279, 260] on div "Uploaded" at bounding box center [333, 257] width 477 height 13
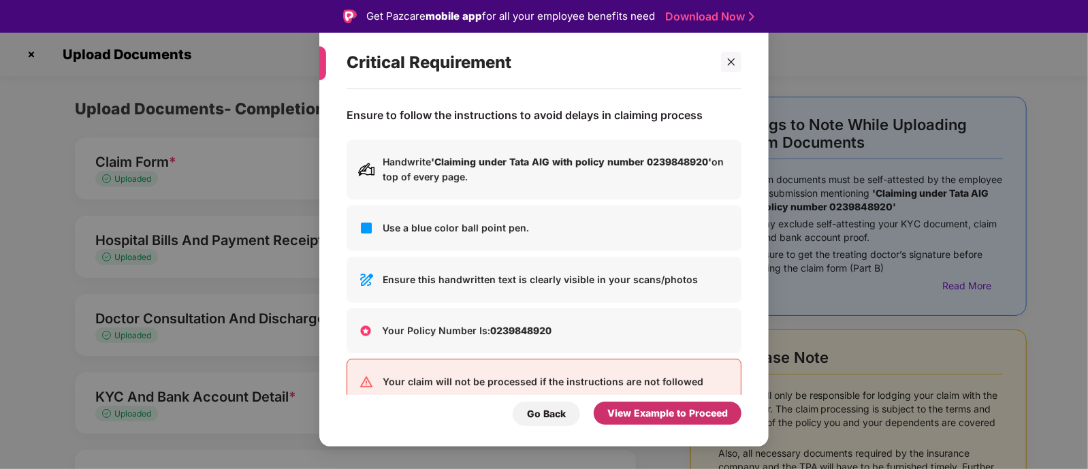
click at [637, 413] on div "View Example to Proceed" at bounding box center [668, 413] width 121 height 15
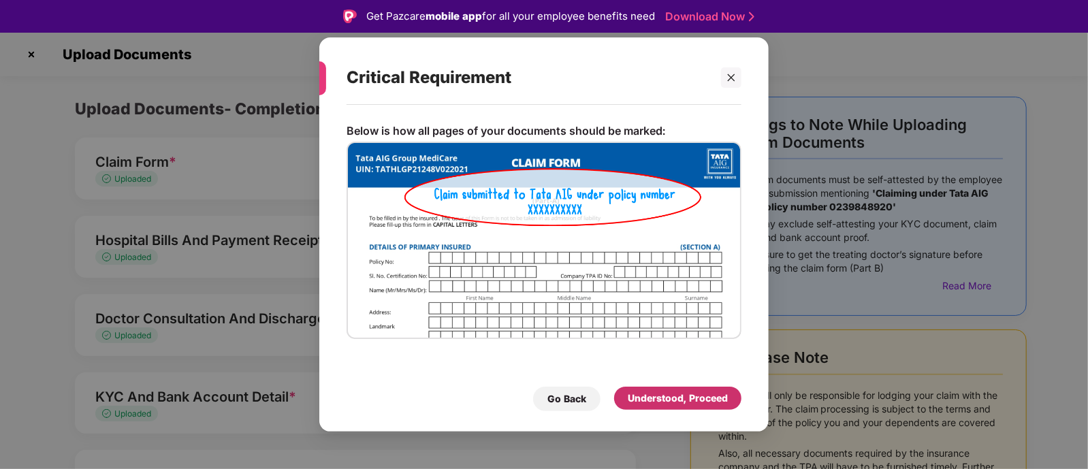
click at [640, 395] on div "Understood, Proceed" at bounding box center [678, 398] width 100 height 15
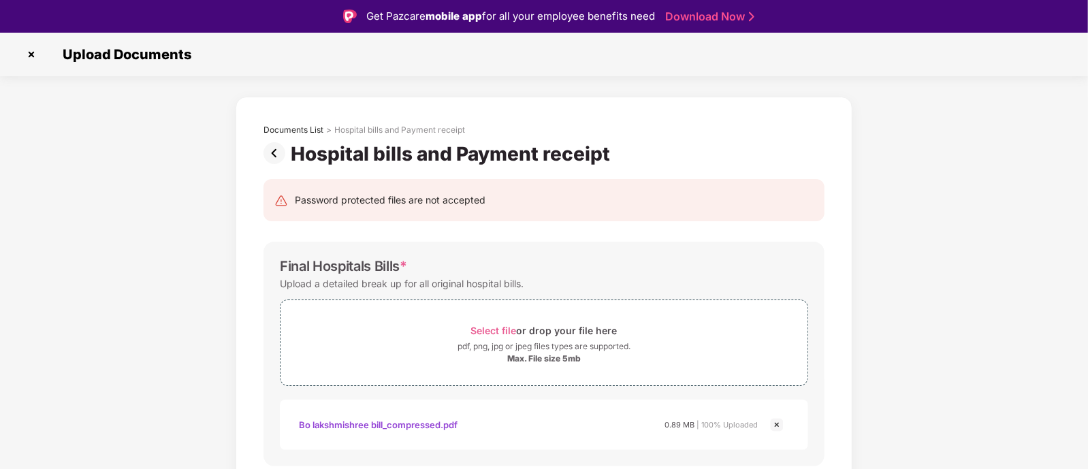
click at [272, 155] on img at bounding box center [277, 153] width 27 height 22
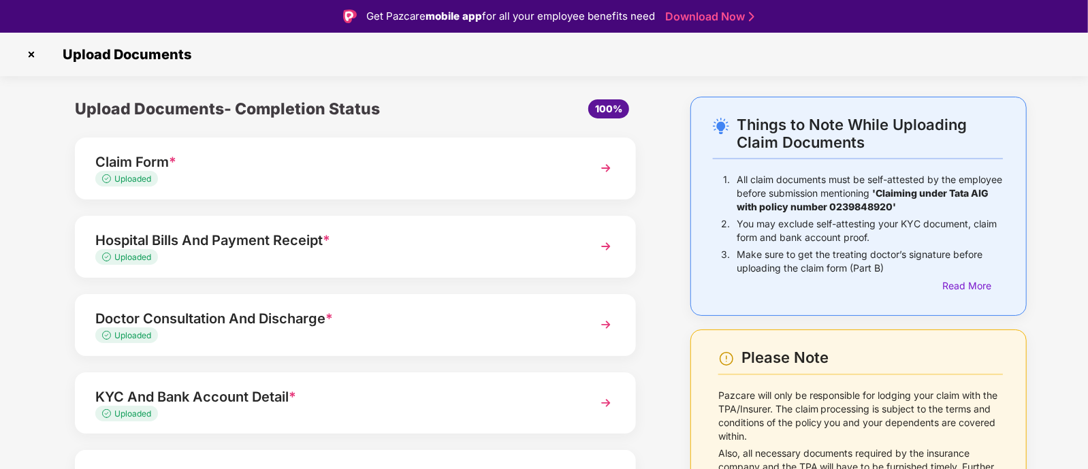
scroll to position [99, 0]
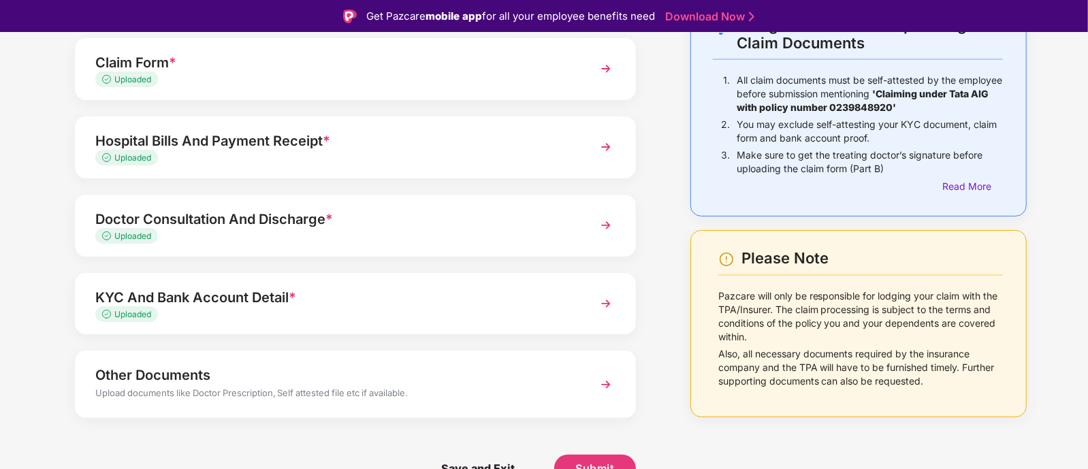
click at [405, 230] on div "Uploaded" at bounding box center [333, 236] width 477 height 13
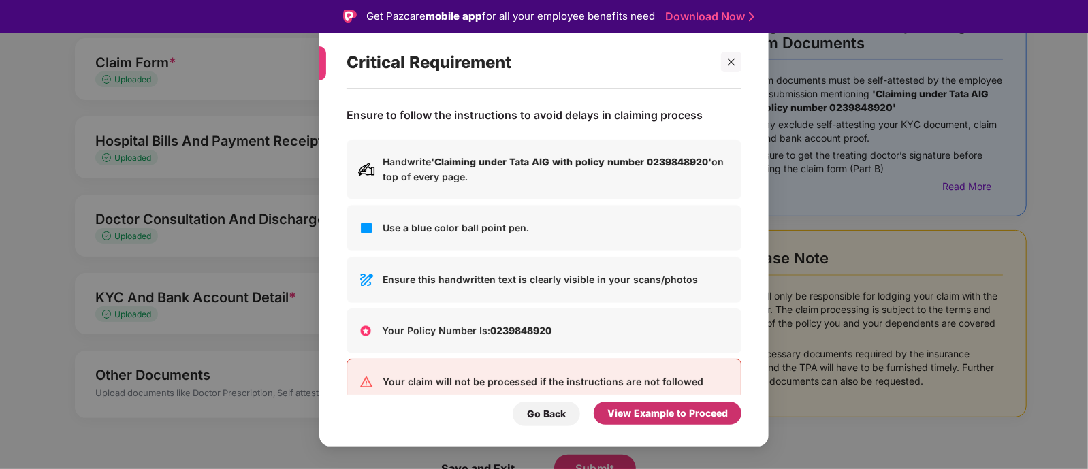
click at [631, 415] on div "View Example to Proceed" at bounding box center [668, 413] width 121 height 15
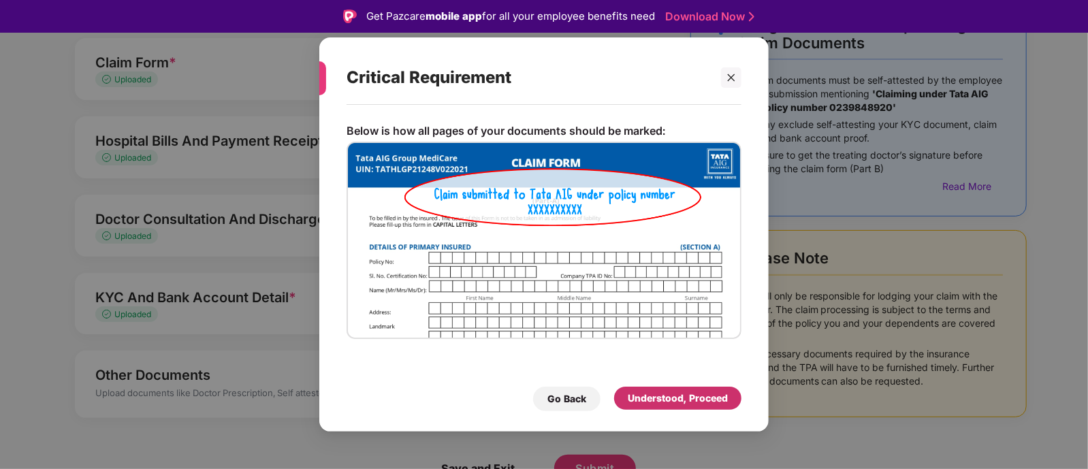
click at [657, 398] on div "Understood, Proceed" at bounding box center [678, 398] width 100 height 15
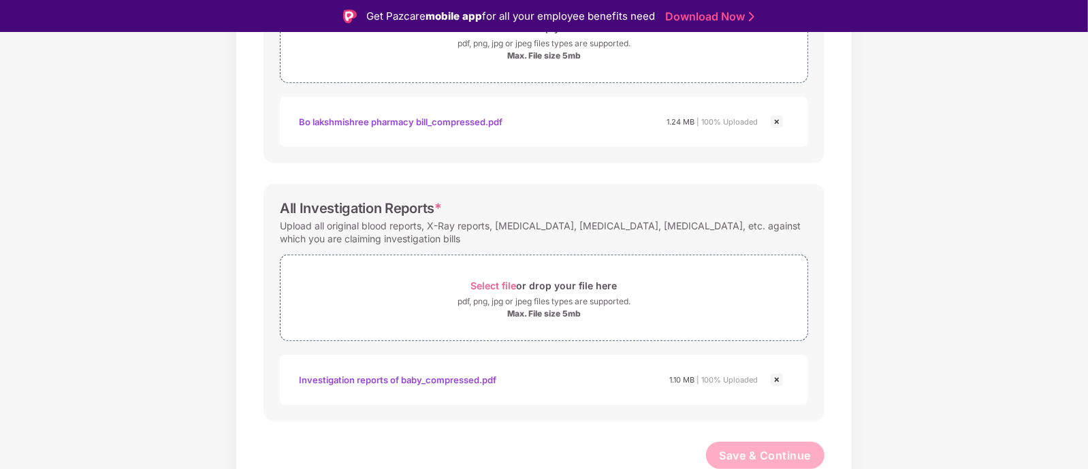
scroll to position [0, 0]
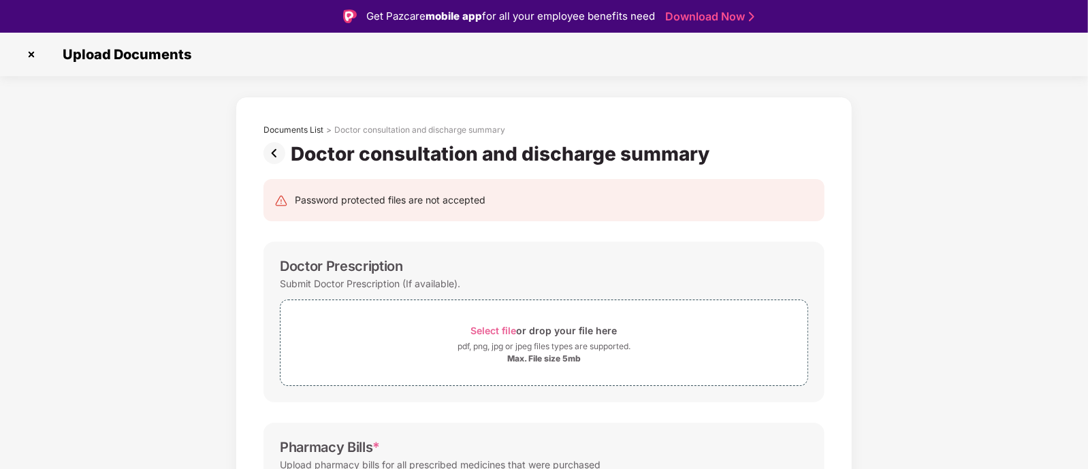
click at [272, 165] on div "Doctor consultation and discharge summary" at bounding box center [490, 153] width 452 height 23
click at [271, 155] on img at bounding box center [277, 153] width 27 height 22
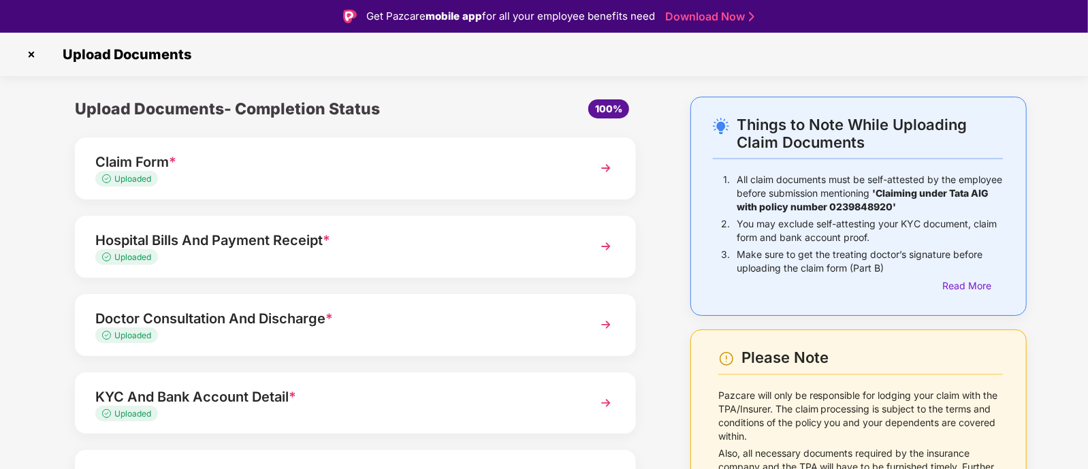
scroll to position [99, 0]
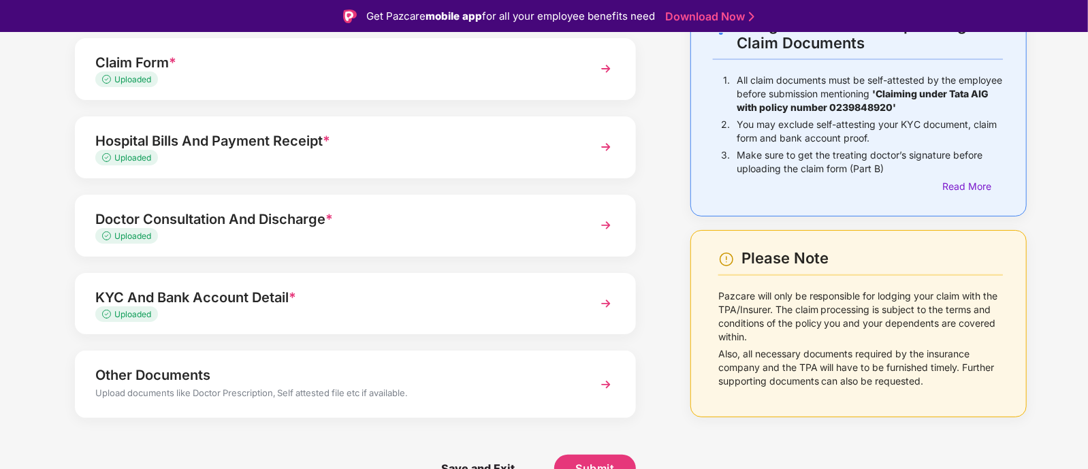
click at [330, 301] on div "KYC And Bank Account Detail *" at bounding box center [333, 298] width 477 height 22
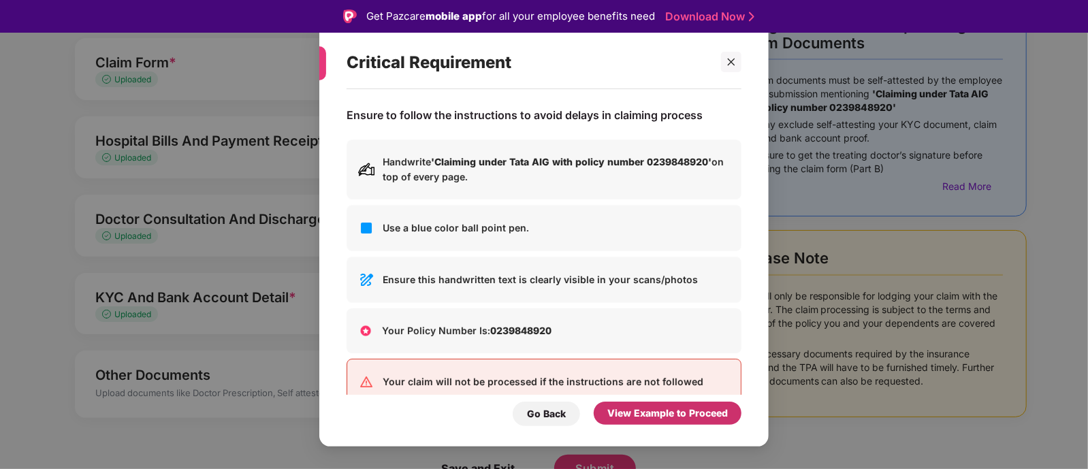
click at [645, 417] on div "View Example to Proceed" at bounding box center [668, 413] width 121 height 15
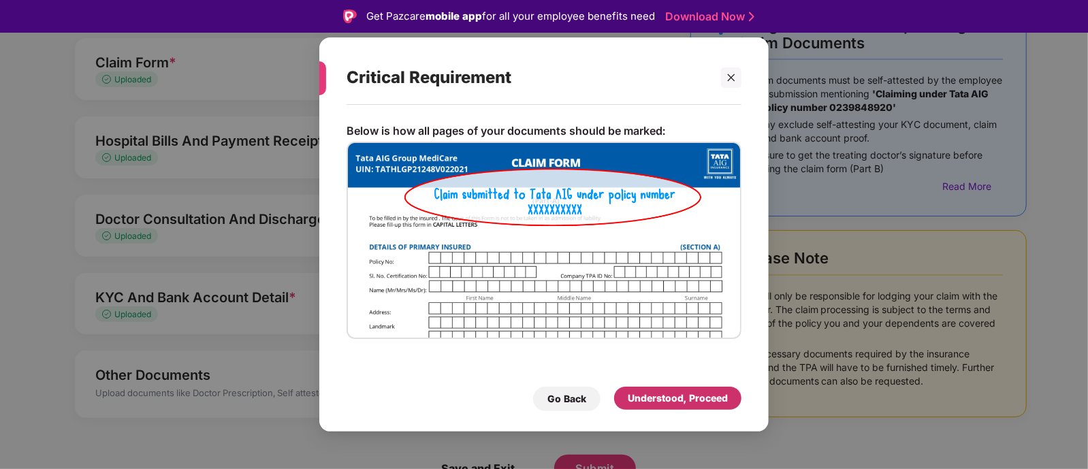
click at [696, 388] on div "Understood, Proceed" at bounding box center [677, 398] width 127 height 23
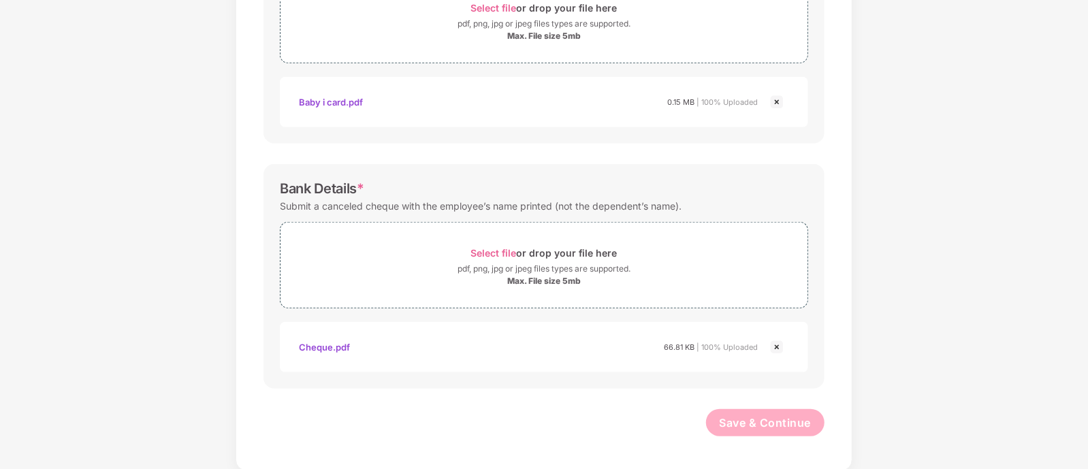
scroll to position [0, 0]
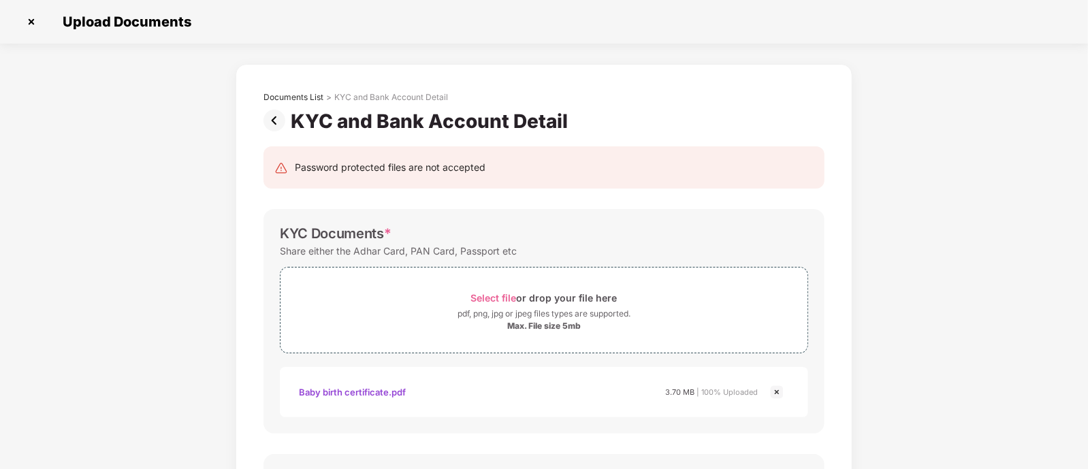
click at [272, 116] on img at bounding box center [277, 121] width 27 height 22
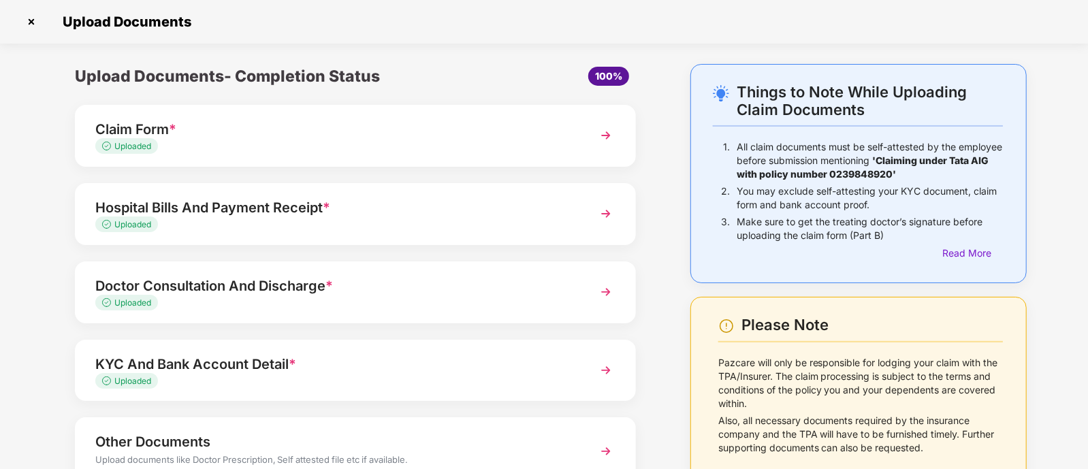
scroll to position [99, 0]
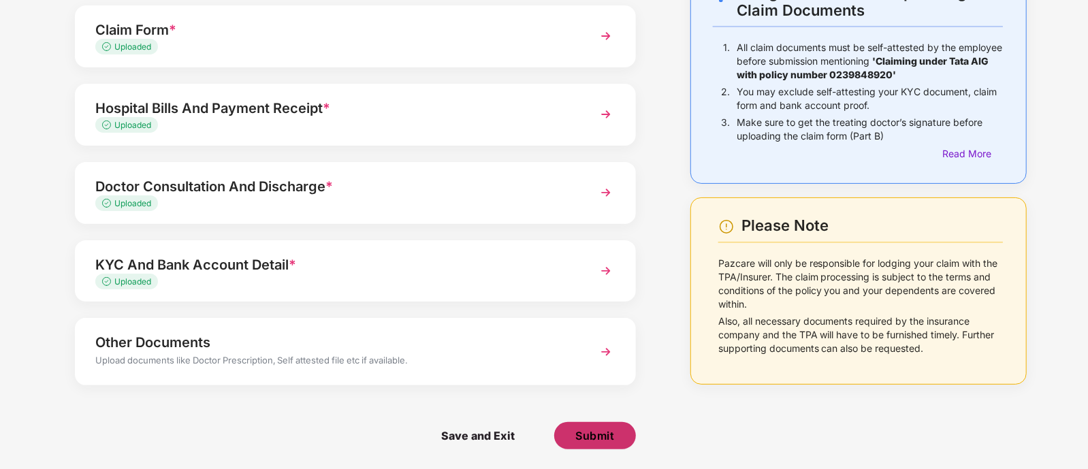
click at [593, 439] on span "Submit" at bounding box center [595, 435] width 39 height 15
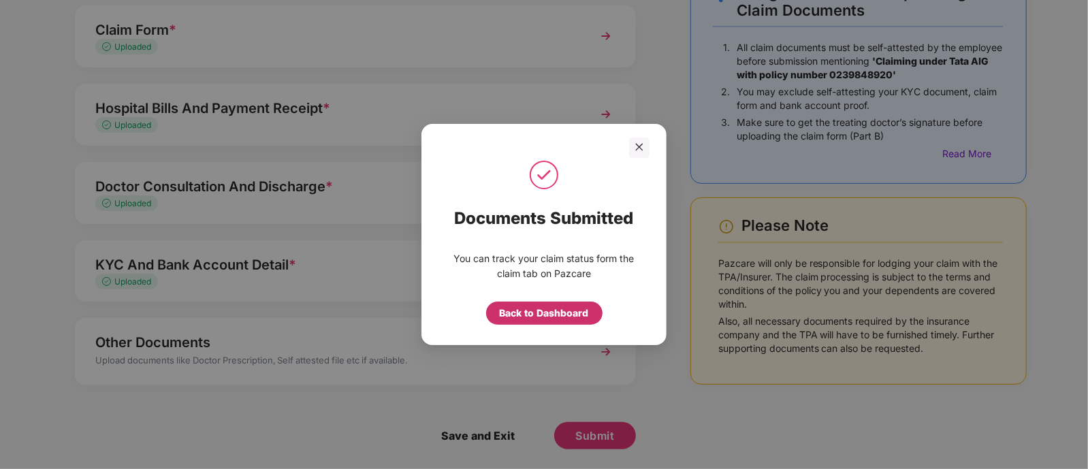
click at [535, 309] on div "Back to Dashboard" at bounding box center [544, 313] width 89 height 15
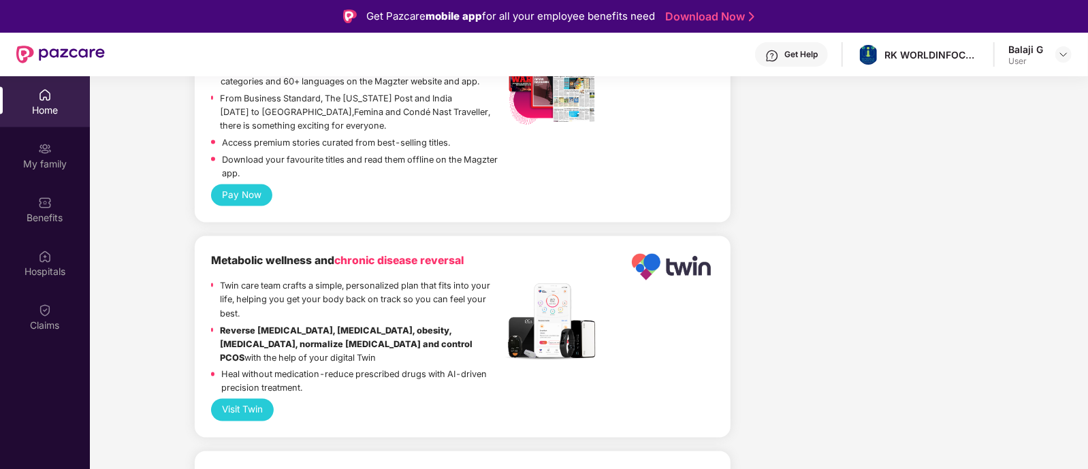
scroll to position [1341, 0]
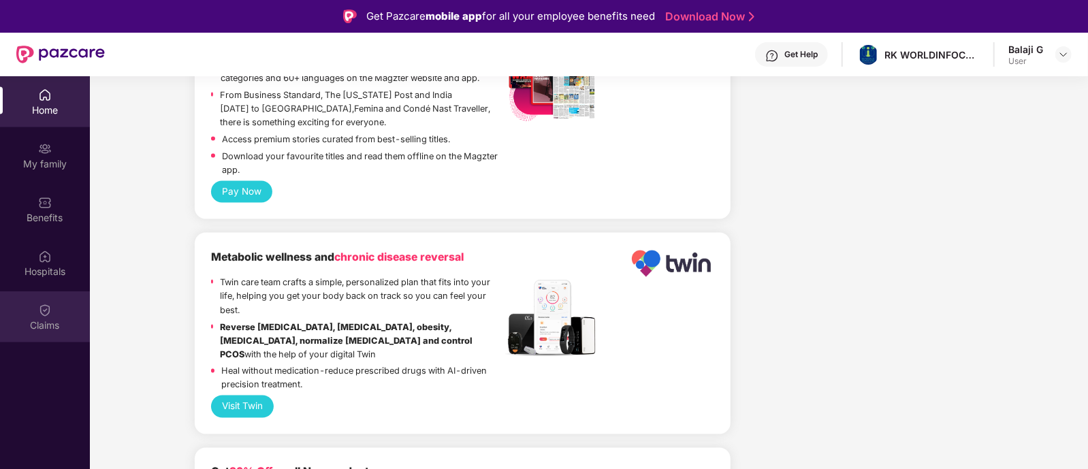
click at [48, 311] on img at bounding box center [45, 311] width 14 height 14
